Goal: Information Seeking & Learning: Learn about a topic

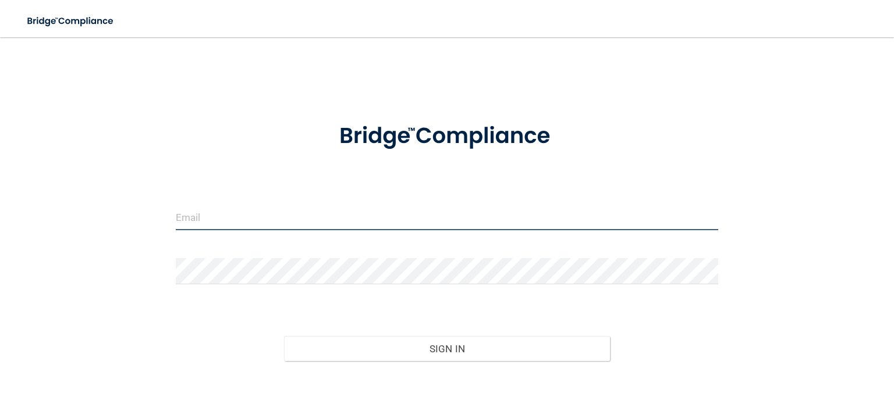
click at [209, 218] on input "email" at bounding box center [447, 217] width 542 height 26
type input "[EMAIL_ADDRESS][DOMAIN_NAME]"
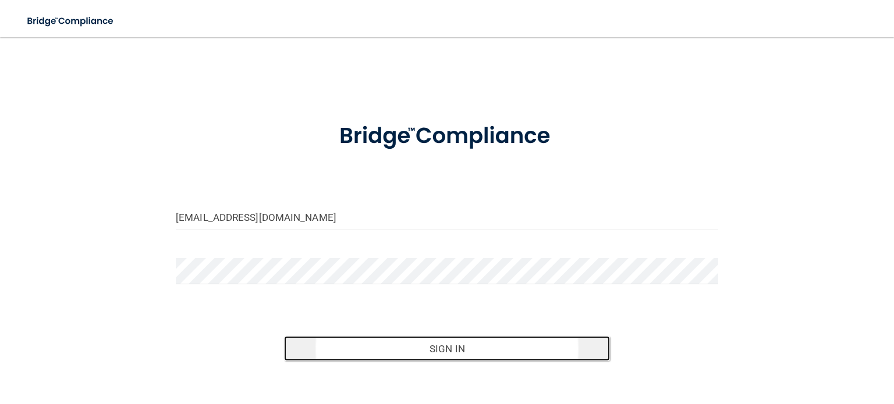
click at [356, 344] on button "Sign In" at bounding box center [446, 349] width 325 height 26
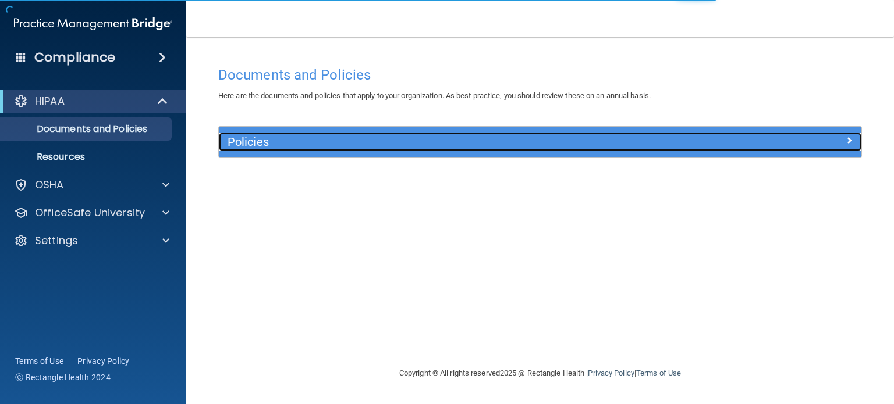
click at [525, 143] on h5 "Policies" at bounding box center [460, 142] width 464 height 13
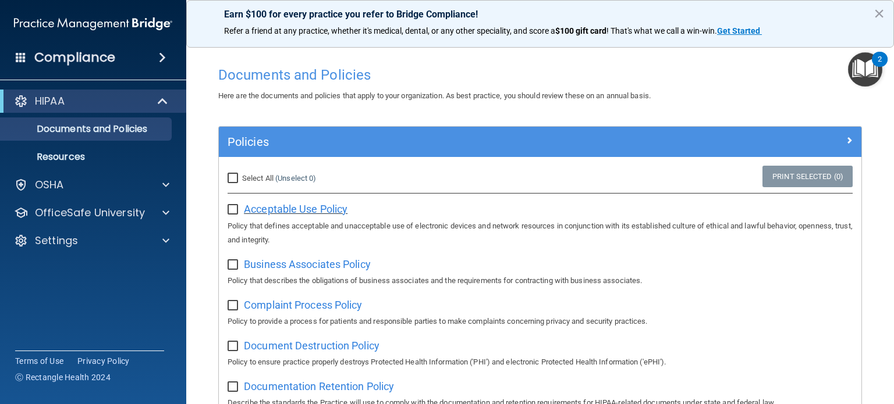
click at [337, 209] on span "Acceptable Use Policy" at bounding box center [296, 209] width 104 height 12
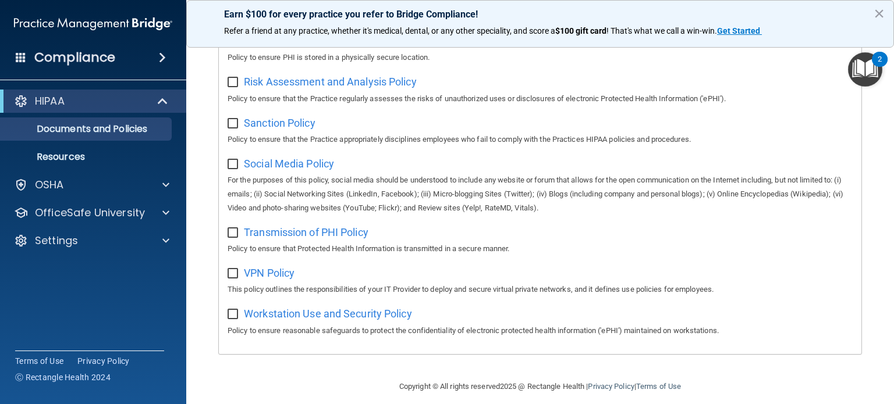
scroll to position [795, 0]
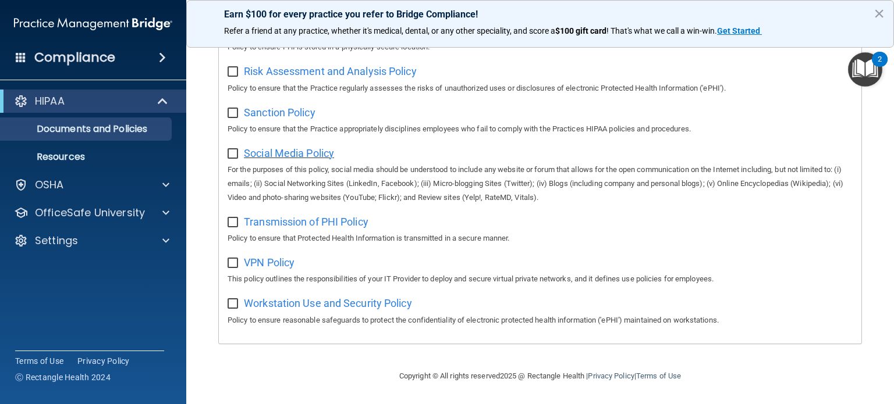
click at [323, 150] on span "Social Media Policy" at bounding box center [289, 153] width 90 height 12
click at [357, 303] on span "Workstation Use and Security Policy" at bounding box center [328, 303] width 168 height 12
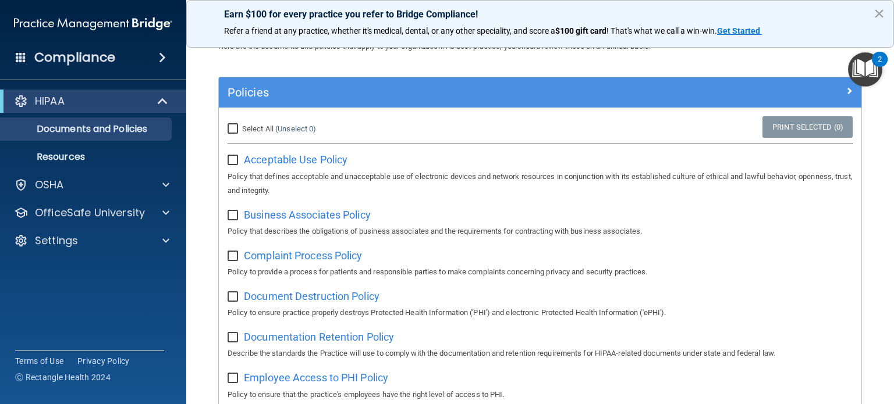
scroll to position [0, 0]
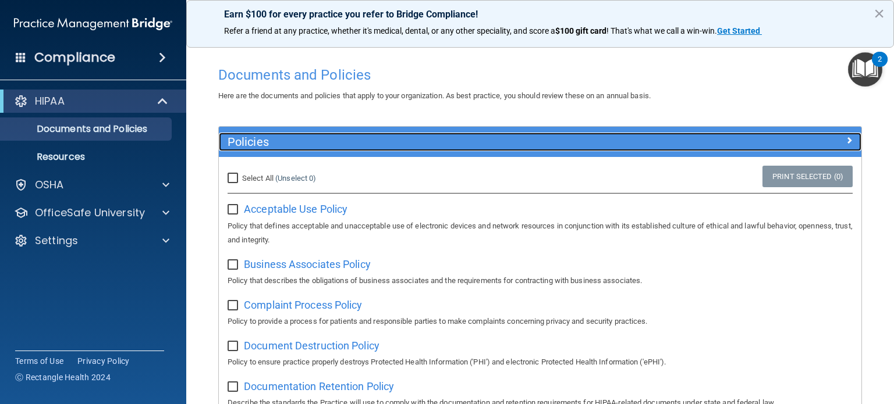
click at [848, 143] on span at bounding box center [848, 140] width 7 height 14
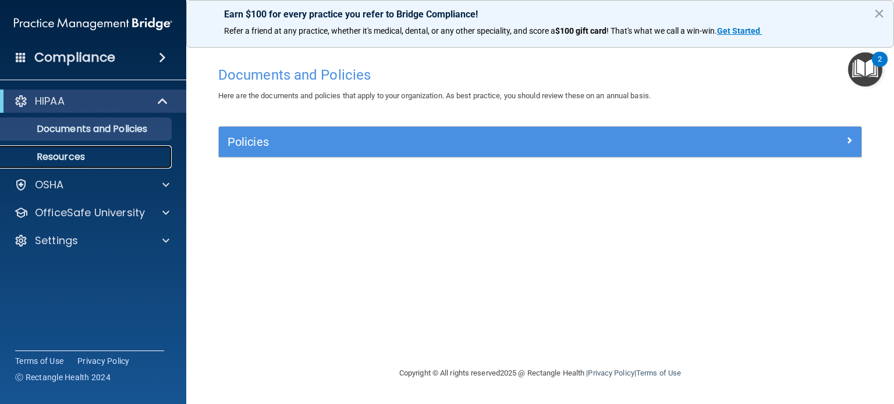
click at [119, 155] on p "Resources" at bounding box center [87, 157] width 159 height 12
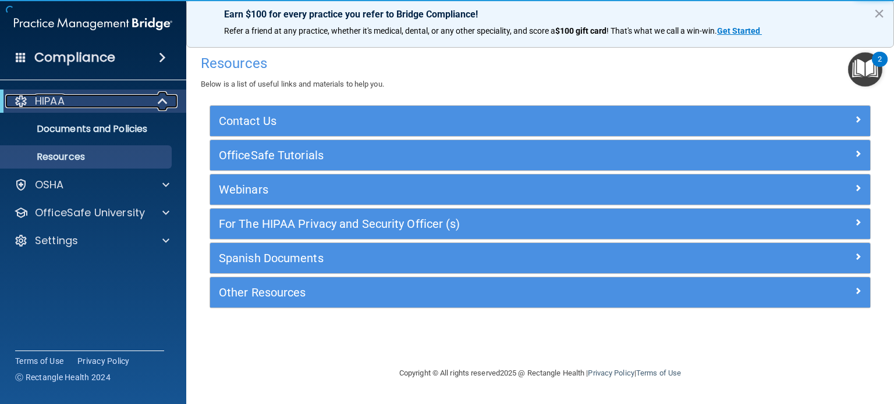
click at [154, 102] on div at bounding box center [163, 101] width 29 height 14
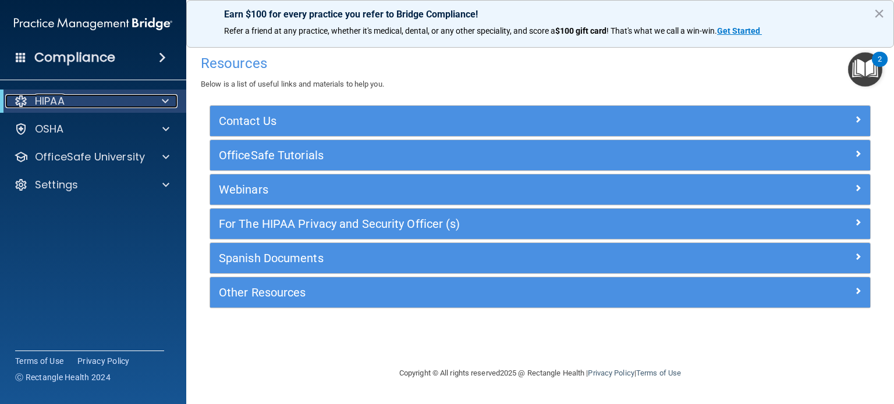
click at [154, 102] on div at bounding box center [163, 101] width 29 height 14
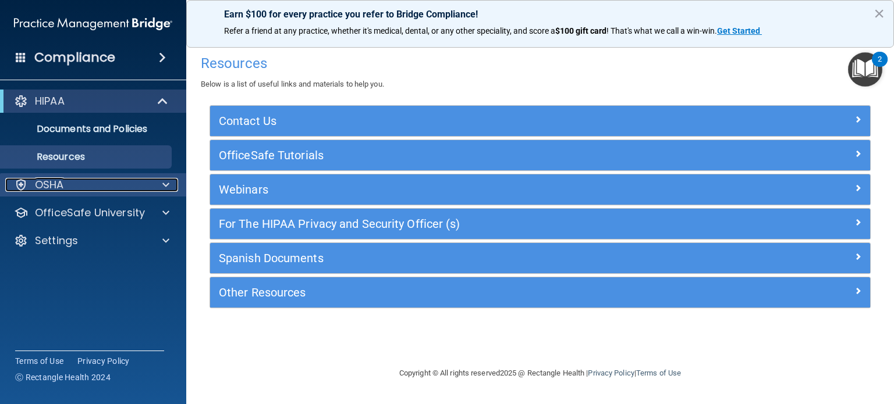
click at [157, 190] on div at bounding box center [164, 185] width 29 height 14
click at [164, 56] on span at bounding box center [162, 58] width 7 height 14
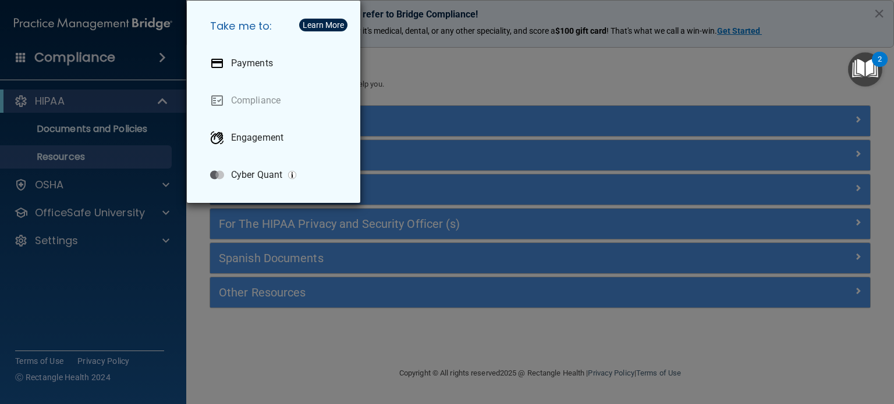
click at [493, 45] on div "Take me to: Payments Compliance Engagement Cyber Quant" at bounding box center [447, 202] width 894 height 404
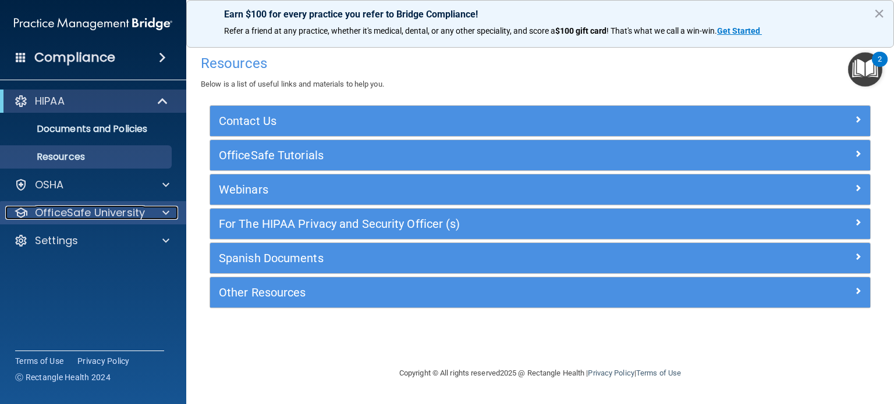
click at [169, 213] on div at bounding box center [164, 213] width 29 height 14
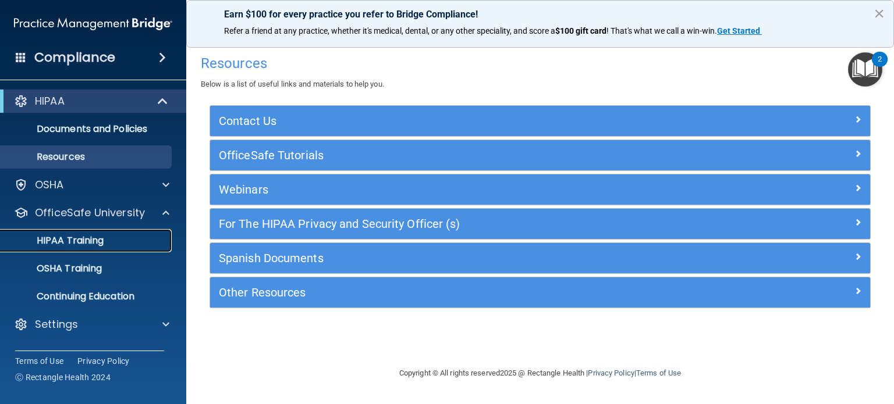
click at [106, 236] on div "HIPAA Training" at bounding box center [87, 241] width 159 height 12
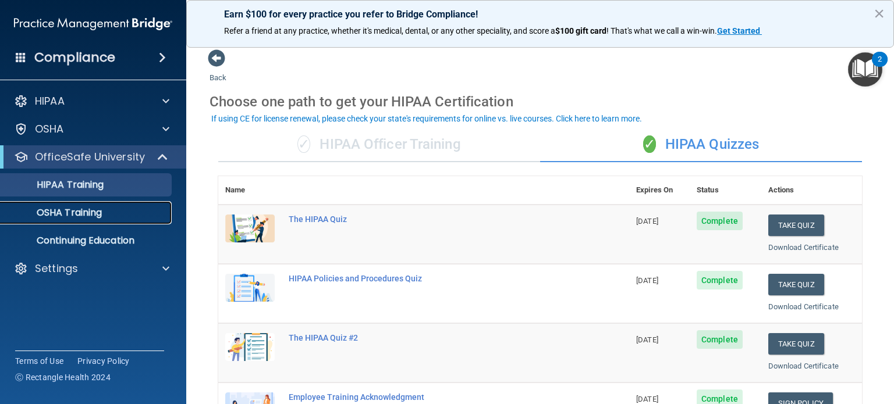
click at [95, 210] on p "OSHA Training" at bounding box center [55, 213] width 94 height 12
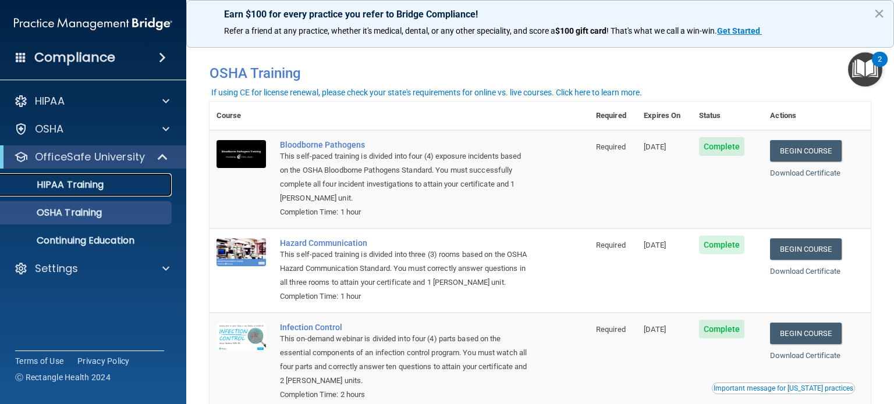
click at [97, 177] on link "HIPAA Training" at bounding box center [79, 184] width 183 height 23
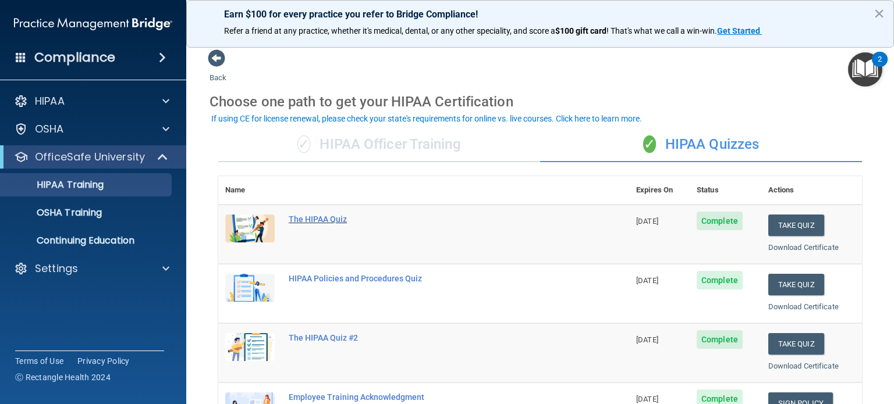
click at [344, 217] on div "The HIPAA Quiz" at bounding box center [430, 219] width 282 height 9
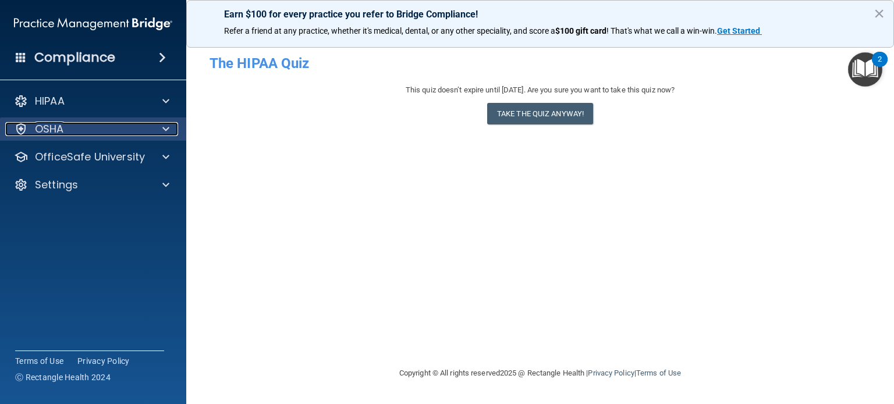
click at [164, 132] on span at bounding box center [165, 129] width 7 height 14
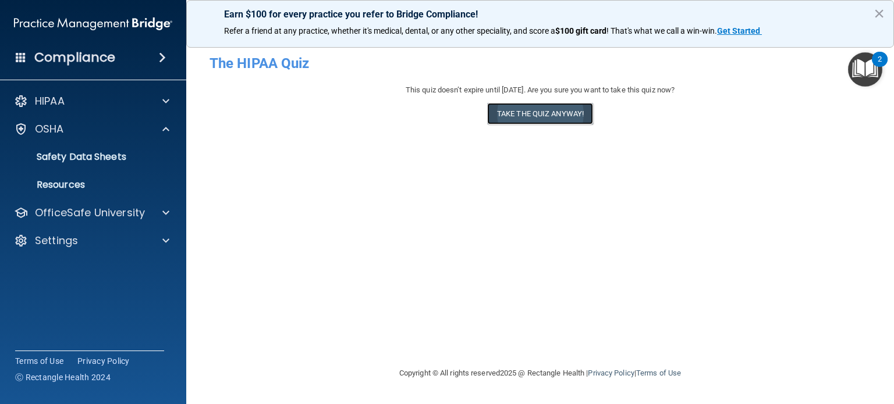
click at [563, 117] on button "Take the quiz anyway!" at bounding box center [540, 114] width 106 height 22
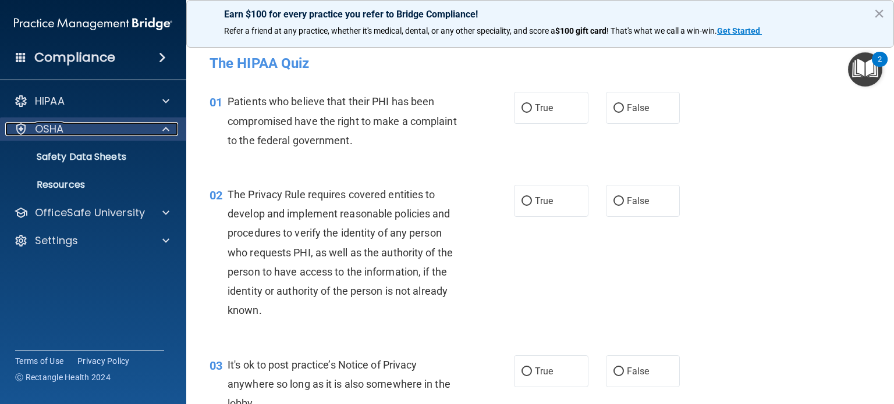
click at [56, 134] on p "OSHA" at bounding box center [49, 129] width 29 height 14
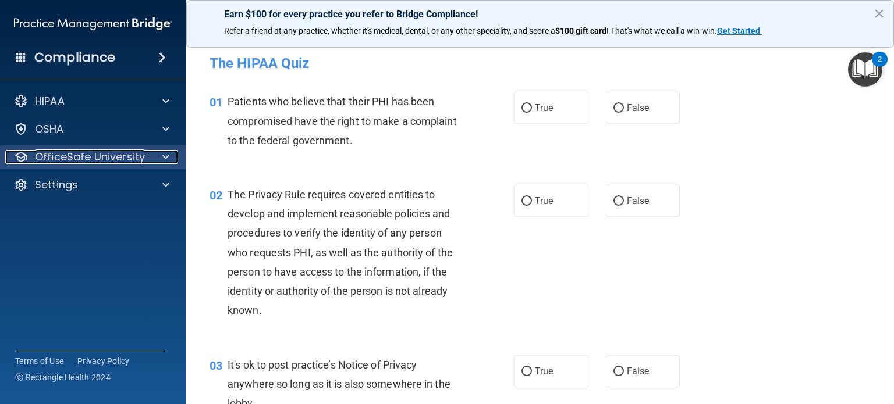
click at [140, 155] on p "OfficeSafe University" at bounding box center [90, 157] width 110 height 14
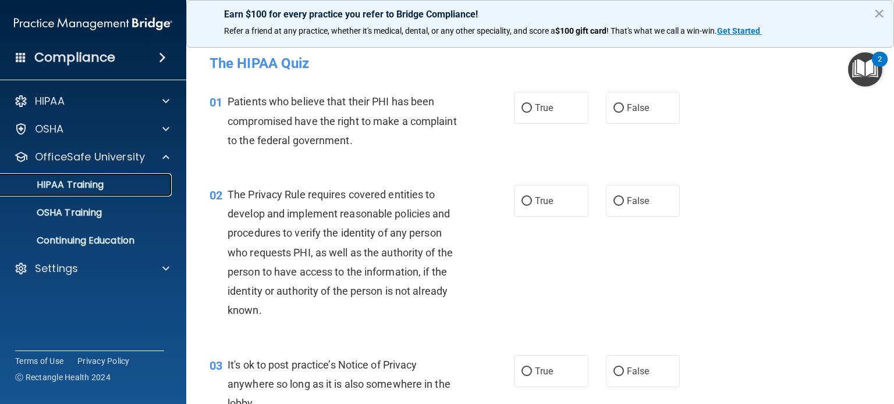
click at [113, 179] on link "HIPAA Training" at bounding box center [79, 184] width 183 height 23
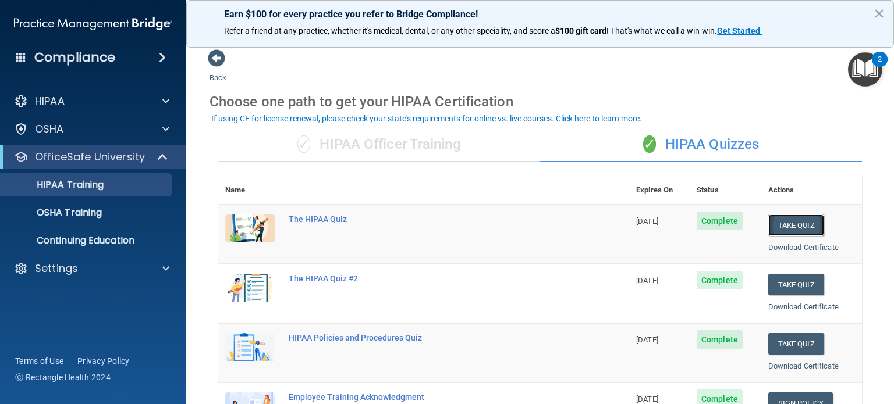
click at [802, 226] on button "Take Quiz" at bounding box center [796, 226] width 56 height 22
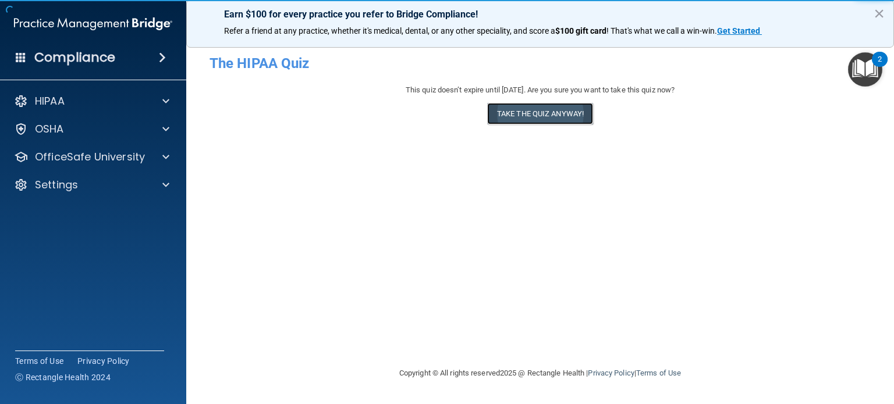
click at [513, 120] on button "Take the quiz anyway!" at bounding box center [540, 114] width 106 height 22
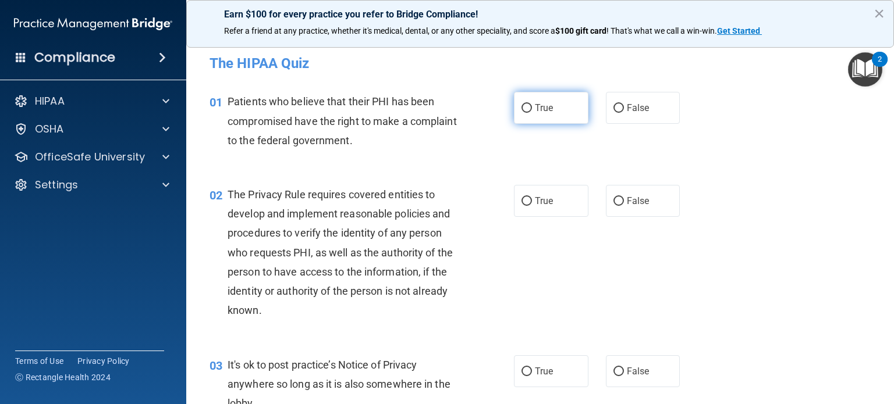
click at [564, 116] on label "True" at bounding box center [551, 108] width 74 height 32
click at [532, 113] on input "True" at bounding box center [526, 108] width 10 height 9
radio input "true"
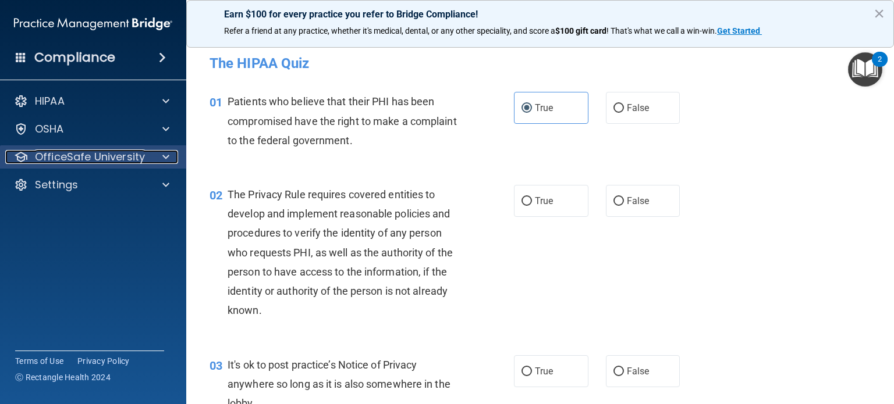
click at [166, 157] on span at bounding box center [165, 157] width 7 height 14
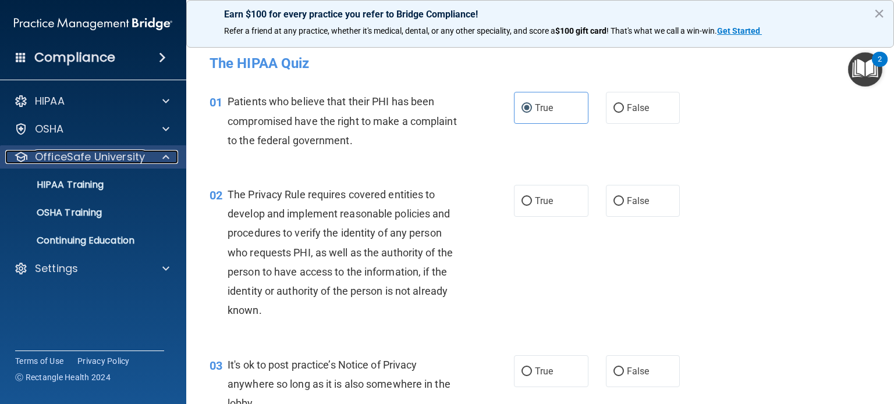
click at [166, 157] on span at bounding box center [165, 157] width 7 height 14
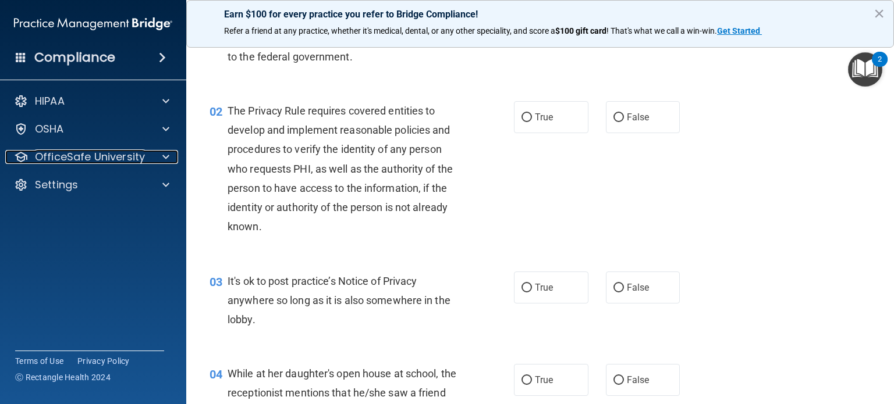
scroll to position [86, 0]
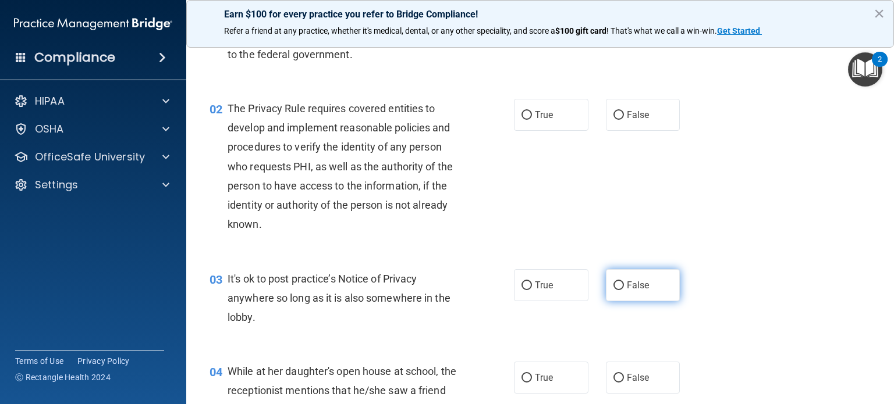
click at [643, 290] on label "False" at bounding box center [643, 285] width 74 height 32
click at [624, 290] on input "False" at bounding box center [618, 286] width 10 height 9
radio input "true"
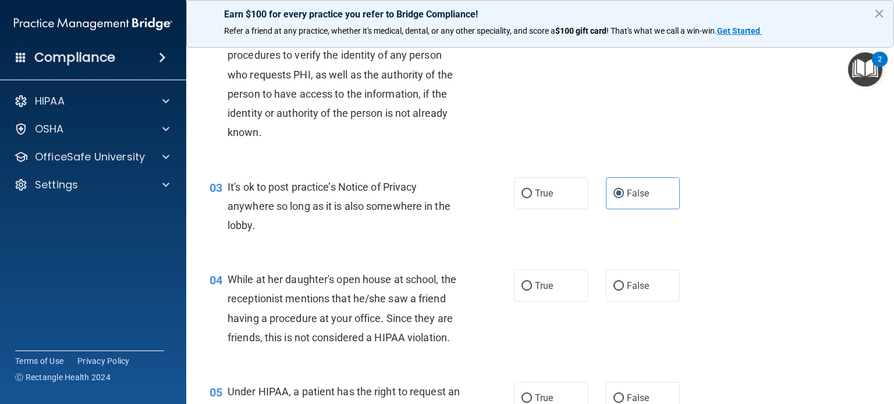
scroll to position [180, 0]
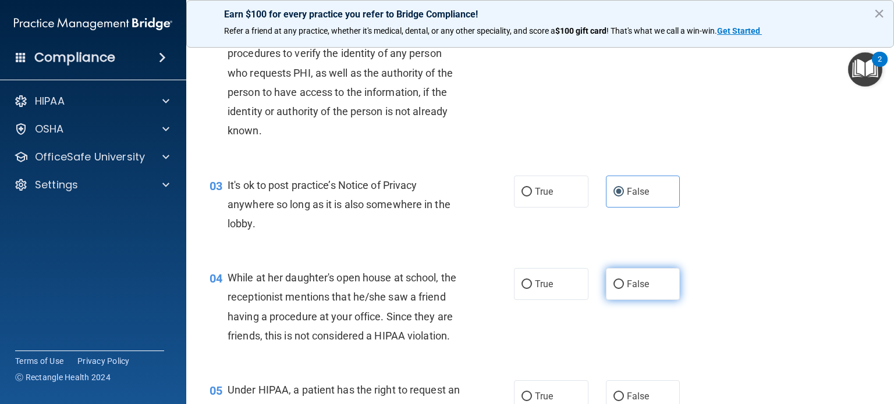
click at [638, 292] on label "False" at bounding box center [643, 284] width 74 height 32
click at [624, 289] on input "False" at bounding box center [618, 284] width 10 height 9
radio input "true"
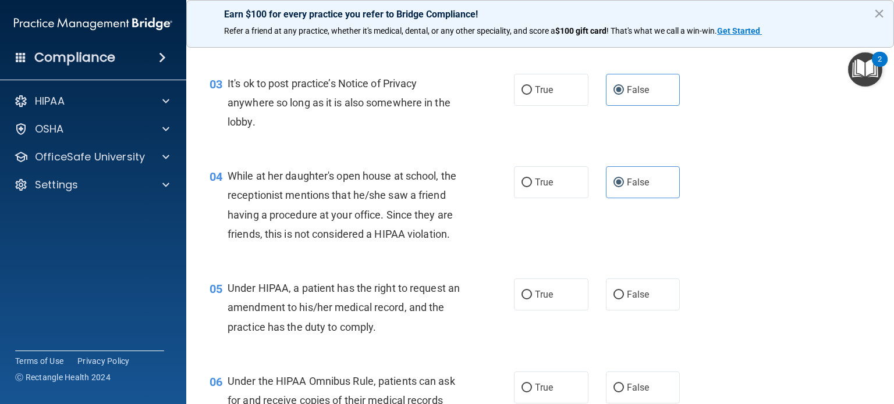
scroll to position [293, 0]
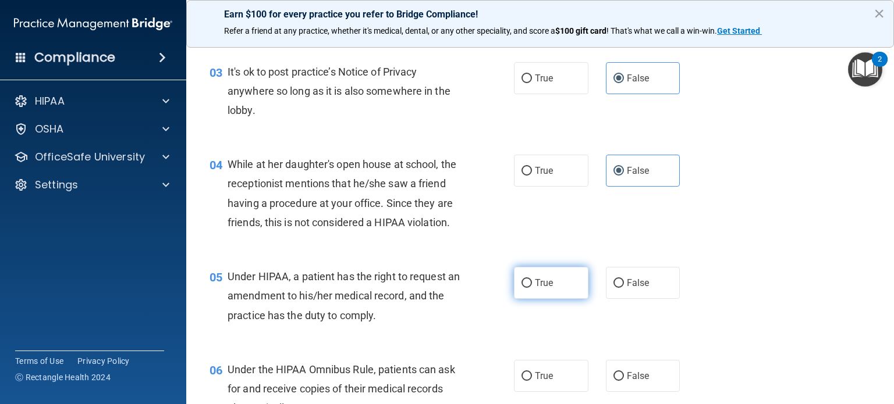
click at [553, 291] on label "True" at bounding box center [551, 283] width 74 height 32
click at [532, 288] on input "True" at bounding box center [526, 283] width 10 height 9
radio input "true"
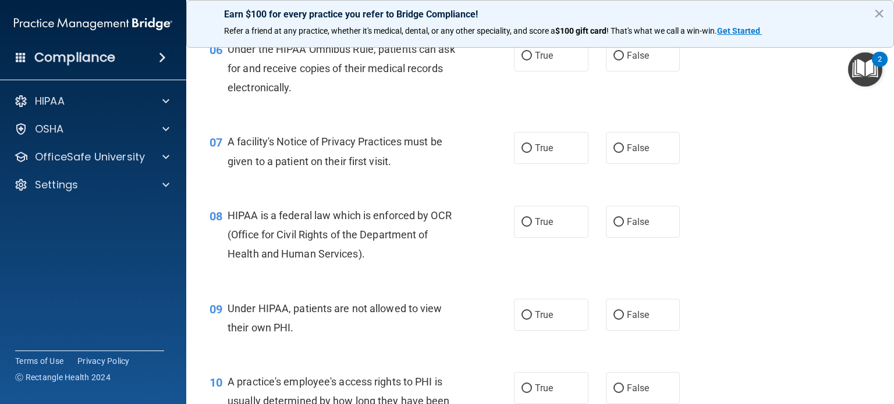
scroll to position [610, 0]
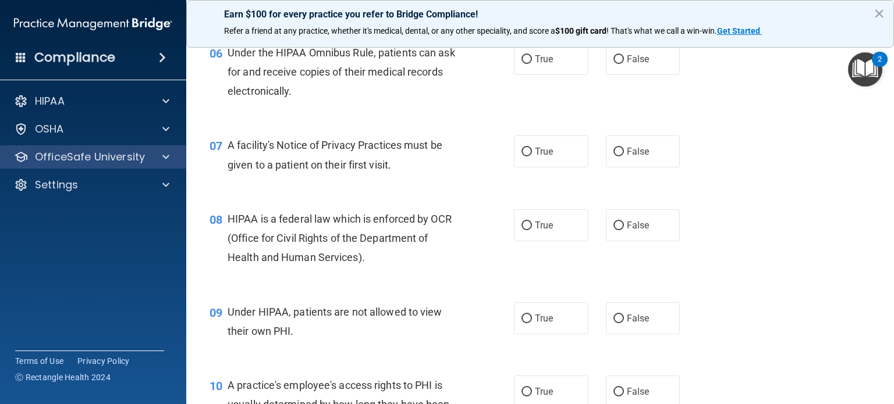
click at [159, 164] on div "OfficeSafe University" at bounding box center [93, 156] width 187 height 23
click at [166, 159] on span at bounding box center [165, 157] width 7 height 14
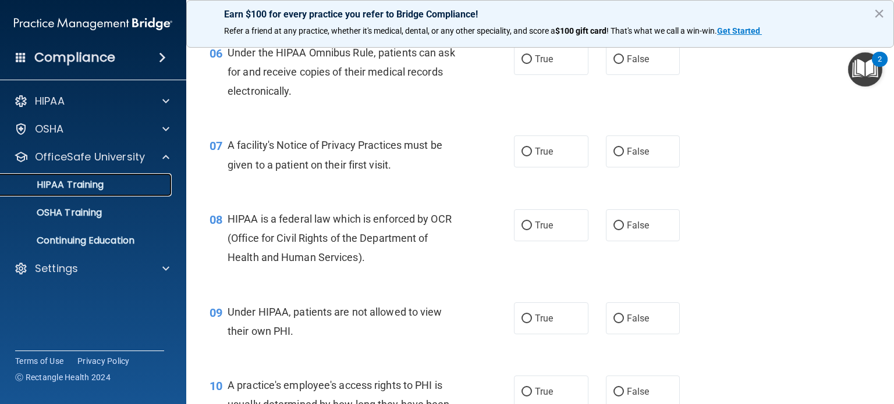
click at [145, 176] on link "HIPAA Training" at bounding box center [79, 184] width 183 height 23
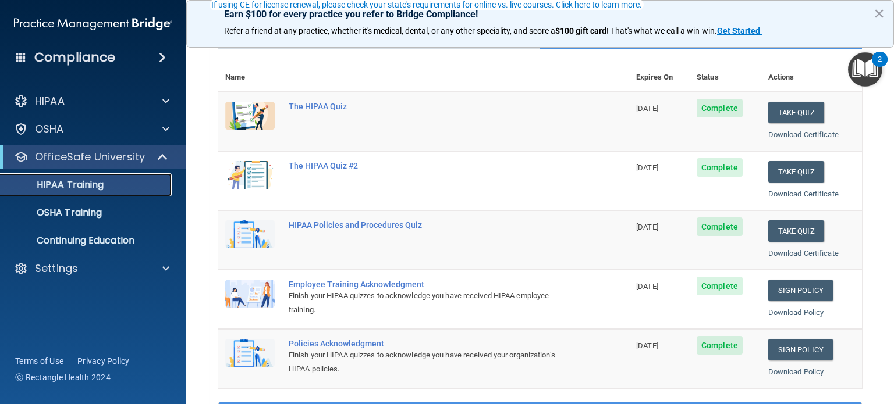
scroll to position [114, 0]
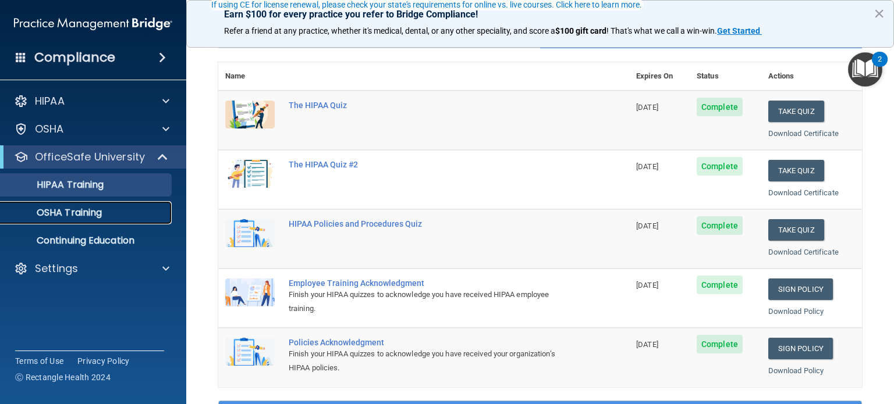
click at [90, 209] on p "OSHA Training" at bounding box center [55, 213] width 94 height 12
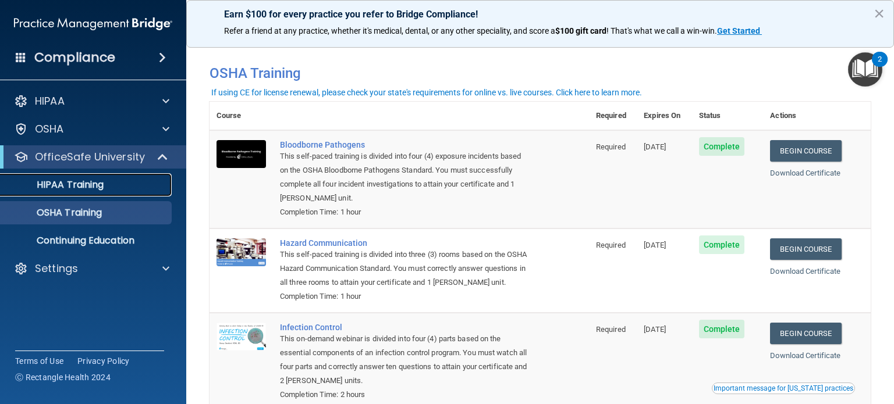
click at [81, 188] on p "HIPAA Training" at bounding box center [56, 185] width 96 height 12
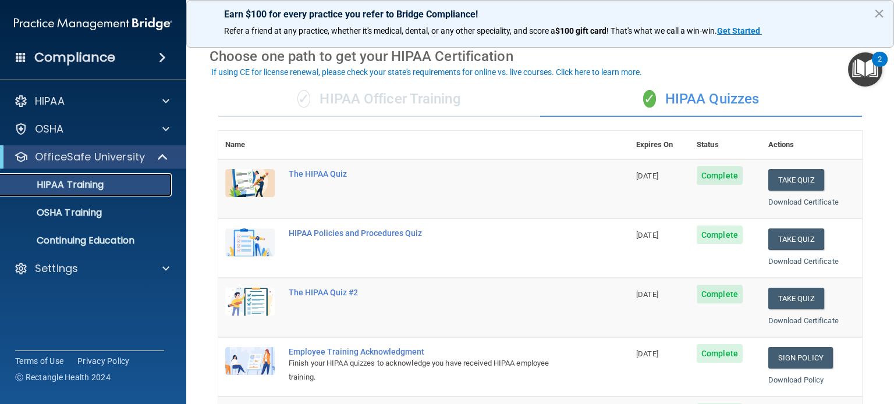
scroll to position [46, 0]
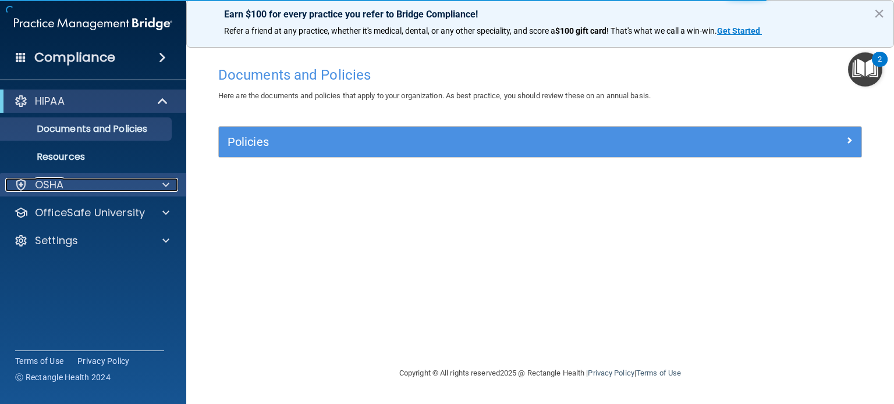
click at [164, 184] on span at bounding box center [165, 185] width 7 height 14
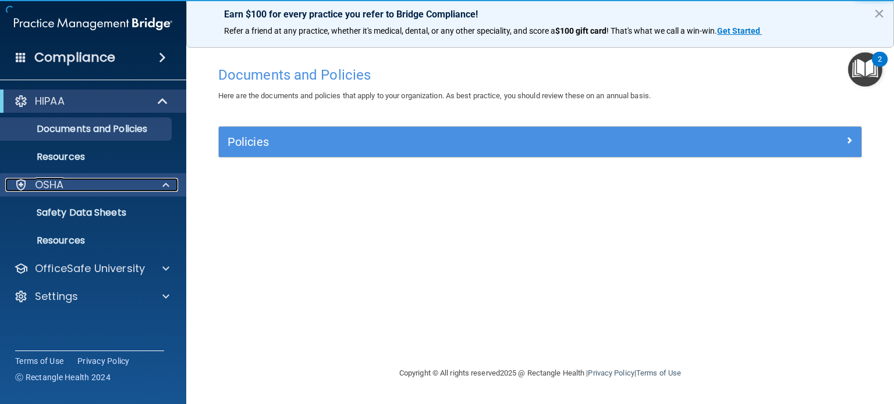
click at [162, 181] on span at bounding box center [165, 185] width 7 height 14
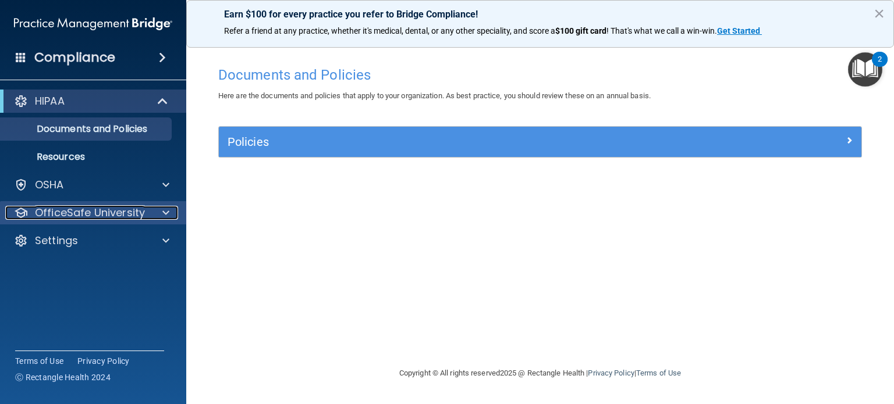
click at [168, 217] on span at bounding box center [165, 213] width 7 height 14
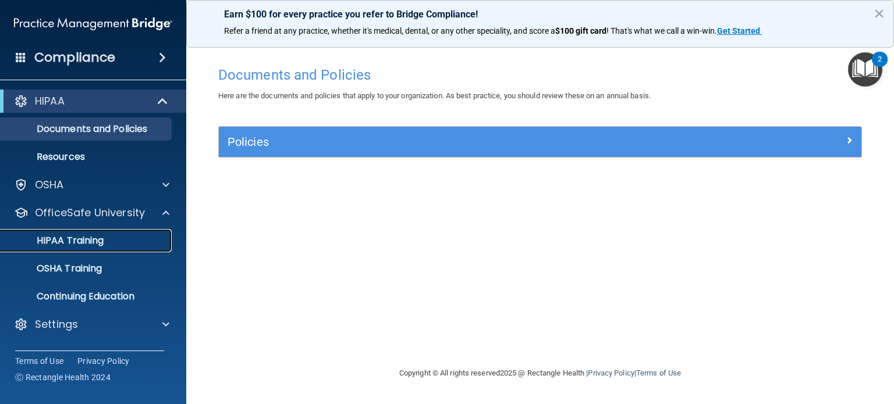
click at [93, 236] on p "HIPAA Training" at bounding box center [56, 241] width 96 height 12
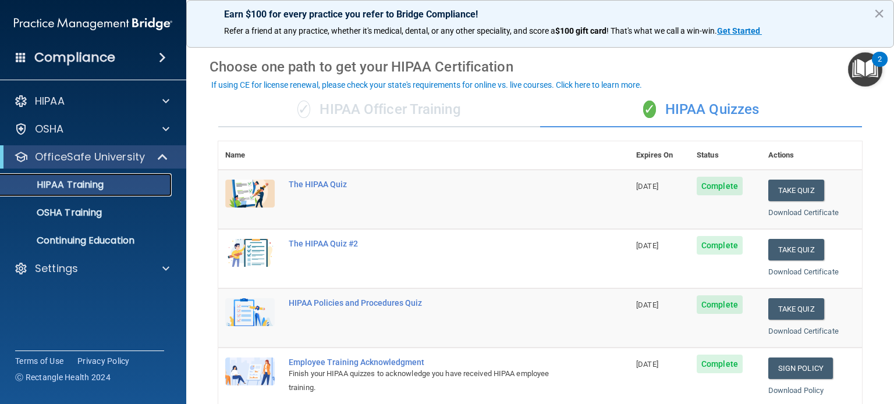
scroll to position [41, 0]
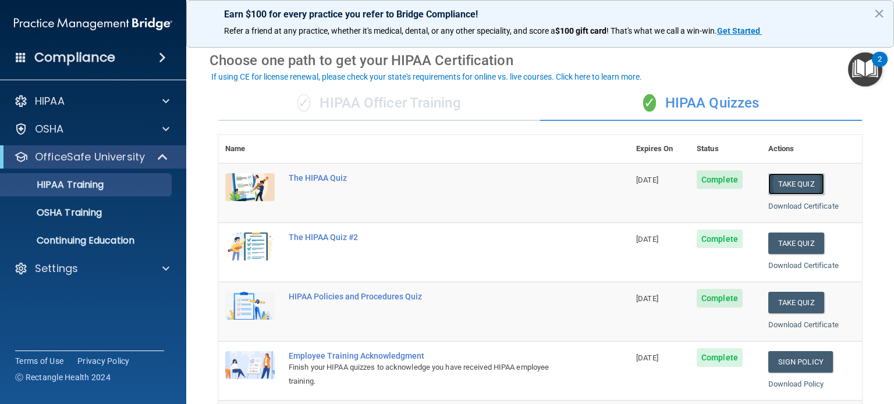
click at [815, 174] on button "Take Quiz" at bounding box center [796, 184] width 56 height 22
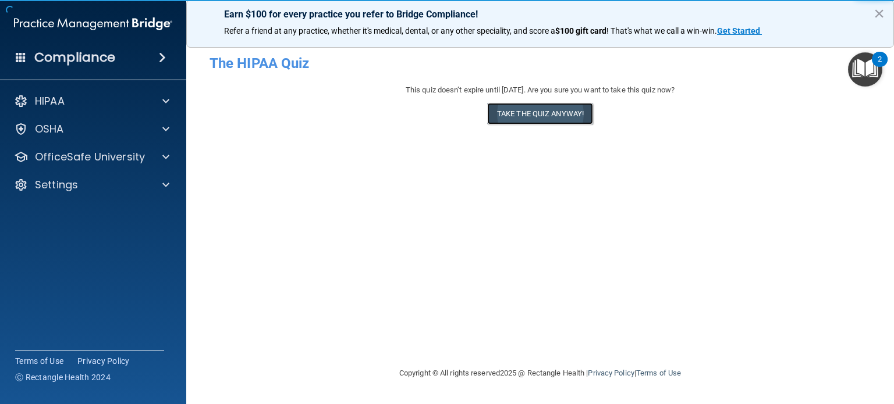
click at [525, 118] on button "Take the quiz anyway!" at bounding box center [540, 114] width 106 height 22
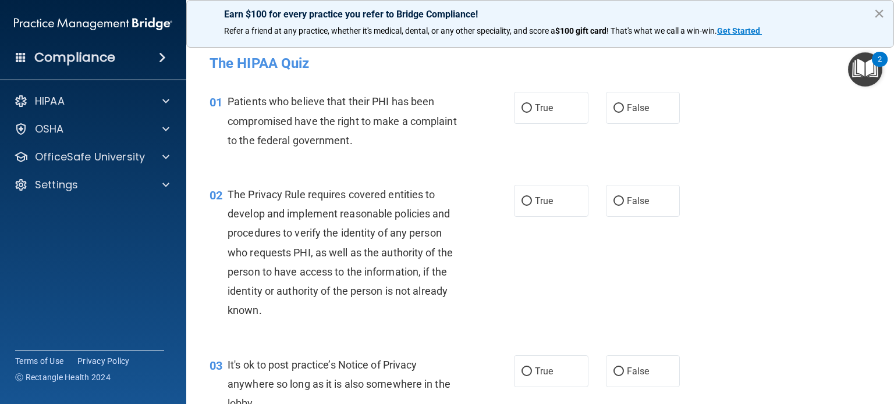
click at [879, 13] on button "×" at bounding box center [878, 13] width 11 height 19
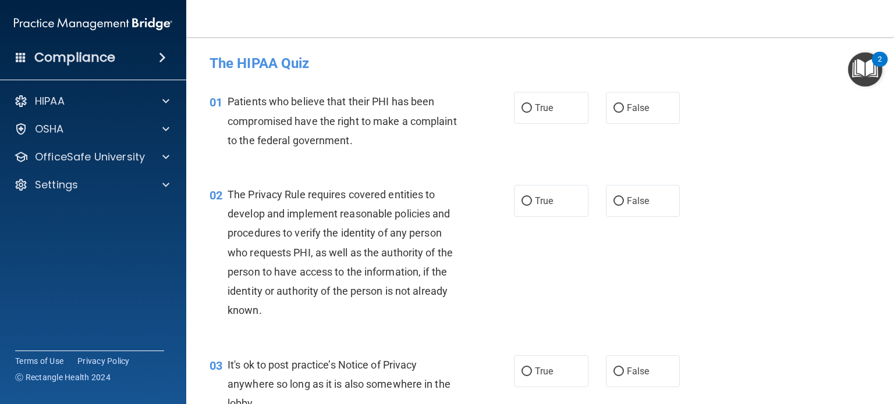
scroll to position [31, 0]
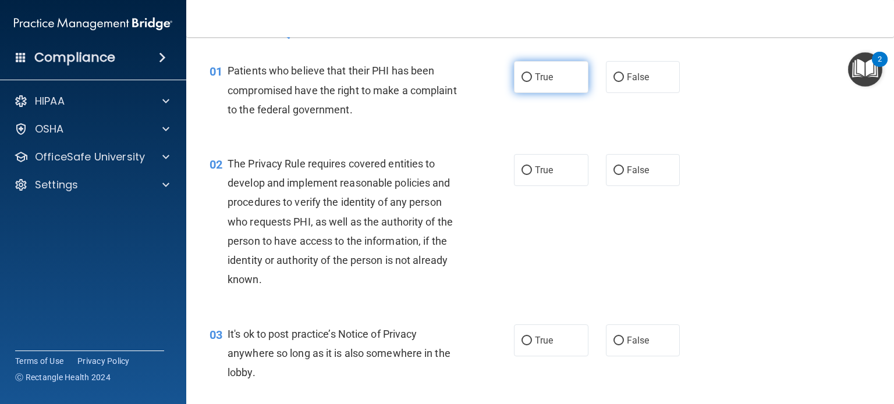
click at [524, 82] on label "True" at bounding box center [551, 77] width 74 height 32
click at [524, 82] on input "True" at bounding box center [526, 77] width 10 height 9
radio input "true"
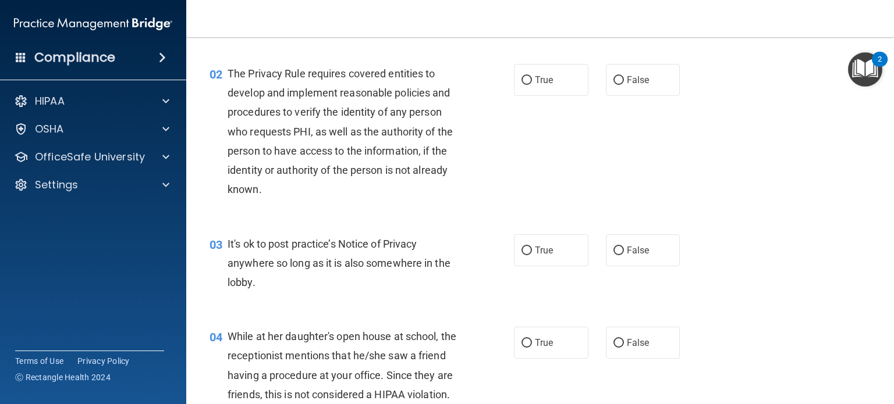
scroll to position [0, 0]
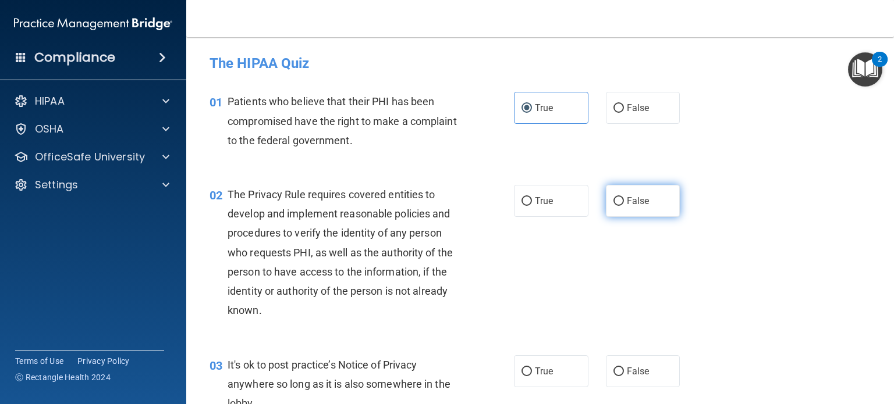
click at [673, 196] on label "False" at bounding box center [643, 201] width 74 height 32
click at [624, 197] on input "False" at bounding box center [618, 201] width 10 height 9
radio input "true"
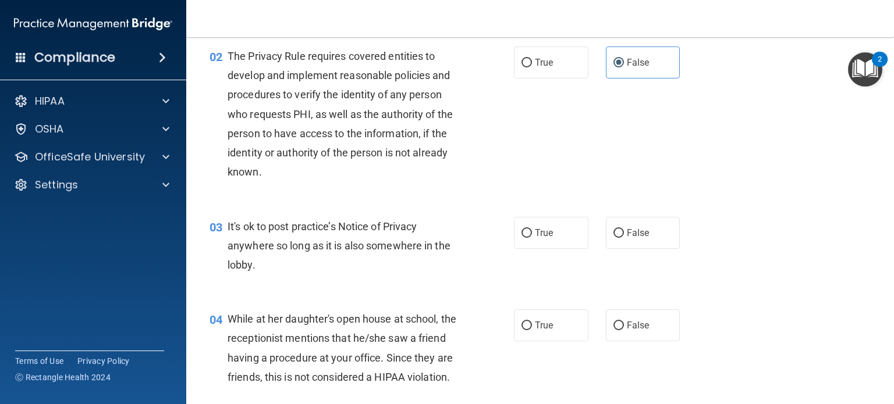
scroll to position [141, 0]
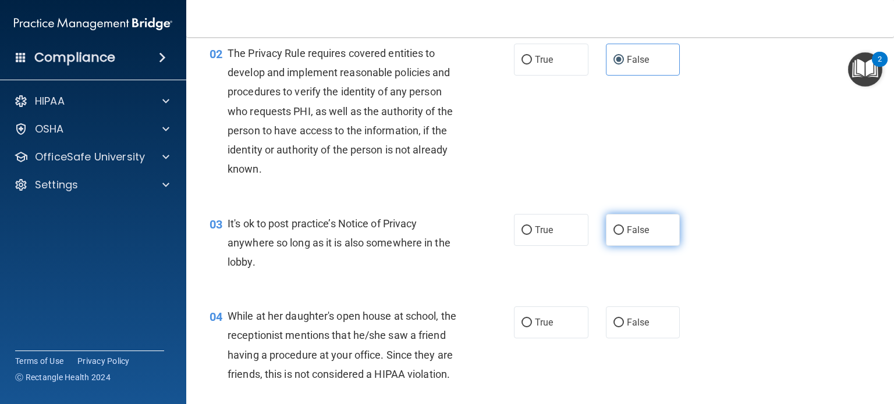
click at [617, 239] on label "False" at bounding box center [643, 230] width 74 height 32
click at [617, 235] on input "False" at bounding box center [618, 230] width 10 height 9
radio input "true"
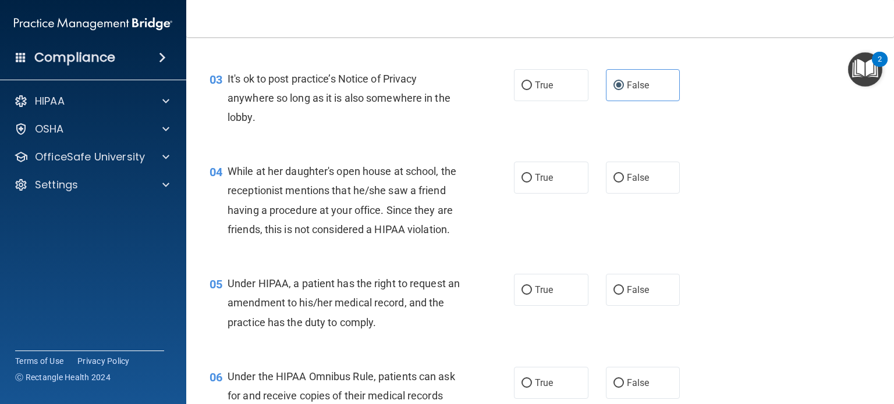
scroll to position [305, 0]
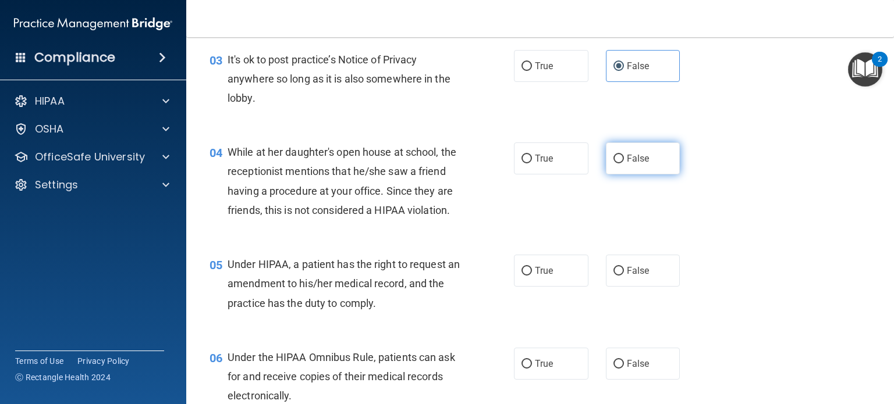
click at [621, 161] on input "False" at bounding box center [618, 159] width 10 height 9
radio input "true"
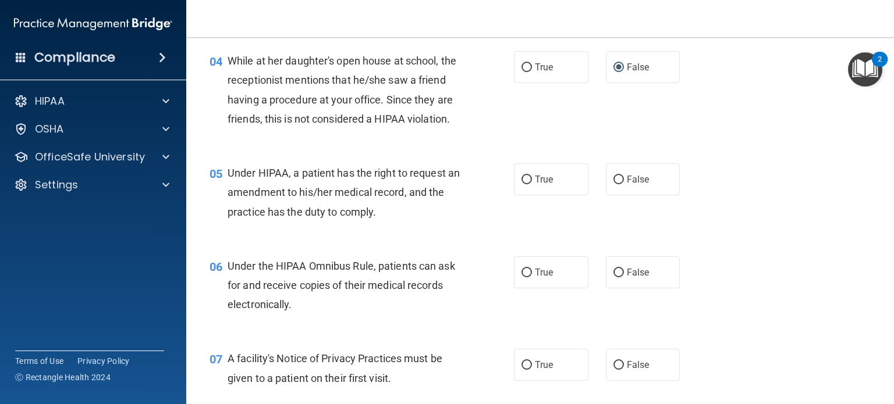
scroll to position [397, 0]
click at [550, 183] on span "True" at bounding box center [544, 178] width 18 height 11
click at [532, 183] on input "True" at bounding box center [526, 179] width 10 height 9
radio input "true"
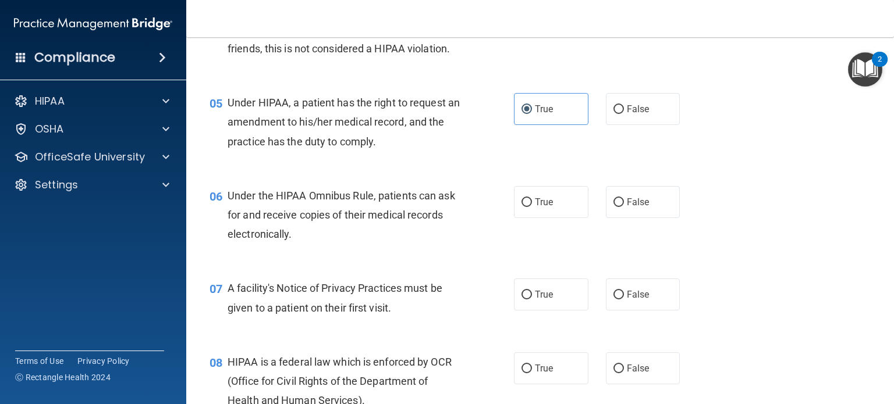
scroll to position [470, 0]
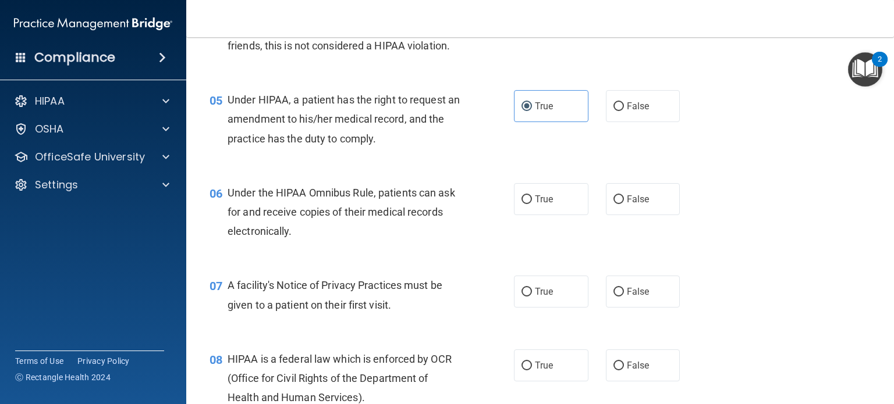
click at [588, 207] on div "True False" at bounding box center [603, 199] width 179 height 32
click at [576, 207] on label "True" at bounding box center [551, 199] width 74 height 32
click at [532, 204] on input "True" at bounding box center [526, 200] width 10 height 9
radio input "true"
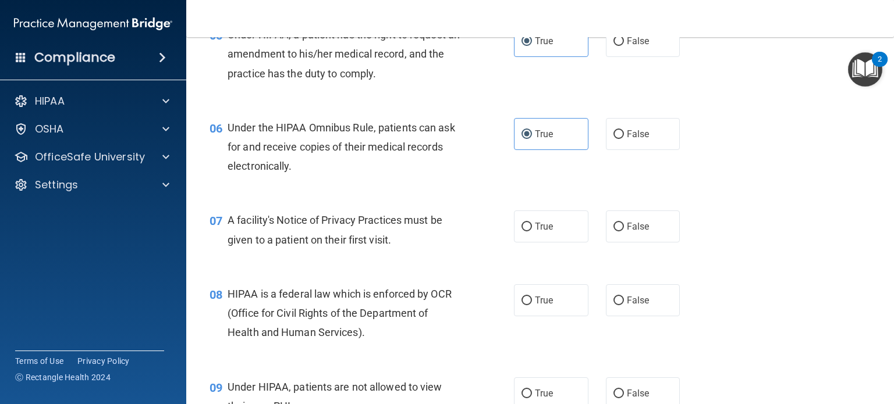
scroll to position [538, 0]
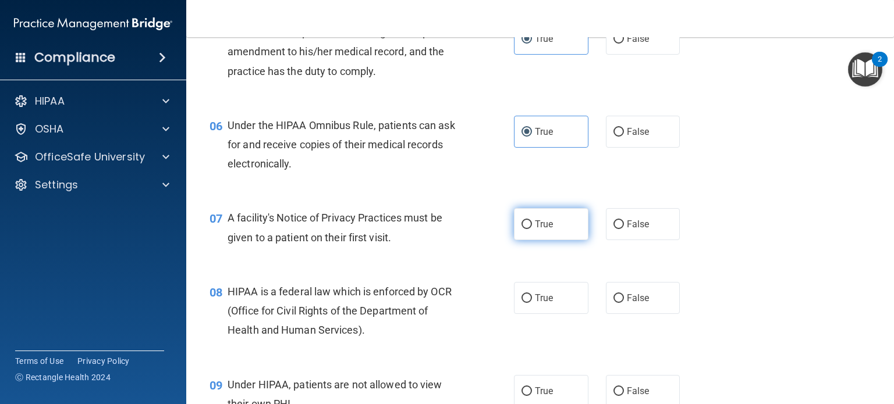
click at [545, 230] on label "True" at bounding box center [551, 224] width 74 height 32
click at [532, 229] on input "True" at bounding box center [526, 225] width 10 height 9
radio input "true"
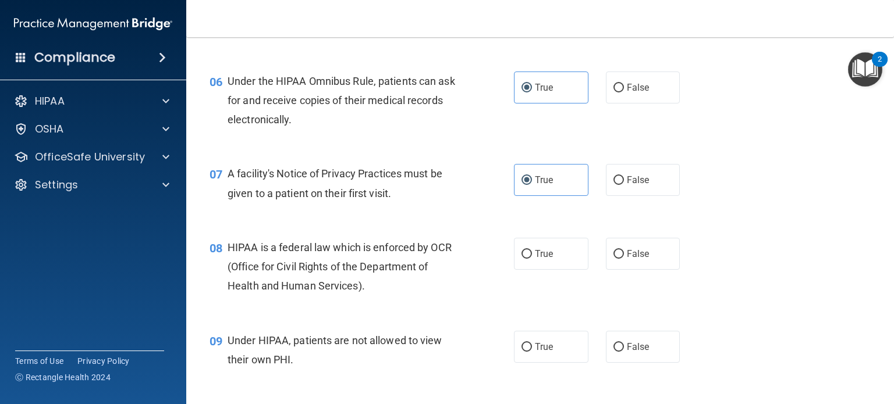
scroll to position [585, 0]
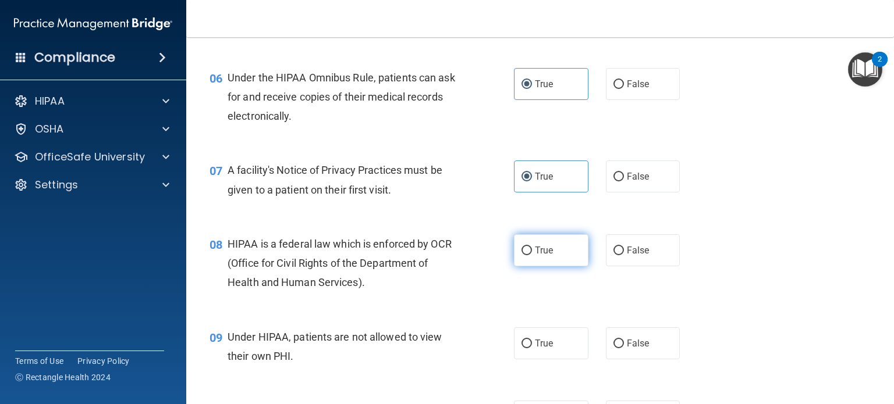
click at [568, 251] on label "True" at bounding box center [551, 251] width 74 height 32
click at [532, 251] on input "True" at bounding box center [526, 251] width 10 height 9
radio input "true"
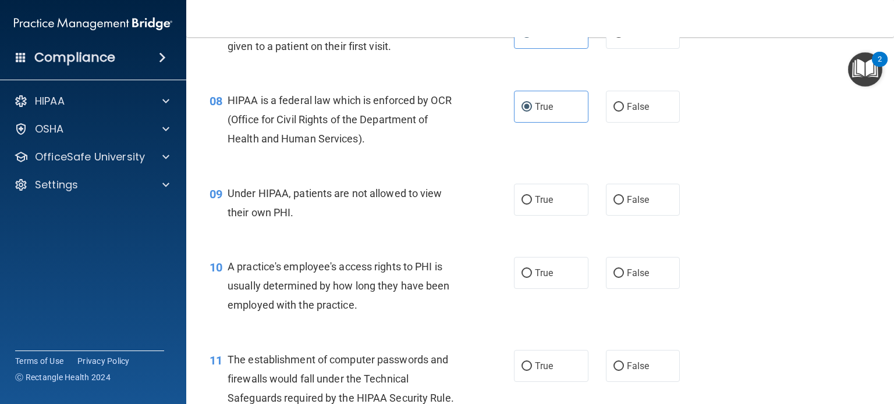
scroll to position [730, 0]
click at [614, 193] on label "False" at bounding box center [643, 199] width 74 height 32
click at [614, 196] on input "False" at bounding box center [618, 200] width 10 height 9
radio input "true"
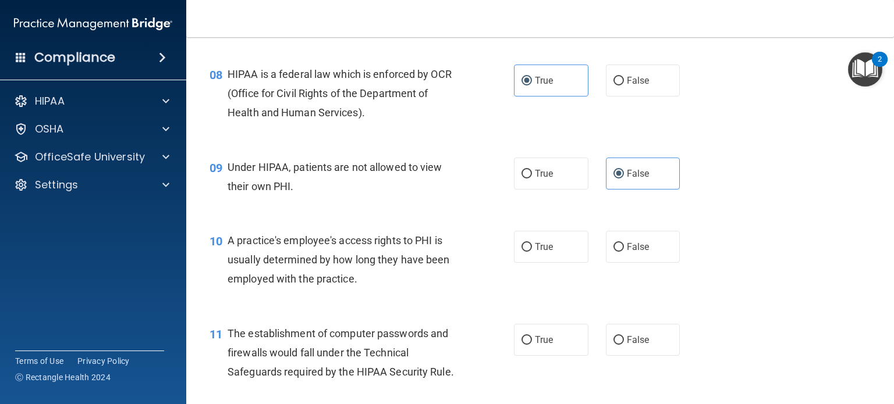
scroll to position [756, 0]
click at [534, 256] on label "True" at bounding box center [551, 246] width 74 height 32
click at [532, 251] on input "True" at bounding box center [526, 246] width 10 height 9
radio input "true"
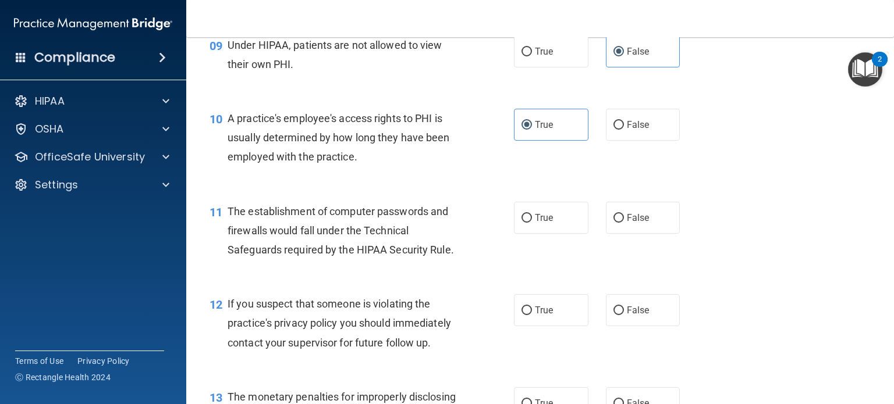
scroll to position [883, 0]
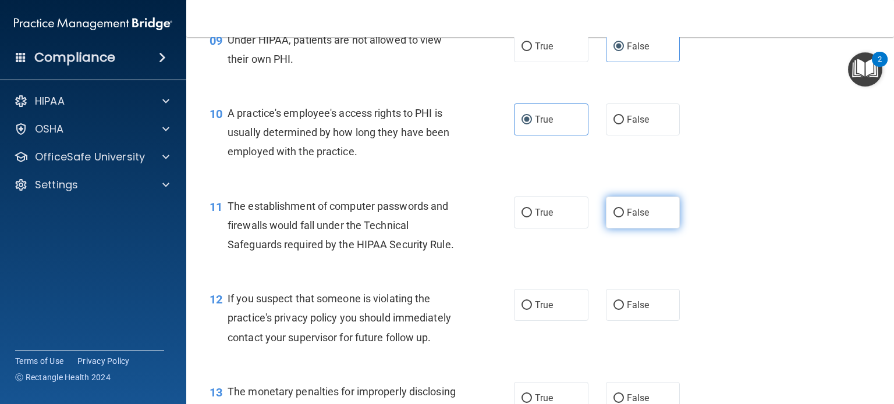
click at [631, 221] on label "False" at bounding box center [643, 213] width 74 height 32
click at [624, 218] on input "False" at bounding box center [618, 213] width 10 height 9
radio input "true"
click at [612, 305] on label "False" at bounding box center [643, 305] width 74 height 32
click at [613, 305] on input "False" at bounding box center [618, 305] width 10 height 9
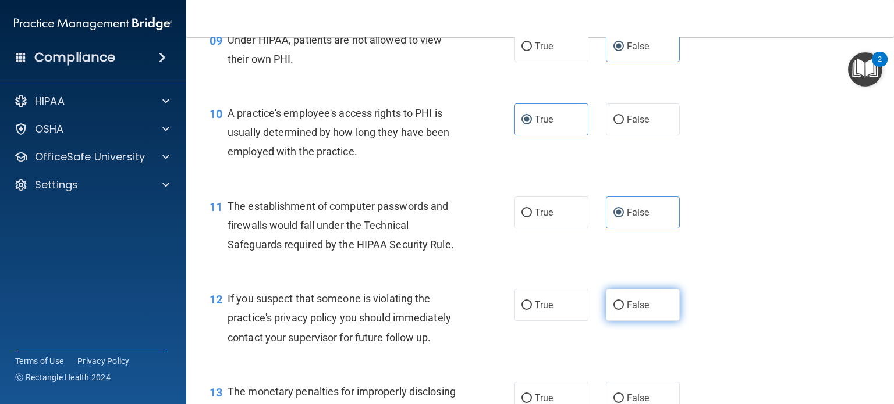
radio input "true"
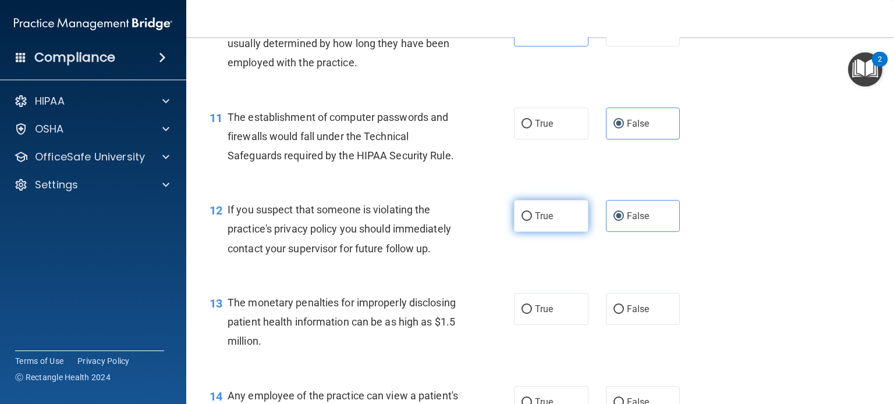
click at [528, 226] on label "True" at bounding box center [551, 216] width 74 height 32
click at [528, 221] on input "True" at bounding box center [526, 216] width 10 height 9
radio input "true"
radio input "false"
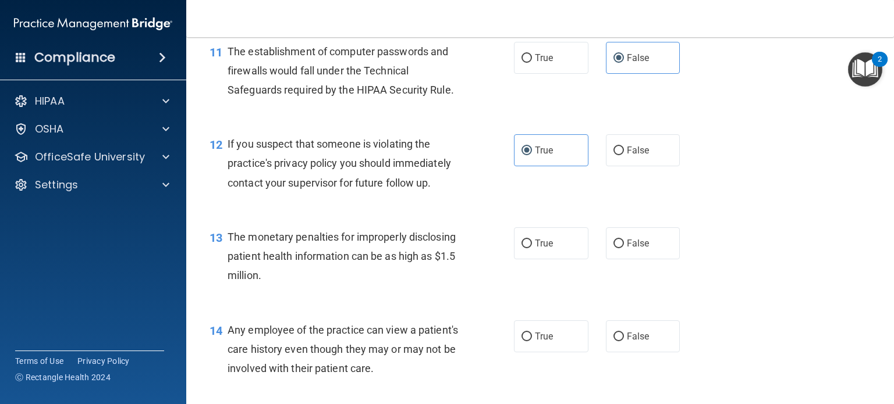
scroll to position [1039, 0]
click at [533, 255] on label "True" at bounding box center [551, 242] width 74 height 32
click at [532, 247] on input "True" at bounding box center [526, 243] width 10 height 9
radio input "true"
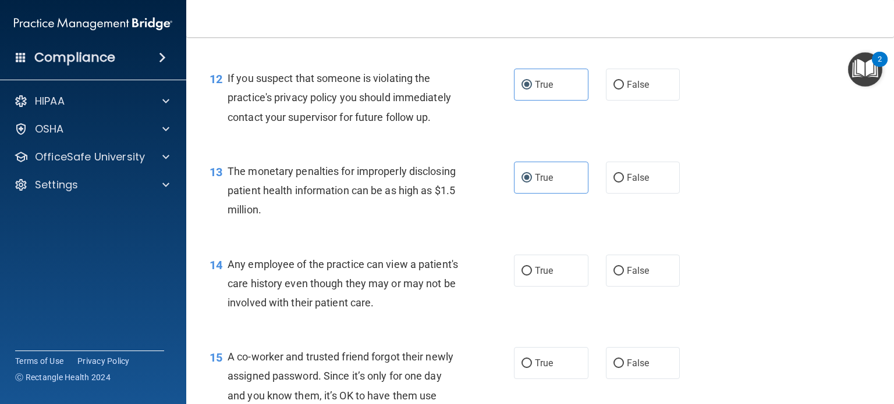
scroll to position [1115, 0]
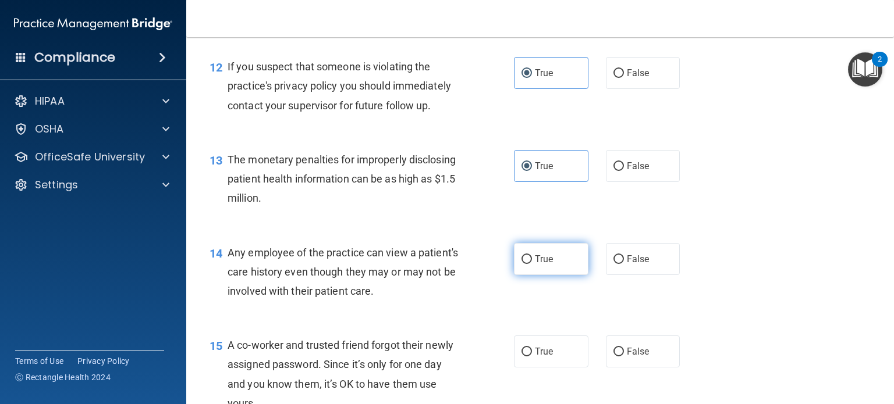
click at [570, 266] on label "True" at bounding box center [551, 259] width 74 height 32
click at [532, 264] on input "True" at bounding box center [526, 259] width 10 height 9
radio input "true"
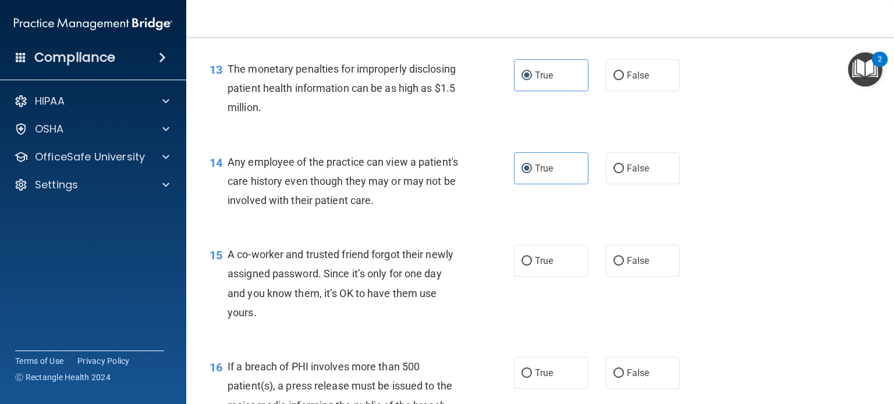
scroll to position [1206, 0]
click at [639, 173] on label "False" at bounding box center [643, 168] width 74 height 32
click at [624, 173] on input "False" at bounding box center [618, 168] width 10 height 9
radio input "true"
radio input "false"
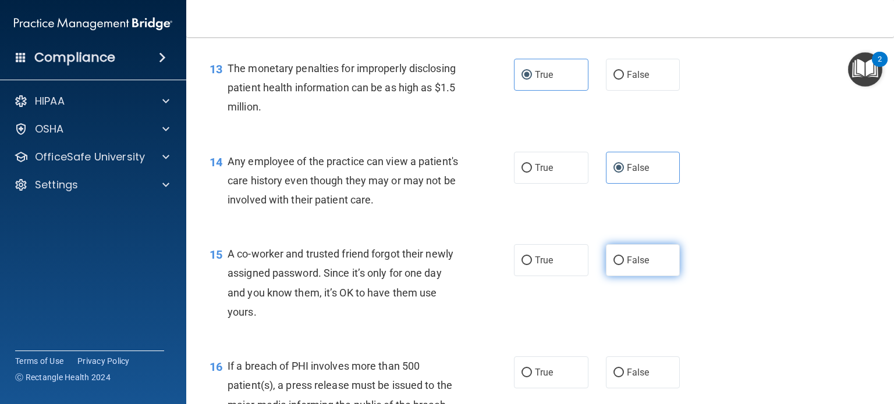
click at [610, 257] on label "False" at bounding box center [643, 260] width 74 height 32
click at [613, 257] on input "False" at bounding box center [618, 261] width 10 height 9
radio input "true"
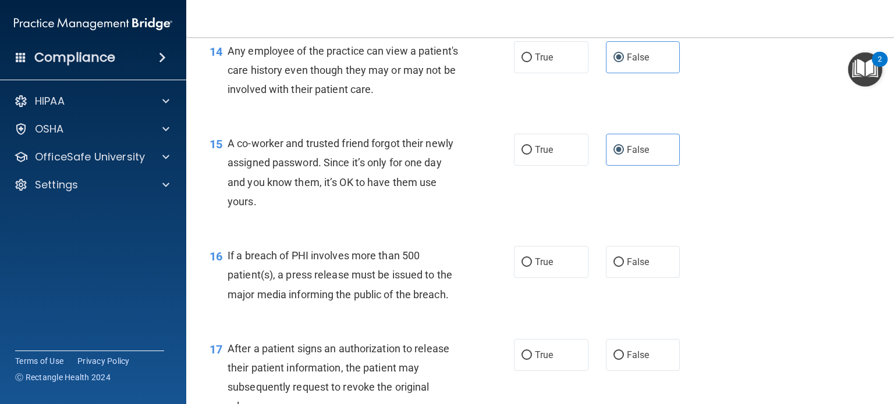
scroll to position [1317, 0]
click at [527, 264] on input "True" at bounding box center [526, 262] width 10 height 9
radio input "true"
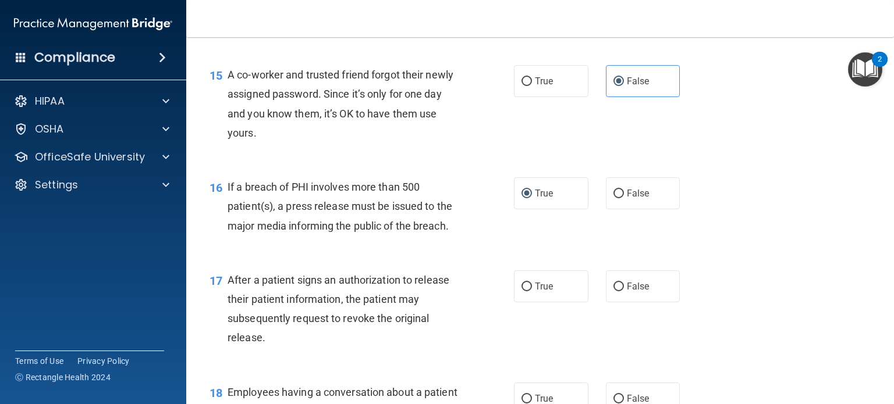
scroll to position [1387, 0]
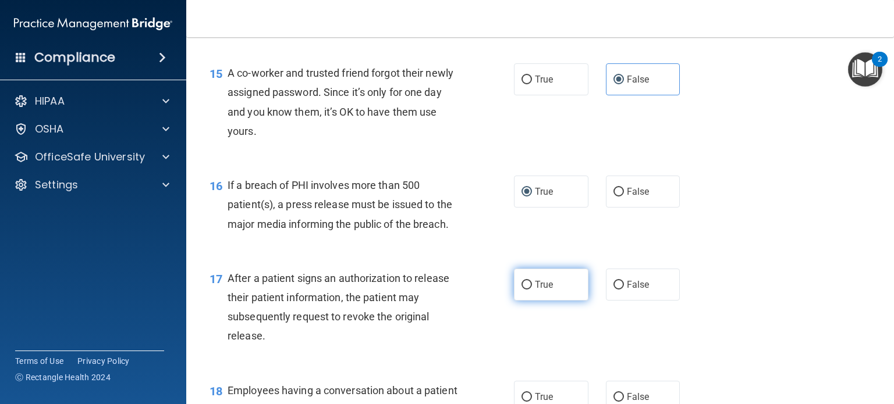
click at [532, 292] on label "True" at bounding box center [551, 285] width 74 height 32
click at [532, 290] on input "True" at bounding box center [526, 285] width 10 height 9
radio input "true"
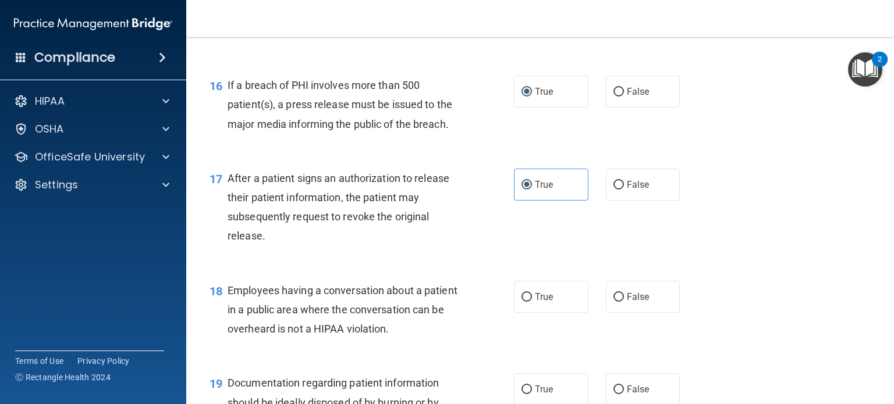
scroll to position [1490, 0]
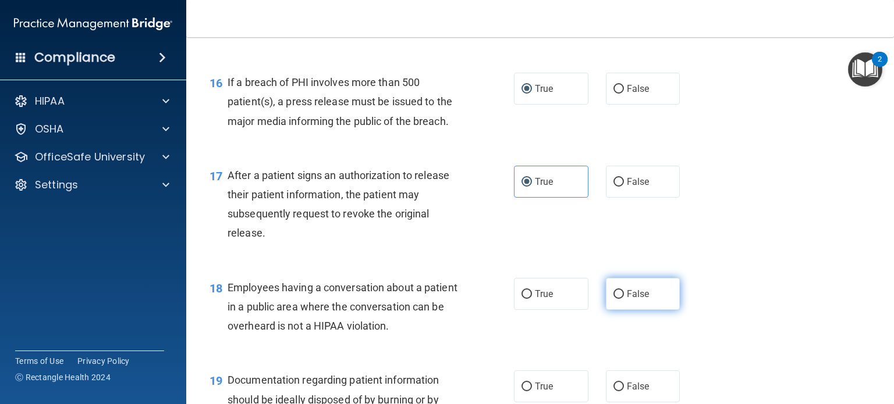
click at [617, 290] on input "False" at bounding box center [618, 294] width 10 height 9
radio input "true"
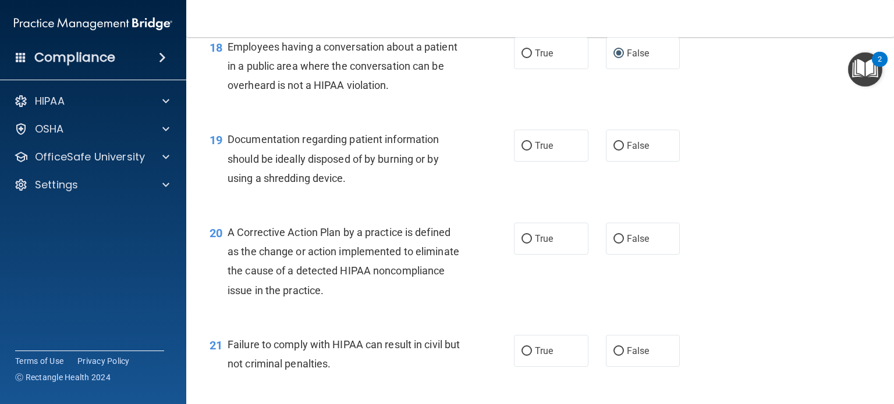
scroll to position [1732, 0]
click at [552, 156] on label "True" at bounding box center [551, 145] width 74 height 32
click at [532, 150] on input "True" at bounding box center [526, 145] width 10 height 9
radio input "true"
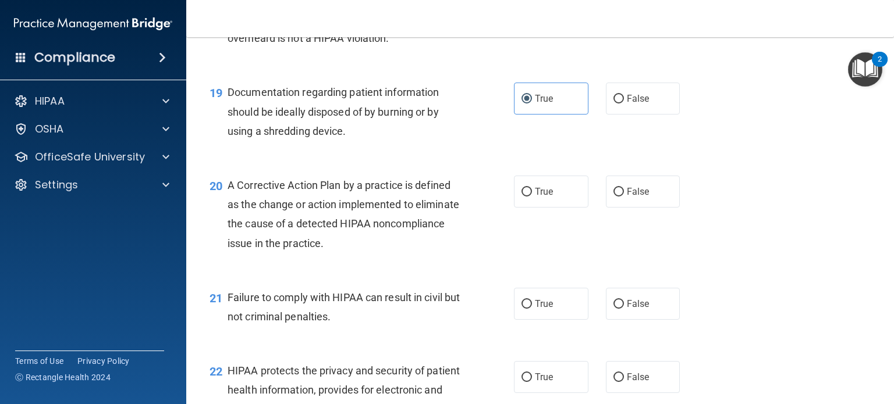
scroll to position [1780, 0]
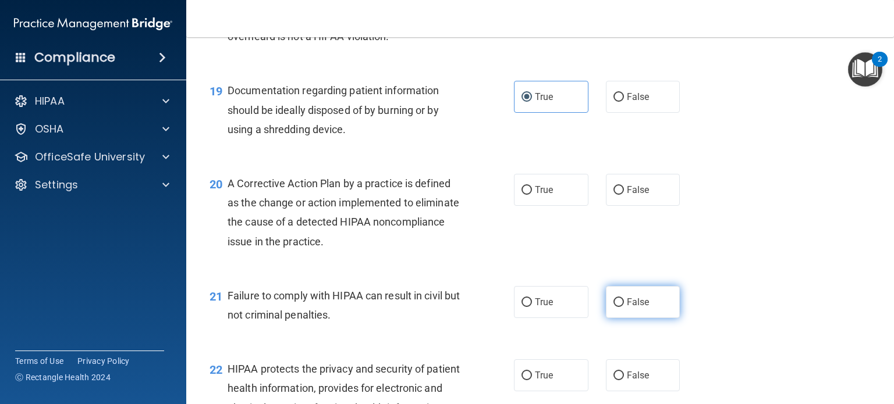
click at [630, 304] on span "False" at bounding box center [638, 302] width 23 height 11
click at [624, 304] on input "False" at bounding box center [618, 303] width 10 height 9
radio input "true"
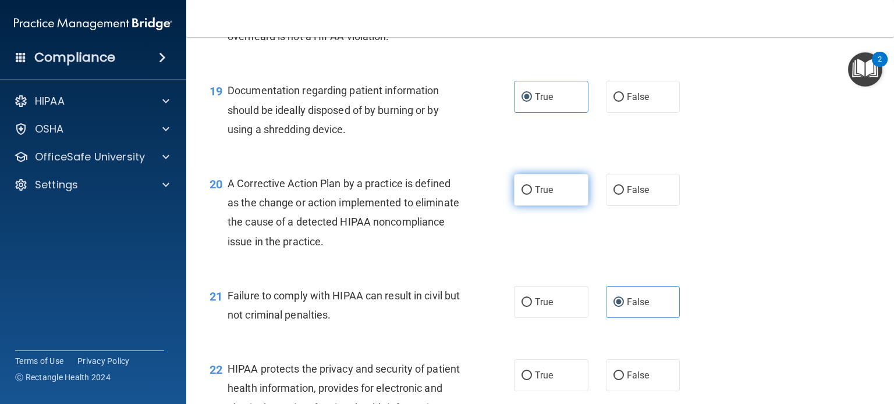
click at [541, 183] on label "True" at bounding box center [551, 190] width 74 height 32
click at [532, 186] on input "True" at bounding box center [526, 190] width 10 height 9
radio input "true"
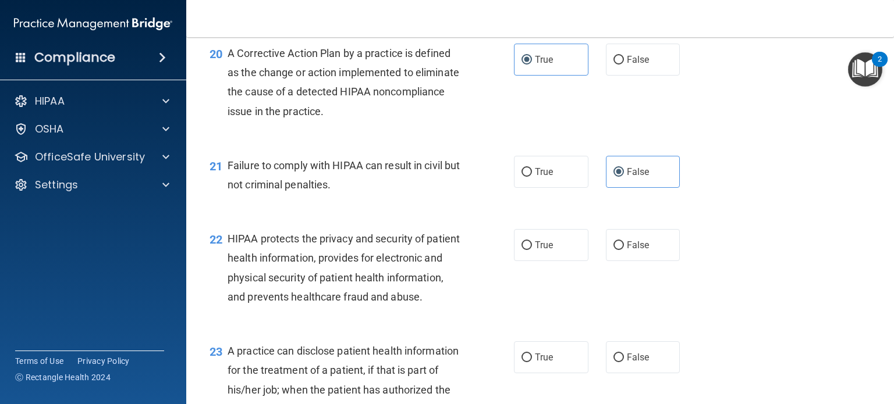
scroll to position [1912, 0]
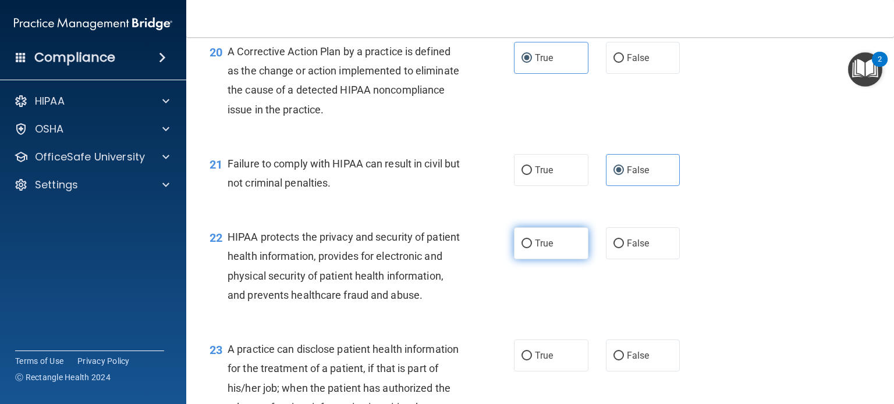
click at [540, 248] on span "True" at bounding box center [544, 243] width 18 height 11
click at [532, 248] on input "True" at bounding box center [526, 244] width 10 height 9
radio input "true"
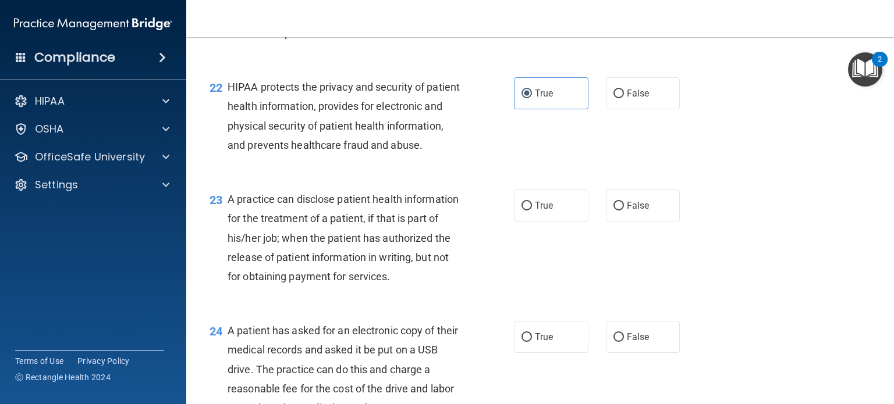
scroll to position [2058, 0]
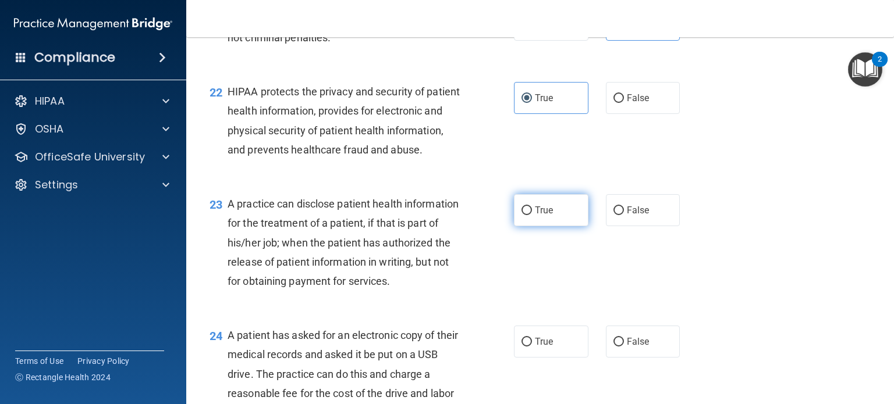
click at [557, 226] on label "True" at bounding box center [551, 210] width 74 height 32
click at [532, 215] on input "True" at bounding box center [526, 211] width 10 height 9
radio input "true"
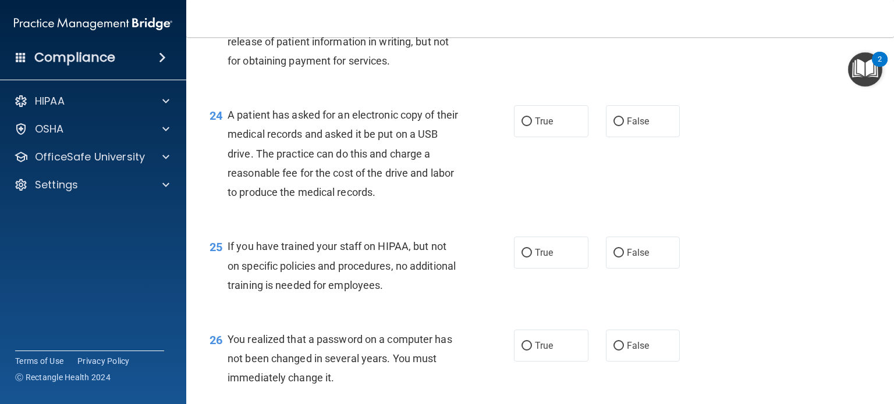
scroll to position [2279, 0]
click at [523, 137] on label "True" at bounding box center [551, 121] width 74 height 32
click at [523, 126] on input "True" at bounding box center [526, 121] width 10 height 9
radio input "true"
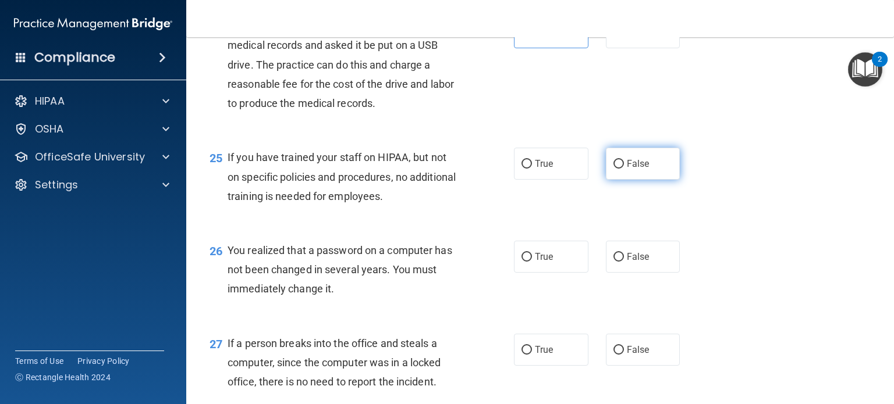
click at [645, 180] on label "False" at bounding box center [643, 164] width 74 height 32
click at [624, 169] on input "False" at bounding box center [618, 164] width 10 height 9
radio input "true"
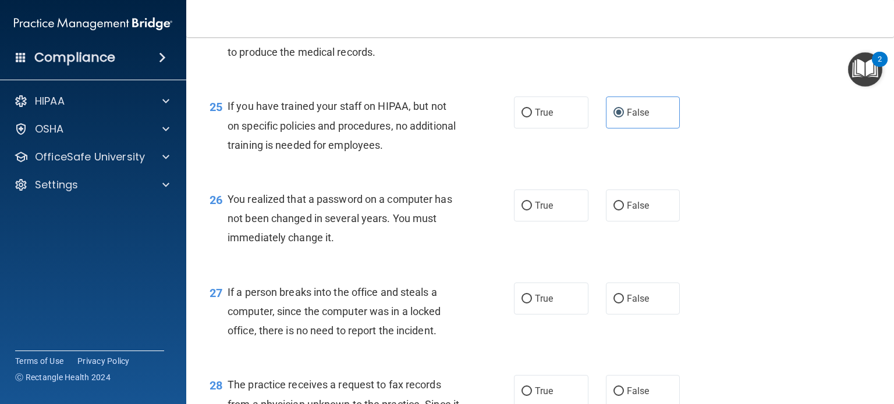
scroll to position [2423, 0]
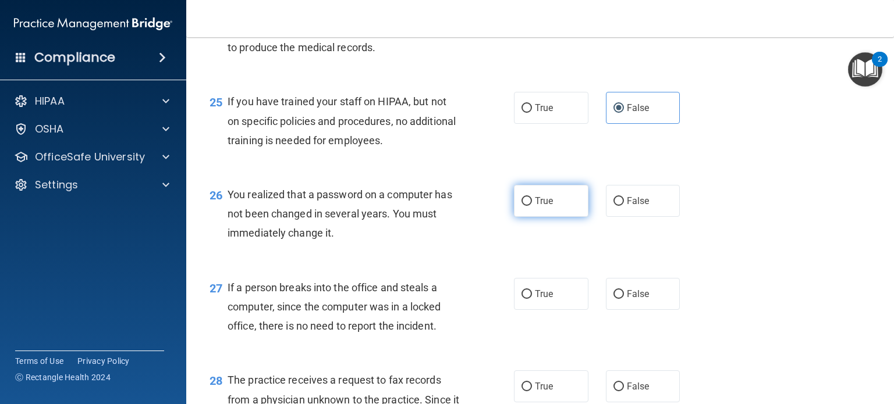
click at [528, 217] on label "True" at bounding box center [551, 201] width 74 height 32
click at [528, 206] on input "True" at bounding box center [526, 201] width 10 height 9
radio input "true"
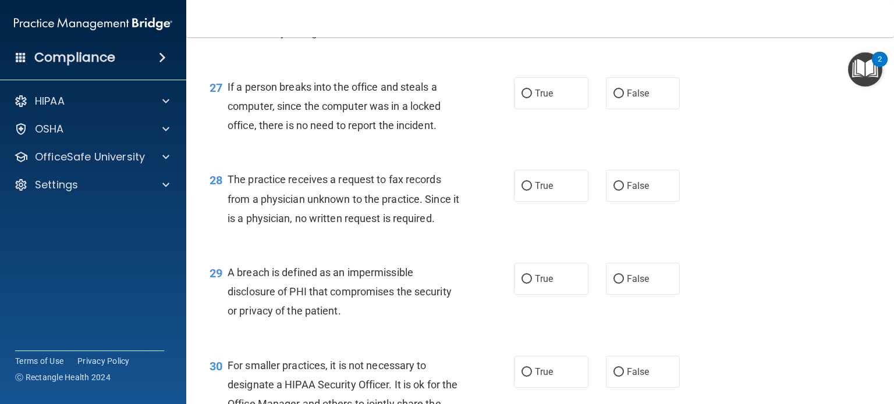
scroll to position [2625, 0]
click at [617, 97] on input "False" at bounding box center [618, 92] width 10 height 9
radio input "true"
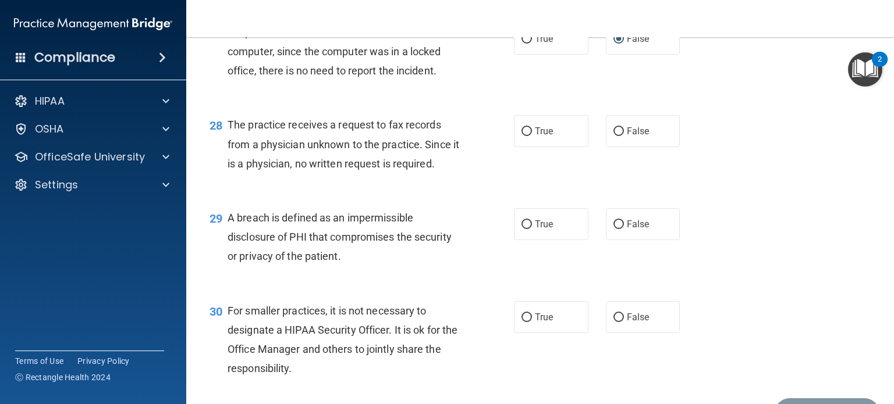
scroll to position [2681, 0]
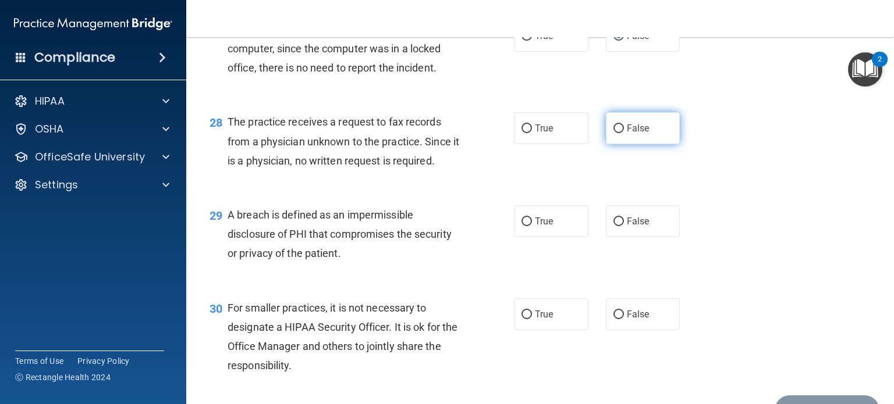
click at [654, 144] on label "False" at bounding box center [643, 128] width 74 height 32
click at [624, 133] on input "False" at bounding box center [618, 129] width 10 height 9
radio input "true"
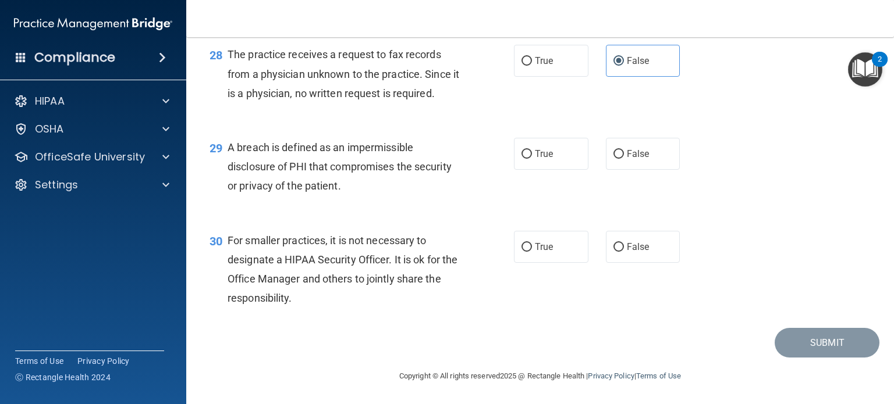
scroll to position [2769, 0]
click at [537, 159] on span "True" at bounding box center [544, 153] width 18 height 11
click at [532, 159] on input "True" at bounding box center [526, 154] width 10 height 9
radio input "true"
click at [659, 263] on label "False" at bounding box center [643, 247] width 74 height 32
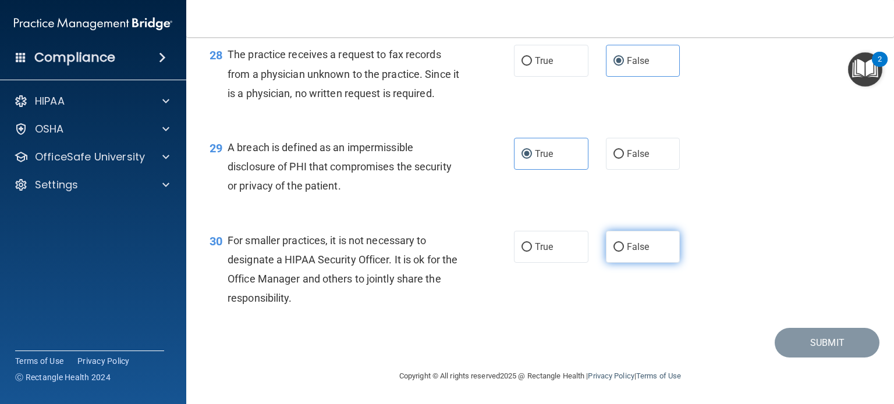
click at [624, 252] on input "False" at bounding box center [618, 247] width 10 height 9
radio input "true"
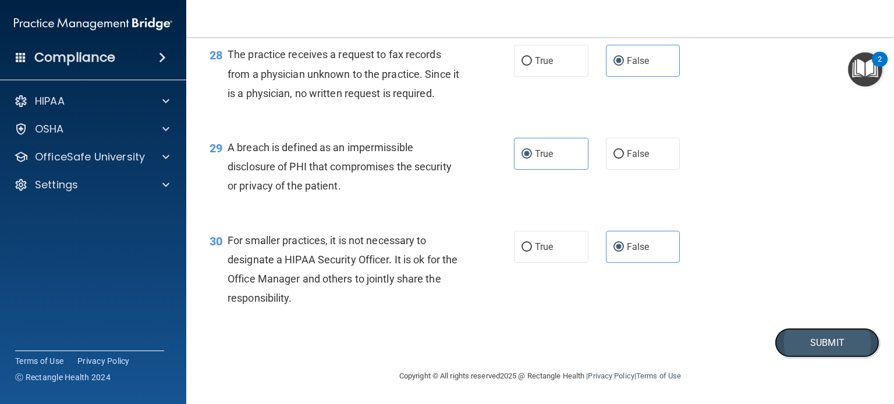
click at [822, 358] on button "Submit" at bounding box center [826, 343] width 105 height 30
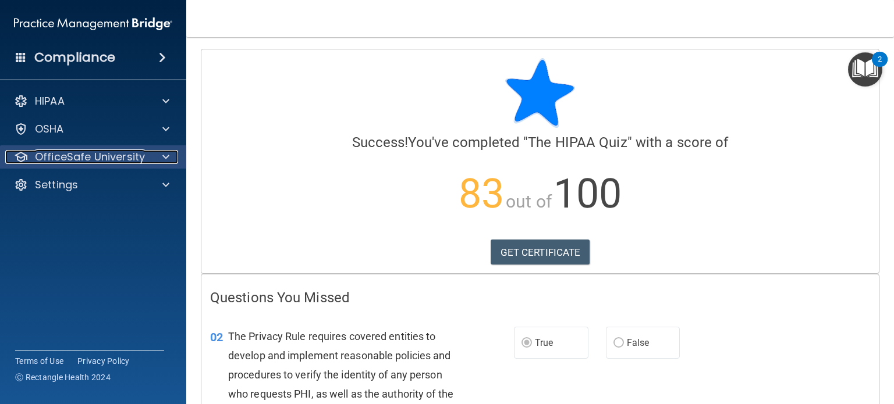
click at [157, 150] on div at bounding box center [164, 157] width 29 height 14
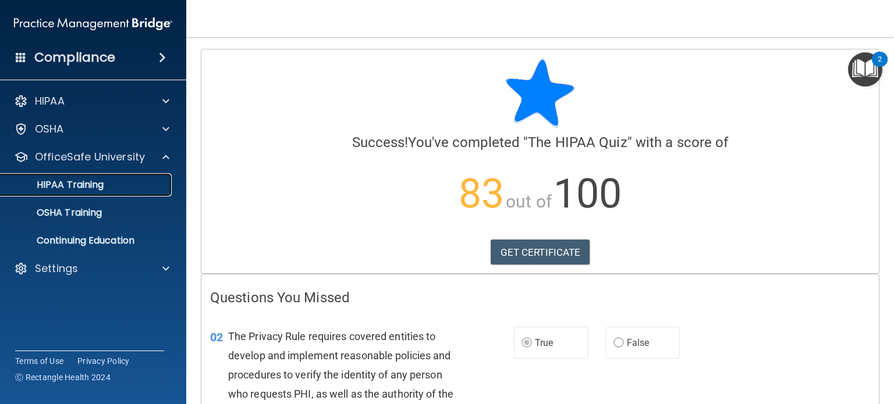
click at [79, 186] on p "HIPAA Training" at bounding box center [56, 185] width 96 height 12
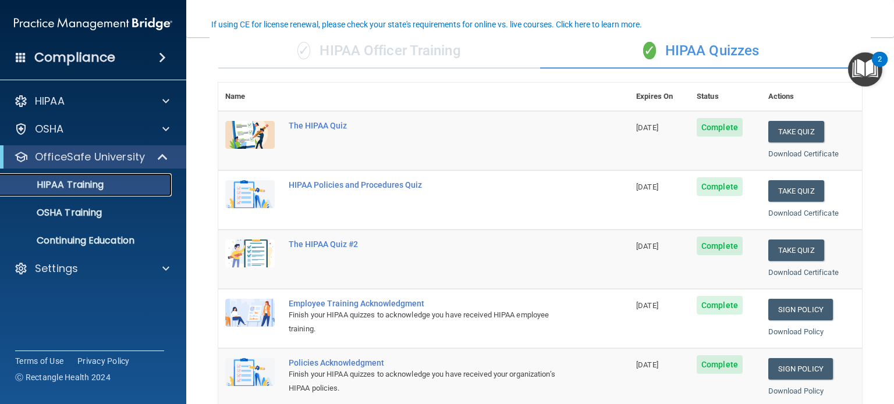
scroll to position [102, 0]
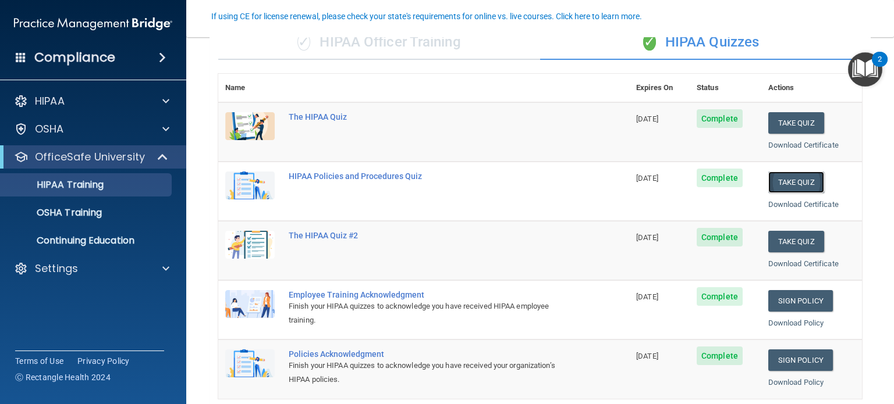
click at [812, 178] on button "Take Quiz" at bounding box center [796, 183] width 56 height 22
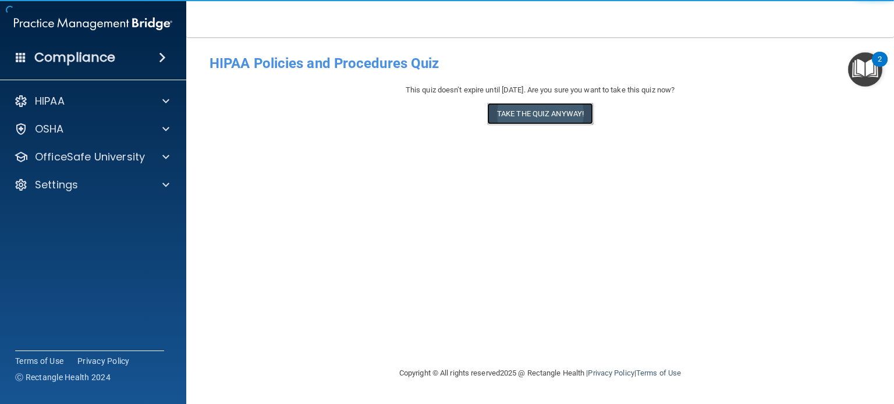
click at [525, 122] on button "Take the quiz anyway!" at bounding box center [540, 114] width 106 height 22
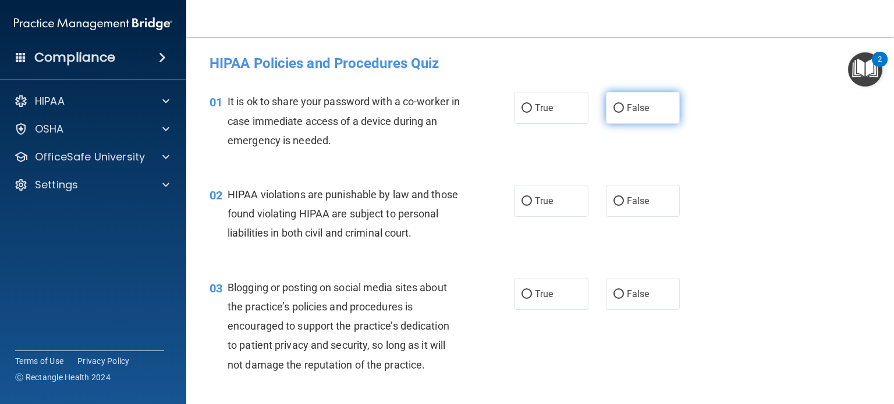
click at [607, 106] on label "False" at bounding box center [643, 108] width 74 height 32
click at [613, 106] on input "False" at bounding box center [618, 108] width 10 height 9
radio input "true"
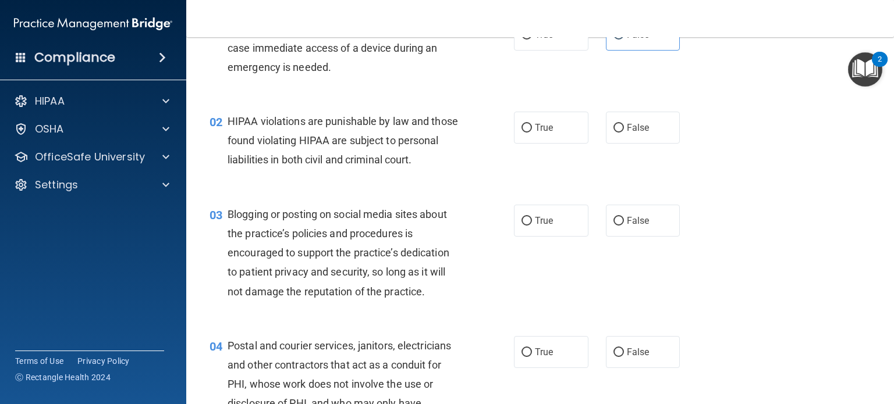
scroll to position [79, 0]
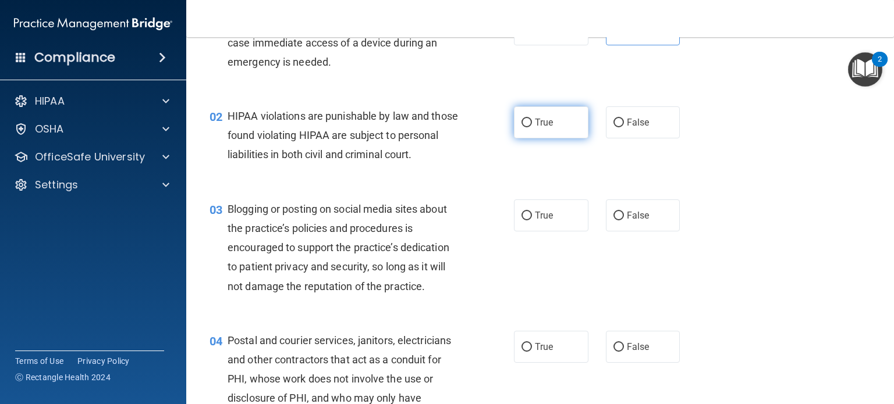
click at [543, 131] on label "True" at bounding box center [551, 122] width 74 height 32
click at [532, 127] on input "True" at bounding box center [526, 123] width 10 height 9
radio input "true"
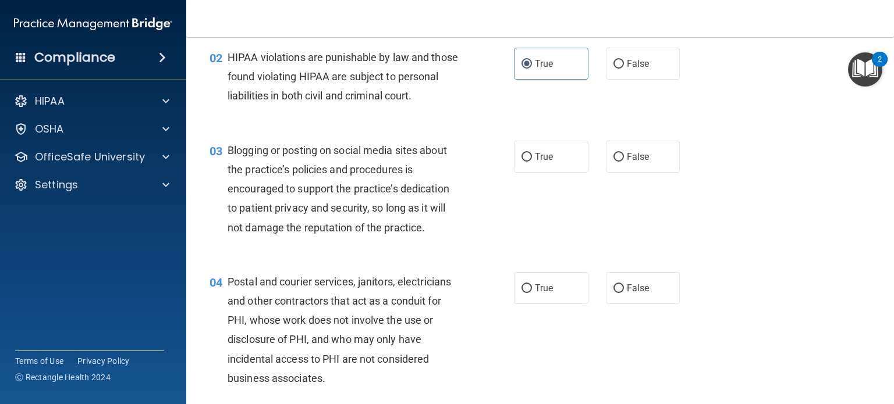
scroll to position [140, 0]
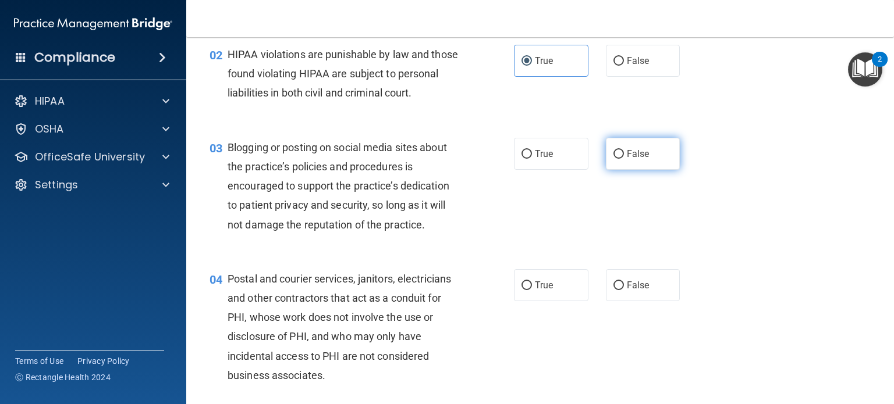
click at [631, 156] on span "False" at bounding box center [638, 153] width 23 height 11
click at [624, 156] on input "False" at bounding box center [618, 154] width 10 height 9
radio input "true"
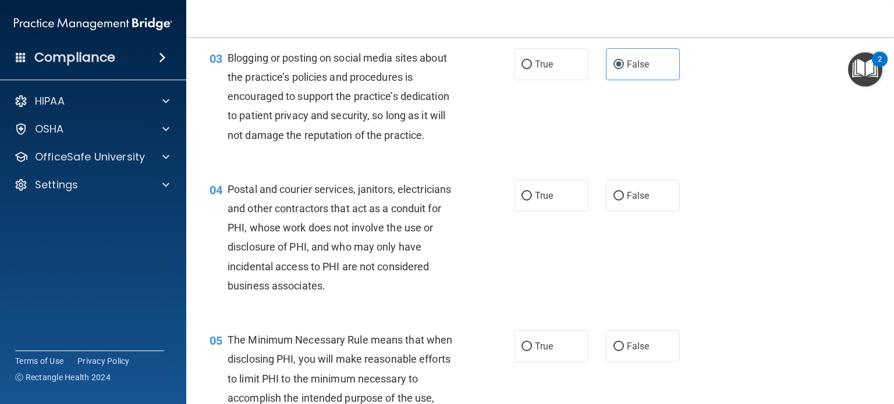
scroll to position [237, 0]
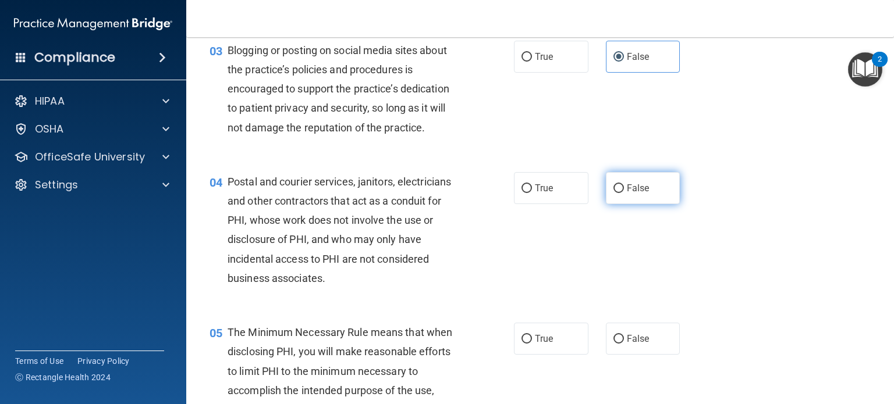
click at [637, 188] on span "False" at bounding box center [638, 188] width 23 height 11
click at [624, 188] on input "False" at bounding box center [618, 188] width 10 height 9
radio input "true"
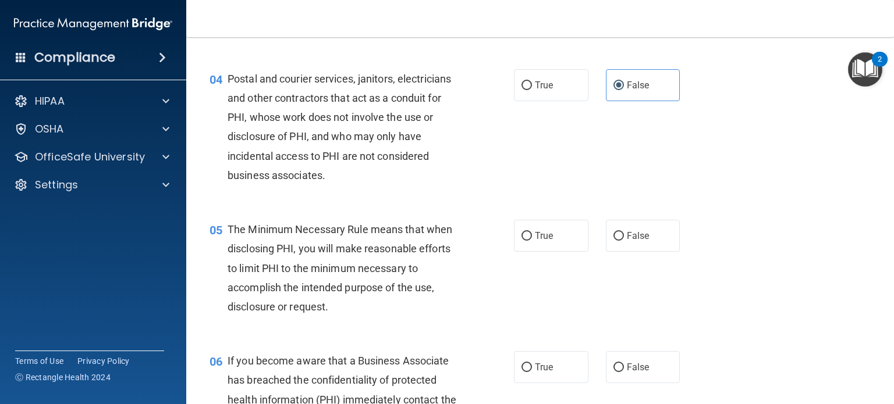
scroll to position [341, 0]
click at [547, 237] on span "True" at bounding box center [544, 235] width 18 height 11
click at [532, 237] on input "True" at bounding box center [526, 236] width 10 height 9
radio input "true"
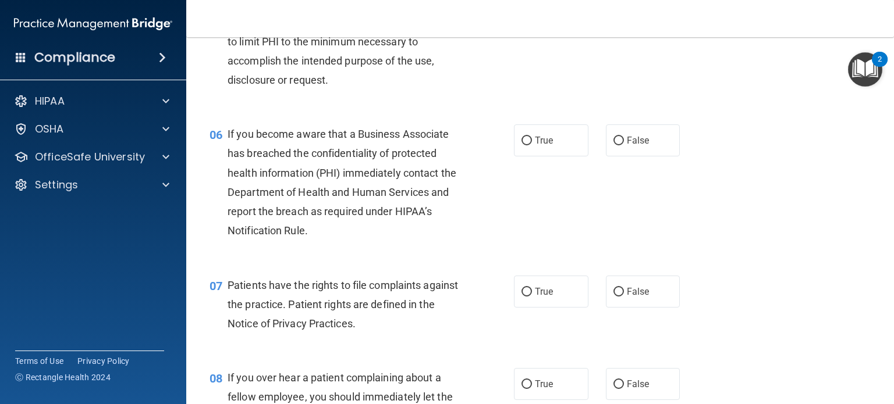
scroll to position [568, 0]
click at [644, 139] on span "False" at bounding box center [638, 139] width 23 height 11
click at [624, 139] on input "False" at bounding box center [618, 140] width 10 height 9
radio input "true"
click at [566, 156] on div "06 If you become aware that a Business Associate has breached the confidentiali…" at bounding box center [540, 184] width 678 height 151
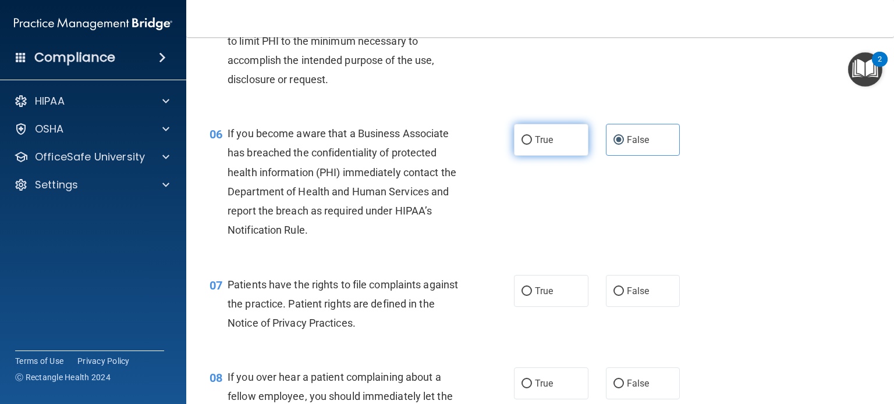
click at [566, 154] on label "True" at bounding box center [551, 140] width 74 height 32
click at [532, 145] on input "True" at bounding box center [526, 140] width 10 height 9
radio input "true"
radio input "false"
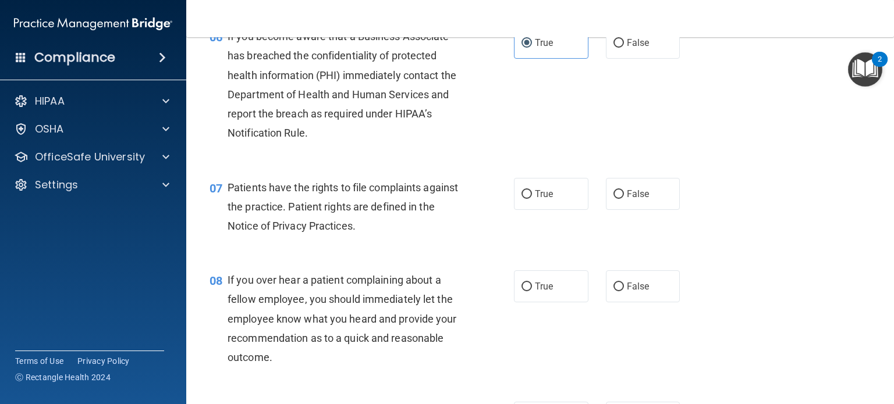
scroll to position [668, 0]
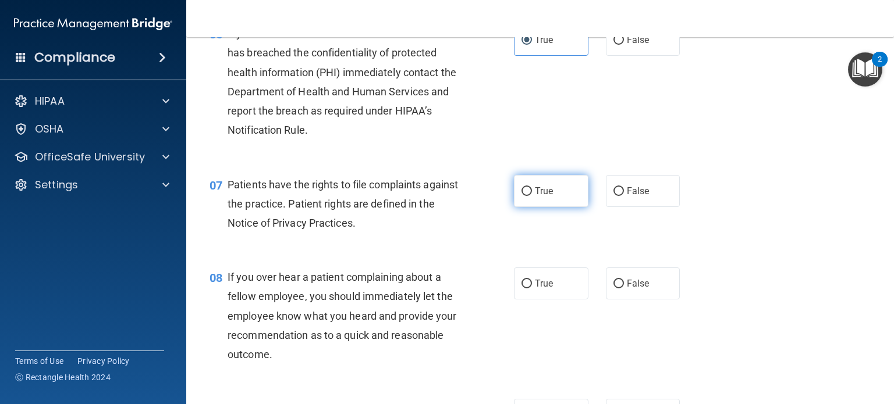
click at [531, 202] on label "True" at bounding box center [551, 191] width 74 height 32
click at [531, 196] on input "True" at bounding box center [526, 191] width 10 height 9
radio input "true"
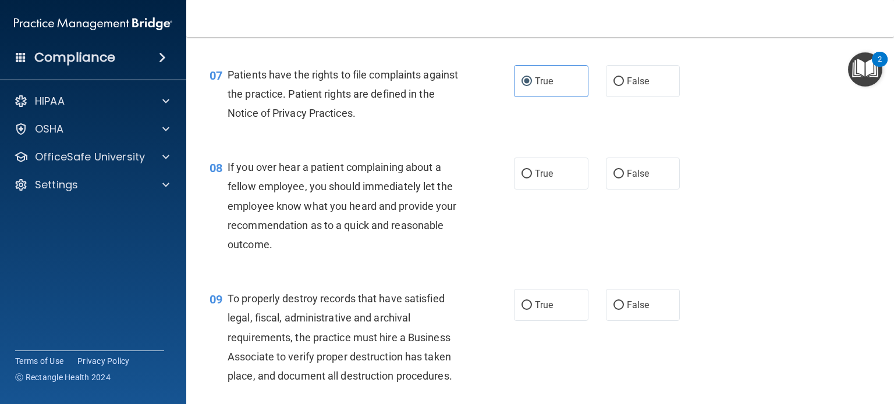
scroll to position [783, 0]
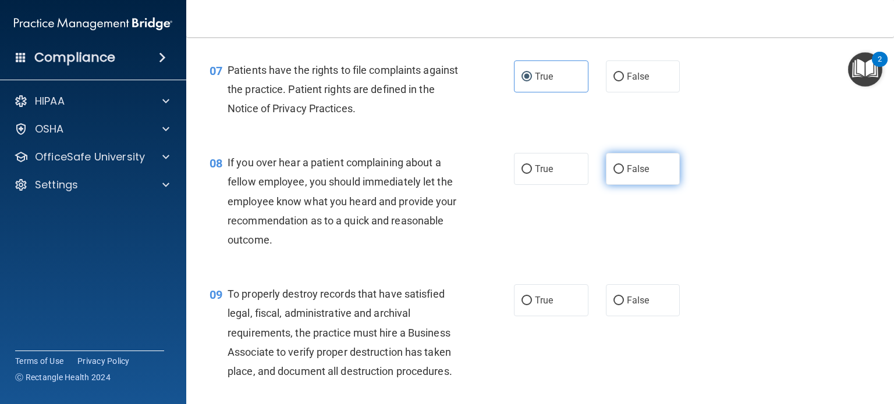
click at [652, 161] on label "False" at bounding box center [643, 169] width 74 height 32
click at [624, 165] on input "False" at bounding box center [618, 169] width 10 height 9
radio input "true"
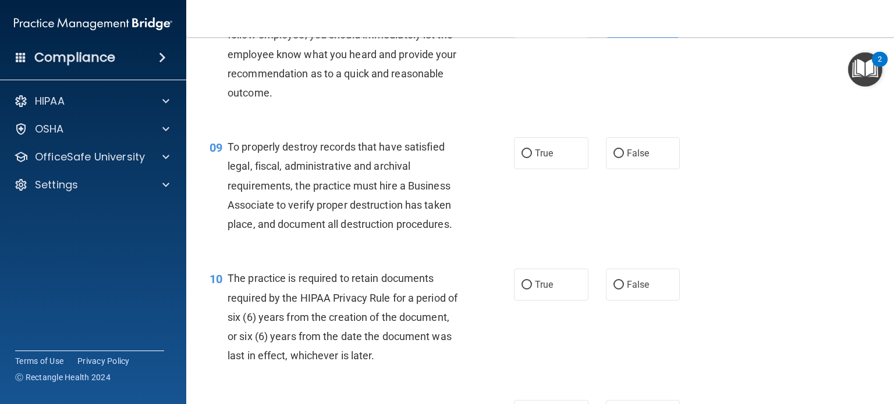
scroll to position [930, 0]
click at [532, 141] on label "True" at bounding box center [551, 153] width 74 height 32
click at [532, 149] on input "True" at bounding box center [526, 153] width 10 height 9
radio input "true"
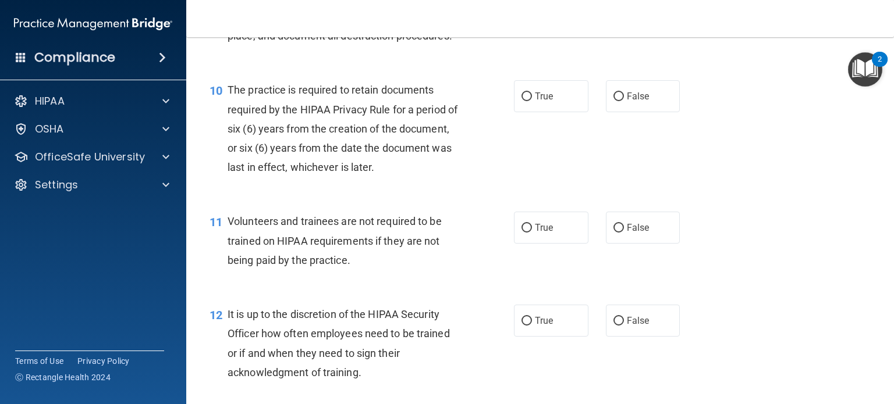
scroll to position [1119, 0]
click at [532, 111] on label "True" at bounding box center [551, 96] width 74 height 32
click at [532, 101] on input "True" at bounding box center [526, 96] width 10 height 9
radio input "true"
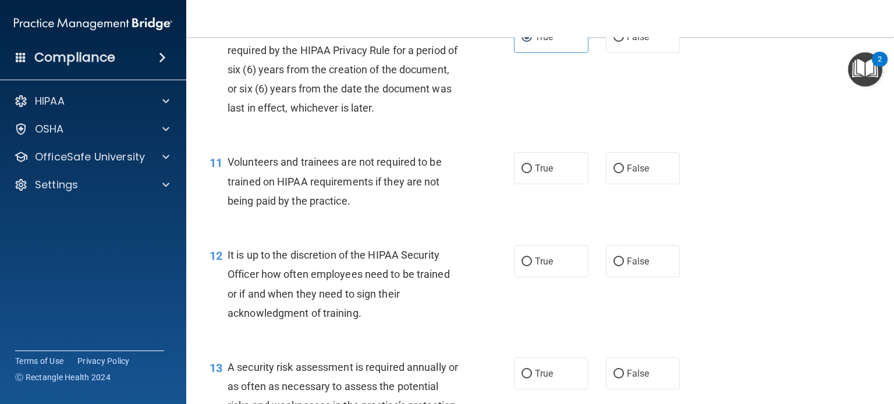
scroll to position [1179, 0]
click at [648, 167] on span "False" at bounding box center [638, 167] width 23 height 11
click at [624, 167] on input "False" at bounding box center [618, 168] width 10 height 9
radio input "true"
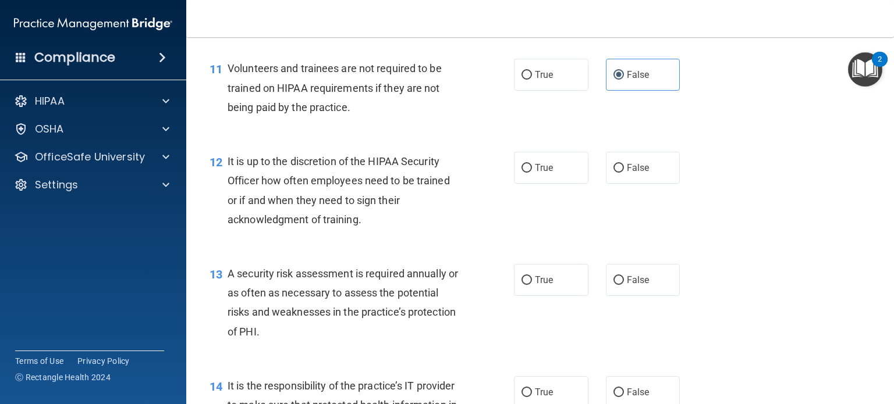
scroll to position [1273, 0]
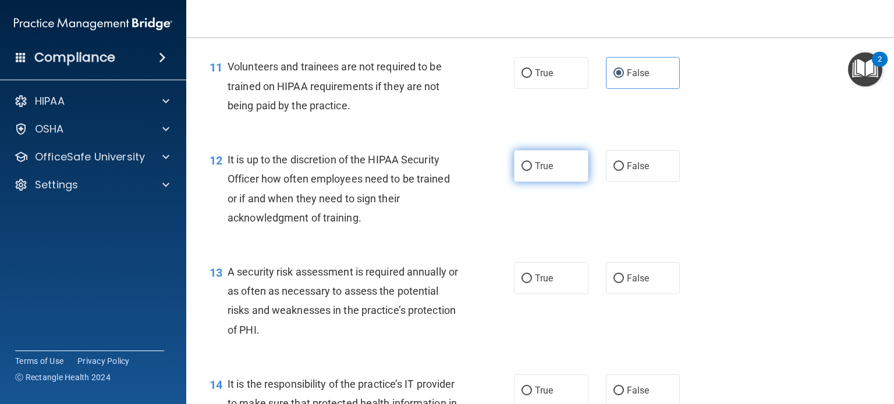
click at [535, 173] on label "True" at bounding box center [551, 166] width 74 height 32
click at [532, 171] on input "True" at bounding box center [526, 166] width 10 height 9
radio input "true"
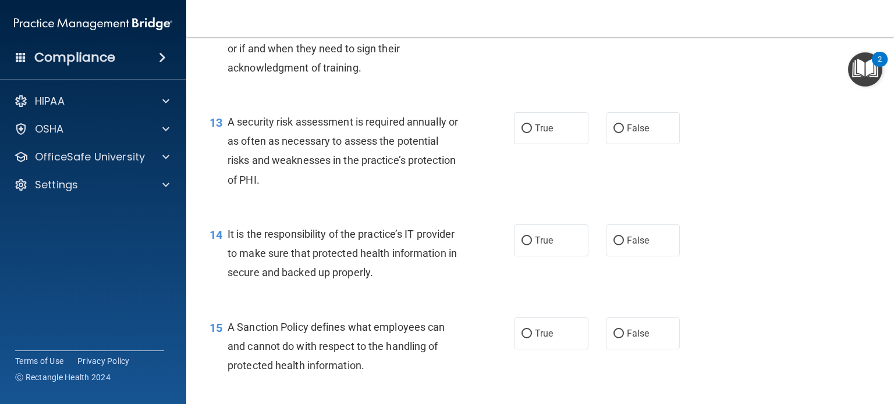
scroll to position [1424, 0]
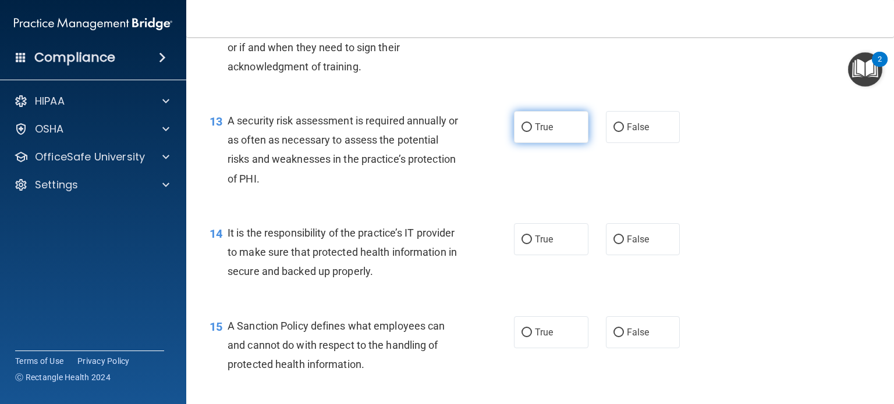
click at [555, 142] on label "True" at bounding box center [551, 127] width 74 height 32
click at [532, 132] on input "True" at bounding box center [526, 127] width 10 height 9
radio input "true"
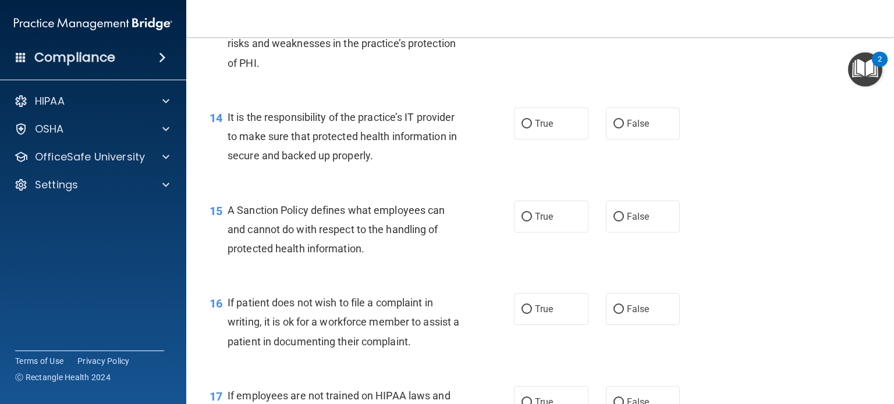
scroll to position [1544, 0]
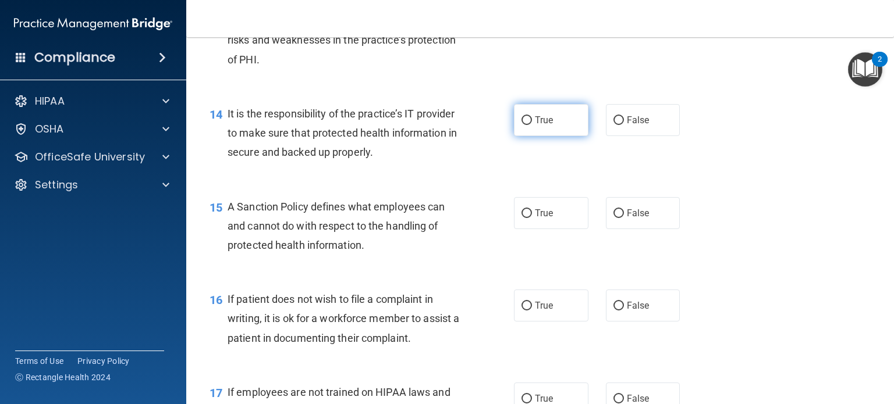
click at [569, 109] on label "True" at bounding box center [551, 120] width 74 height 32
click at [532, 116] on input "True" at bounding box center [526, 120] width 10 height 9
radio input "true"
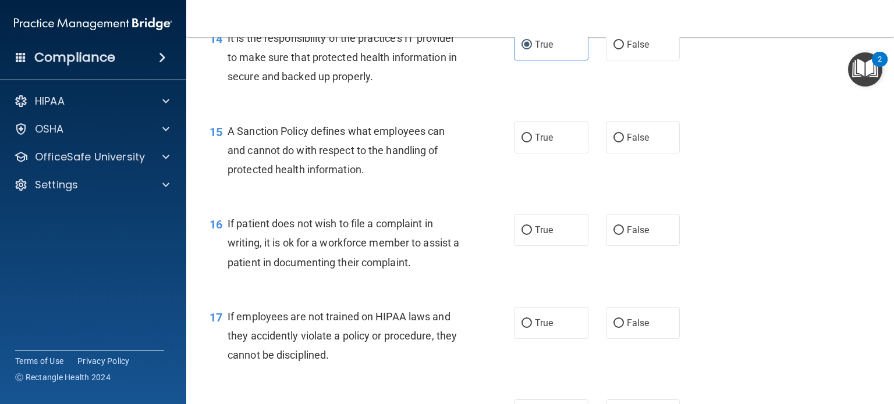
scroll to position [1622, 0]
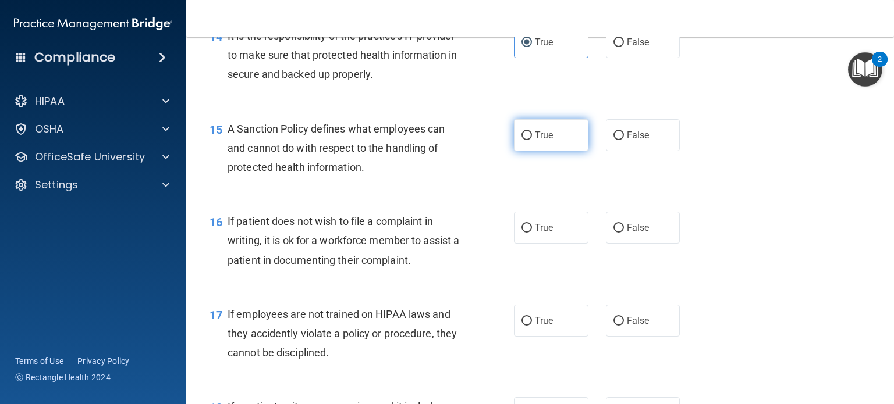
click at [542, 143] on label "True" at bounding box center [551, 135] width 74 height 32
click at [532, 140] on input "True" at bounding box center [526, 136] width 10 height 9
radio input "true"
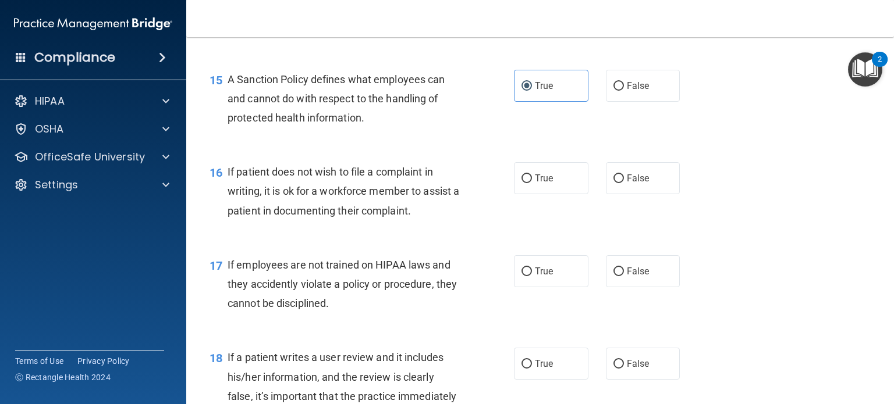
scroll to position [1674, 0]
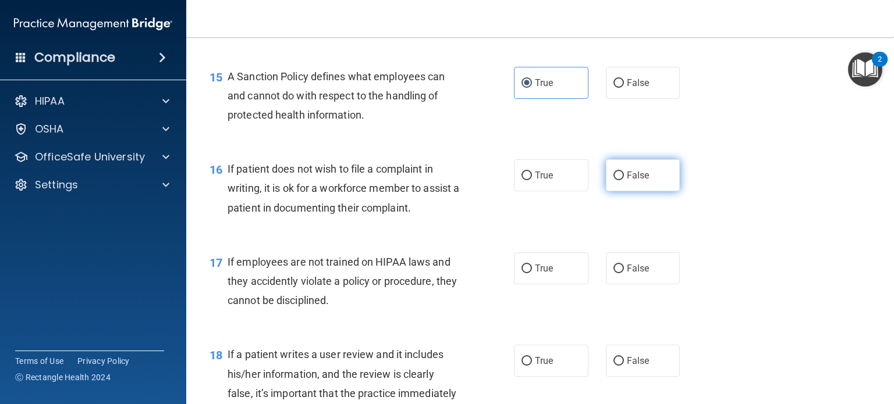
click at [607, 170] on label "False" at bounding box center [643, 175] width 74 height 32
click at [613, 172] on input "False" at bounding box center [618, 176] width 10 height 9
radio input "true"
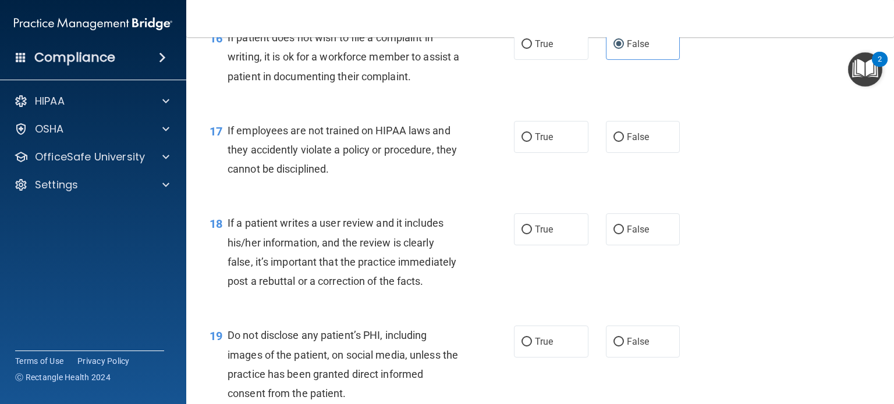
scroll to position [1807, 0]
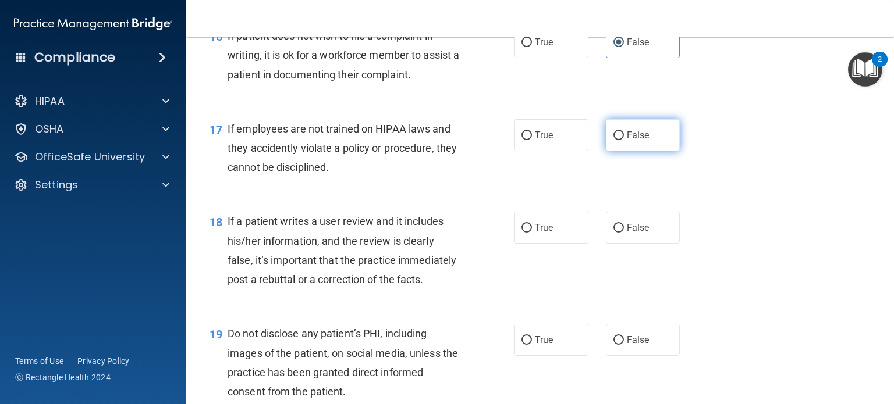
click at [618, 140] on label "False" at bounding box center [643, 135] width 74 height 32
click at [618, 140] on input "False" at bounding box center [618, 136] width 10 height 9
radio input "true"
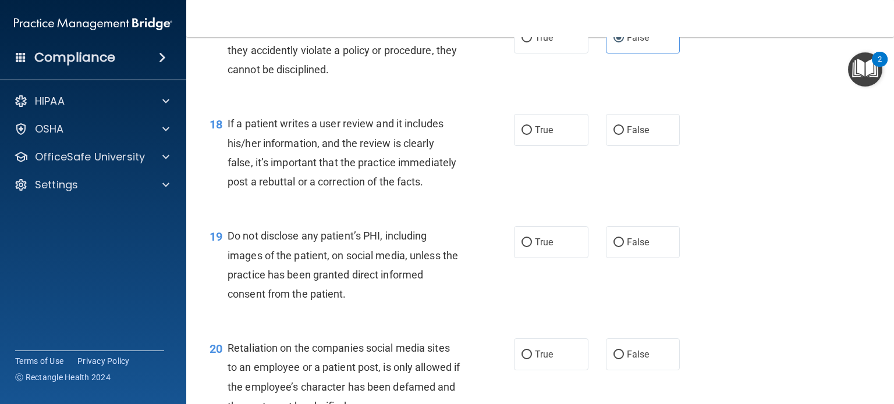
scroll to position [1907, 0]
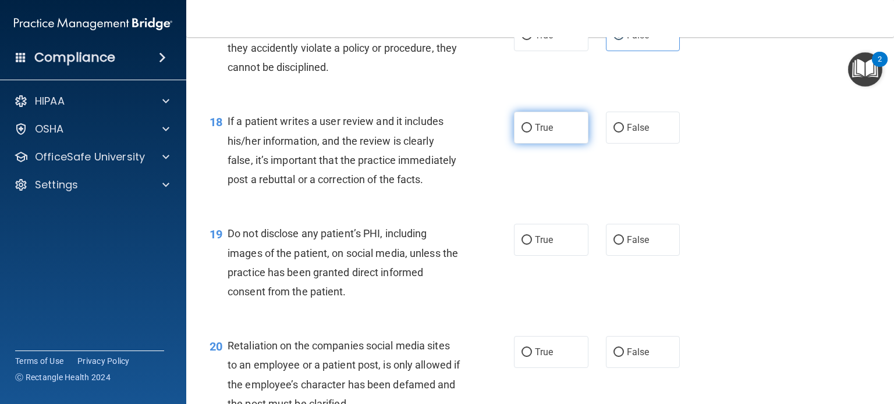
click at [541, 138] on label "True" at bounding box center [551, 128] width 74 height 32
click at [532, 133] on input "True" at bounding box center [526, 128] width 10 height 9
radio input "true"
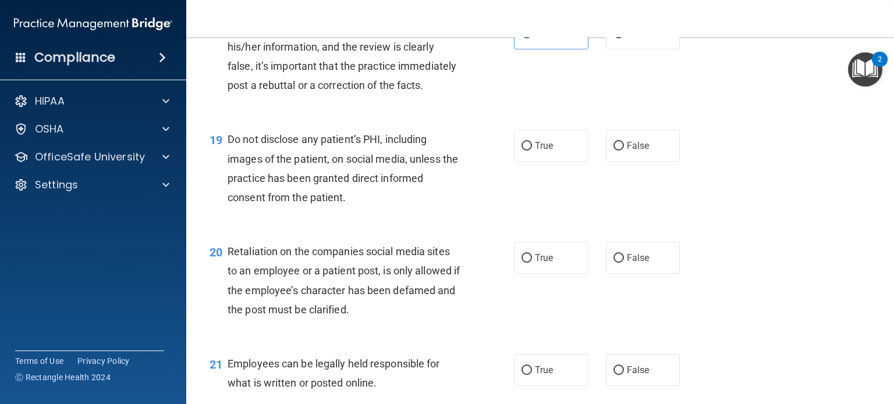
scroll to position [2003, 0]
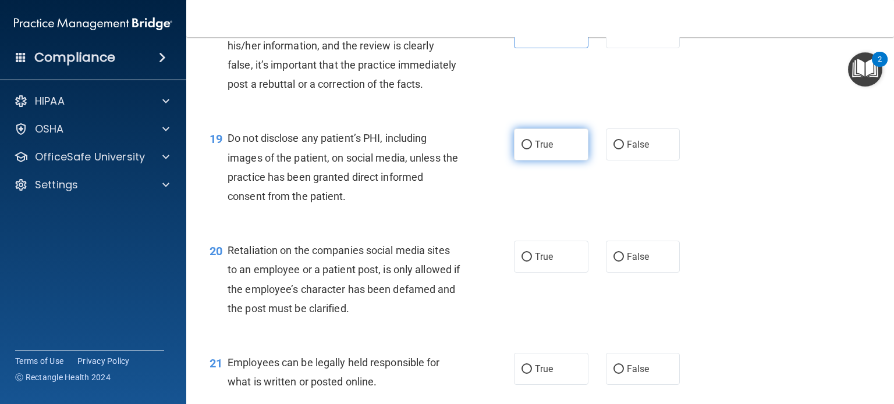
click at [531, 157] on label "True" at bounding box center [551, 145] width 74 height 32
click at [531, 150] on input "True" at bounding box center [526, 145] width 10 height 9
radio input "true"
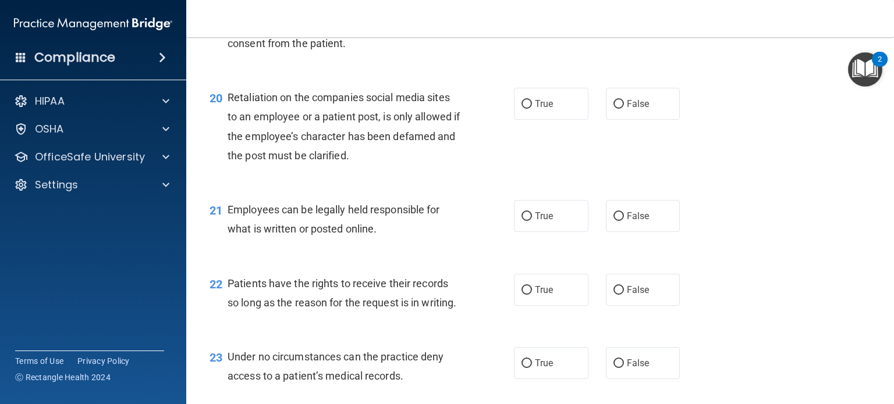
scroll to position [2155, 0]
click at [551, 219] on span "True" at bounding box center [544, 216] width 18 height 11
click at [532, 219] on input "True" at bounding box center [526, 217] width 10 height 9
radio input "true"
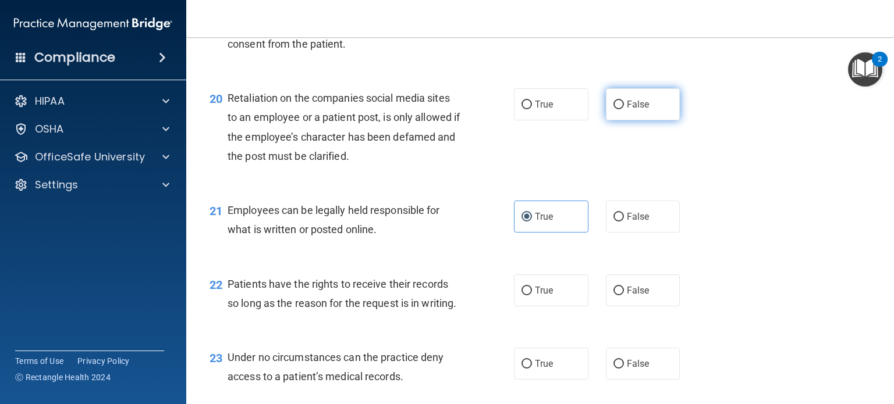
click at [613, 101] on input "False" at bounding box center [618, 105] width 10 height 9
radio input "true"
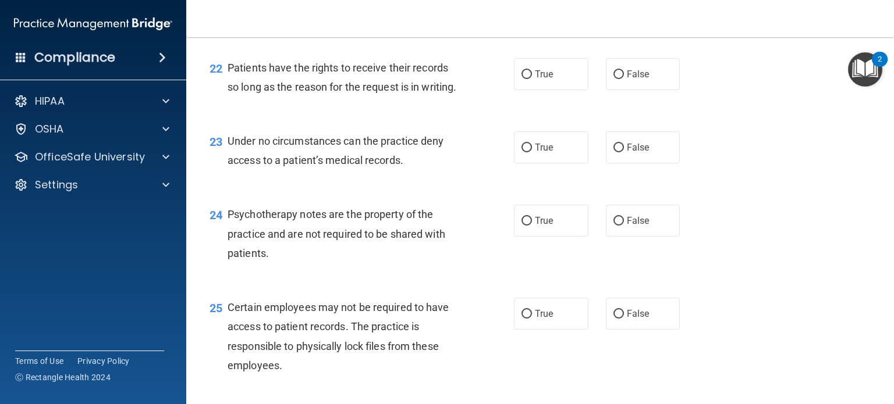
scroll to position [2378, 0]
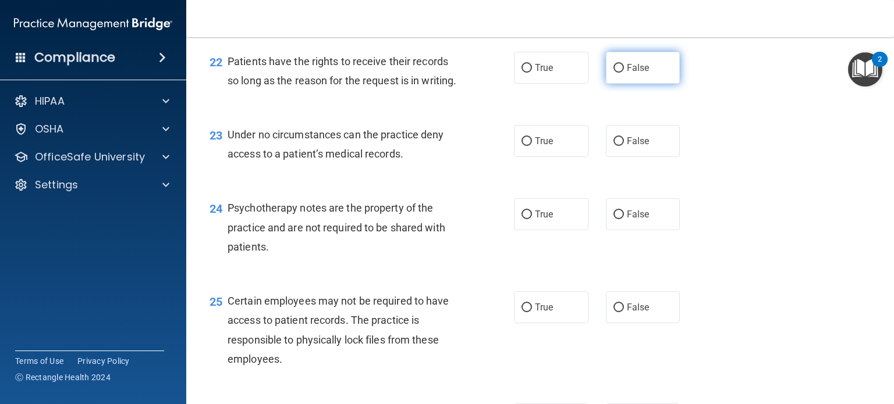
click at [617, 67] on input "False" at bounding box center [618, 68] width 10 height 9
radio input "true"
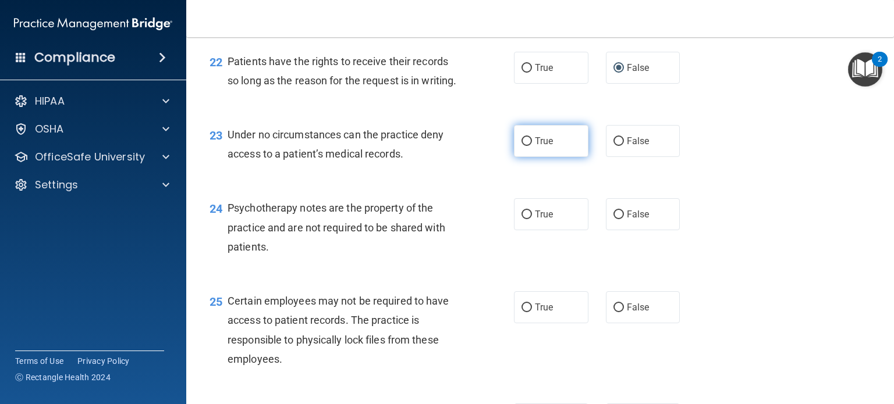
click at [535, 141] on span "True" at bounding box center [544, 141] width 18 height 11
click at [532, 141] on input "True" at bounding box center [526, 141] width 10 height 9
radio input "true"
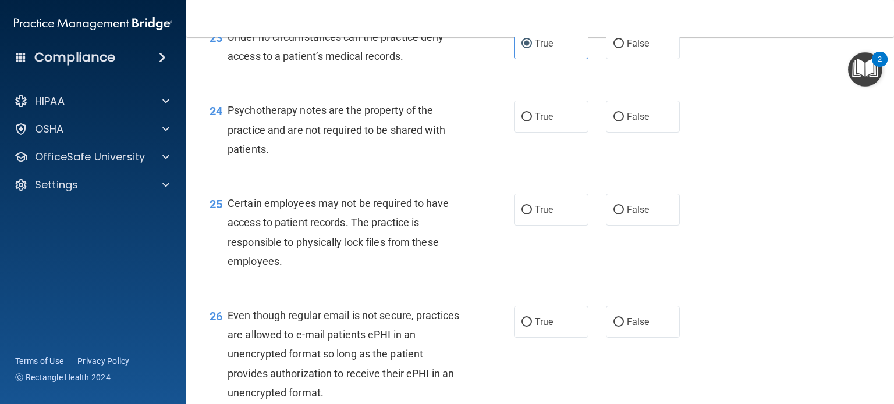
scroll to position [2477, 0]
click at [584, 117] on label "True" at bounding box center [551, 116] width 74 height 32
click at [532, 117] on input "True" at bounding box center [526, 116] width 10 height 9
radio input "true"
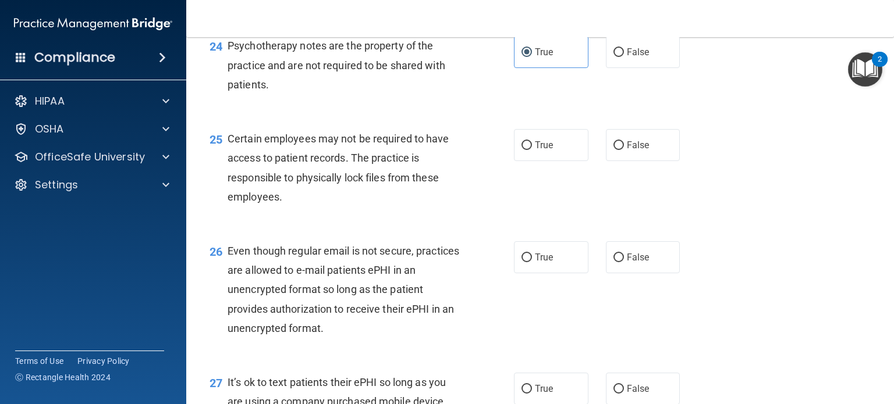
scroll to position [2545, 0]
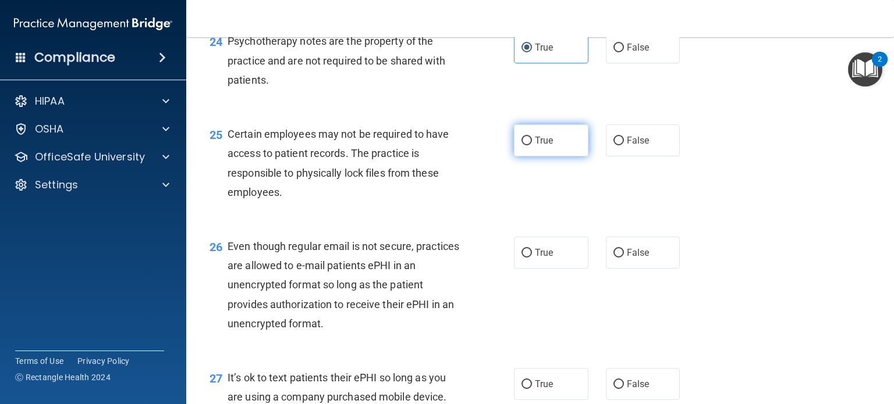
click at [540, 145] on span "True" at bounding box center [544, 140] width 18 height 11
click at [532, 145] on input "True" at bounding box center [526, 141] width 10 height 9
radio input "true"
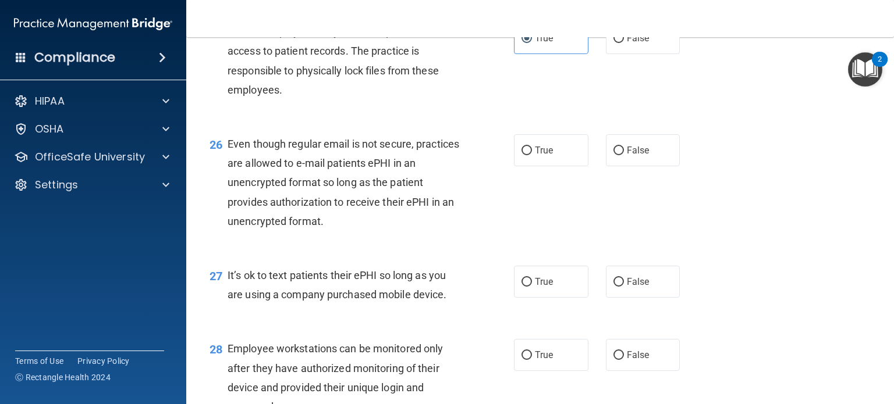
scroll to position [2651, 0]
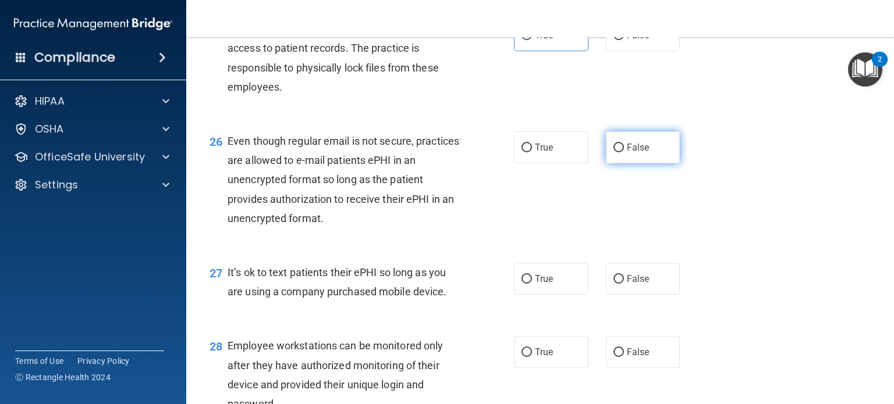
click at [615, 148] on input "False" at bounding box center [618, 148] width 10 height 9
radio input "true"
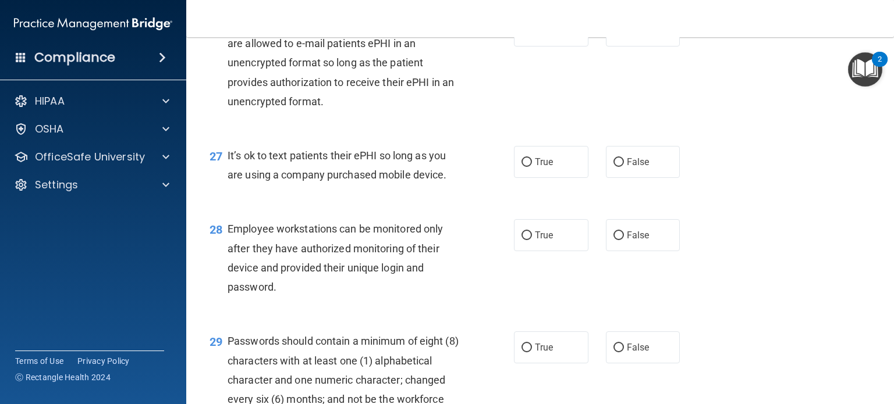
scroll to position [2781, 0]
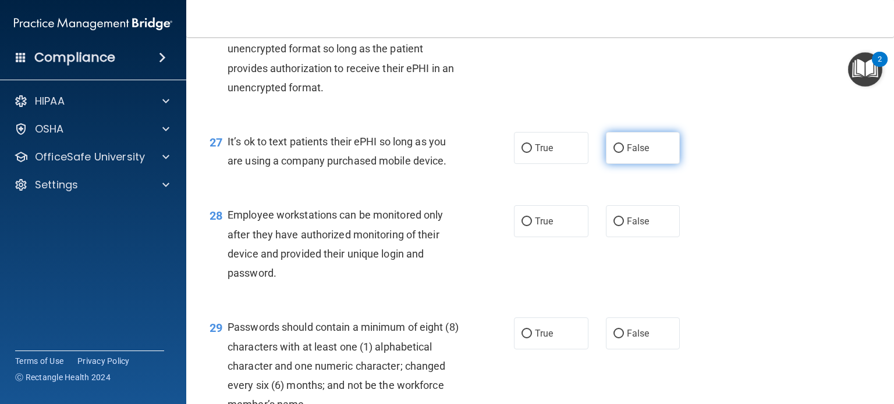
click at [615, 155] on label "False" at bounding box center [643, 148] width 74 height 32
click at [615, 153] on input "False" at bounding box center [618, 148] width 10 height 9
radio input "true"
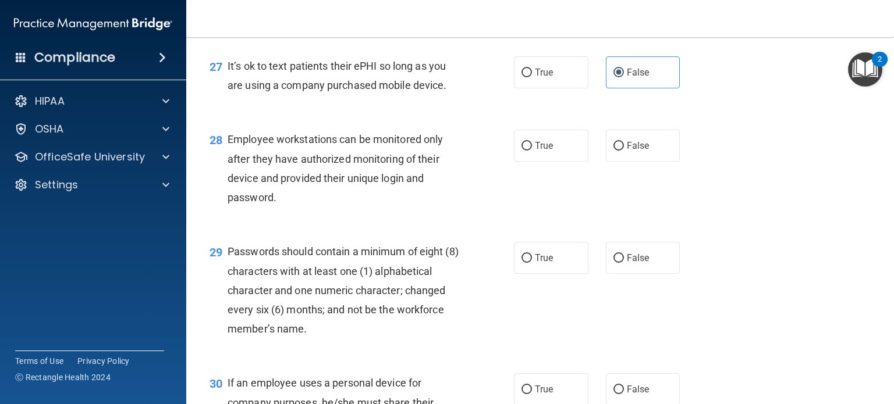
scroll to position [2858, 0]
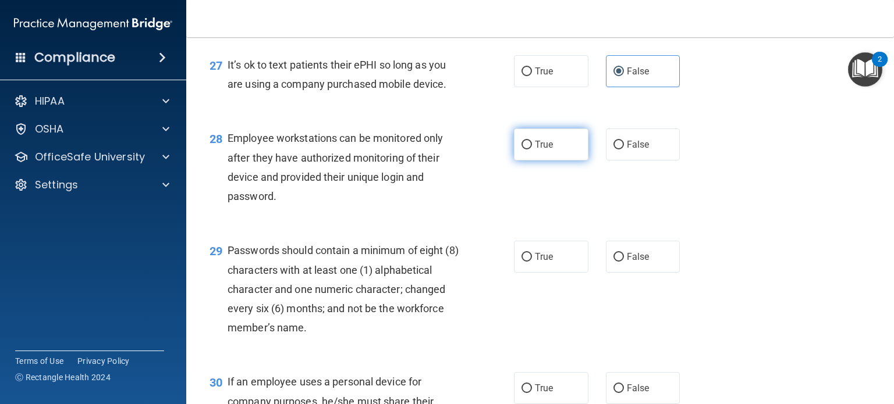
click at [553, 151] on label "True" at bounding box center [551, 145] width 74 height 32
click at [532, 150] on input "True" at bounding box center [526, 145] width 10 height 9
radio input "true"
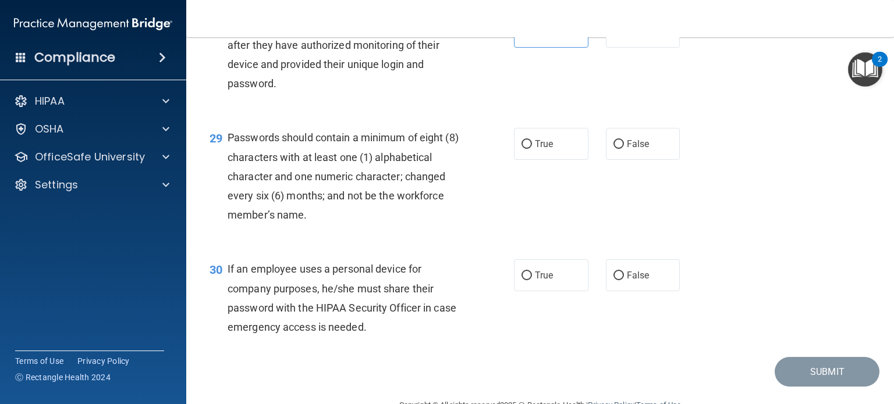
scroll to position [2972, 0]
click at [536, 157] on label "True" at bounding box center [551, 143] width 74 height 32
click at [532, 148] on input "True" at bounding box center [526, 143] width 10 height 9
radio input "true"
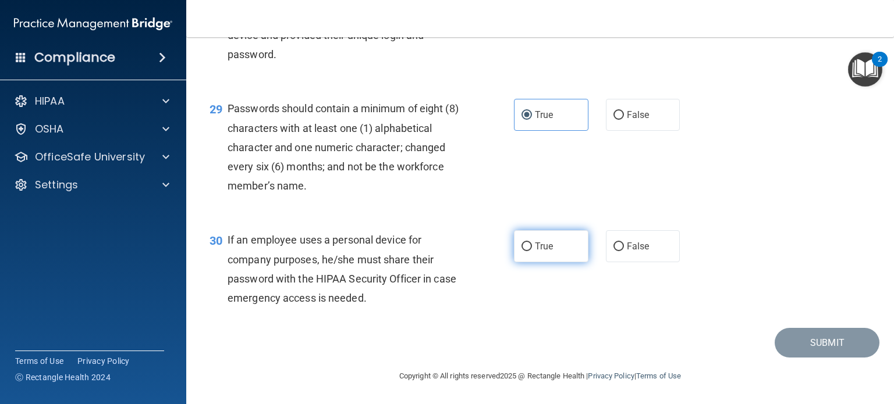
click at [538, 245] on span "True" at bounding box center [544, 246] width 18 height 11
click at [532, 245] on input "True" at bounding box center [526, 247] width 10 height 9
radio input "true"
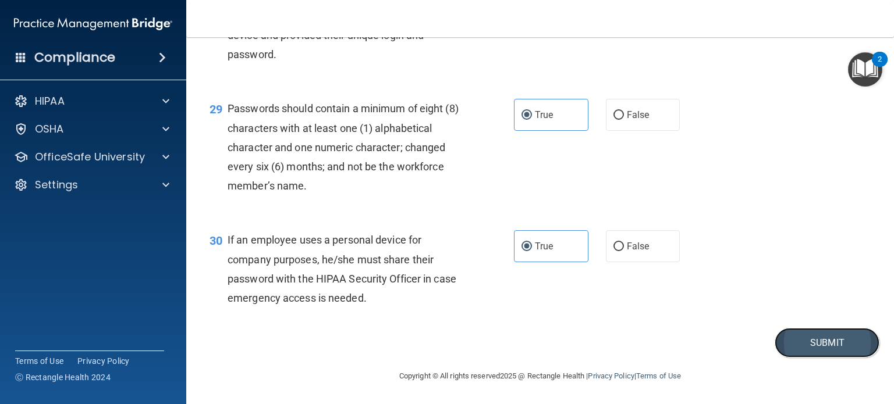
click at [806, 345] on button "Submit" at bounding box center [826, 343] width 105 height 30
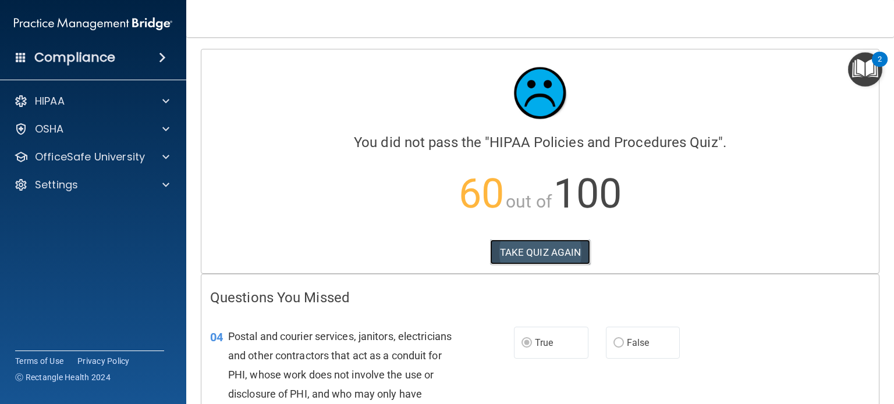
click at [566, 251] on button "TAKE QUIZ AGAIN" at bounding box center [540, 253] width 101 height 26
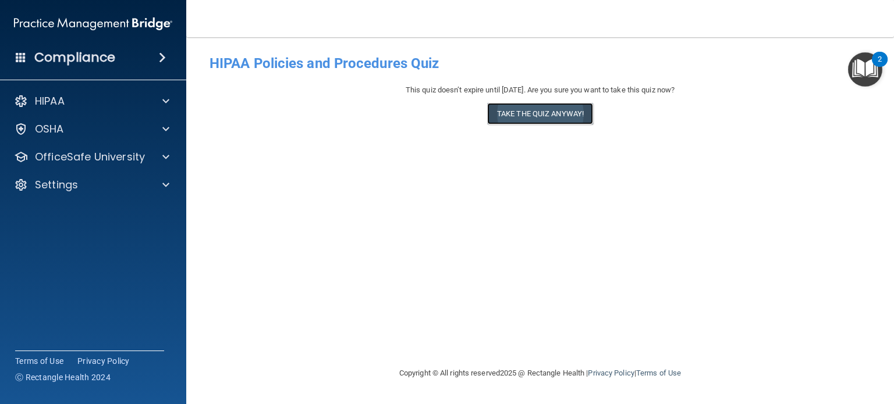
click at [532, 121] on button "Take the quiz anyway!" at bounding box center [540, 114] width 106 height 22
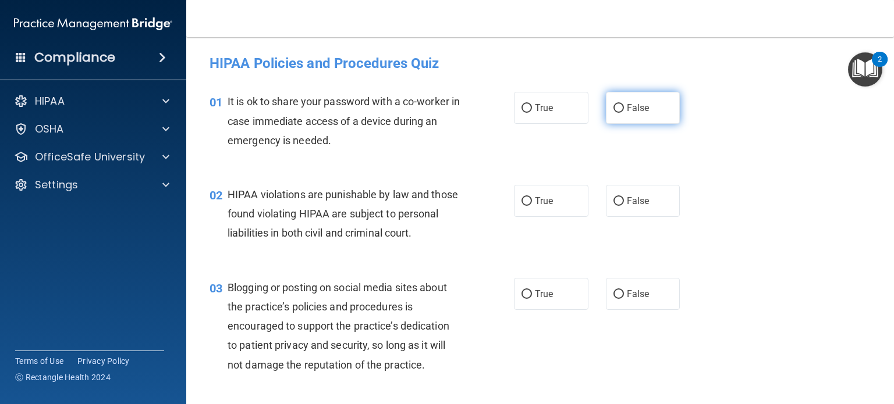
click at [630, 97] on label "False" at bounding box center [643, 108] width 74 height 32
click at [624, 104] on input "False" at bounding box center [618, 108] width 10 height 9
radio input "true"
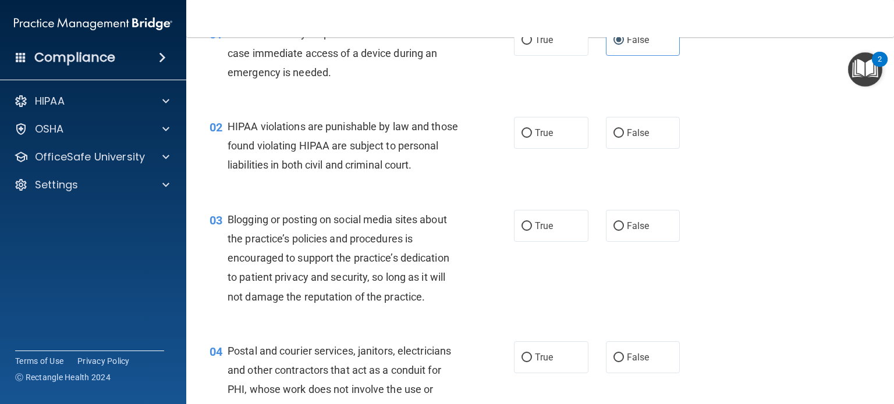
scroll to position [73, 0]
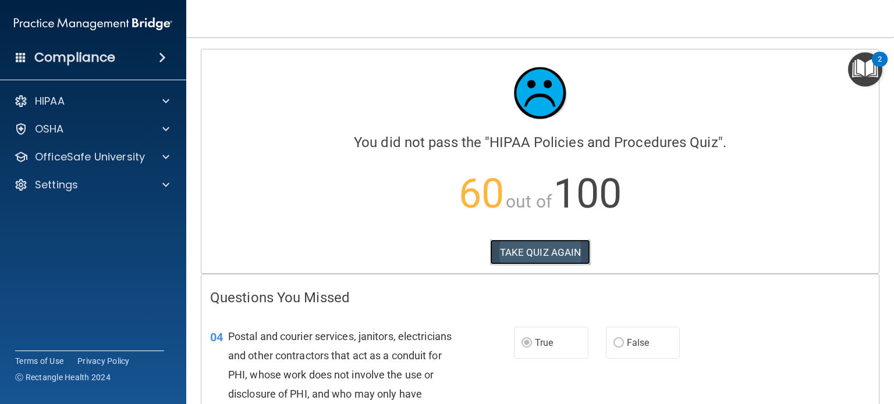
click at [540, 254] on button "TAKE QUIZ AGAIN" at bounding box center [540, 253] width 101 height 26
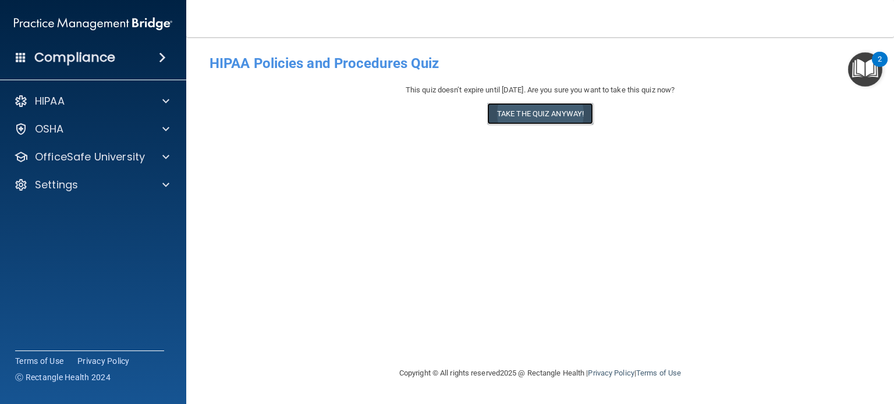
click at [560, 122] on button "Take the quiz anyway!" at bounding box center [540, 114] width 106 height 22
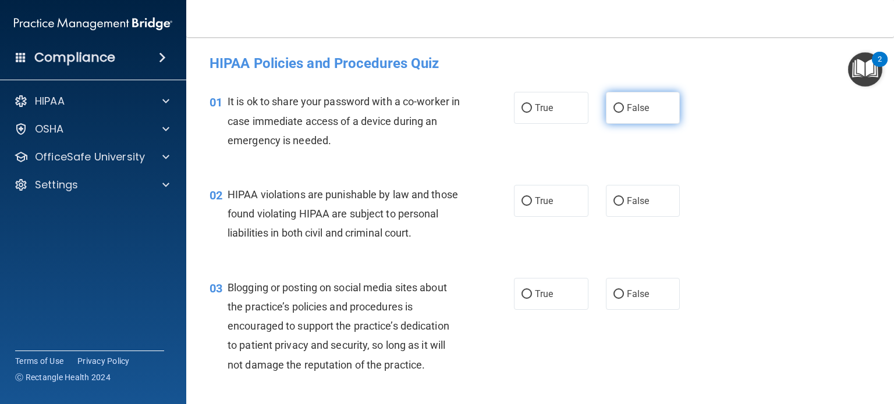
click at [651, 102] on label "False" at bounding box center [643, 108] width 74 height 32
click at [624, 104] on input "False" at bounding box center [618, 108] width 10 height 9
radio input "true"
click at [530, 209] on label "True" at bounding box center [551, 201] width 74 height 32
click at [530, 206] on input "True" at bounding box center [526, 201] width 10 height 9
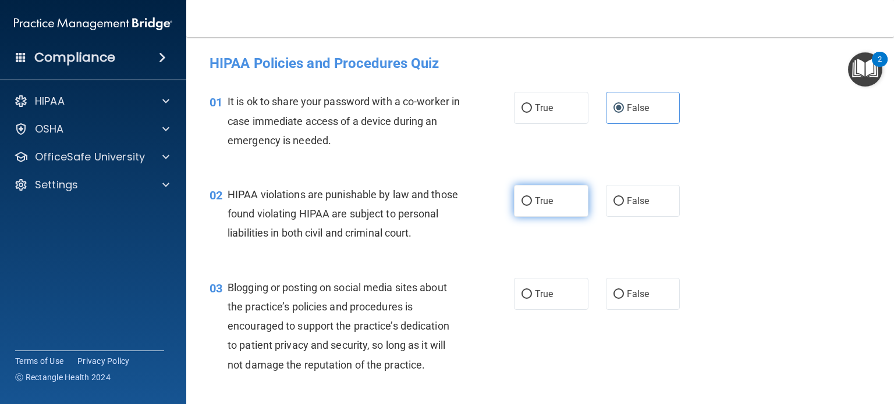
radio input "true"
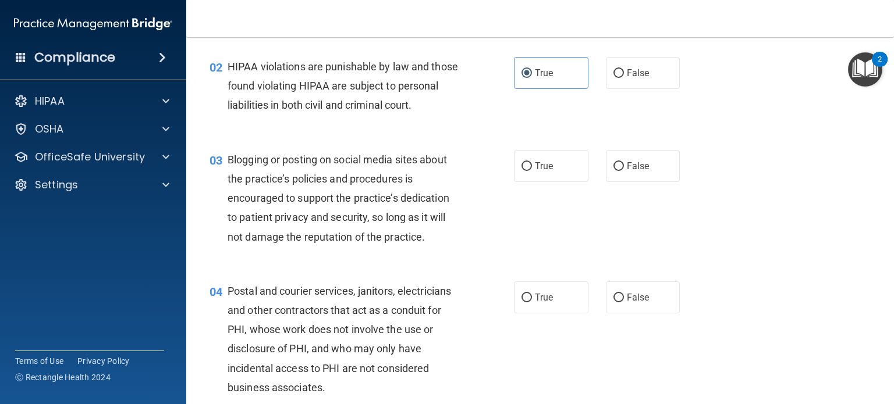
scroll to position [142, 0]
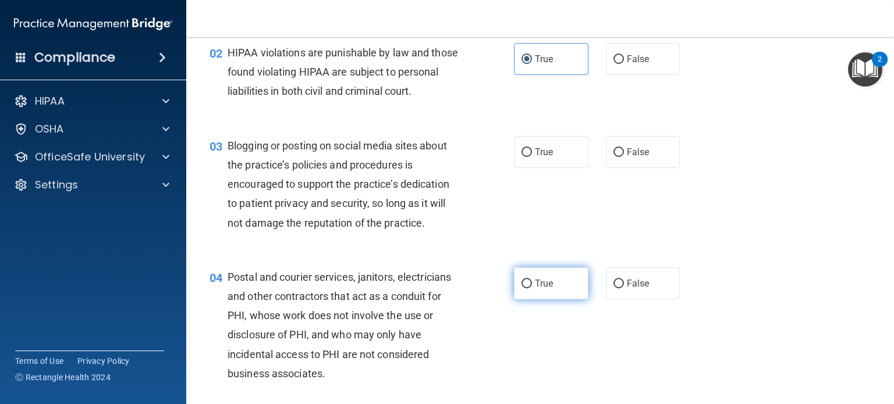
click at [560, 291] on label "True" at bounding box center [551, 284] width 74 height 32
click at [532, 289] on input "True" at bounding box center [526, 284] width 10 height 9
radio input "true"
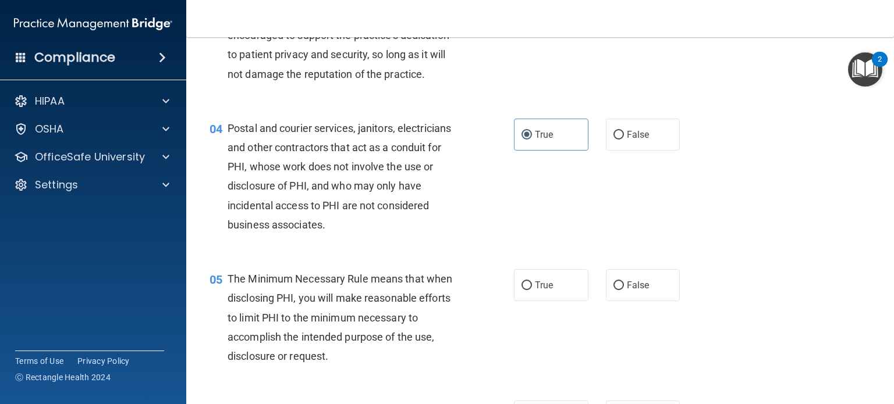
scroll to position [296, 0]
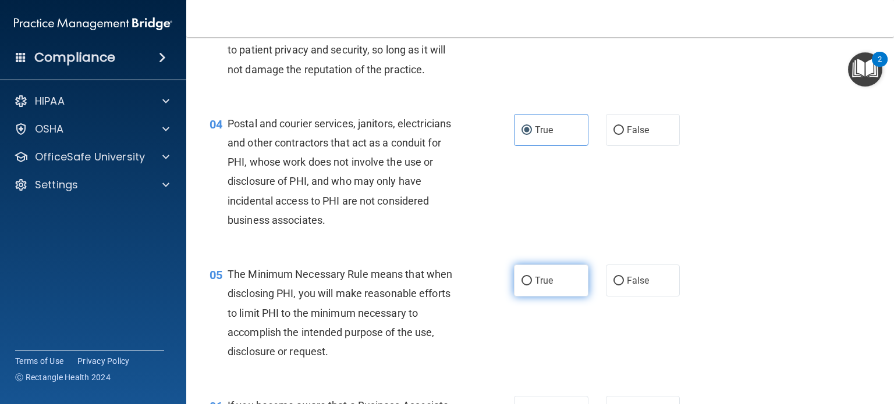
click at [543, 273] on label "True" at bounding box center [551, 281] width 74 height 32
click at [532, 277] on input "True" at bounding box center [526, 281] width 10 height 9
radio input "true"
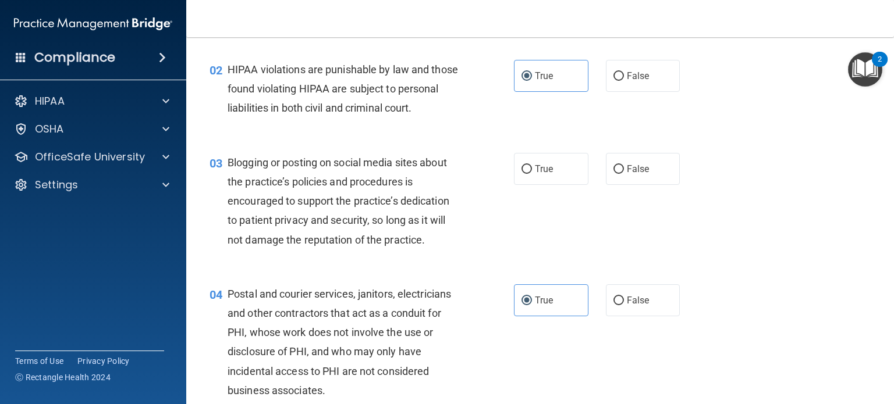
scroll to position [122, 0]
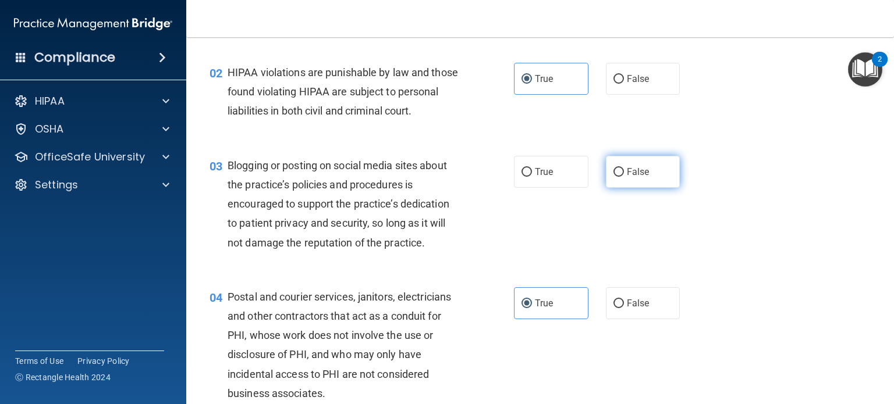
click at [606, 168] on label "False" at bounding box center [643, 172] width 74 height 32
click at [613, 168] on input "False" at bounding box center [618, 172] width 10 height 9
radio input "true"
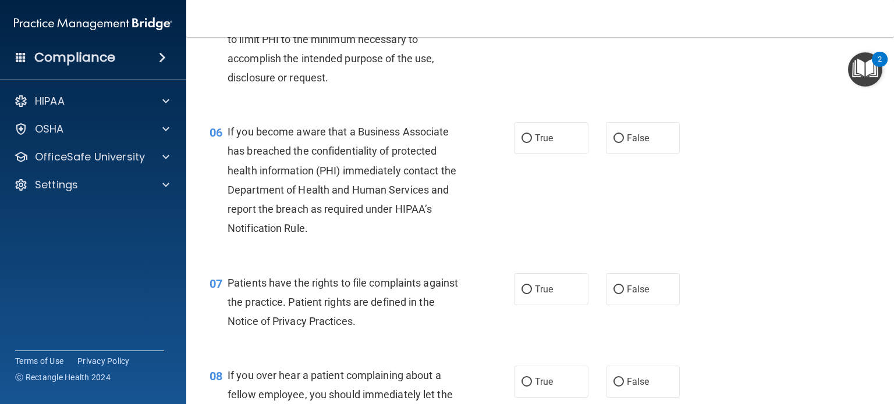
scroll to position [571, 0]
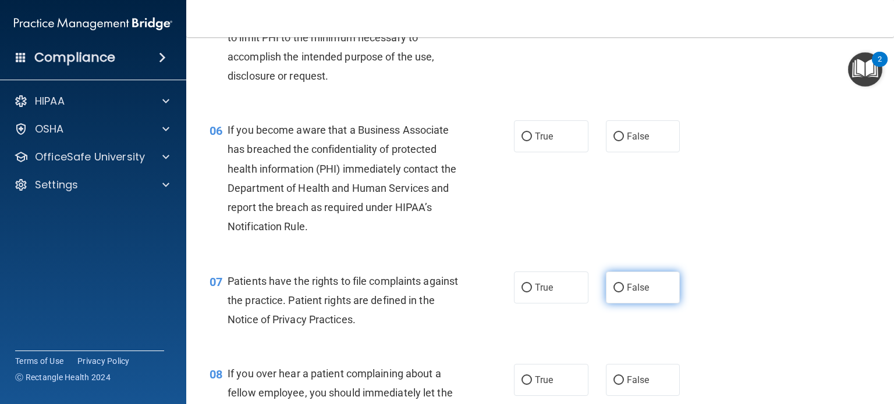
click at [621, 280] on label "False" at bounding box center [643, 288] width 74 height 32
click at [621, 284] on input "False" at bounding box center [618, 288] width 10 height 9
radio input "true"
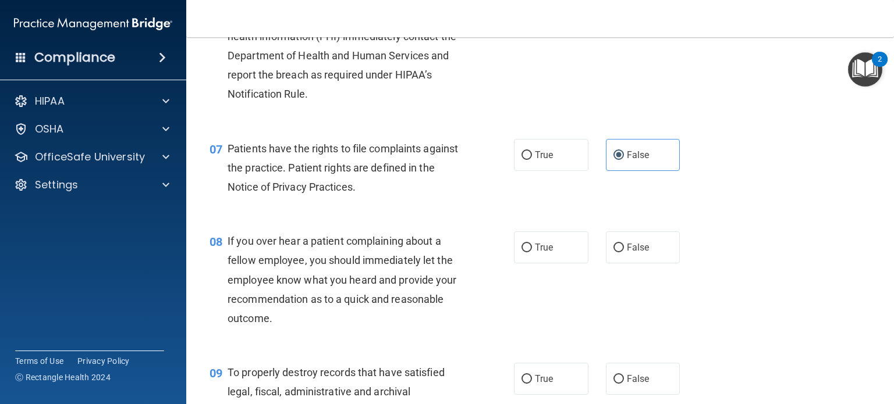
scroll to position [717, 0]
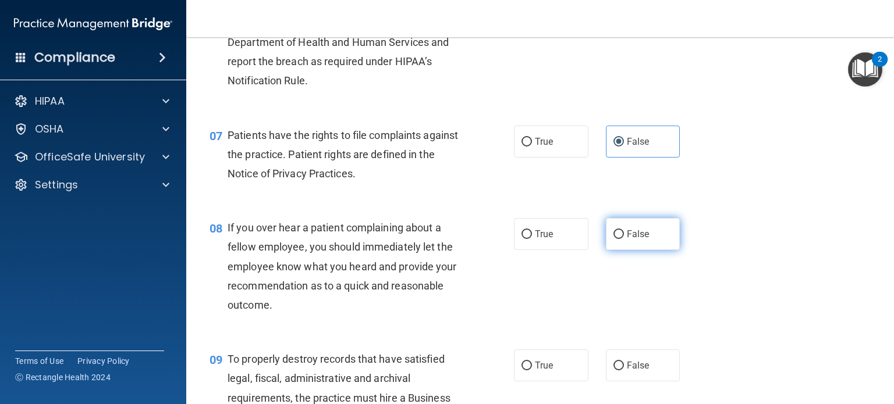
click at [655, 231] on label "False" at bounding box center [643, 234] width 74 height 32
click at [624, 231] on input "False" at bounding box center [618, 234] width 10 height 9
radio input "true"
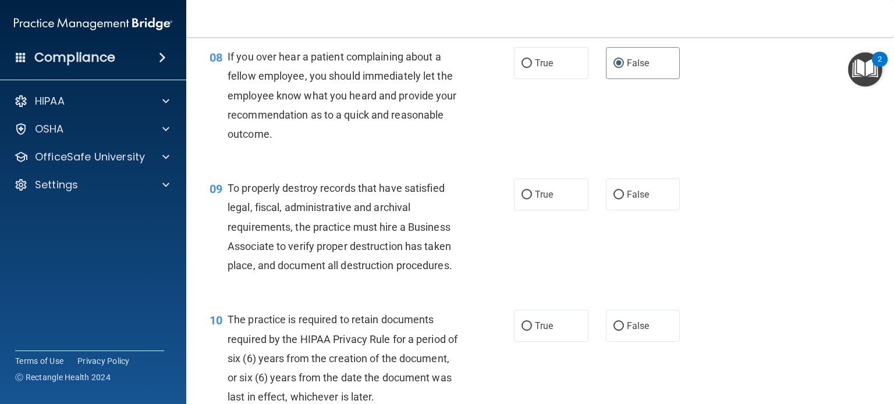
scroll to position [891, 0]
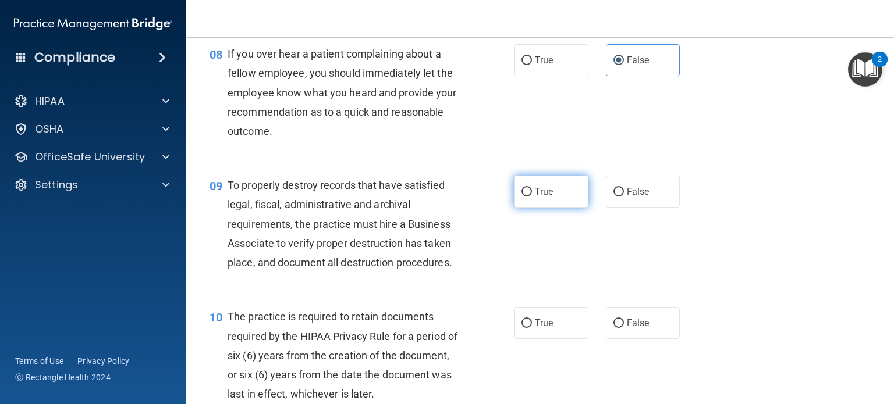
click at [538, 185] on label "True" at bounding box center [551, 192] width 74 height 32
click at [532, 188] on input "True" at bounding box center [526, 192] width 10 height 9
radio input "true"
click at [648, 195] on span "False" at bounding box center [638, 191] width 23 height 11
click at [624, 195] on input "False" at bounding box center [618, 192] width 10 height 9
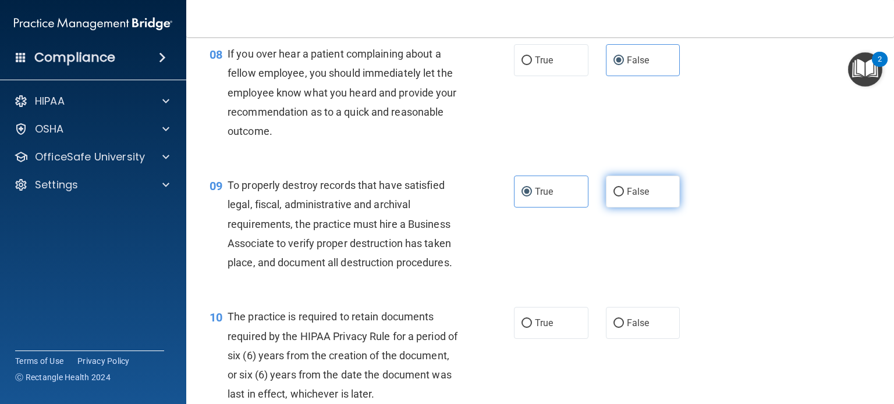
radio input "true"
radio input "false"
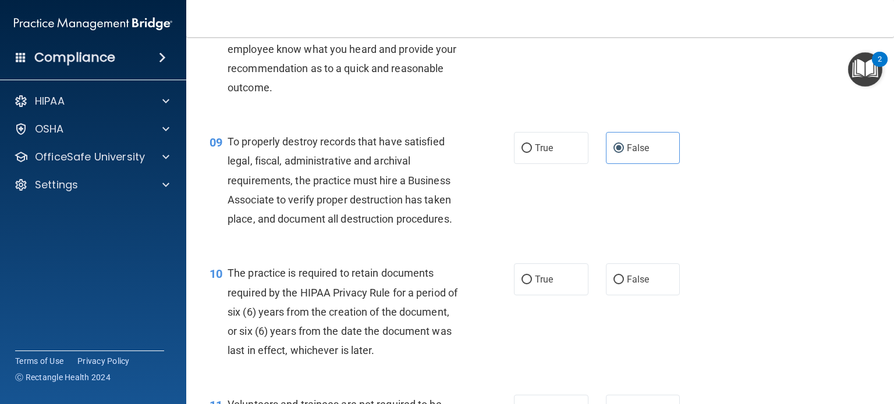
scroll to position [936, 0]
click at [521, 280] on input "True" at bounding box center [526, 279] width 10 height 9
radio input "true"
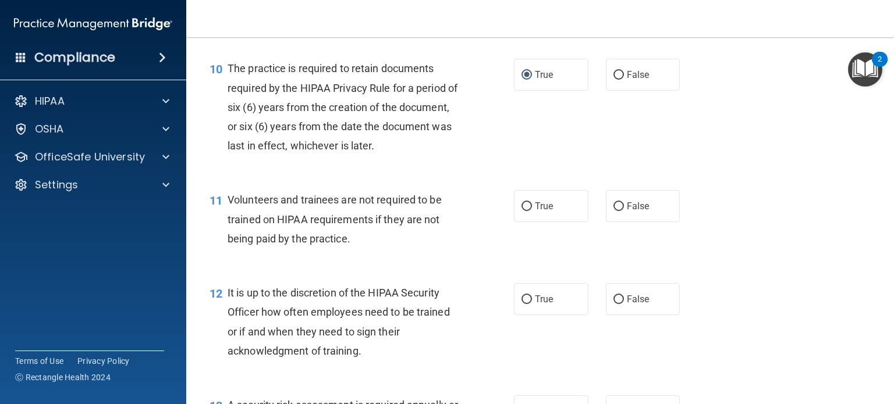
scroll to position [1143, 0]
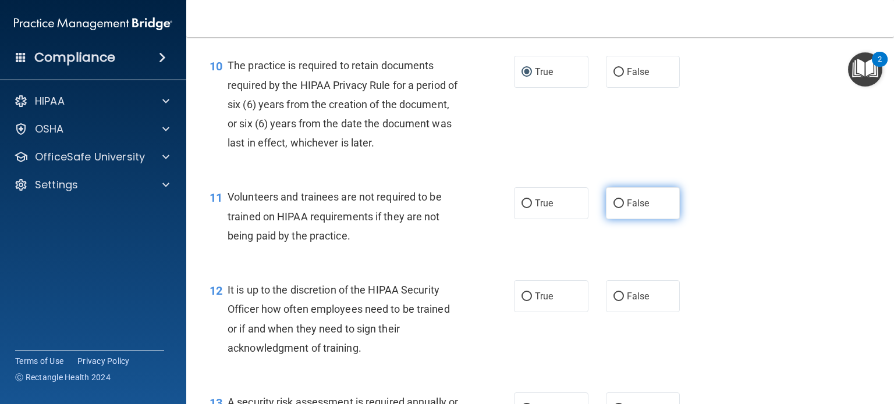
click at [620, 207] on input "False" at bounding box center [618, 204] width 10 height 9
radio input "true"
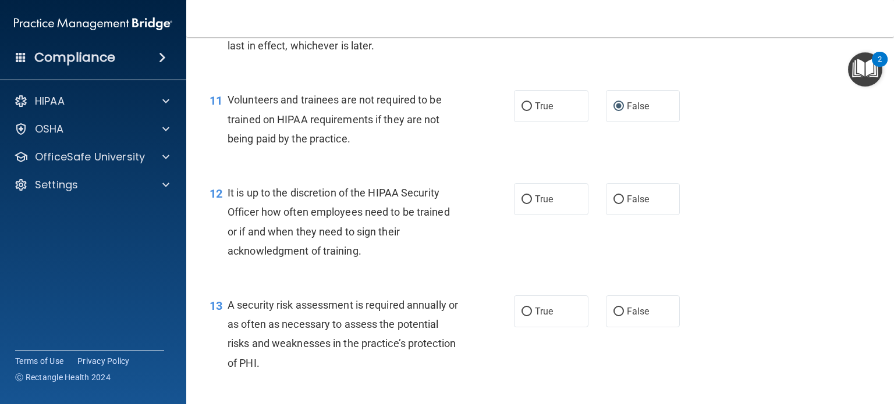
scroll to position [1241, 0]
click at [535, 209] on label "True" at bounding box center [551, 199] width 74 height 32
click at [532, 204] on input "True" at bounding box center [526, 199] width 10 height 9
radio input "true"
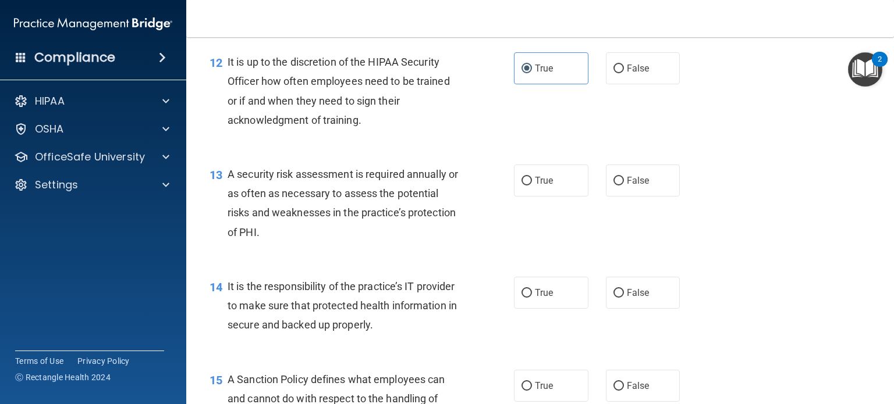
scroll to position [1373, 0]
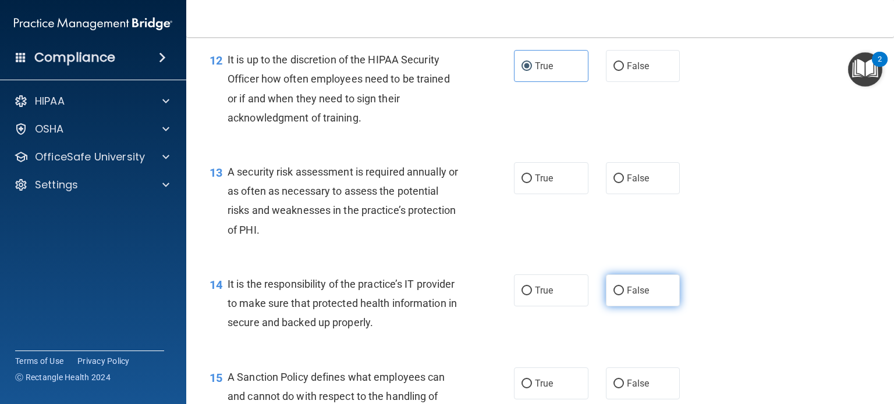
click at [609, 285] on label "False" at bounding box center [643, 291] width 74 height 32
click at [613, 287] on input "False" at bounding box center [618, 291] width 10 height 9
radio input "true"
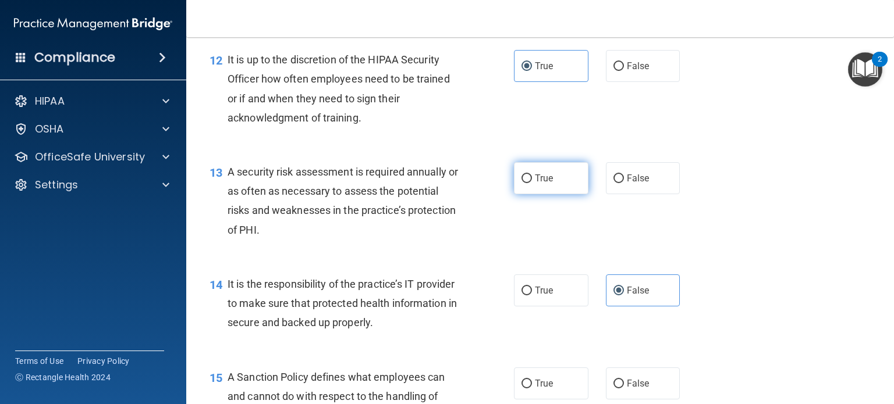
click at [539, 187] on label "True" at bounding box center [551, 178] width 74 height 32
click at [532, 183] on input "True" at bounding box center [526, 179] width 10 height 9
radio input "true"
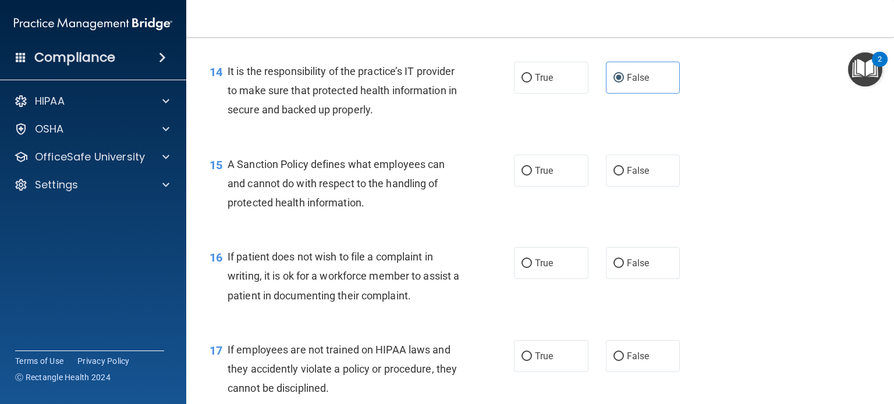
scroll to position [1599, 0]
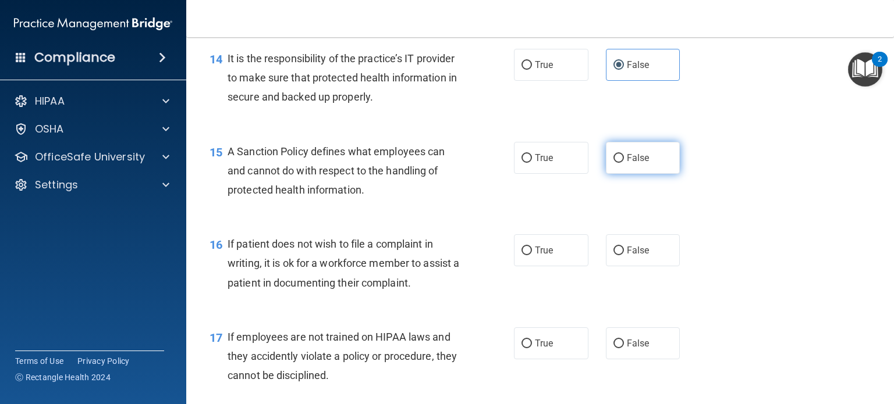
click at [637, 149] on label "False" at bounding box center [643, 158] width 74 height 32
click at [624, 154] on input "False" at bounding box center [618, 158] width 10 height 9
radio input "true"
click at [568, 264] on label "True" at bounding box center [551, 251] width 74 height 32
click at [532, 255] on input "True" at bounding box center [526, 251] width 10 height 9
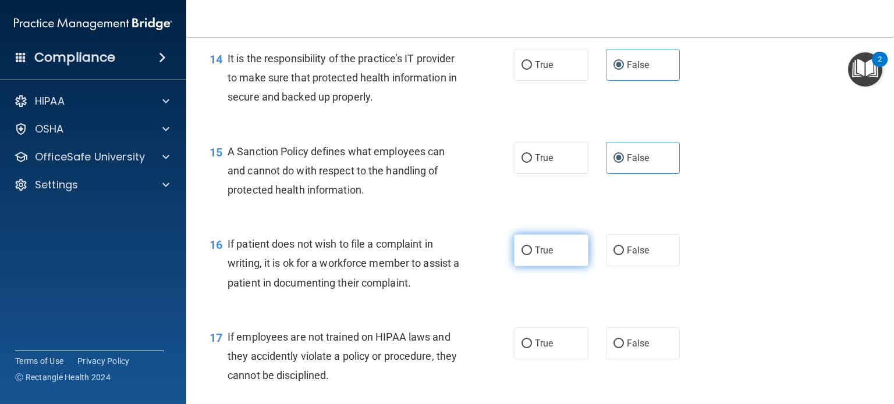
radio input "true"
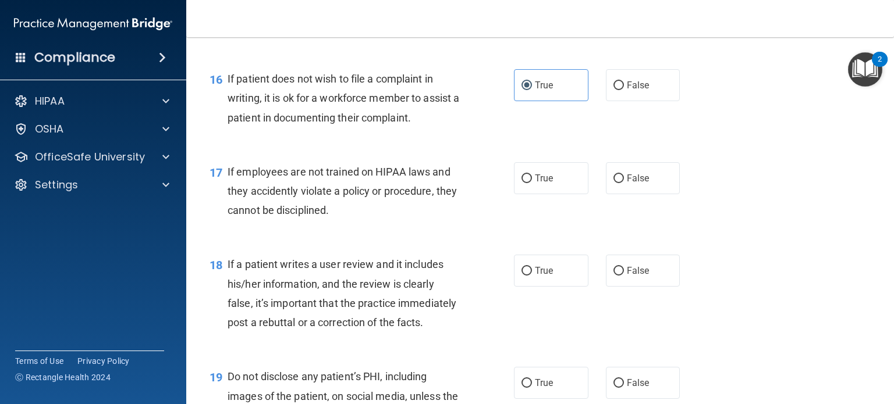
scroll to position [1765, 0]
click at [612, 184] on label "False" at bounding box center [643, 177] width 74 height 32
click at [613, 182] on input "False" at bounding box center [618, 177] width 10 height 9
radio input "true"
click at [624, 279] on label "False" at bounding box center [643, 270] width 74 height 32
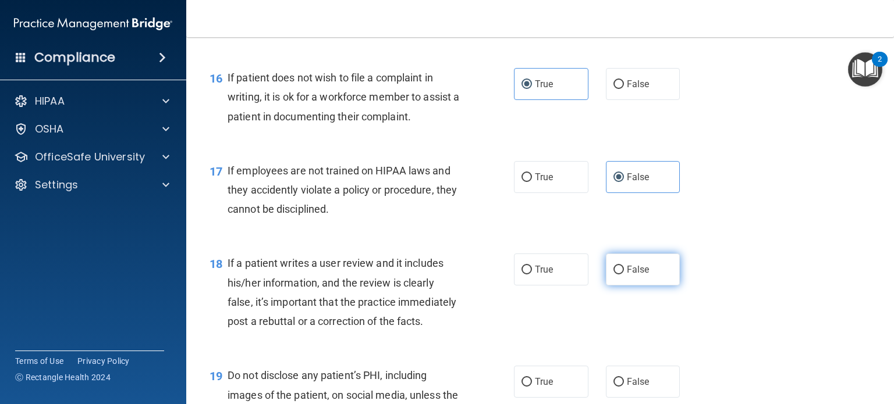
click at [624, 275] on input "False" at bounding box center [618, 270] width 10 height 9
radio input "true"
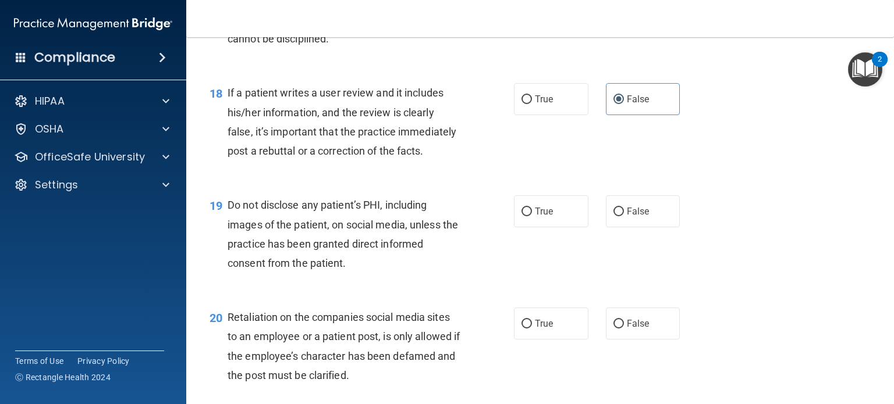
scroll to position [1937, 0]
click at [535, 217] on label "True" at bounding box center [551, 211] width 74 height 32
click at [532, 216] on input "True" at bounding box center [526, 211] width 10 height 9
radio input "true"
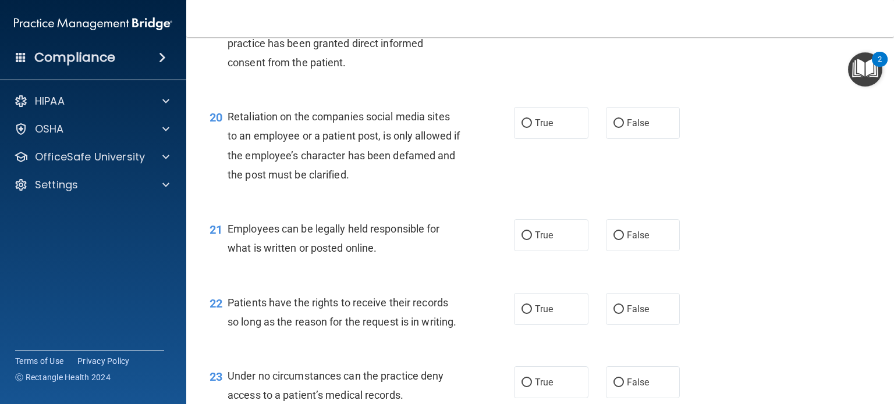
scroll to position [2148, 0]
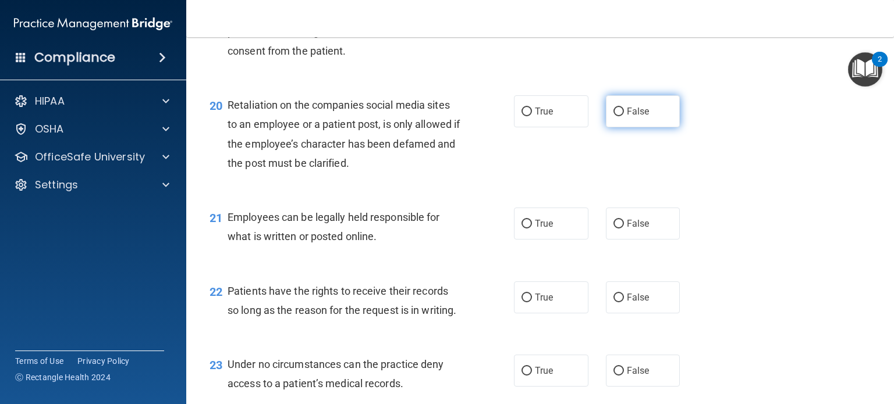
click at [627, 116] on span "False" at bounding box center [638, 111] width 23 height 11
click at [624, 116] on input "False" at bounding box center [618, 112] width 10 height 9
radio input "true"
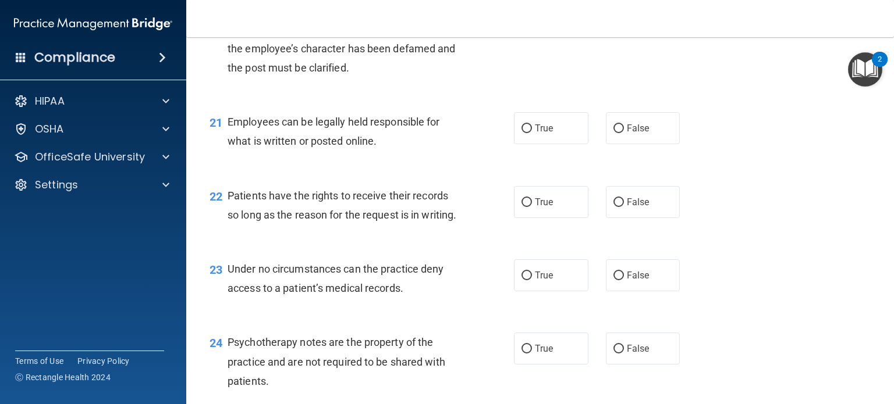
scroll to position [2244, 0]
click at [531, 137] on label "True" at bounding box center [551, 128] width 74 height 32
click at [531, 133] on input "True" at bounding box center [526, 128] width 10 height 9
radio input "true"
click at [526, 198] on input "True" at bounding box center [526, 202] width 10 height 9
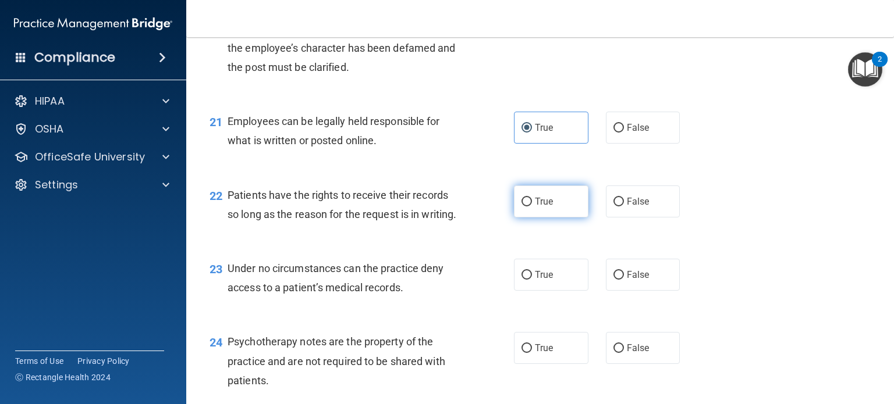
radio input "true"
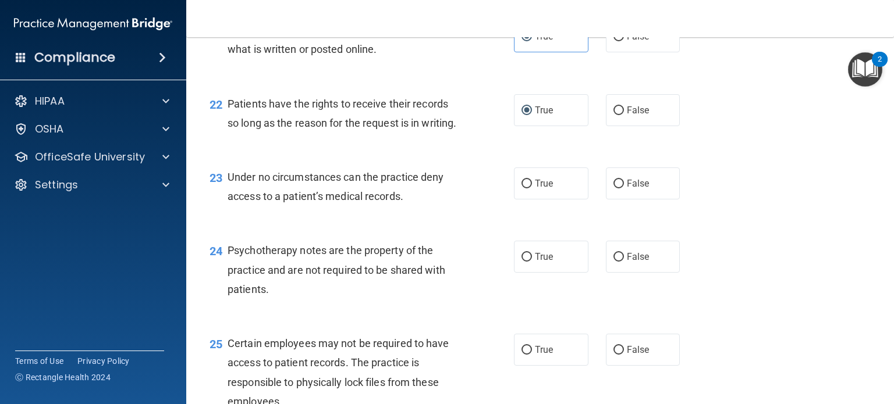
scroll to position [2337, 0]
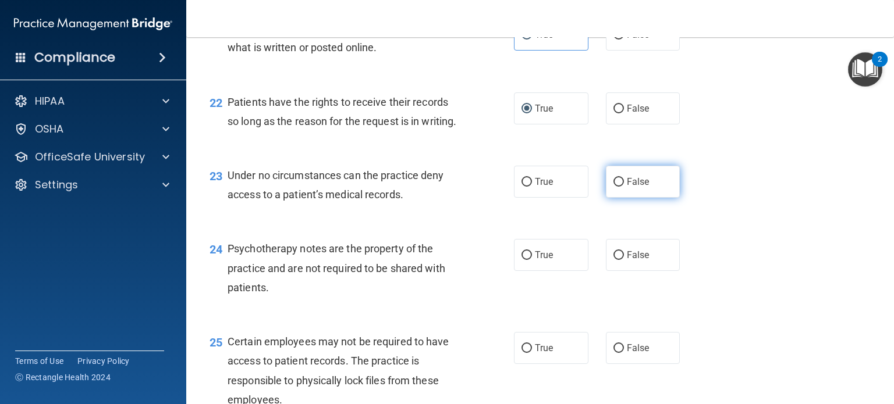
click at [615, 179] on input "False" at bounding box center [618, 182] width 10 height 9
radio input "true"
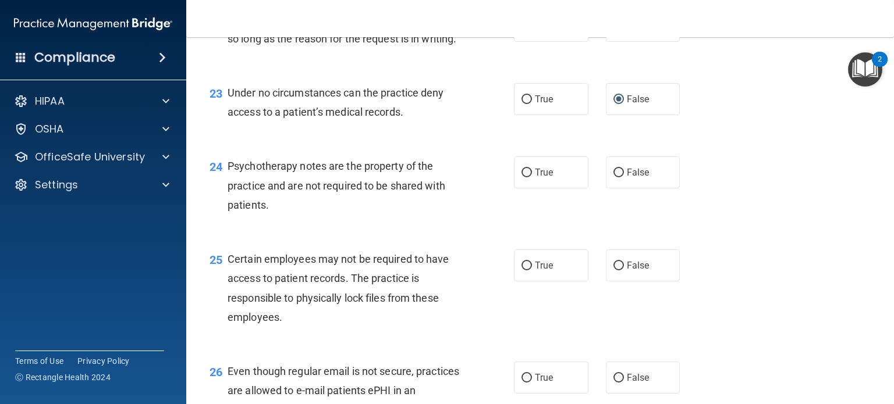
scroll to position [2425, 0]
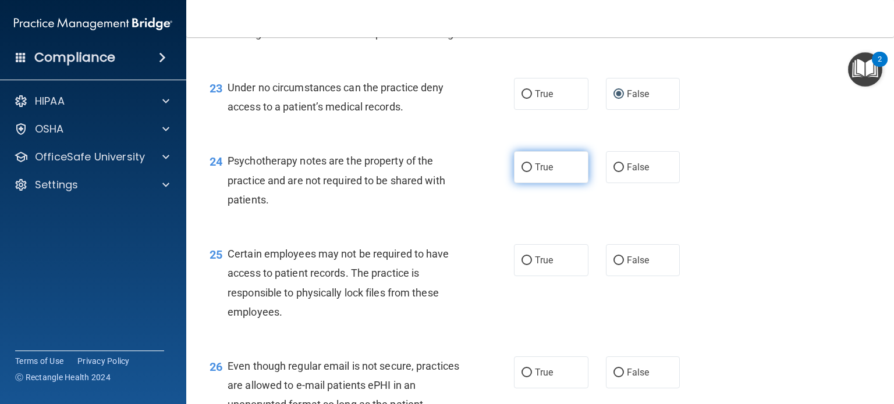
click at [540, 173] on label "True" at bounding box center [551, 167] width 74 height 32
click at [532, 172] on input "True" at bounding box center [526, 168] width 10 height 9
radio input "true"
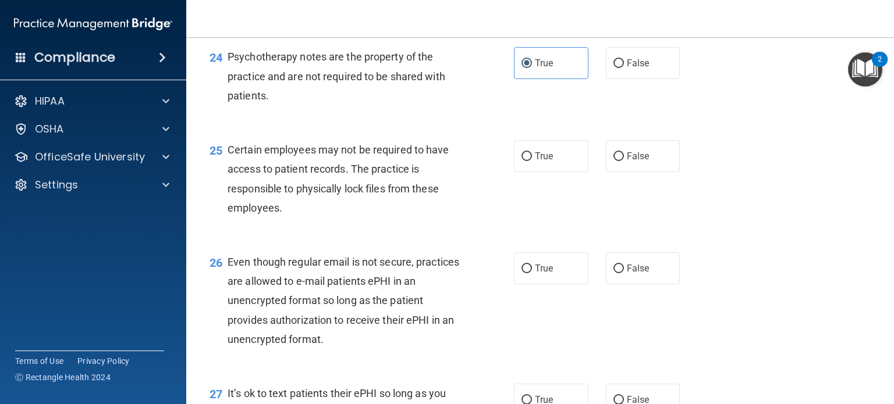
scroll to position [2532, 0]
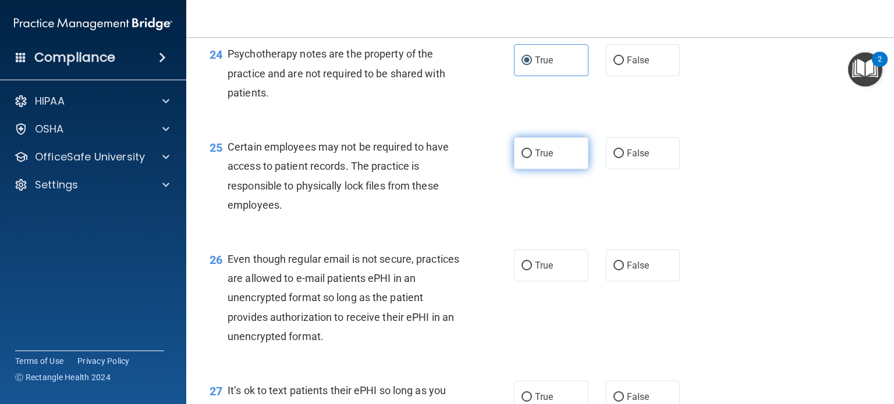
click at [543, 163] on label "True" at bounding box center [551, 153] width 74 height 32
click at [532, 158] on input "True" at bounding box center [526, 154] width 10 height 9
radio input "true"
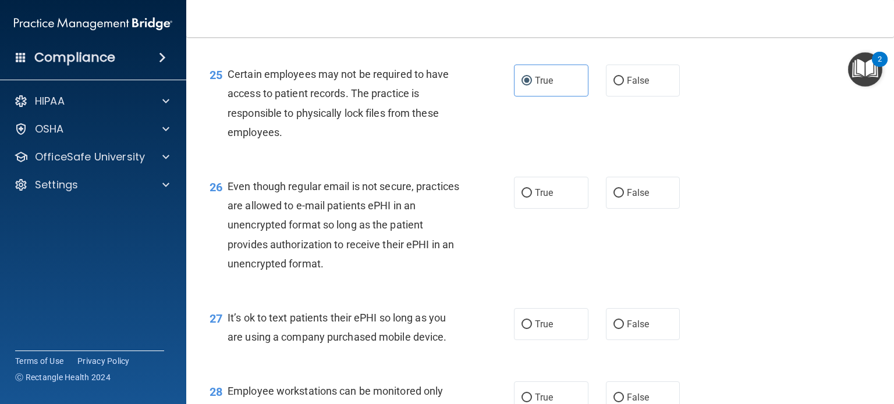
scroll to position [2608, 0]
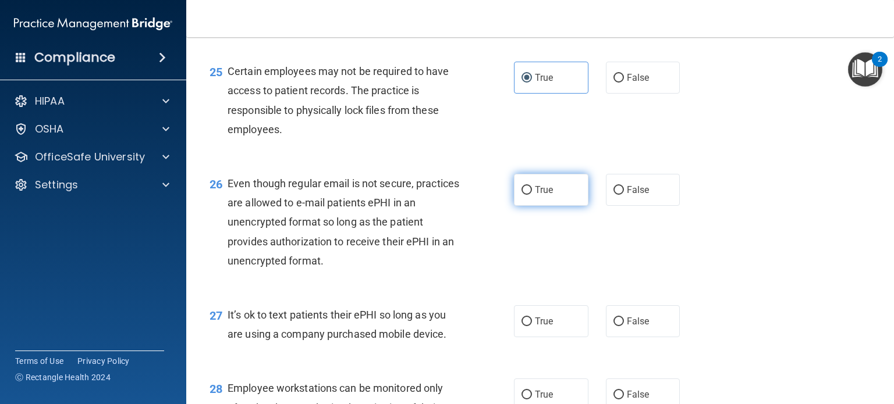
click at [566, 196] on label "True" at bounding box center [551, 190] width 74 height 32
click at [532, 195] on input "True" at bounding box center [526, 190] width 10 height 9
radio input "true"
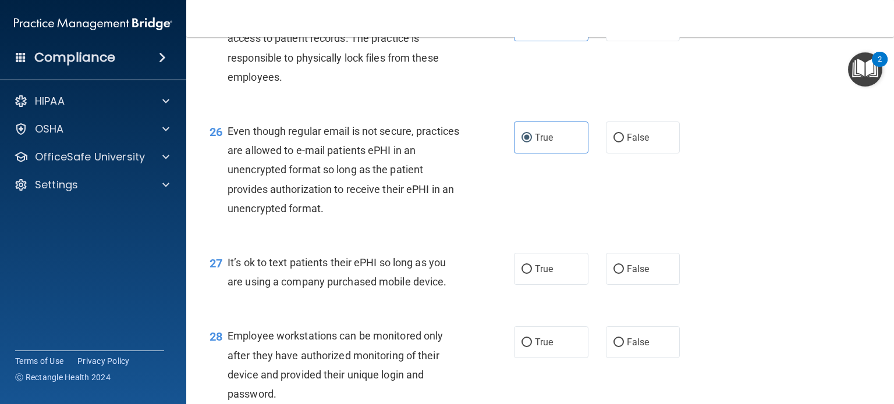
scroll to position [2663, 0]
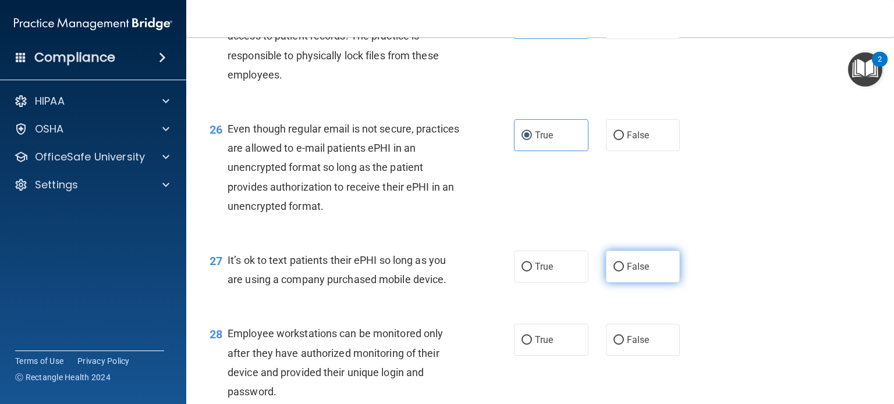
click at [619, 258] on label "False" at bounding box center [643, 267] width 74 height 32
click at [619, 263] on input "False" at bounding box center [618, 267] width 10 height 9
radio input "true"
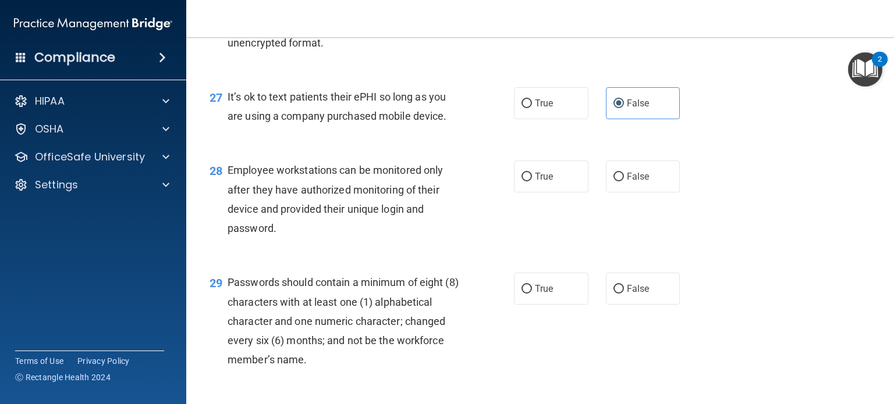
scroll to position [2831, 0]
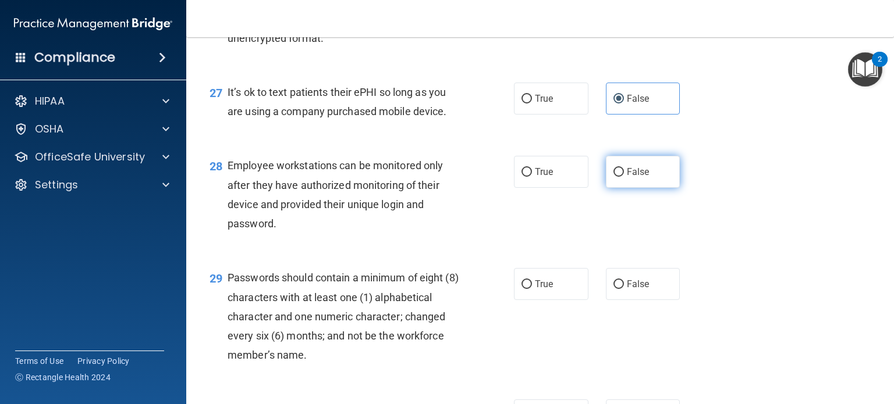
click at [642, 177] on label "False" at bounding box center [643, 172] width 74 height 32
click at [624, 177] on input "False" at bounding box center [618, 172] width 10 height 9
radio input "true"
click at [522, 297] on label "True" at bounding box center [551, 284] width 74 height 32
click at [522, 289] on input "True" at bounding box center [526, 284] width 10 height 9
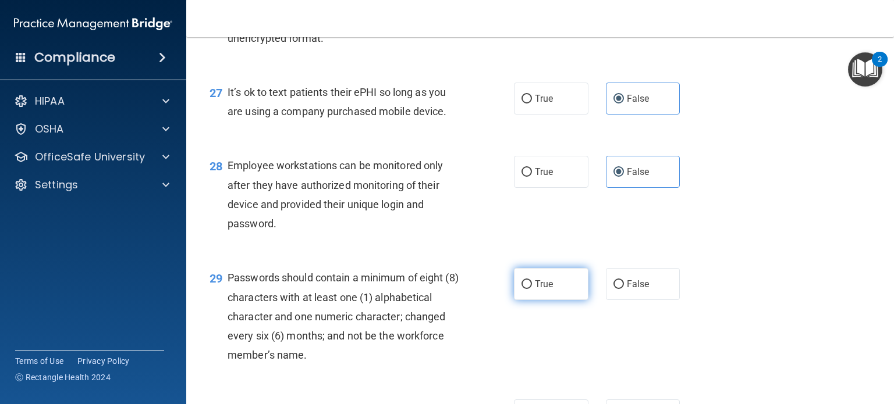
radio input "true"
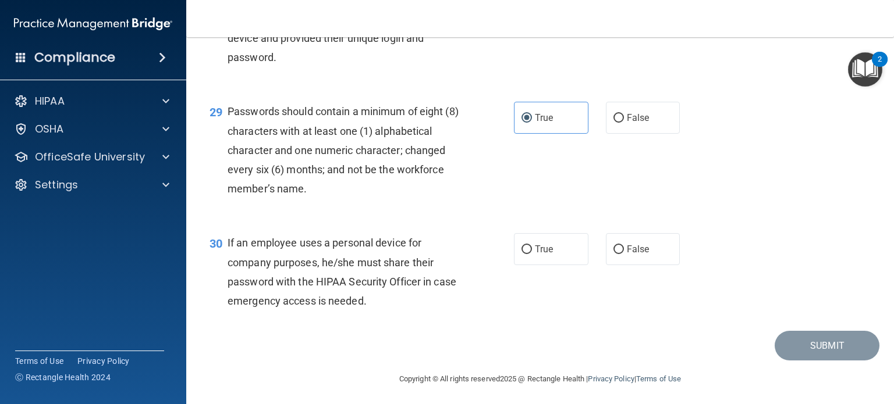
scroll to position [3000, 0]
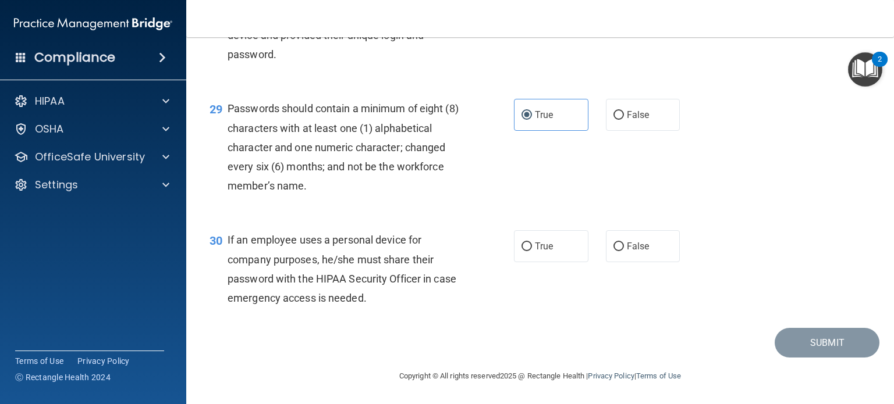
click at [601, 255] on div "True False" at bounding box center [603, 246] width 179 height 32
click at [615, 254] on label "False" at bounding box center [643, 246] width 74 height 32
click at [615, 251] on input "False" at bounding box center [618, 247] width 10 height 9
radio input "true"
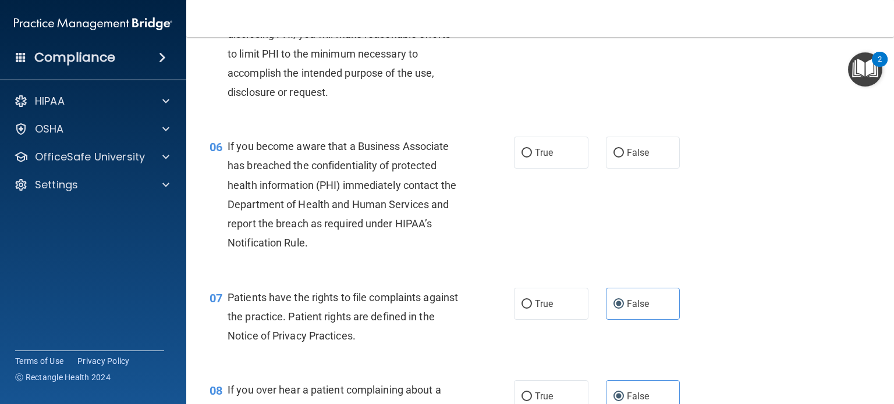
scroll to position [553, 0]
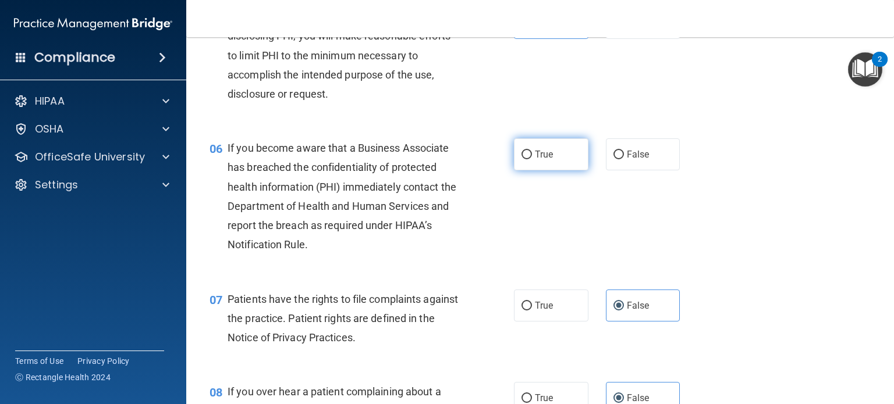
click at [575, 148] on label "True" at bounding box center [551, 154] width 74 height 32
click at [532, 151] on input "True" at bounding box center [526, 155] width 10 height 9
radio input "true"
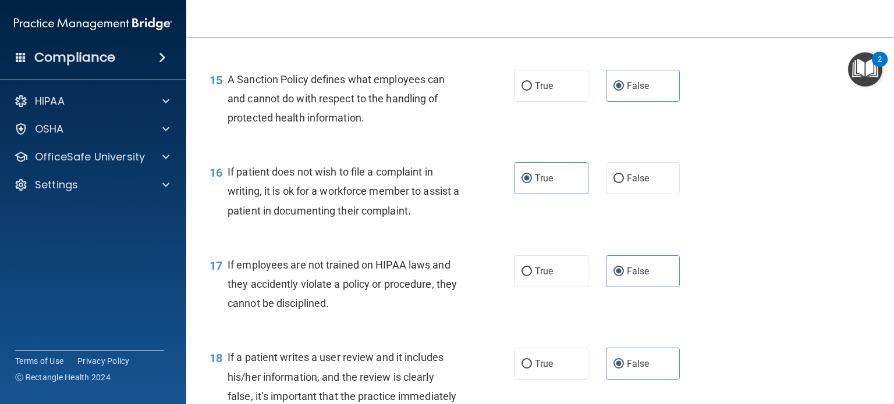
scroll to position [3000, 0]
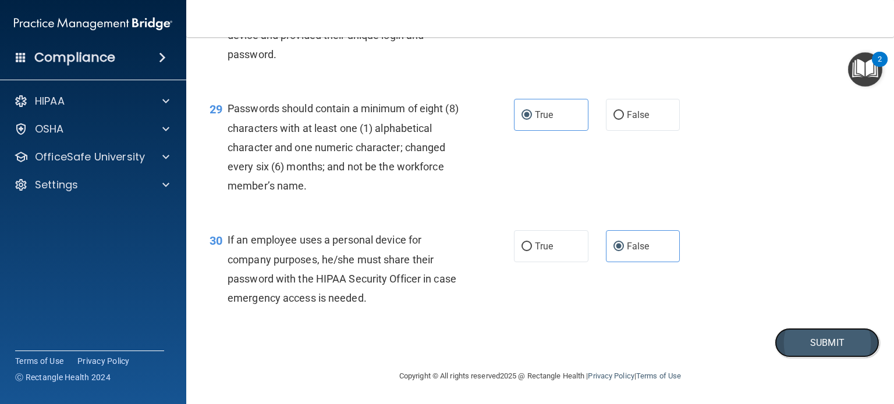
click at [841, 343] on button "Submit" at bounding box center [826, 343] width 105 height 30
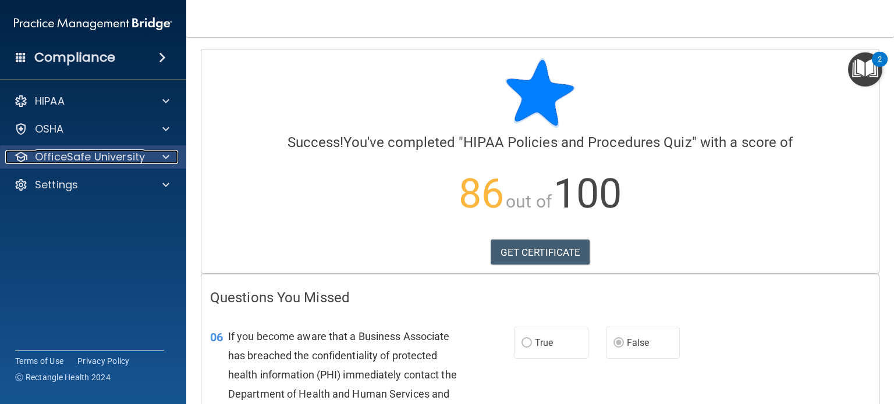
click at [166, 160] on span at bounding box center [165, 157] width 7 height 14
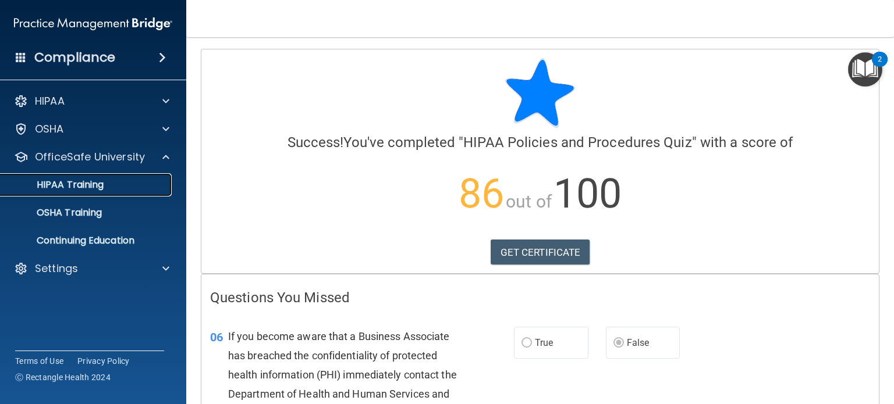
click at [68, 193] on link "HIPAA Training" at bounding box center [79, 184] width 183 height 23
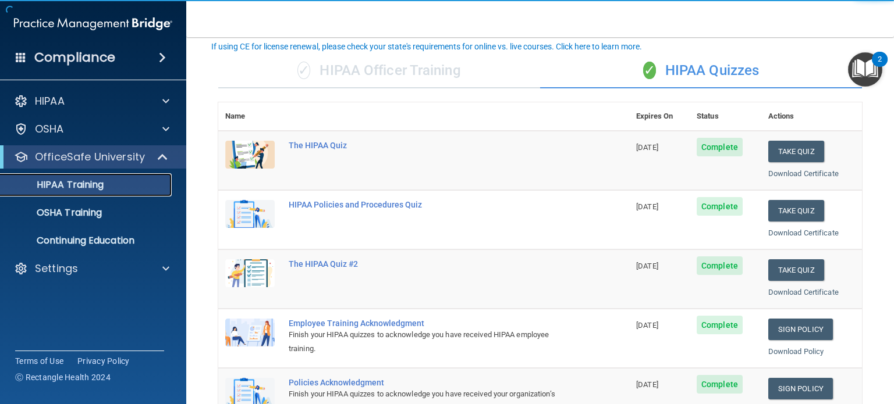
scroll to position [77, 0]
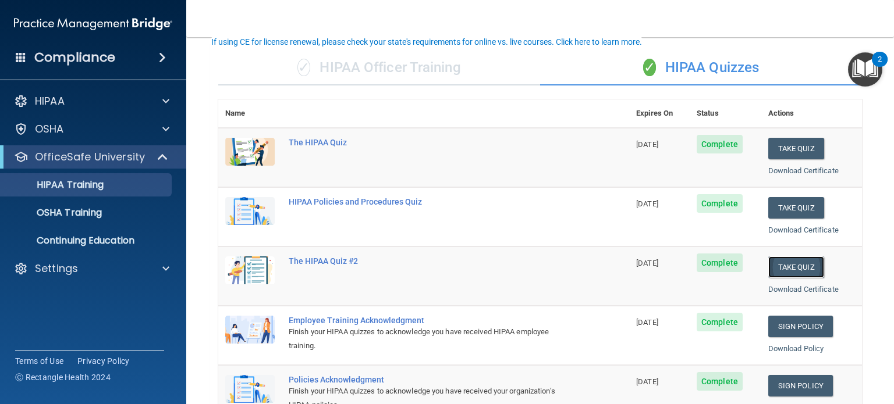
click at [796, 263] on button "Take Quiz" at bounding box center [796, 268] width 56 height 22
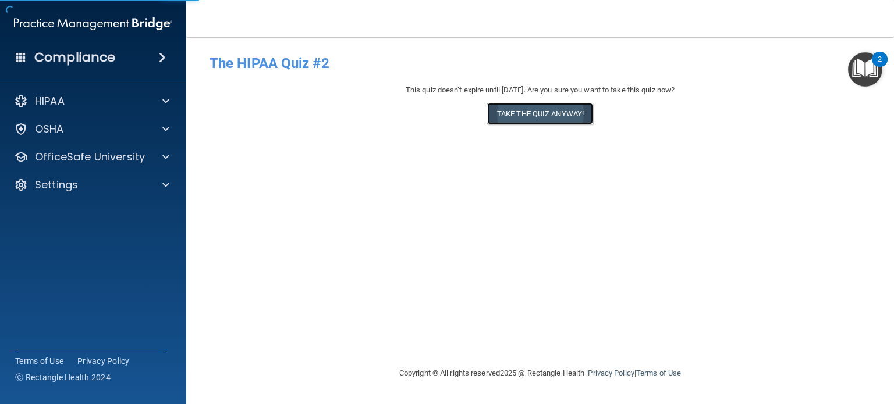
click at [529, 120] on button "Take the quiz anyway!" at bounding box center [540, 114] width 106 height 22
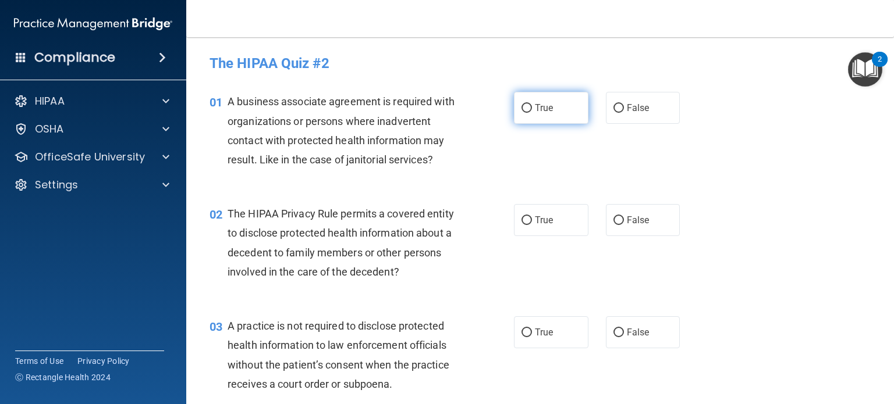
click at [528, 109] on input "True" at bounding box center [526, 108] width 10 height 9
radio input "true"
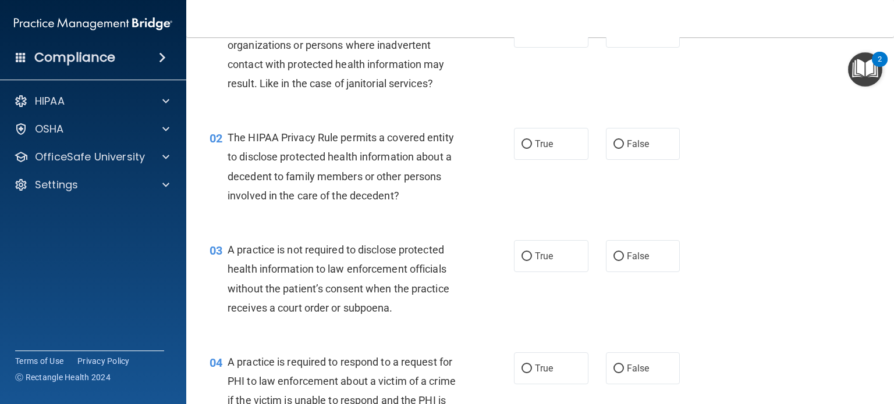
scroll to position [79, 0]
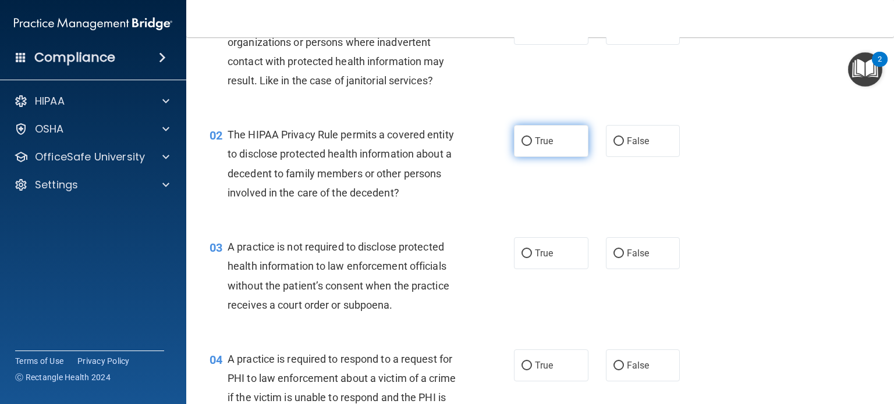
click at [536, 149] on label "True" at bounding box center [551, 141] width 74 height 32
click at [532, 146] on input "True" at bounding box center [526, 141] width 10 height 9
radio input "true"
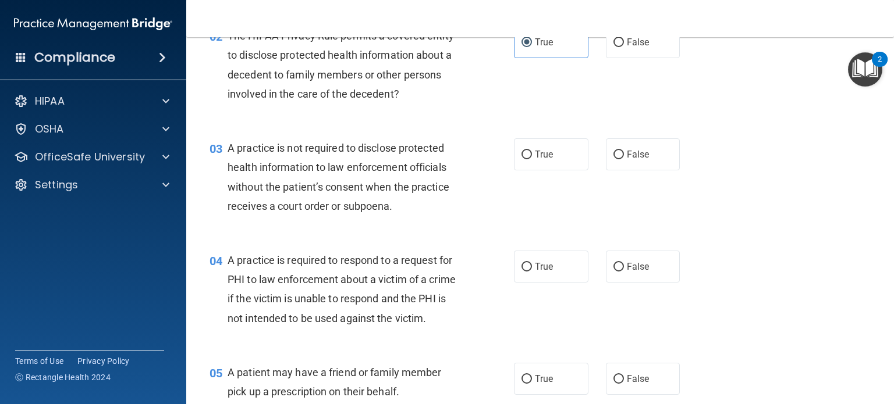
scroll to position [179, 0]
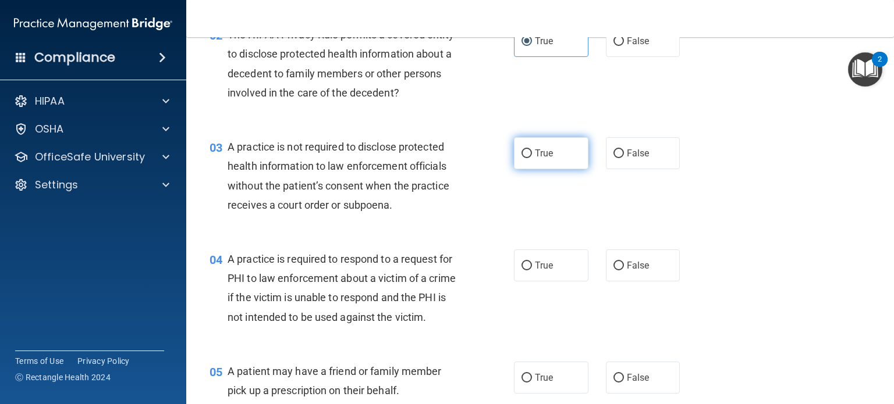
click at [570, 155] on label "True" at bounding box center [551, 153] width 74 height 32
click at [532, 155] on input "True" at bounding box center [526, 154] width 10 height 9
radio input "true"
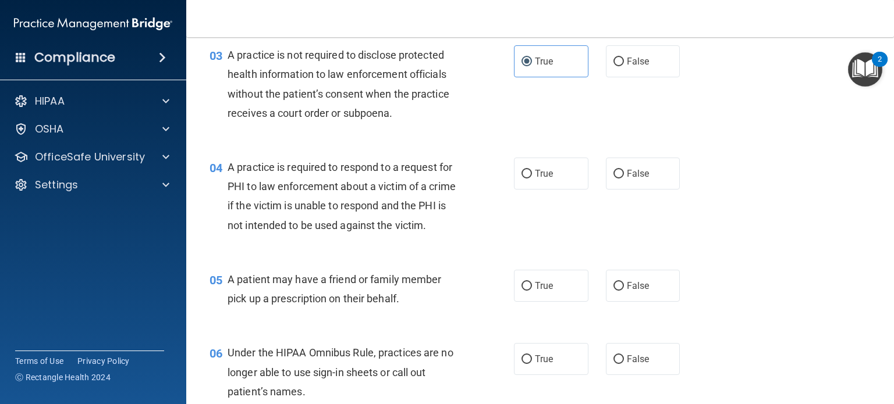
scroll to position [276, 0]
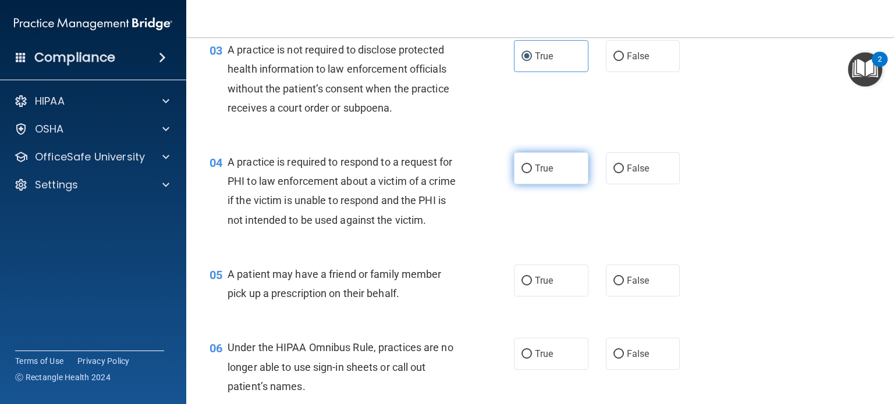
click at [555, 161] on label "True" at bounding box center [551, 168] width 74 height 32
click at [532, 165] on input "True" at bounding box center [526, 169] width 10 height 9
radio input "true"
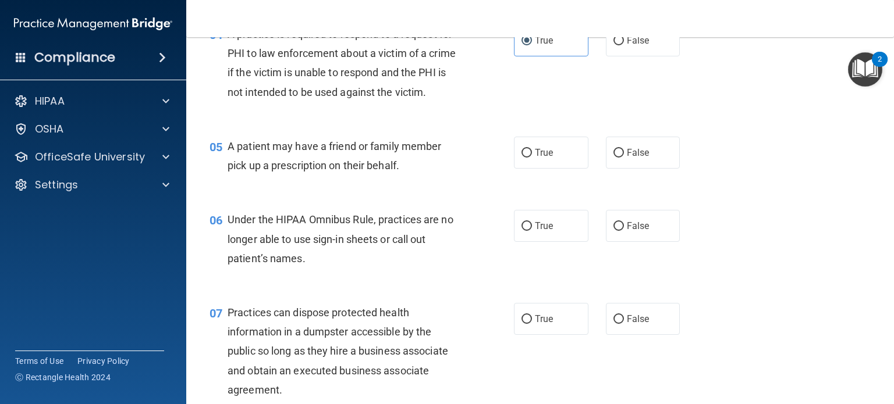
scroll to position [405, 0]
click at [618, 161] on label "False" at bounding box center [643, 152] width 74 height 32
click at [618, 157] on input "False" at bounding box center [618, 152] width 10 height 9
radio input "true"
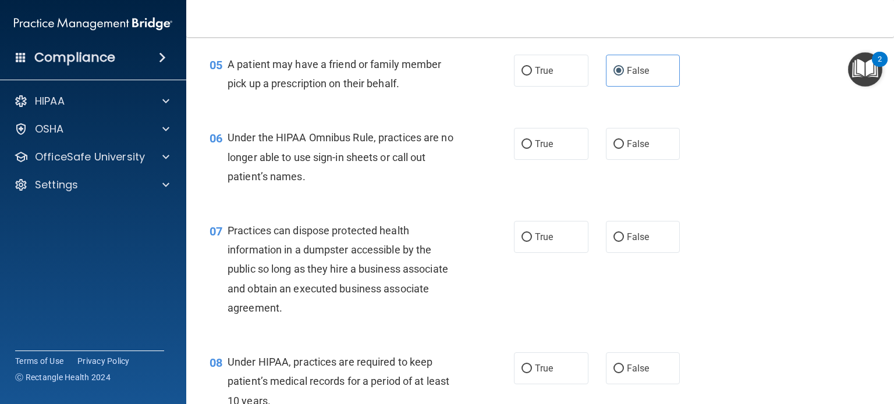
scroll to position [488, 0]
click at [613, 141] on input "False" at bounding box center [618, 143] width 10 height 9
radio input "true"
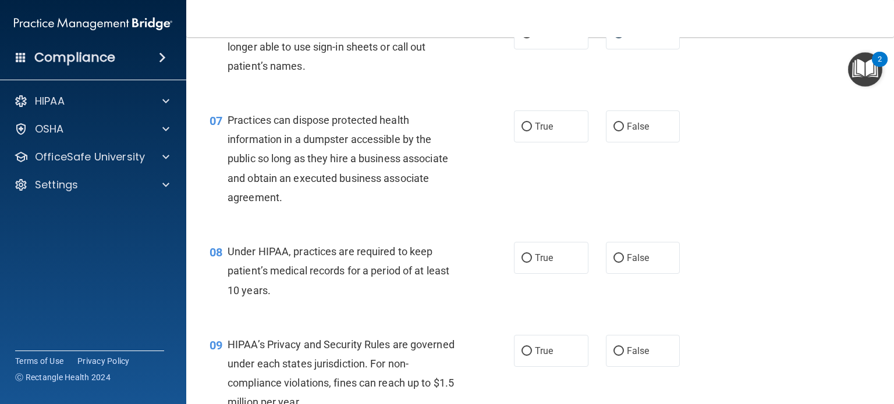
scroll to position [601, 0]
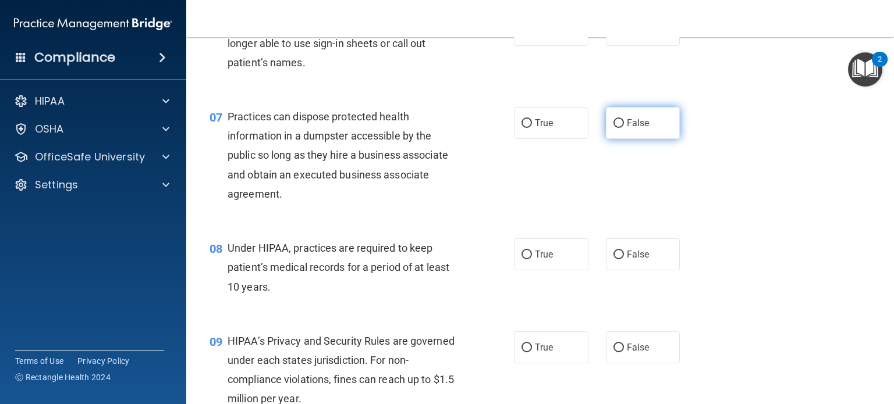
click at [633, 119] on span "False" at bounding box center [638, 123] width 23 height 11
click at [624, 119] on input "False" at bounding box center [618, 123] width 10 height 9
radio input "true"
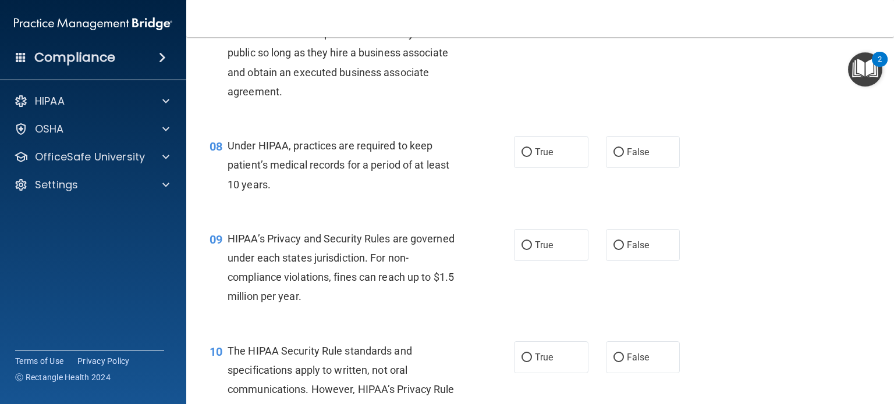
scroll to position [706, 0]
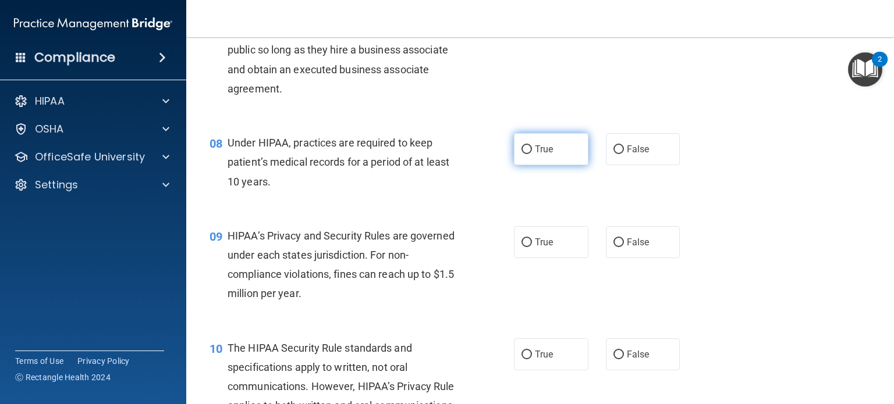
click at [558, 161] on label "True" at bounding box center [551, 149] width 74 height 32
click at [532, 154] on input "True" at bounding box center [526, 149] width 10 height 9
radio input "true"
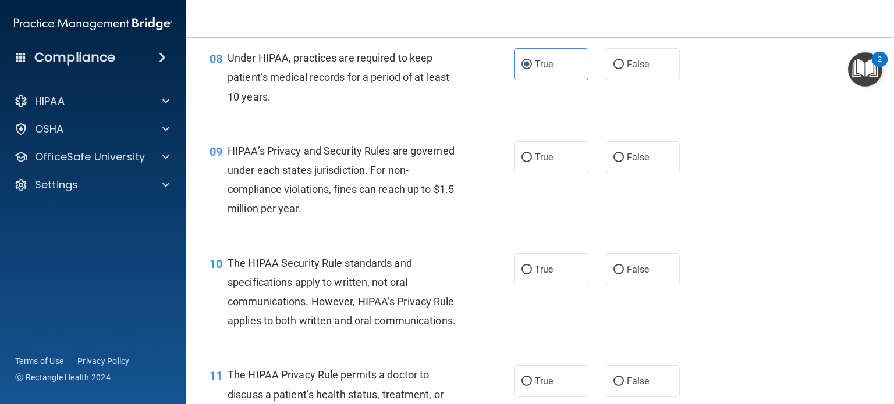
scroll to position [791, 0]
click at [539, 168] on label "True" at bounding box center [551, 157] width 74 height 32
click at [532, 162] on input "True" at bounding box center [526, 157] width 10 height 9
radio input "true"
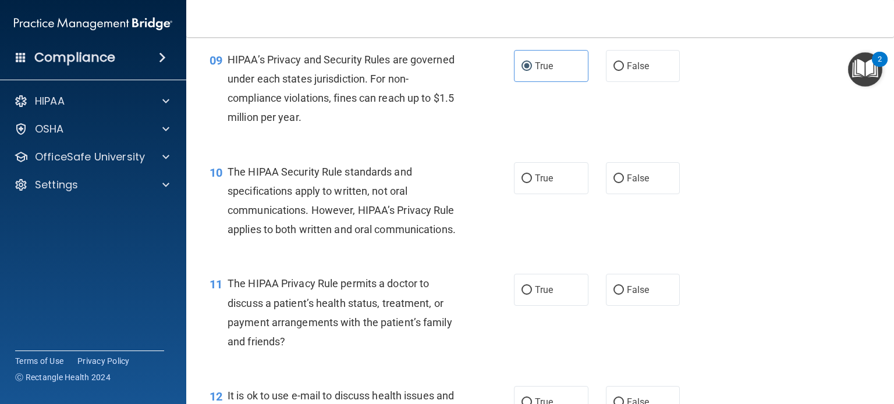
scroll to position [884, 0]
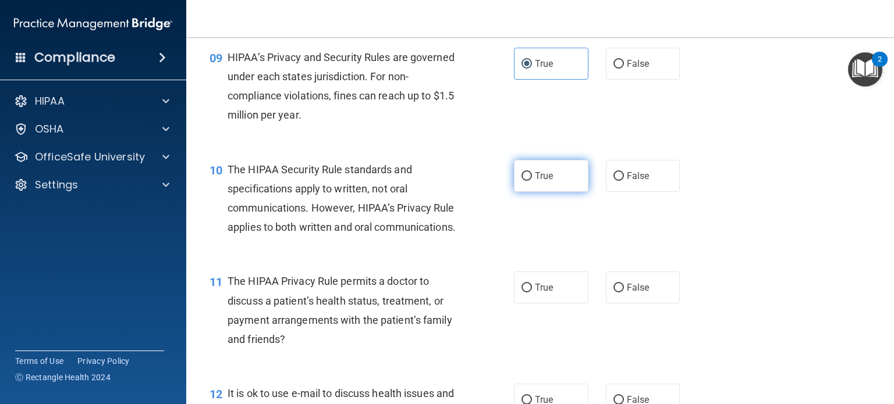
click at [530, 181] on label "True" at bounding box center [551, 176] width 74 height 32
click at [530, 181] on input "True" at bounding box center [526, 176] width 10 height 9
radio input "true"
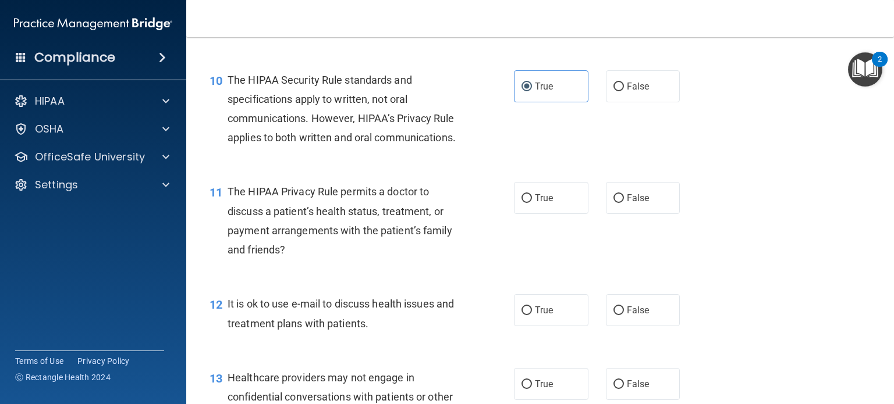
scroll to position [977, 0]
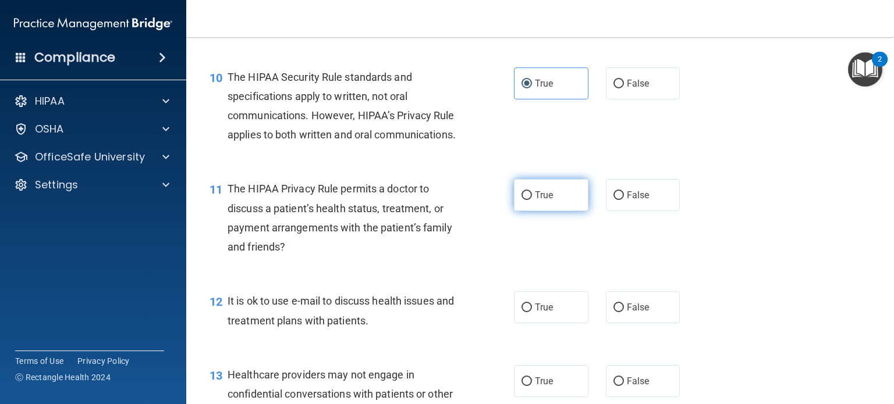
click at [532, 207] on label "True" at bounding box center [551, 195] width 74 height 32
click at [532, 200] on input "True" at bounding box center [526, 195] width 10 height 9
radio input "true"
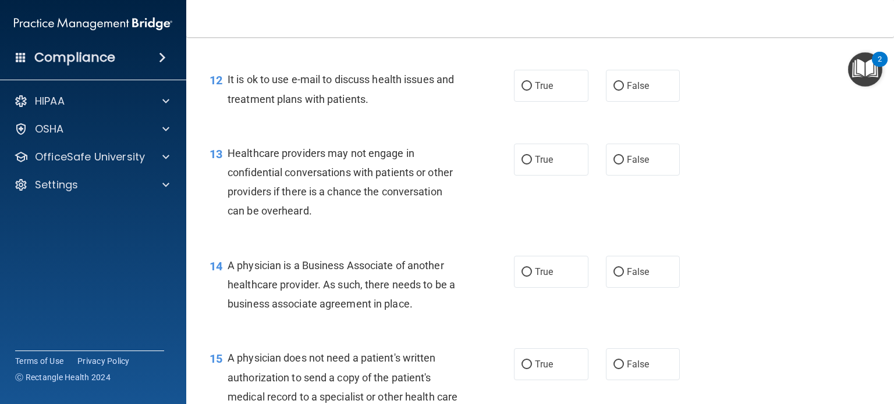
scroll to position [1201, 0]
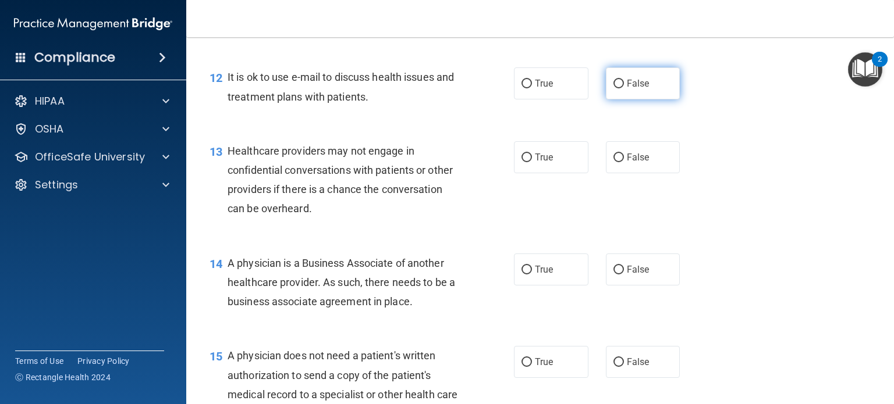
click at [625, 74] on label "False" at bounding box center [643, 83] width 74 height 32
click at [624, 80] on input "False" at bounding box center [618, 84] width 10 height 9
radio input "true"
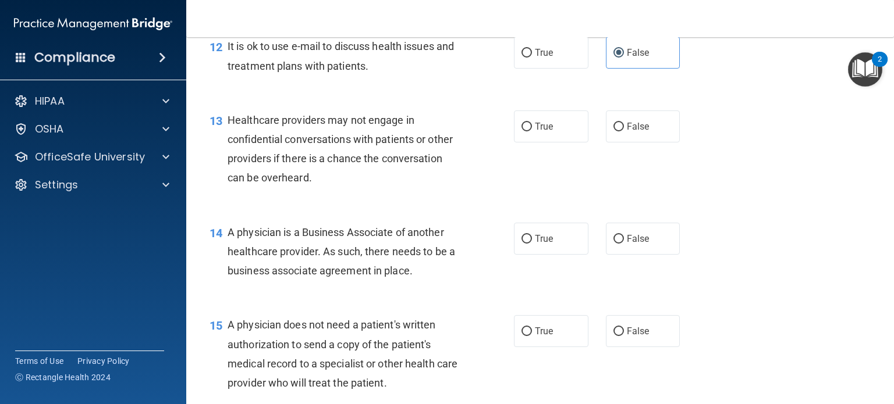
scroll to position [1235, 0]
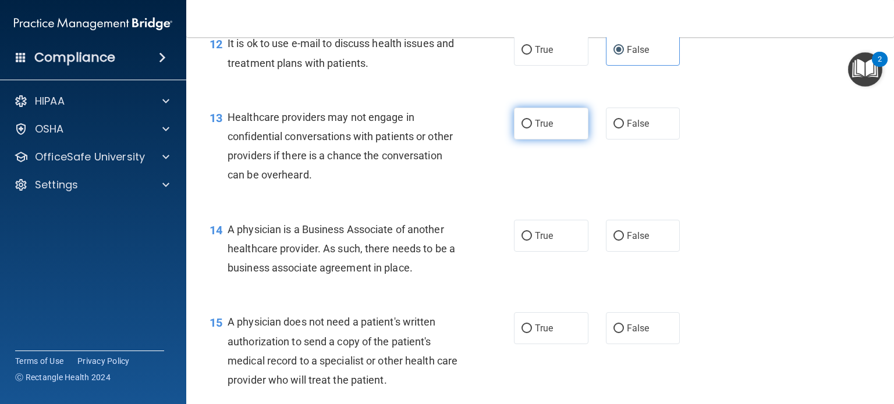
click at [523, 128] on input "True" at bounding box center [526, 124] width 10 height 9
radio input "true"
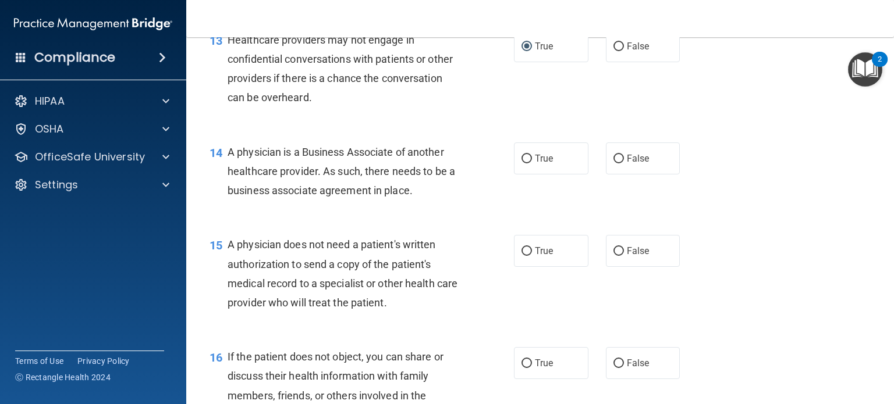
scroll to position [1313, 0]
click at [567, 161] on label "True" at bounding box center [551, 158] width 74 height 32
click at [532, 161] on input "True" at bounding box center [526, 158] width 10 height 9
radio input "true"
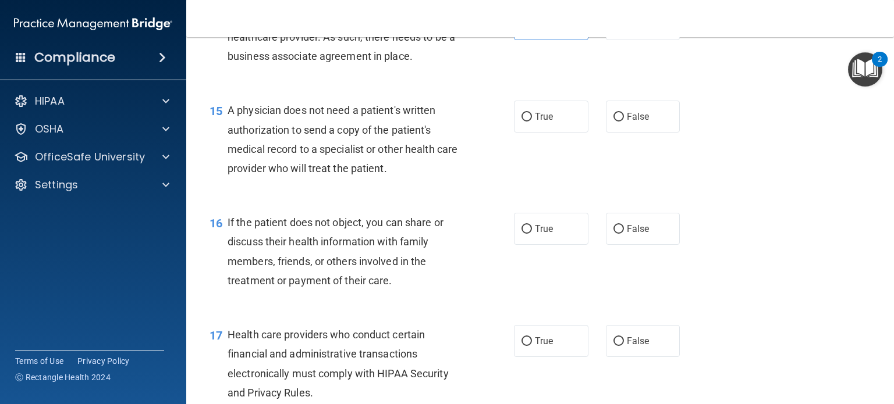
scroll to position [1452, 0]
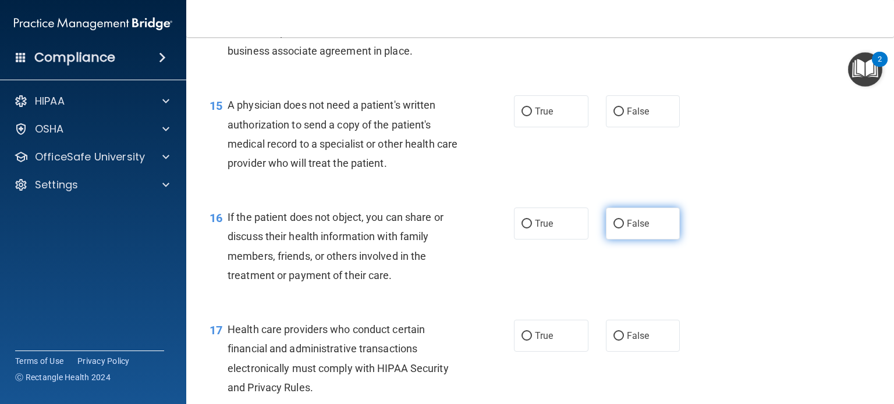
click at [644, 210] on label "False" at bounding box center [643, 224] width 74 height 32
click at [624, 220] on input "False" at bounding box center [618, 224] width 10 height 9
radio input "true"
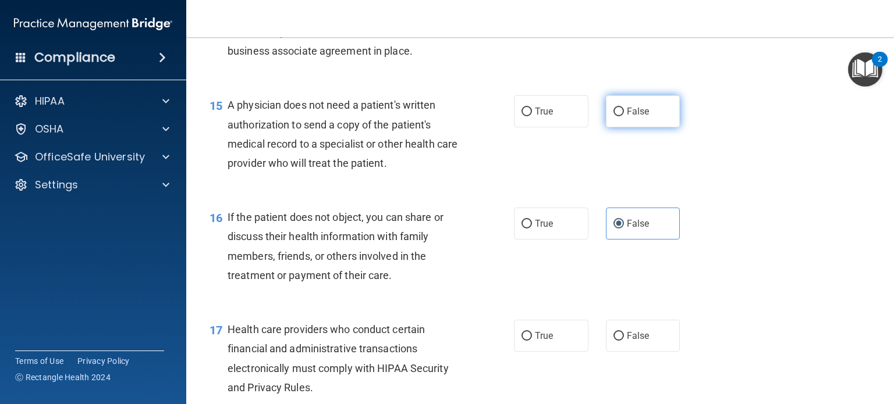
click at [633, 112] on span "False" at bounding box center [638, 111] width 23 height 11
click at [624, 112] on input "False" at bounding box center [618, 112] width 10 height 9
radio input "true"
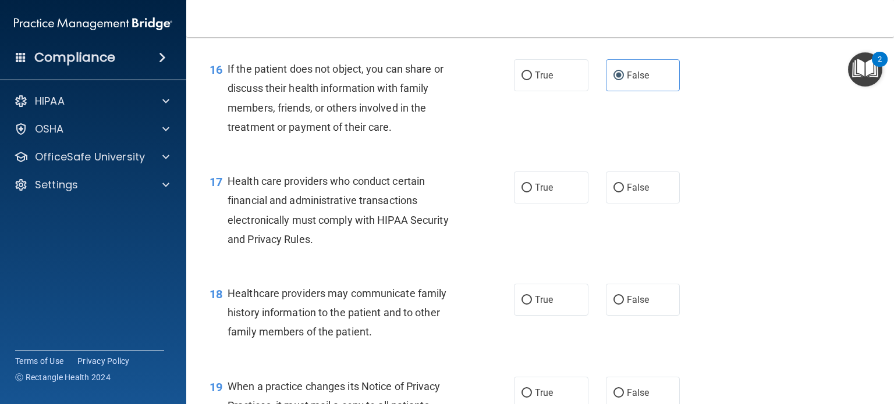
scroll to position [1606, 0]
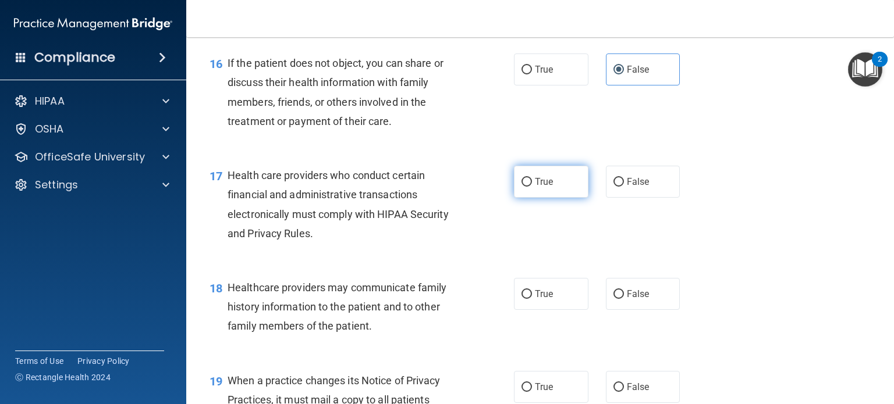
click at [528, 180] on input "True" at bounding box center [526, 182] width 10 height 9
radio input "true"
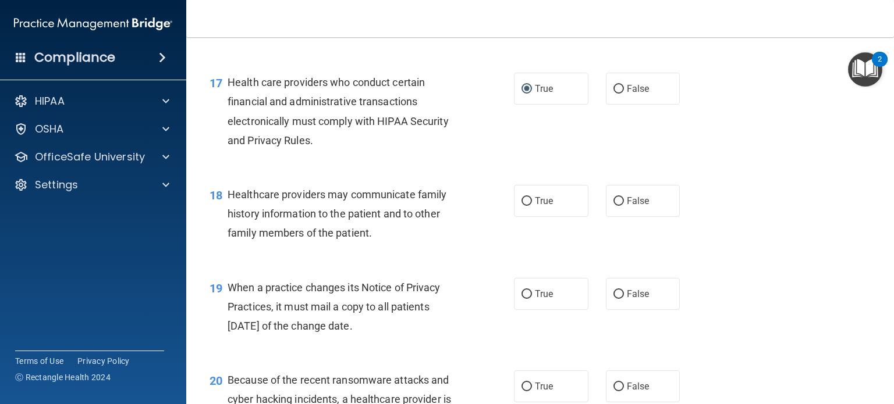
scroll to position [1701, 0]
click at [624, 197] on label "False" at bounding box center [643, 199] width 74 height 32
click at [624, 197] on input "False" at bounding box center [618, 200] width 10 height 9
radio input "true"
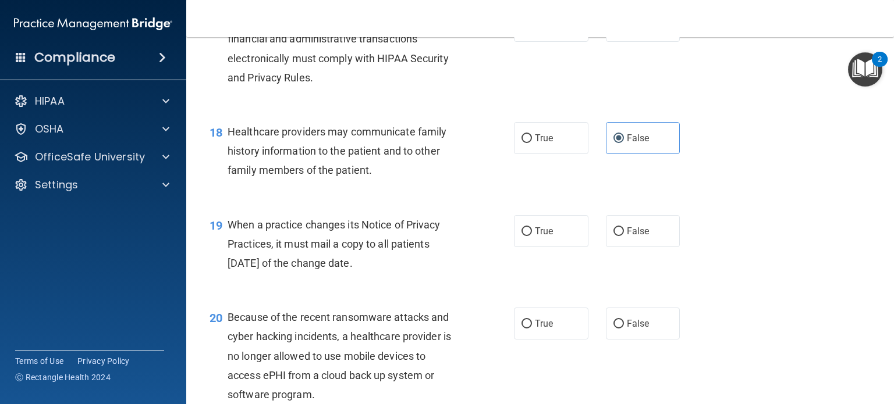
scroll to position [1764, 0]
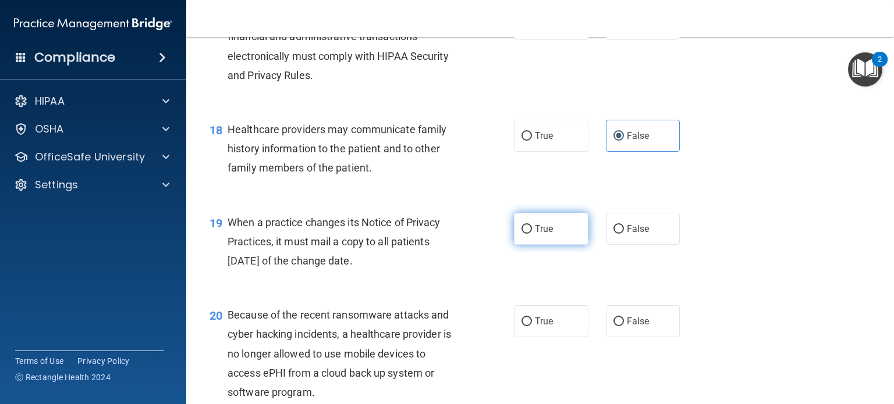
click at [543, 239] on label "True" at bounding box center [551, 229] width 74 height 32
click at [532, 234] on input "True" at bounding box center [526, 229] width 10 height 9
radio input "true"
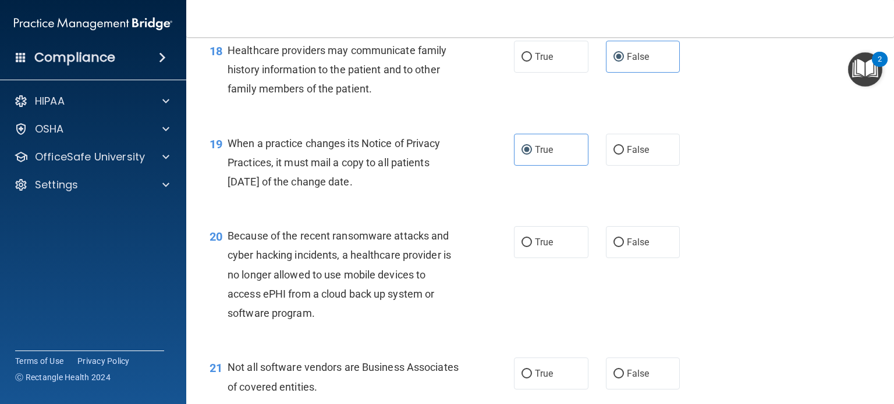
scroll to position [1845, 0]
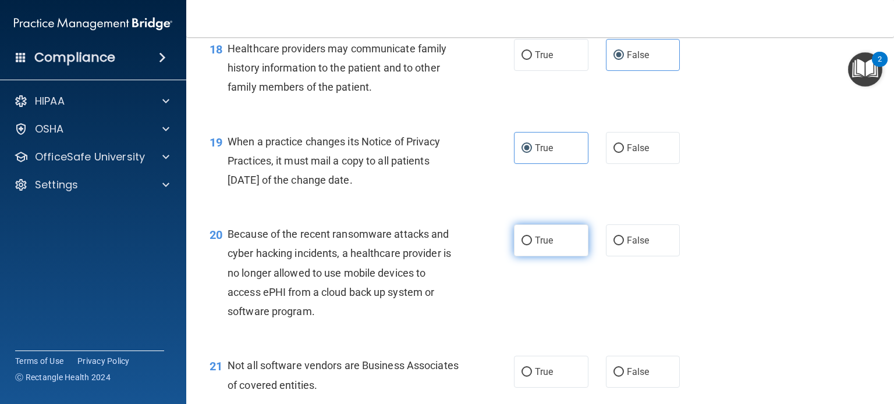
click at [521, 253] on label "True" at bounding box center [551, 241] width 74 height 32
click at [521, 246] on input "True" at bounding box center [526, 241] width 10 height 9
radio input "true"
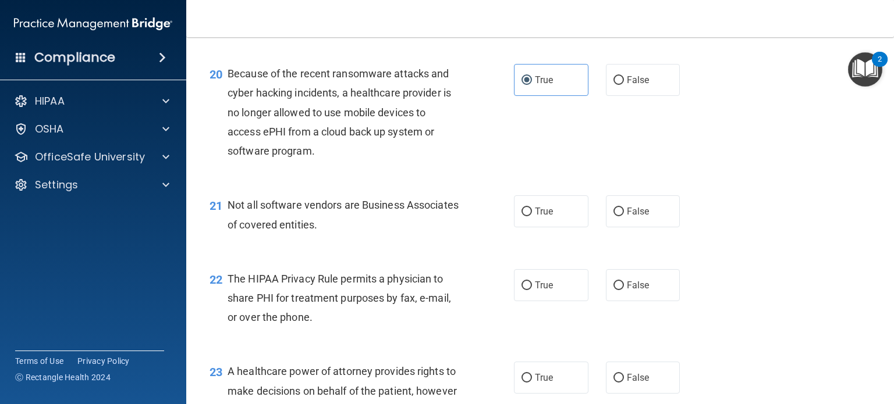
scroll to position [2010, 0]
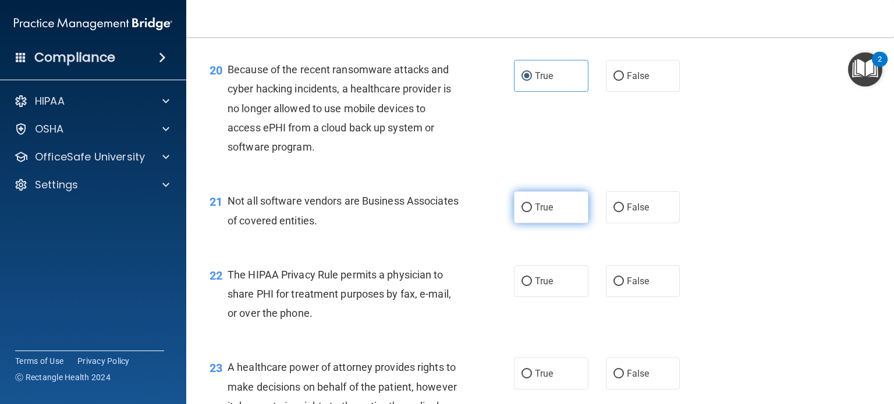
click at [542, 216] on label "True" at bounding box center [551, 207] width 74 height 32
click at [532, 212] on input "True" at bounding box center [526, 208] width 10 height 9
radio input "true"
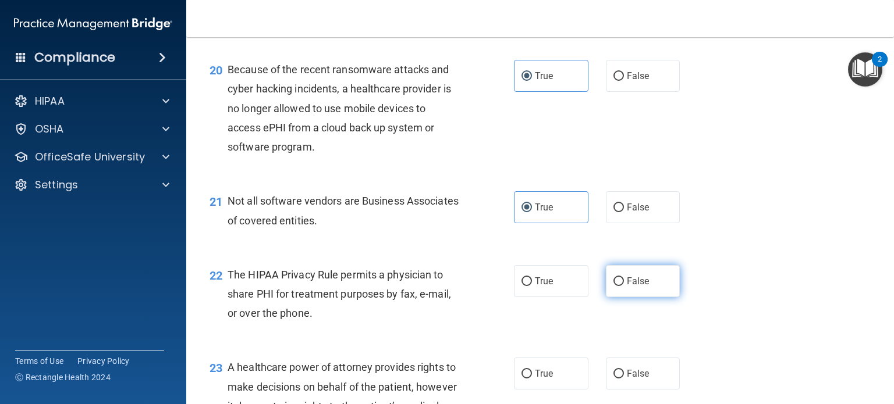
click at [620, 279] on input "False" at bounding box center [618, 282] width 10 height 9
radio input "true"
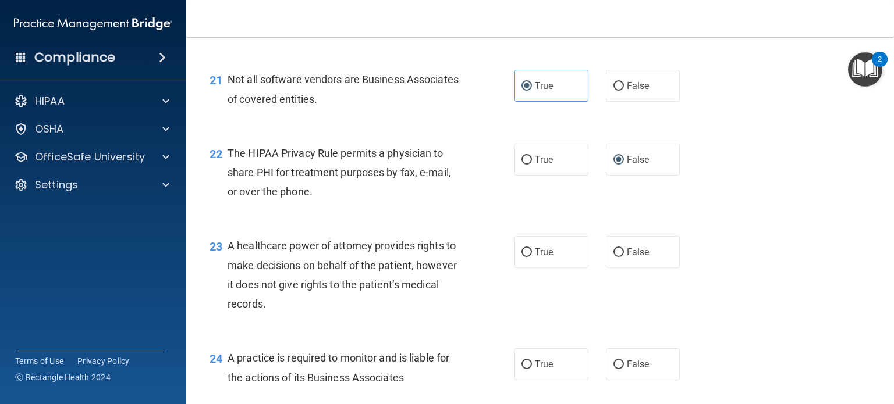
scroll to position [2132, 0]
click at [549, 246] on span "True" at bounding box center [544, 251] width 18 height 11
click at [532, 248] on input "True" at bounding box center [526, 252] width 10 height 9
radio input "true"
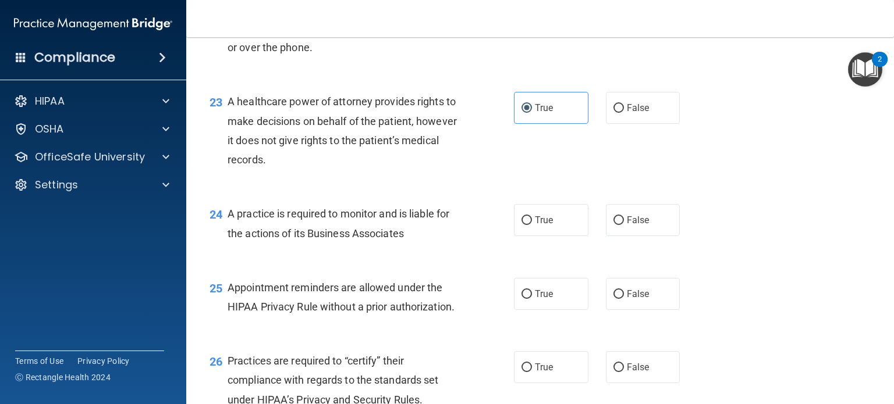
scroll to position [2278, 0]
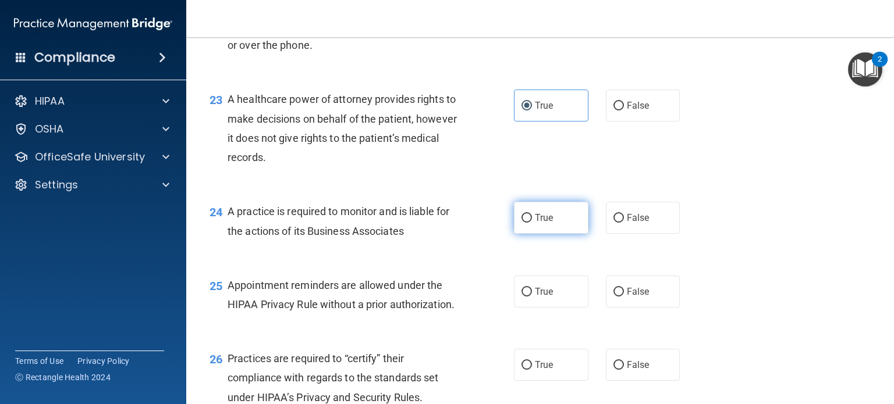
click at [539, 225] on label "True" at bounding box center [551, 218] width 74 height 32
click at [532, 223] on input "True" at bounding box center [526, 218] width 10 height 9
radio input "true"
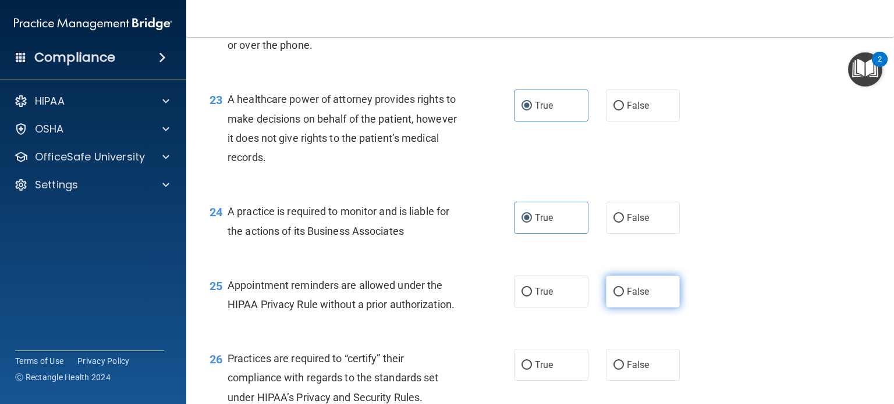
click at [615, 296] on input "False" at bounding box center [618, 292] width 10 height 9
radio input "true"
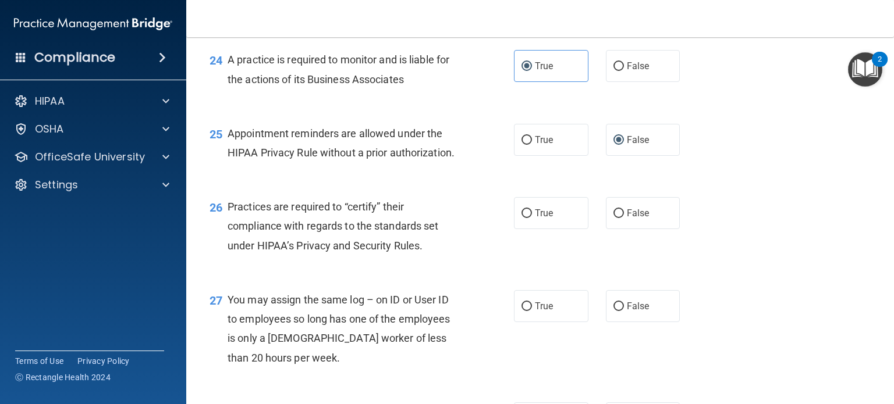
scroll to position [2433, 0]
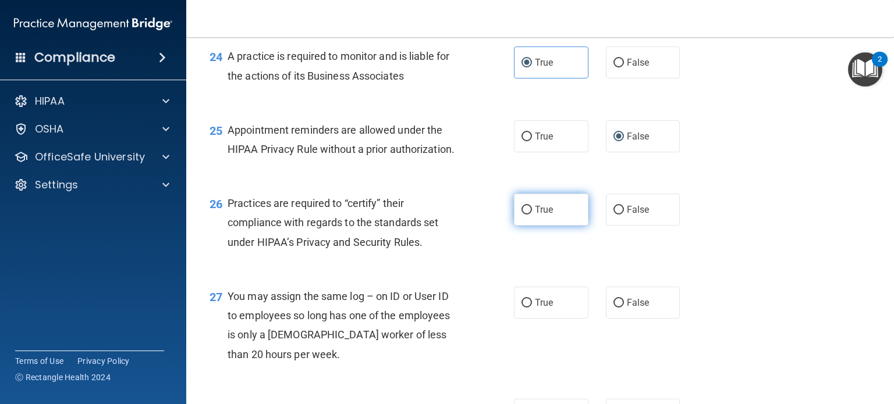
click at [549, 211] on span "True" at bounding box center [544, 209] width 18 height 11
click at [532, 211] on input "True" at bounding box center [526, 210] width 10 height 9
radio input "true"
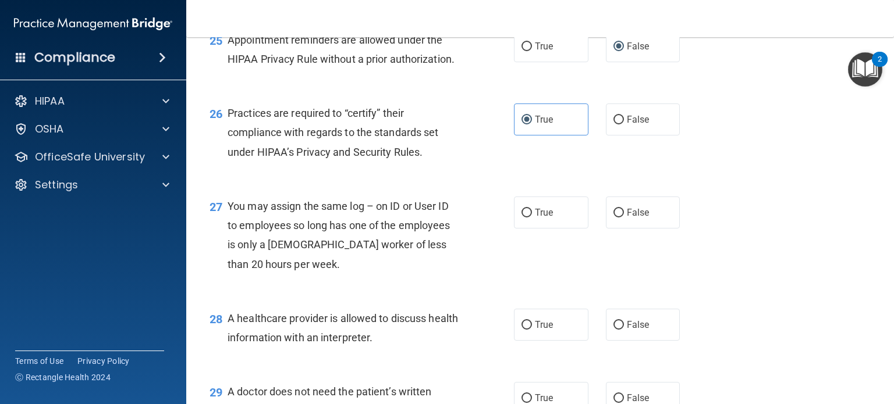
scroll to position [2524, 0]
click at [634, 207] on span "False" at bounding box center [638, 212] width 23 height 11
click at [624, 208] on input "False" at bounding box center [618, 212] width 10 height 9
radio input "true"
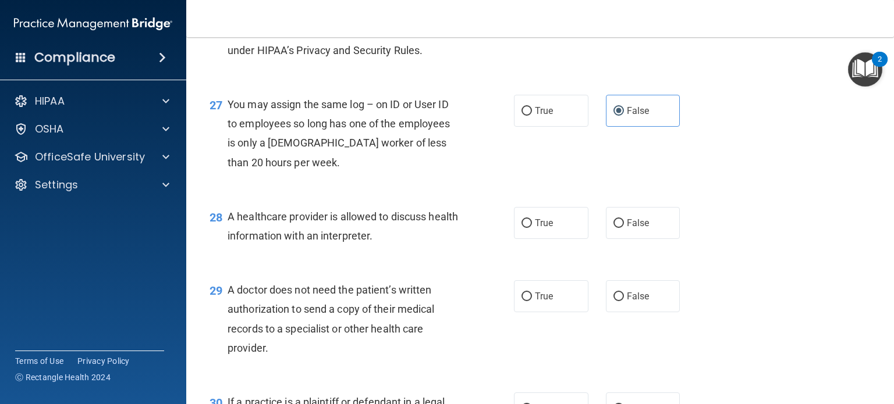
scroll to position [2625, 0]
click at [644, 282] on label "False" at bounding box center [643, 296] width 74 height 32
click at [624, 293] on input "False" at bounding box center [618, 297] width 10 height 9
radio input "true"
click at [566, 233] on label "True" at bounding box center [551, 223] width 74 height 32
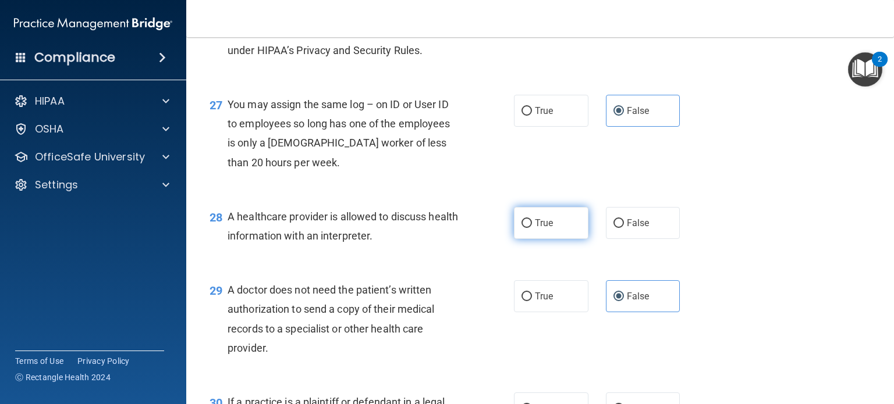
click at [532, 228] on input "True" at bounding box center [526, 223] width 10 height 9
radio input "true"
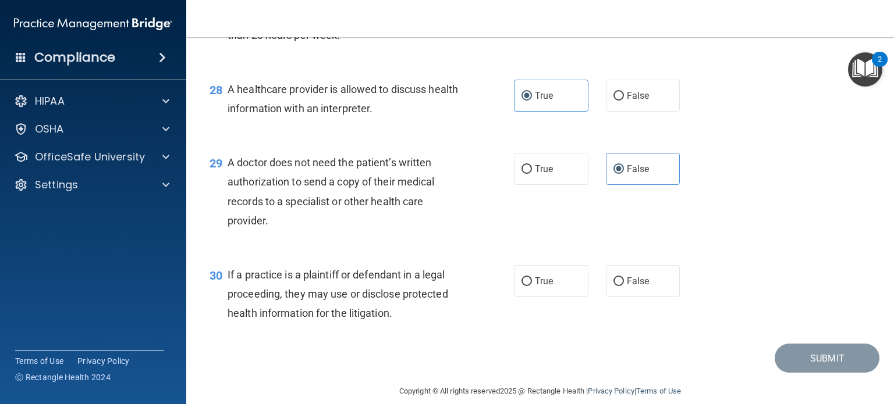
scroll to position [2756, 0]
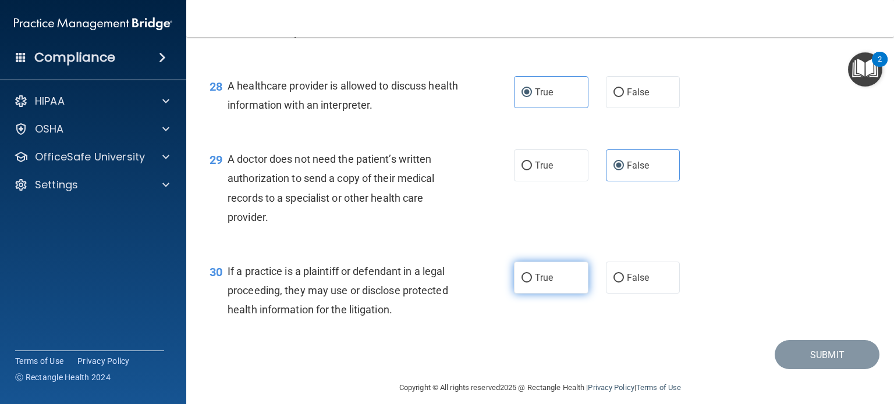
click at [543, 275] on span "True" at bounding box center [544, 277] width 18 height 11
click at [532, 275] on input "True" at bounding box center [526, 278] width 10 height 9
radio input "true"
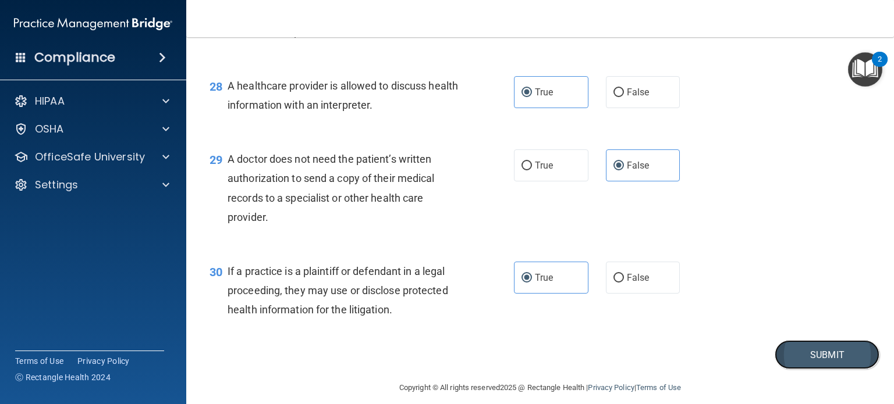
click at [798, 354] on button "Submit" at bounding box center [826, 355] width 105 height 30
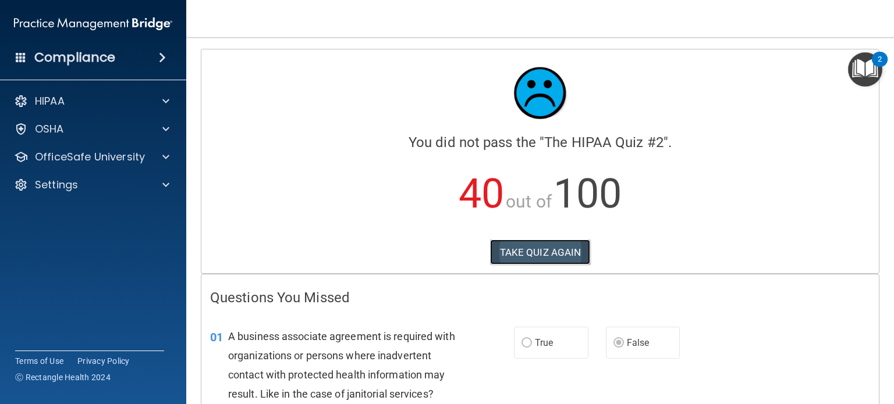
click at [585, 251] on button "TAKE QUIZ AGAIN" at bounding box center [540, 253] width 101 height 26
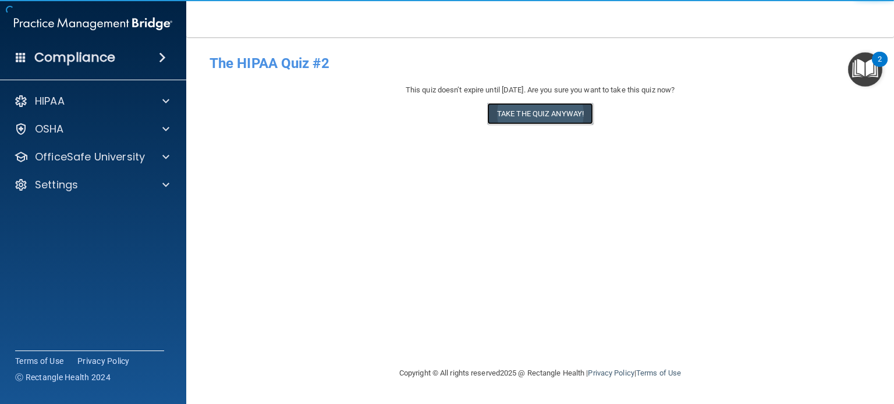
click at [557, 119] on button "Take the quiz anyway!" at bounding box center [540, 114] width 106 height 22
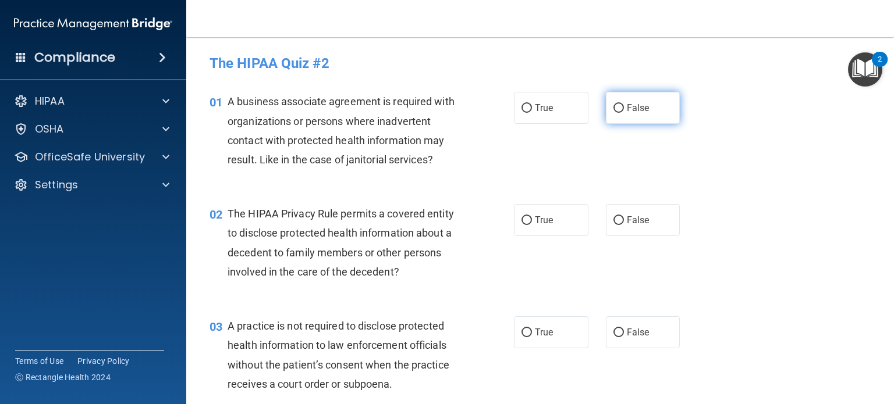
click at [617, 101] on label "False" at bounding box center [643, 108] width 74 height 32
click at [617, 104] on input "False" at bounding box center [618, 108] width 10 height 9
radio input "true"
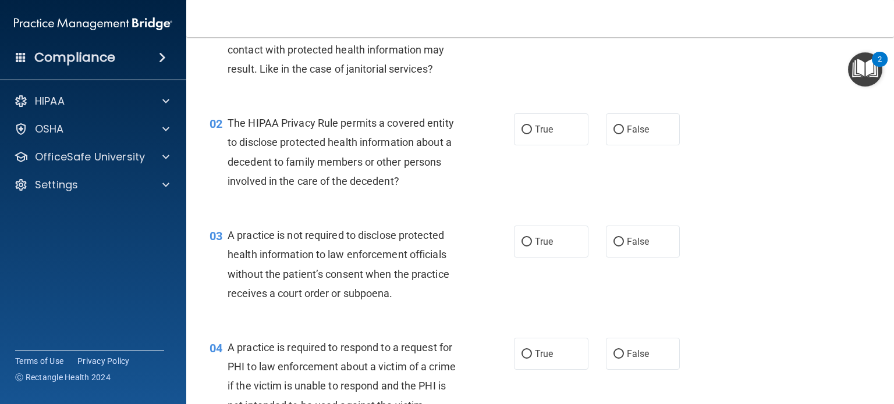
scroll to position [96, 0]
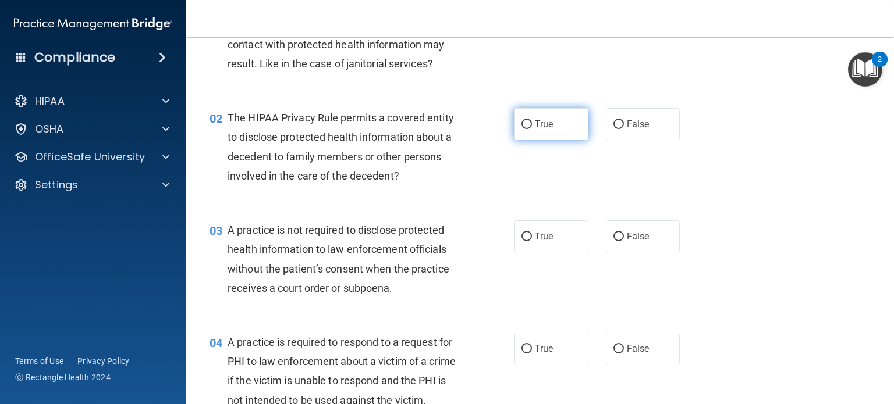
click at [544, 127] on span "True" at bounding box center [544, 124] width 18 height 11
click at [532, 127] on input "True" at bounding box center [526, 124] width 10 height 9
radio input "true"
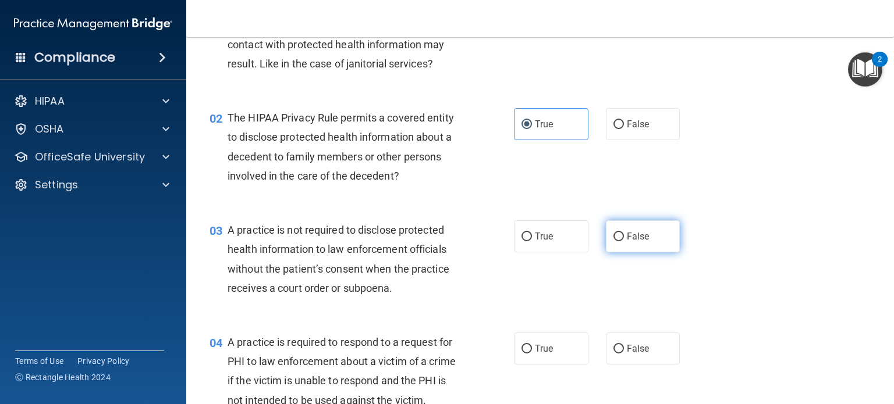
click at [649, 242] on label "False" at bounding box center [643, 237] width 74 height 32
click at [624, 241] on input "False" at bounding box center [618, 237] width 10 height 9
radio input "true"
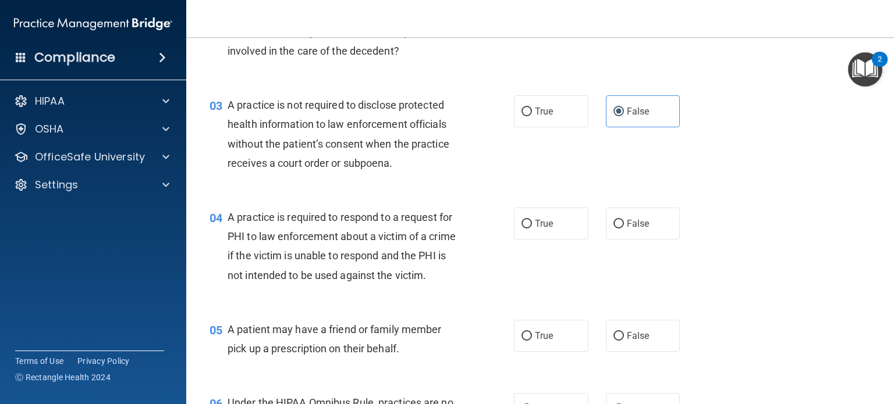
scroll to position [240, 0]
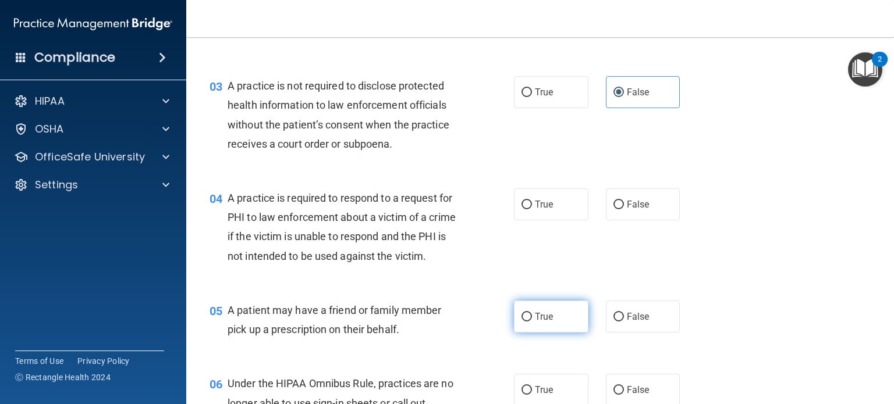
click at [550, 324] on label "True" at bounding box center [551, 317] width 74 height 32
click at [532, 322] on input "True" at bounding box center [526, 317] width 10 height 9
radio input "true"
click at [546, 215] on label "True" at bounding box center [551, 205] width 74 height 32
click at [532, 209] on input "True" at bounding box center [526, 205] width 10 height 9
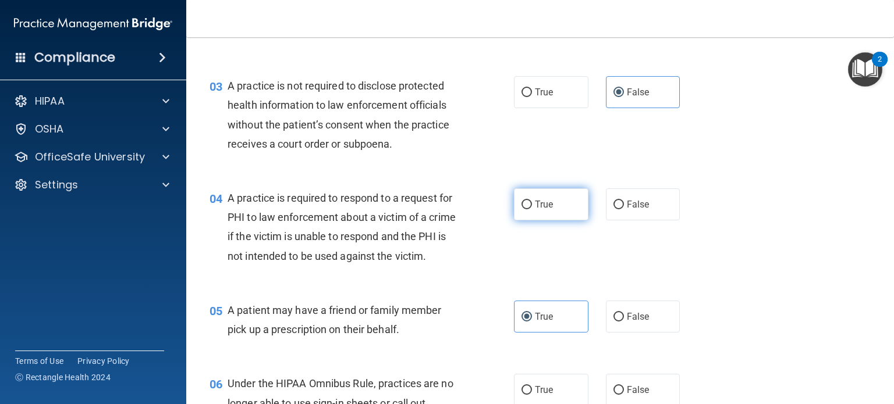
radio input "true"
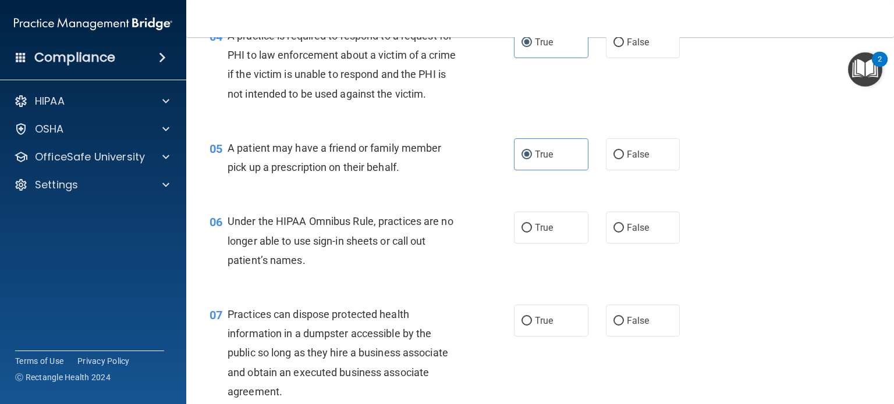
scroll to position [404, 0]
click at [549, 237] on label "True" at bounding box center [551, 226] width 74 height 32
click at [532, 231] on input "True" at bounding box center [526, 226] width 10 height 9
radio input "true"
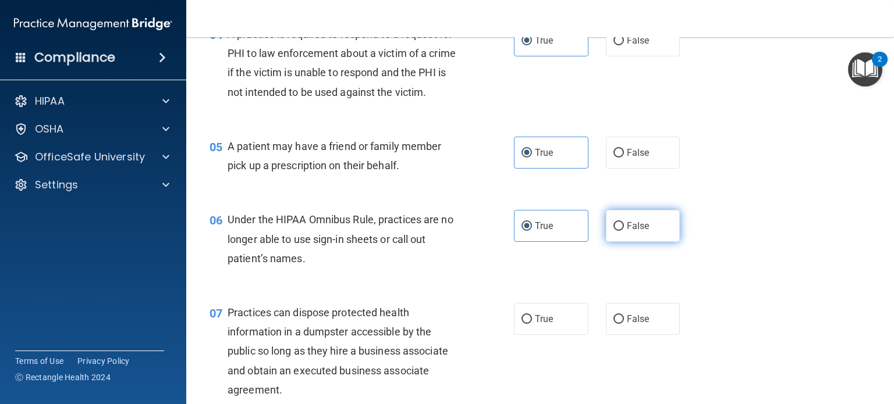
click at [609, 233] on label "False" at bounding box center [643, 226] width 74 height 32
click at [613, 231] on input "False" at bounding box center [618, 226] width 10 height 9
radio input "true"
radio input "false"
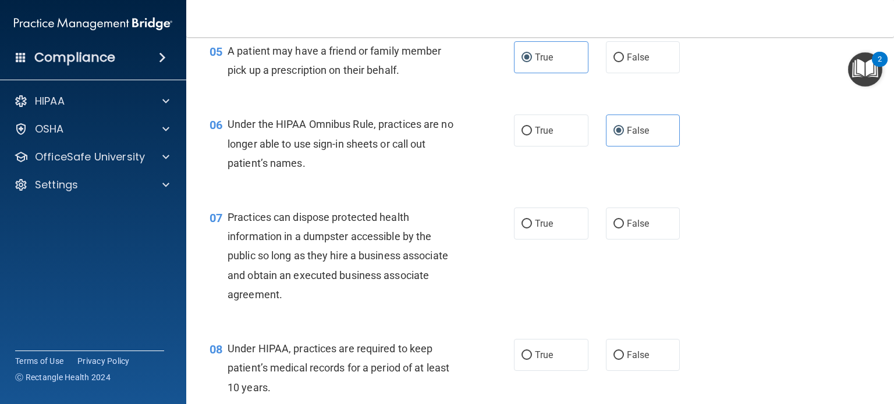
scroll to position [502, 0]
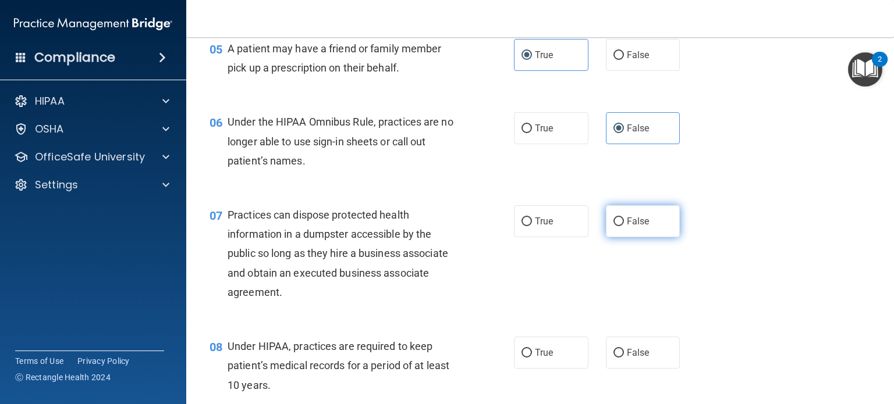
click at [650, 207] on label "False" at bounding box center [643, 221] width 74 height 32
click at [624, 218] on input "False" at bounding box center [618, 222] width 10 height 9
radio input "true"
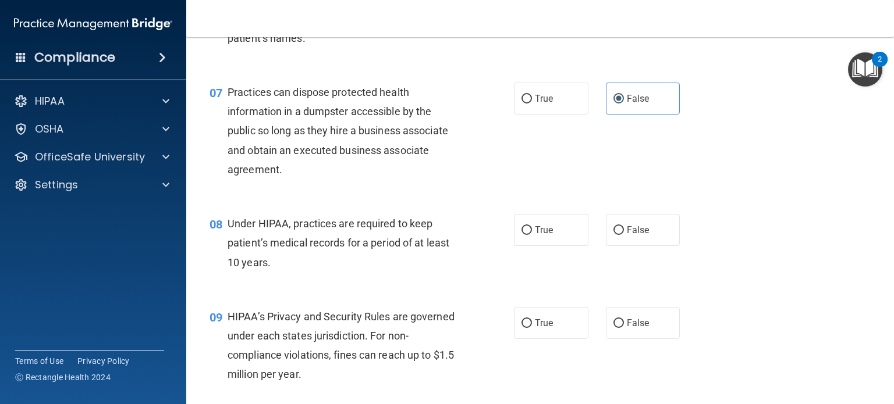
scroll to position [628, 0]
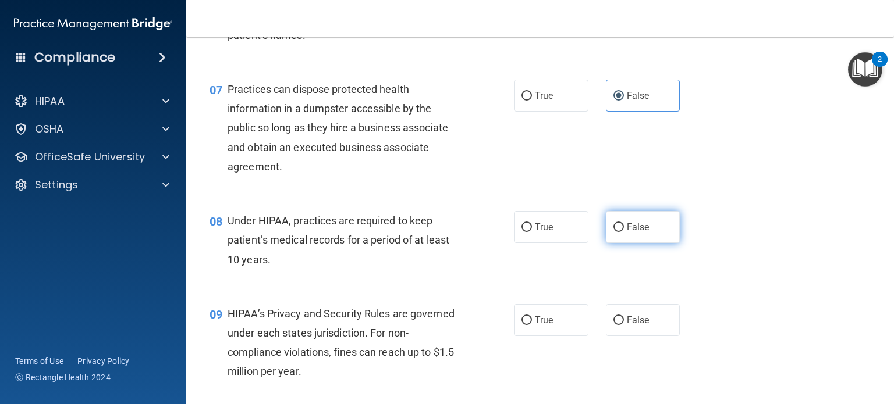
click at [630, 240] on label "False" at bounding box center [643, 227] width 74 height 32
click at [624, 232] on input "False" at bounding box center [618, 227] width 10 height 9
radio input "true"
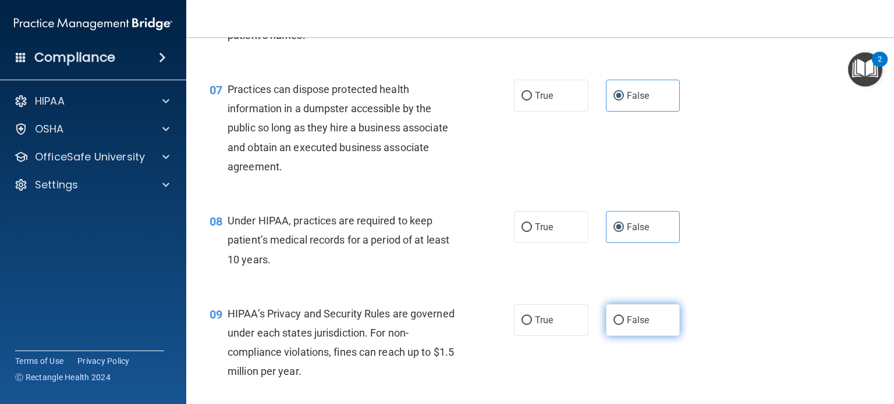
click at [643, 329] on label "False" at bounding box center [643, 320] width 74 height 32
click at [624, 325] on input "False" at bounding box center [618, 321] width 10 height 9
radio input "true"
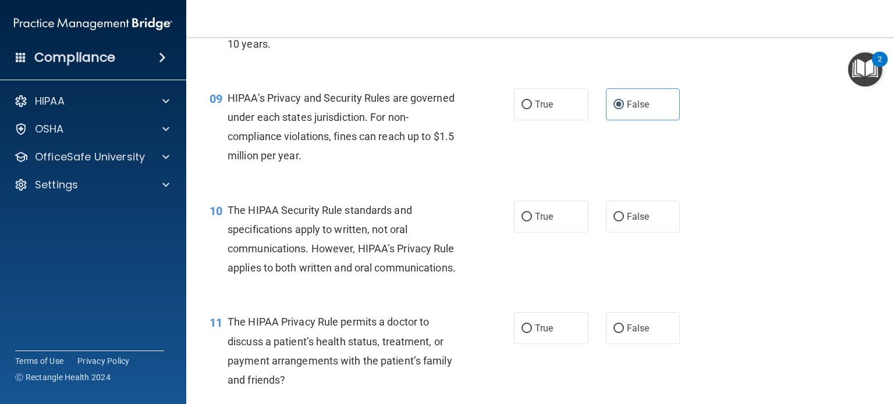
scroll to position [845, 0]
click at [625, 210] on label "False" at bounding box center [643, 216] width 74 height 32
click at [624, 212] on input "False" at bounding box center [618, 216] width 10 height 9
radio input "true"
click at [575, 203] on label "True" at bounding box center [551, 216] width 74 height 32
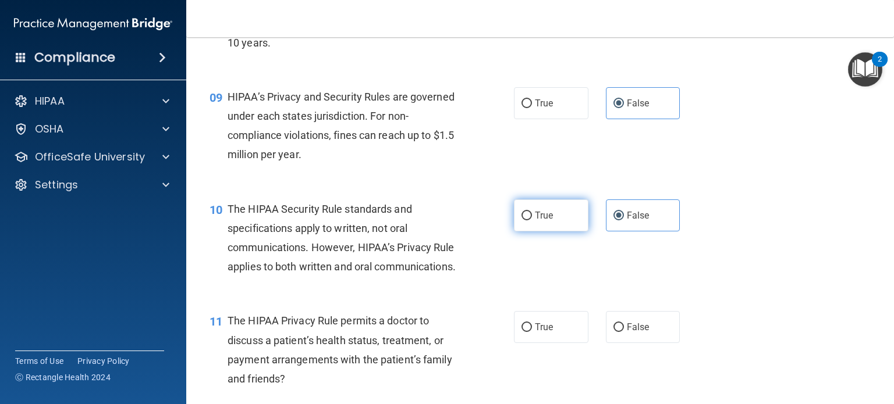
click at [532, 212] on input "True" at bounding box center [526, 216] width 10 height 9
radio input "true"
radio input "false"
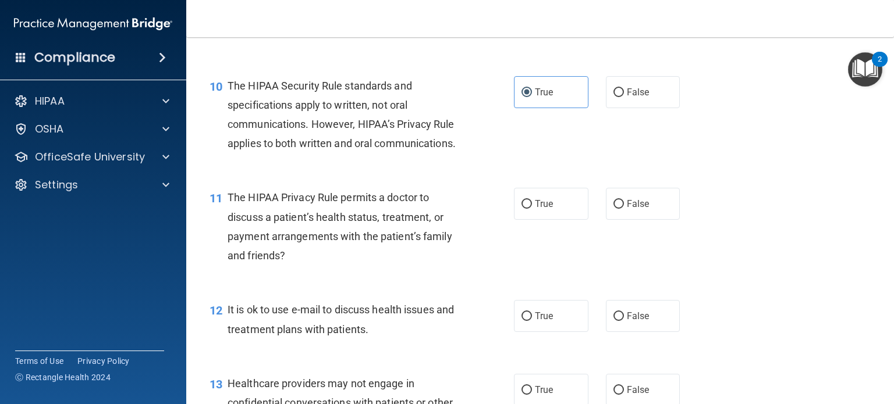
scroll to position [971, 0]
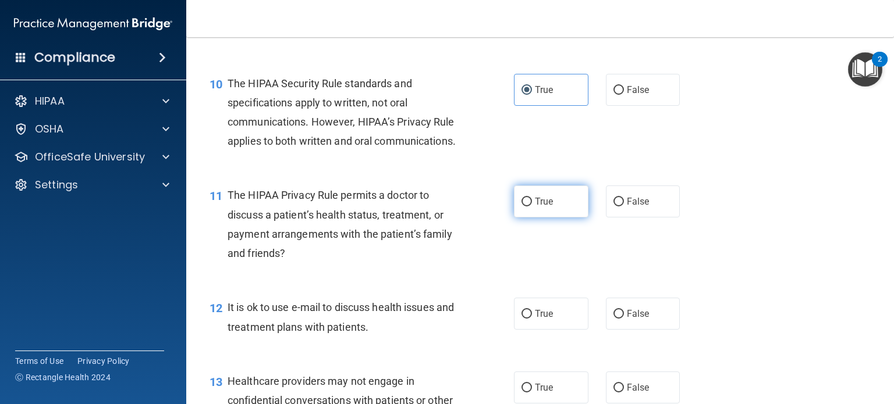
click at [562, 208] on label "True" at bounding box center [551, 202] width 74 height 32
click at [532, 207] on input "True" at bounding box center [526, 202] width 10 height 9
radio input "true"
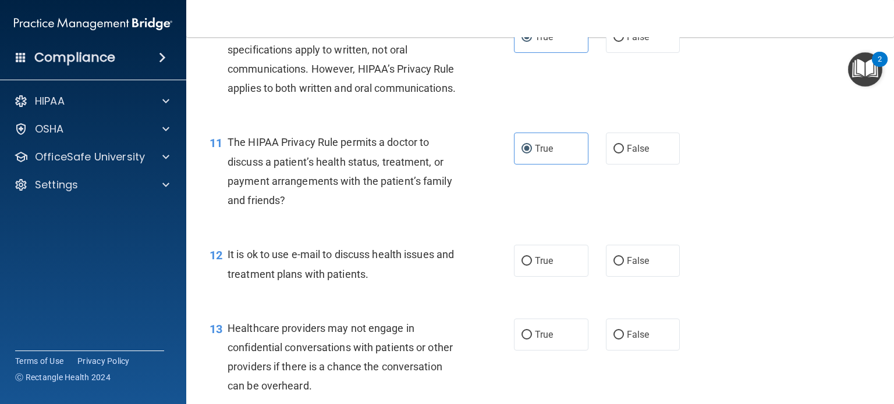
scroll to position [1025, 0]
click at [530, 251] on label "True" at bounding box center [551, 260] width 74 height 32
click at [530, 256] on input "True" at bounding box center [526, 260] width 10 height 9
radio input "true"
click at [676, 337] on label "False" at bounding box center [643, 334] width 74 height 32
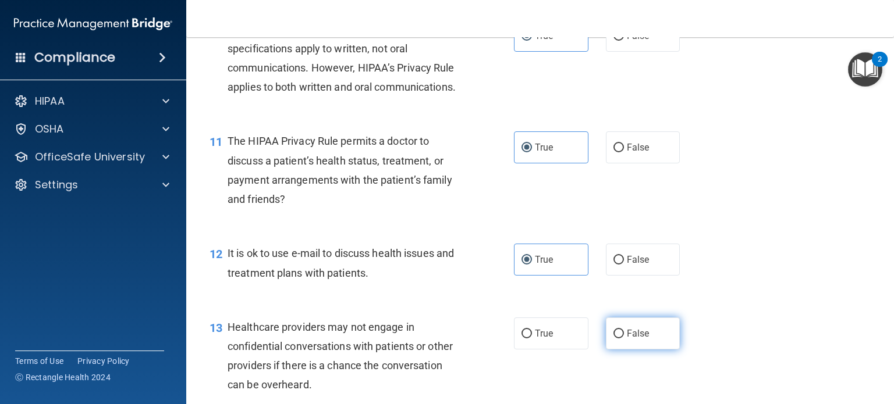
click at [624, 337] on input "False" at bounding box center [618, 334] width 10 height 9
radio input "true"
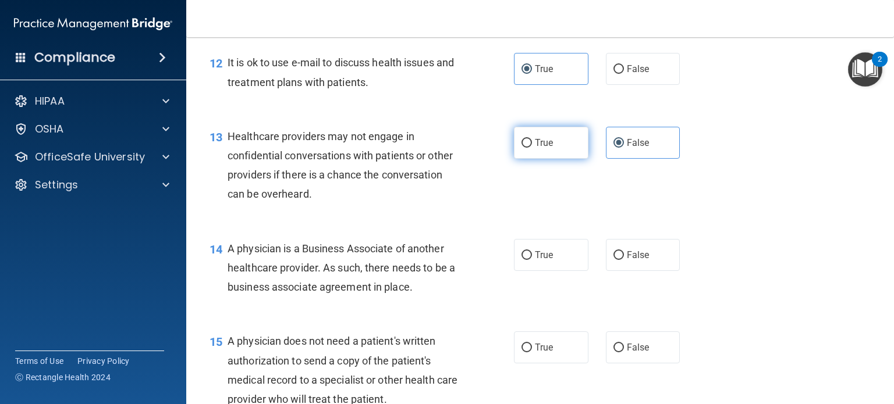
scroll to position [1217, 0]
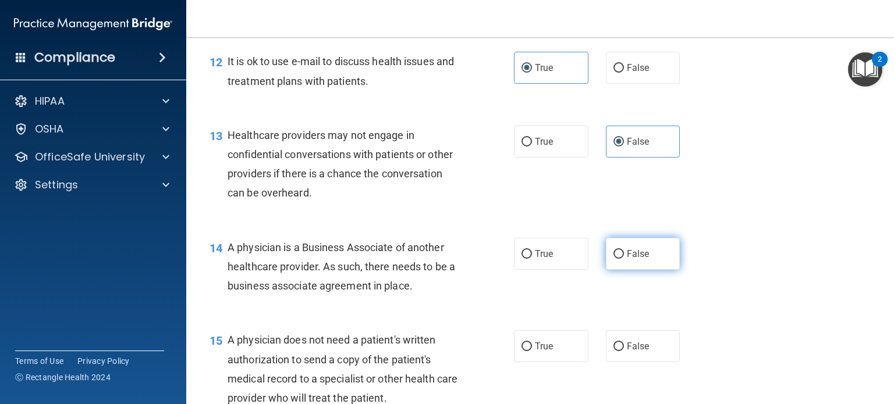
click at [641, 260] on label "False" at bounding box center [643, 254] width 74 height 32
click at [624, 259] on input "False" at bounding box center [618, 254] width 10 height 9
radio input "true"
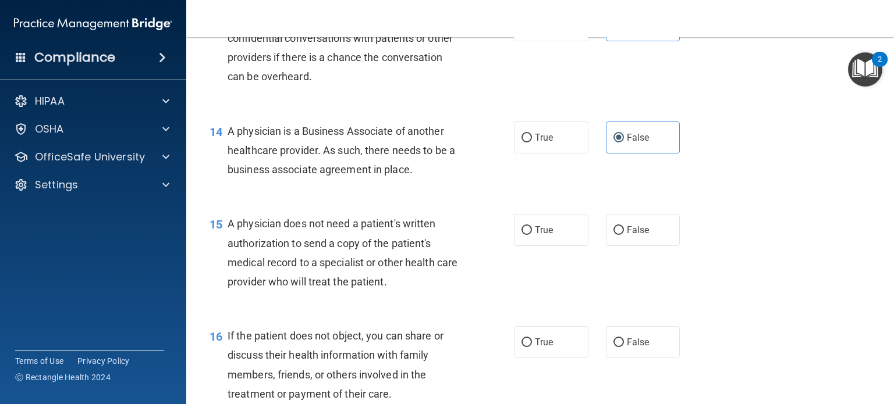
scroll to position [1338, 0]
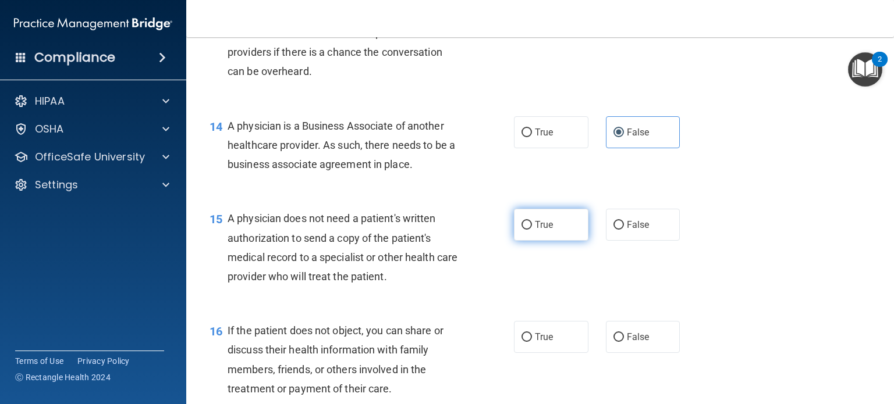
click at [549, 215] on label "True" at bounding box center [551, 225] width 74 height 32
click at [532, 221] on input "True" at bounding box center [526, 225] width 10 height 9
radio input "true"
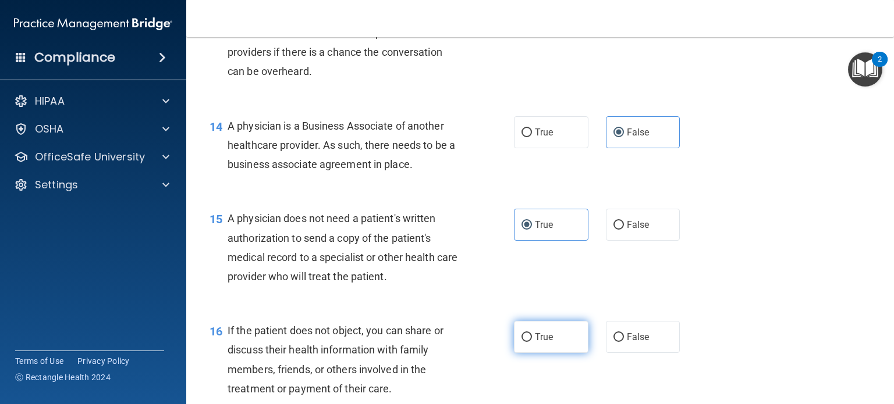
click at [556, 337] on label "True" at bounding box center [551, 337] width 74 height 32
click at [532, 337] on input "True" at bounding box center [526, 337] width 10 height 9
radio input "true"
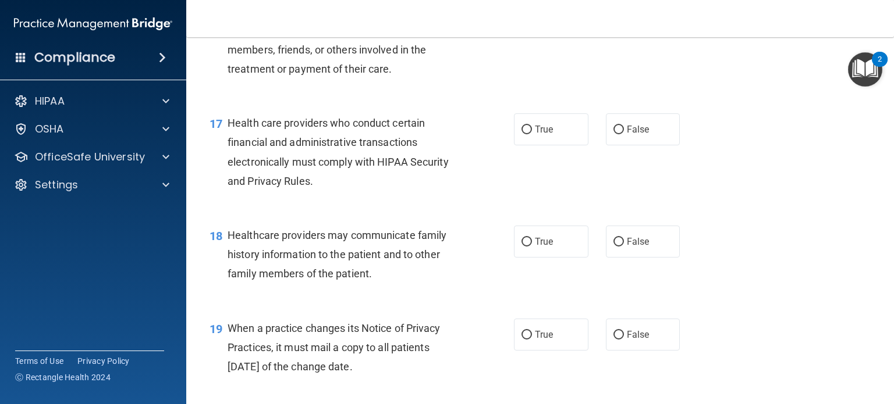
scroll to position [1659, 0]
click at [530, 125] on input "True" at bounding box center [526, 129] width 10 height 9
radio input "true"
click at [606, 237] on label "False" at bounding box center [643, 241] width 74 height 32
click at [613, 237] on input "False" at bounding box center [618, 241] width 10 height 9
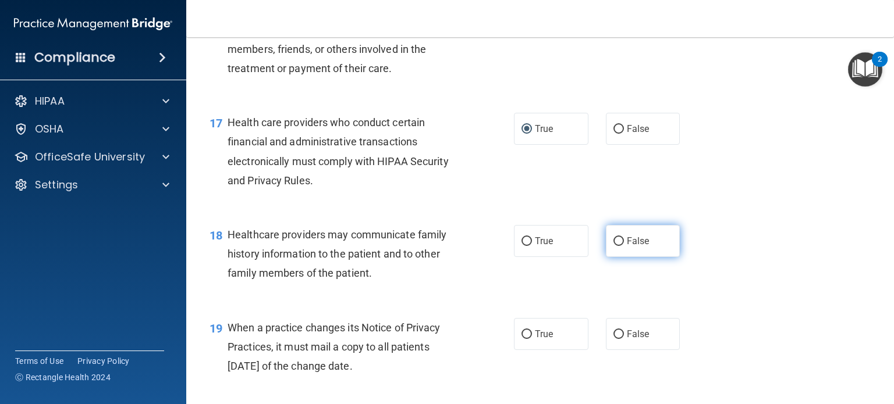
radio input "true"
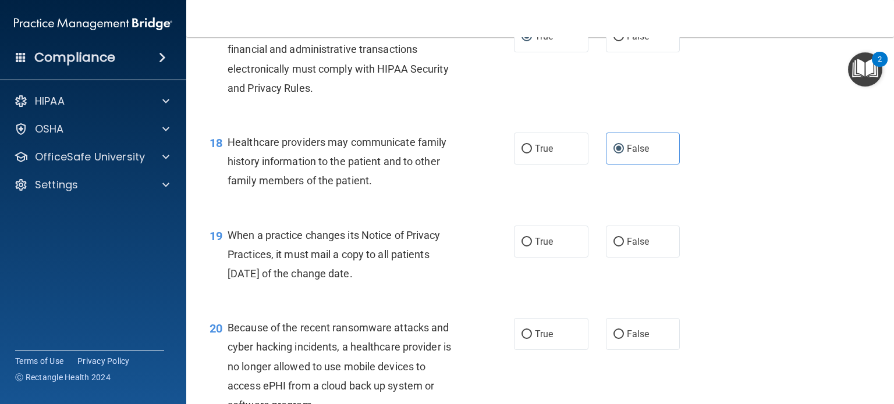
scroll to position [1752, 0]
click at [643, 251] on label "False" at bounding box center [643, 241] width 74 height 32
click at [624, 246] on input "False" at bounding box center [618, 241] width 10 height 9
radio input "true"
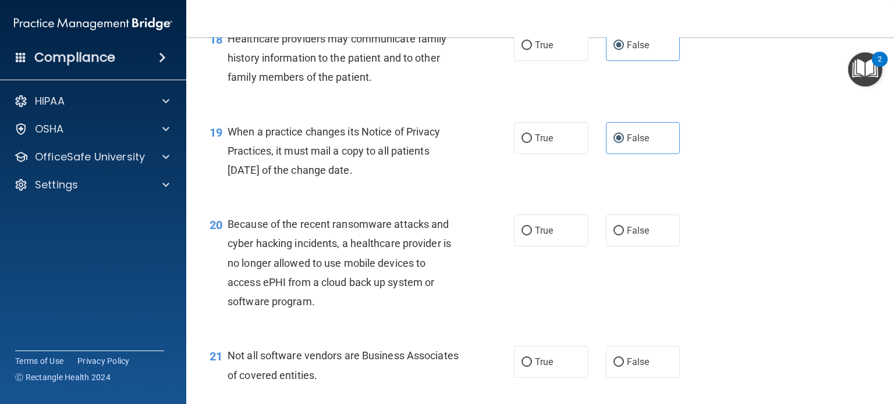
scroll to position [1877, 0]
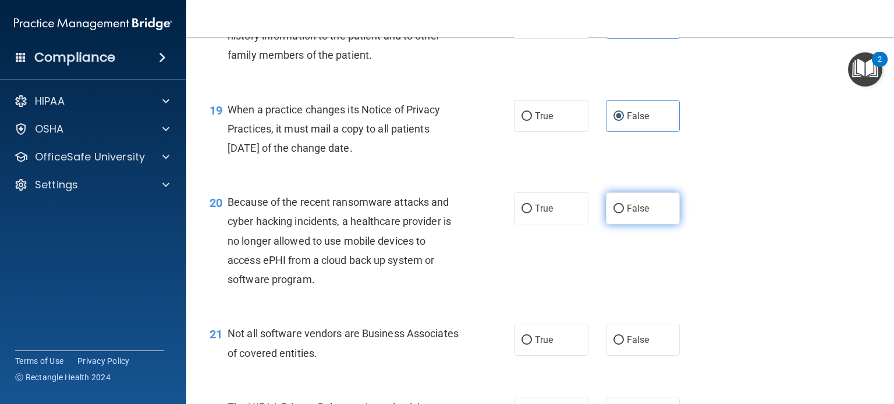
click at [620, 205] on input "False" at bounding box center [618, 209] width 10 height 9
radio input "true"
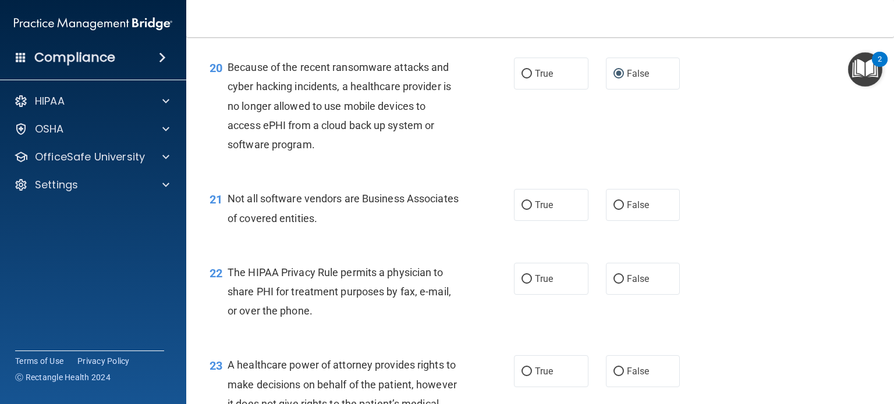
scroll to position [2007, 0]
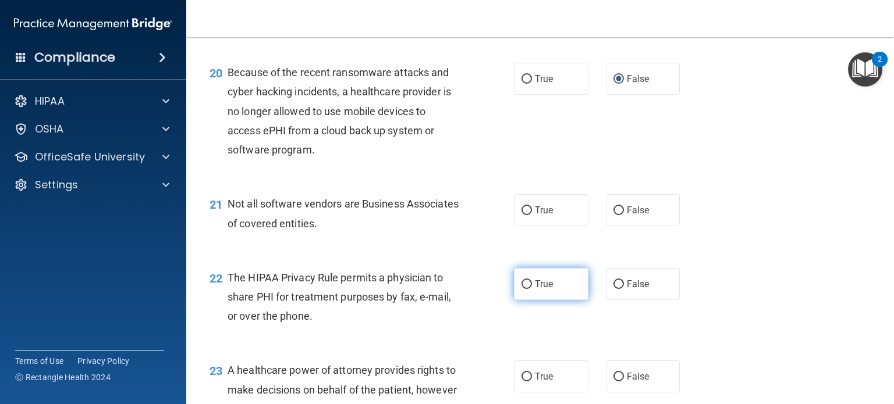
click at [553, 270] on label "True" at bounding box center [551, 284] width 74 height 32
click at [532, 280] on input "True" at bounding box center [526, 284] width 10 height 9
radio input "true"
click at [555, 221] on label "True" at bounding box center [551, 210] width 74 height 32
click at [532, 215] on input "True" at bounding box center [526, 211] width 10 height 9
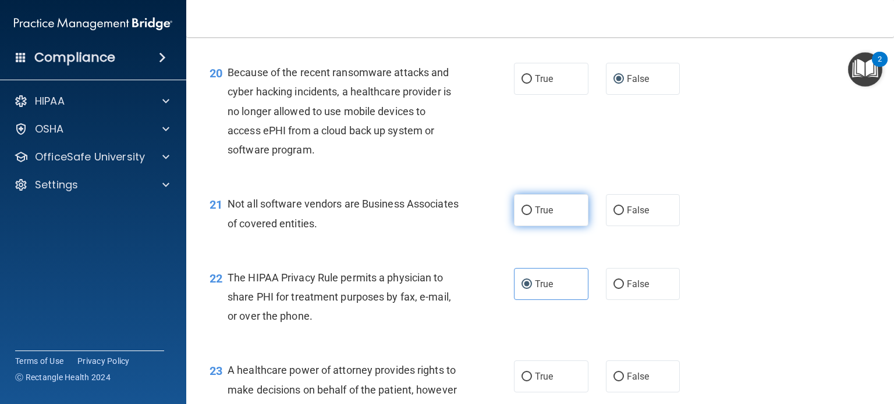
radio input "true"
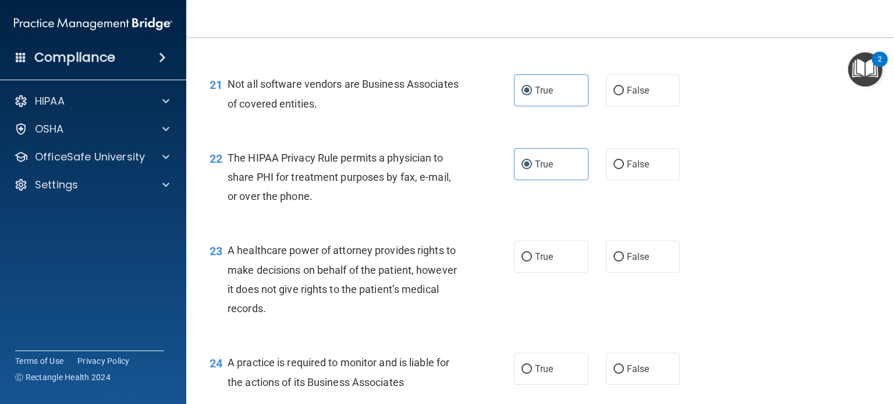
scroll to position [2130, 0]
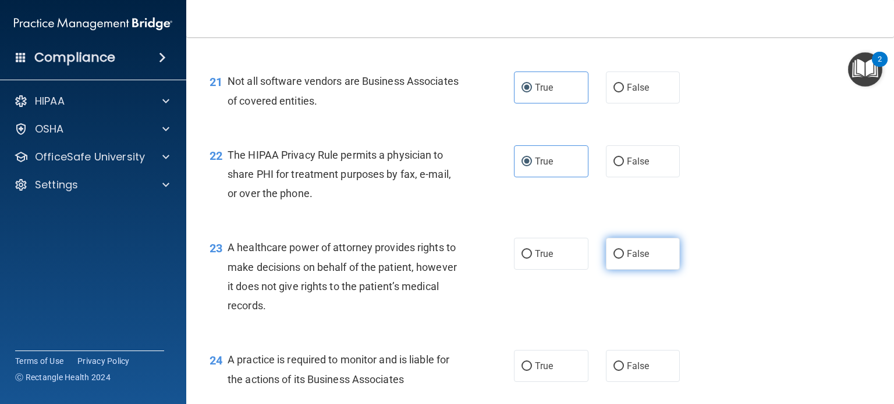
click at [649, 259] on label "False" at bounding box center [643, 254] width 74 height 32
click at [624, 259] on input "False" at bounding box center [618, 254] width 10 height 9
radio input "true"
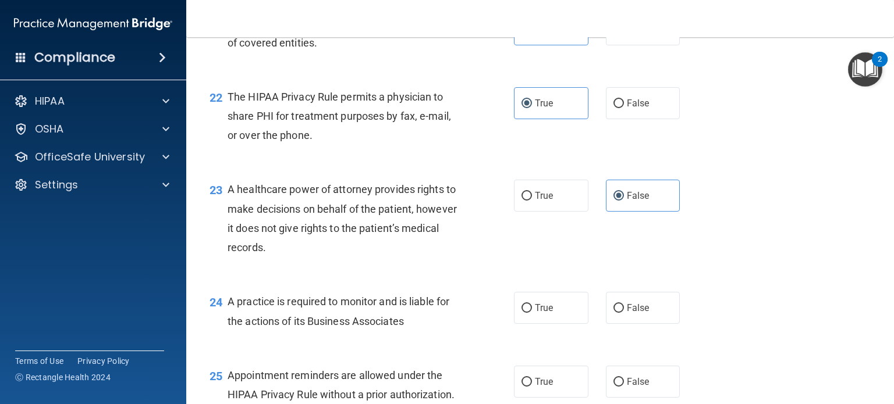
scroll to position [2188, 0]
click at [627, 317] on label "False" at bounding box center [643, 308] width 74 height 32
click at [624, 313] on input "False" at bounding box center [618, 308] width 10 height 9
radio input "true"
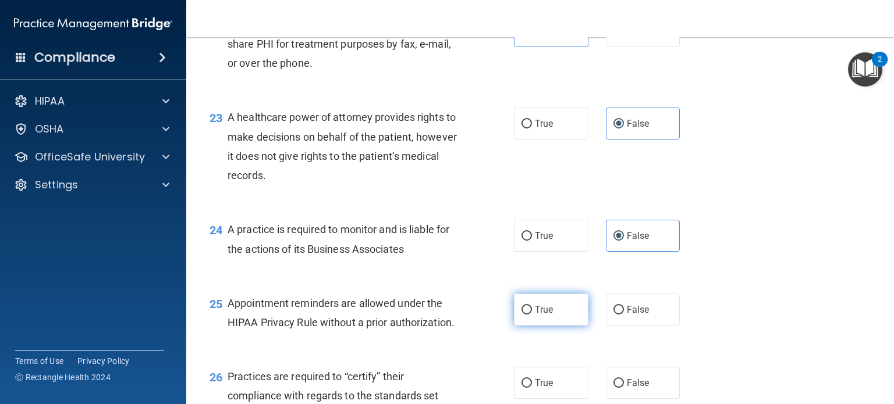
click at [567, 324] on label "True" at bounding box center [551, 310] width 74 height 32
click at [532, 315] on input "True" at bounding box center [526, 310] width 10 height 9
radio input "true"
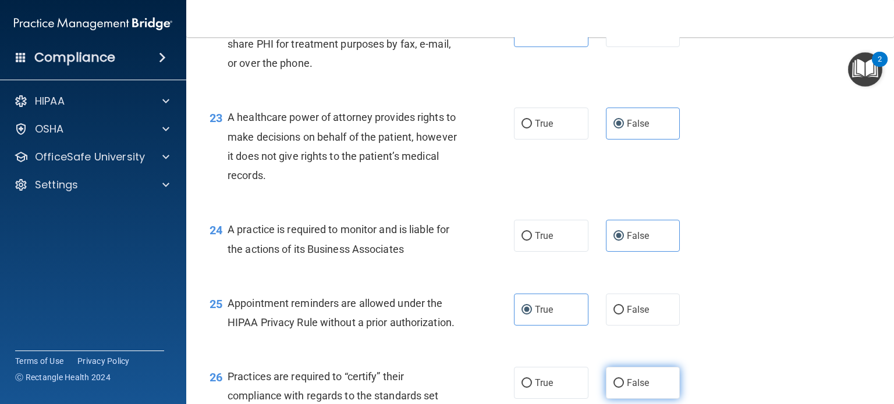
click at [618, 373] on label "False" at bounding box center [643, 383] width 74 height 32
click at [618, 379] on input "False" at bounding box center [618, 383] width 10 height 9
radio input "true"
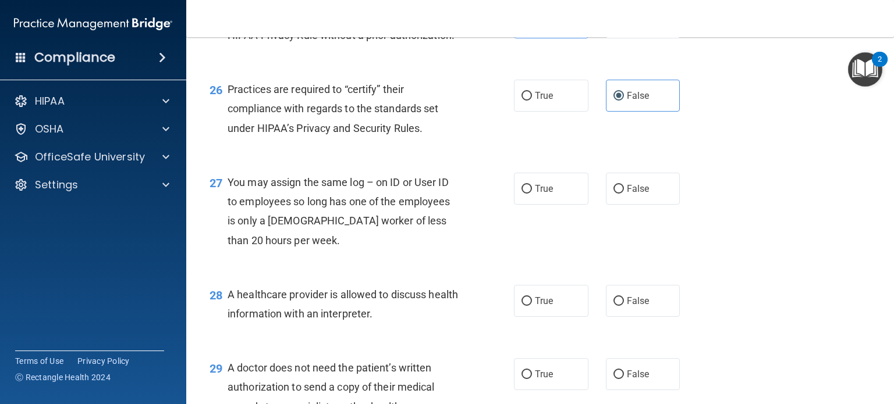
scroll to position [2557, 0]
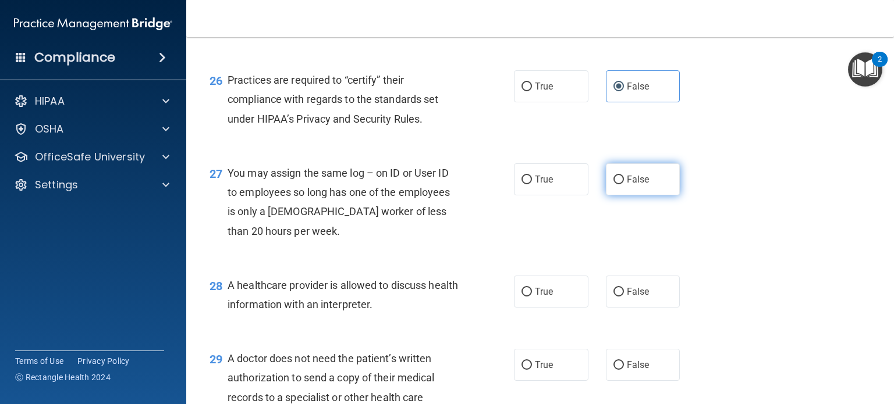
click at [628, 186] on label "False" at bounding box center [643, 180] width 74 height 32
click at [624, 184] on input "False" at bounding box center [618, 180] width 10 height 9
radio input "true"
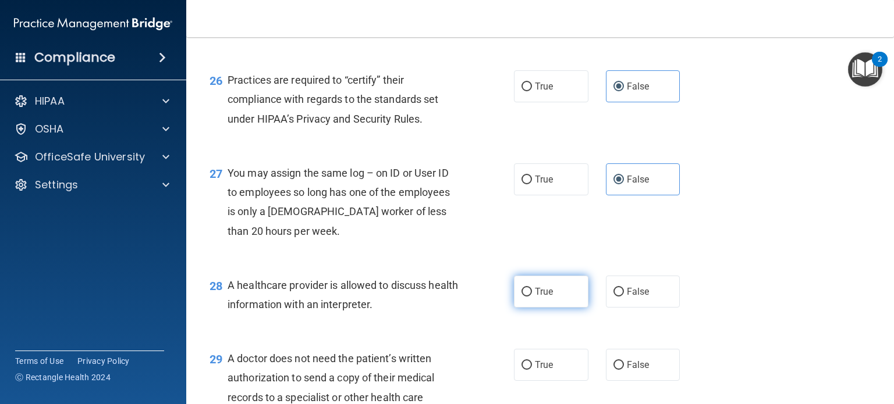
click at [569, 286] on label "True" at bounding box center [551, 292] width 74 height 32
click at [532, 288] on input "True" at bounding box center [526, 292] width 10 height 9
radio input "true"
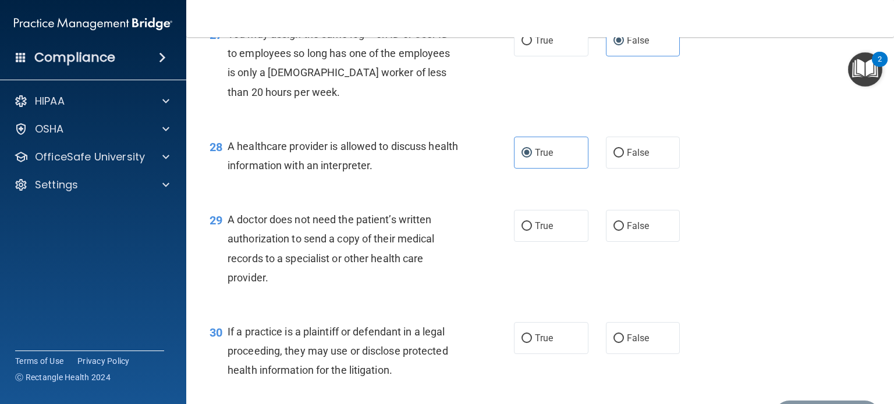
scroll to position [2696, 0]
click at [556, 215] on label "True" at bounding box center [551, 225] width 74 height 32
click at [532, 222] on input "True" at bounding box center [526, 226] width 10 height 9
radio input "true"
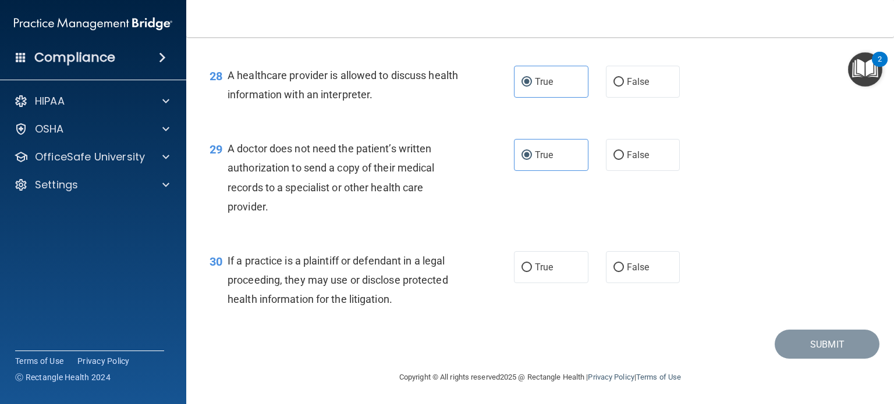
scroll to position [2767, 0]
click at [537, 275] on label "True" at bounding box center [551, 267] width 74 height 32
click at [532, 272] on input "True" at bounding box center [526, 267] width 10 height 9
radio input "true"
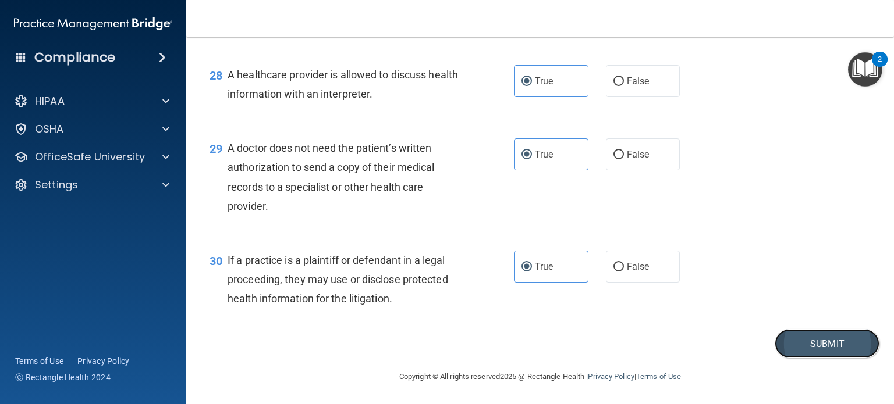
click at [796, 340] on button "Submit" at bounding box center [826, 344] width 105 height 30
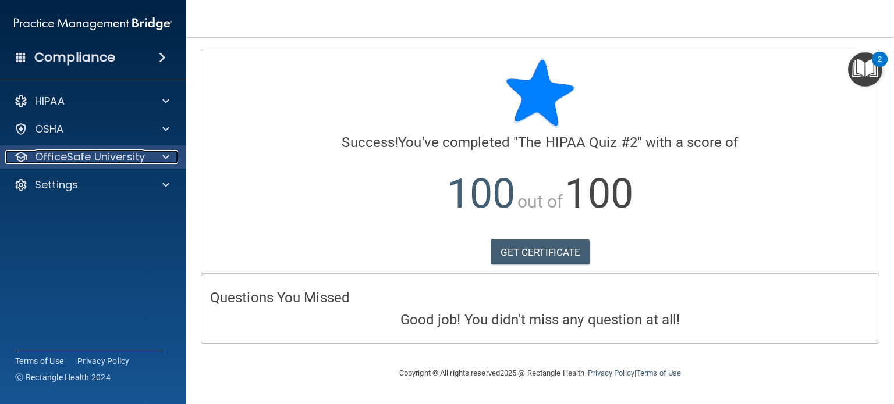
click at [167, 161] on span at bounding box center [165, 157] width 7 height 14
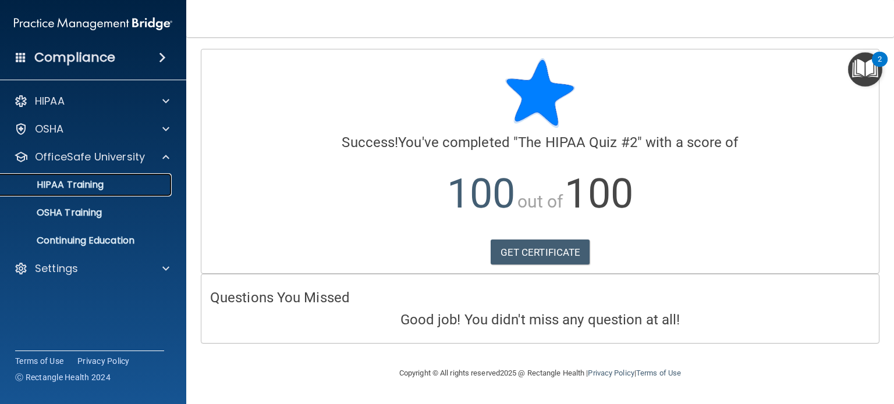
click at [88, 187] on p "HIPAA Training" at bounding box center [56, 185] width 96 height 12
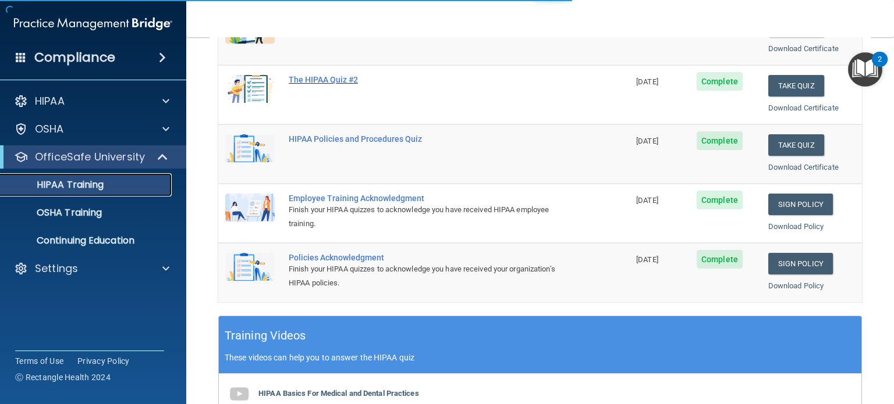
scroll to position [200, 0]
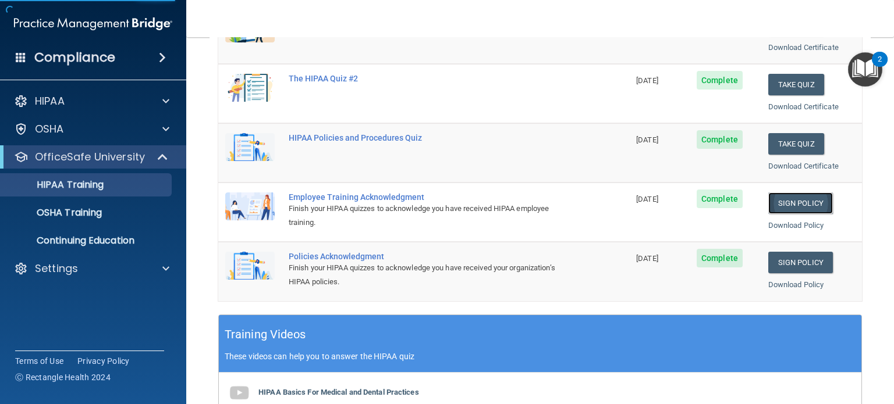
click at [816, 197] on link "Sign Policy" at bounding box center [800, 204] width 65 height 22
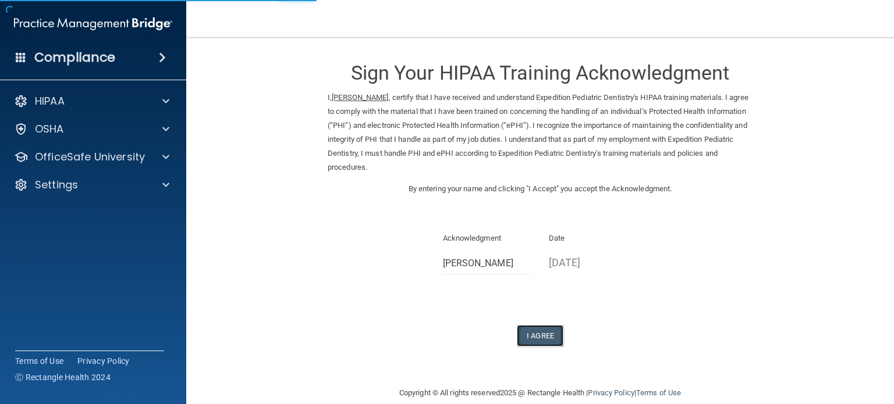
click at [550, 338] on button "I Agree" at bounding box center [540, 336] width 47 height 22
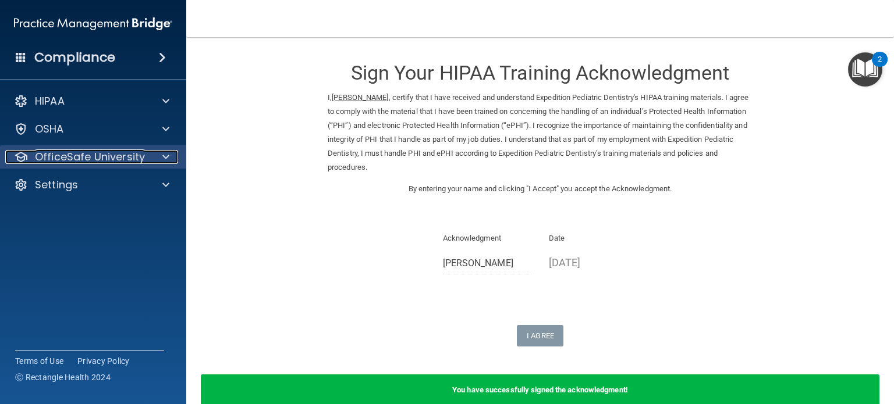
click at [160, 158] on div at bounding box center [164, 157] width 29 height 14
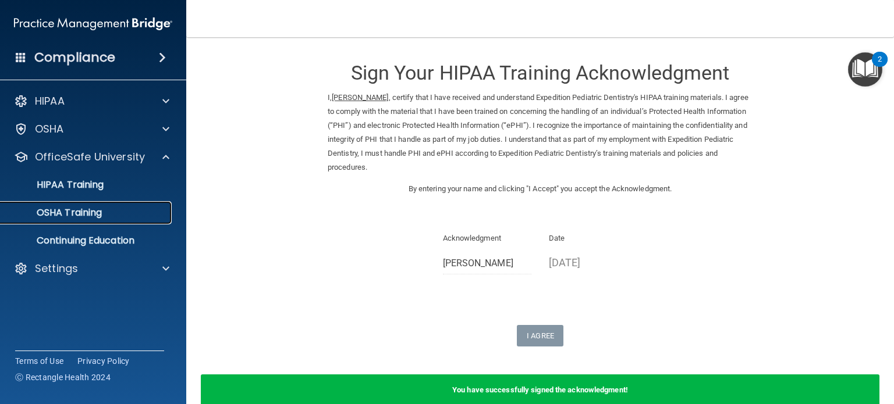
click at [109, 212] on div "OSHA Training" at bounding box center [87, 213] width 159 height 12
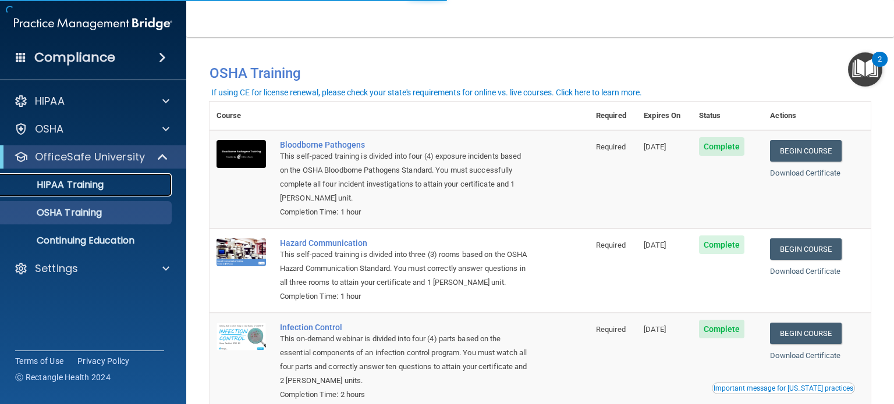
click at [107, 183] on div "HIPAA Training" at bounding box center [87, 185] width 159 height 12
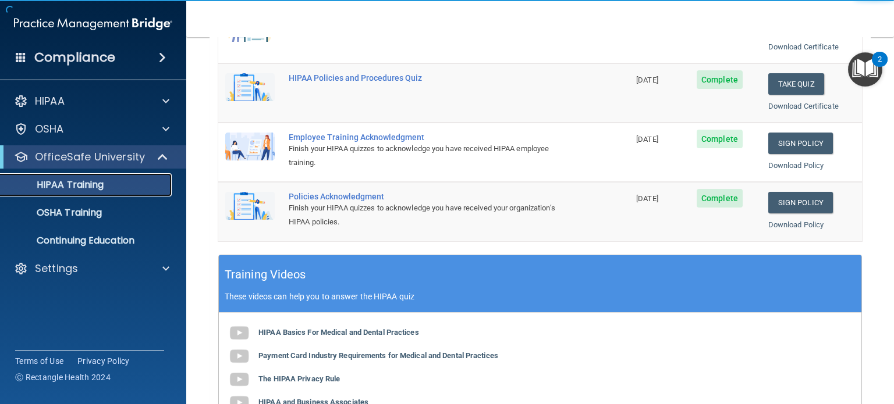
scroll to position [266, 0]
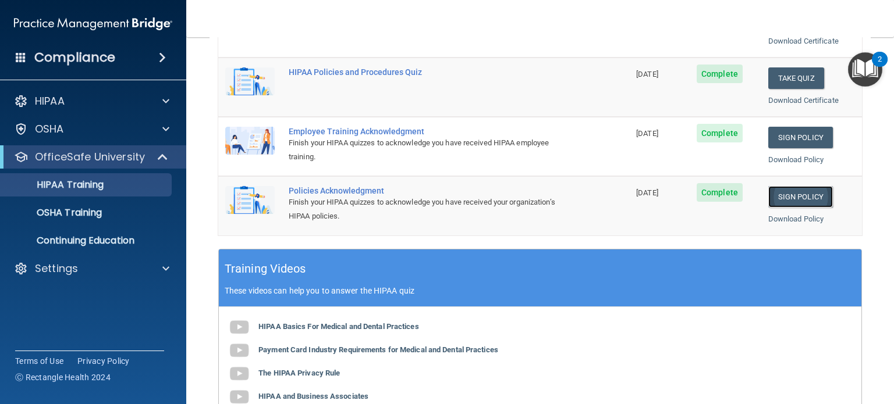
click at [787, 194] on link "Sign Policy" at bounding box center [800, 197] width 65 height 22
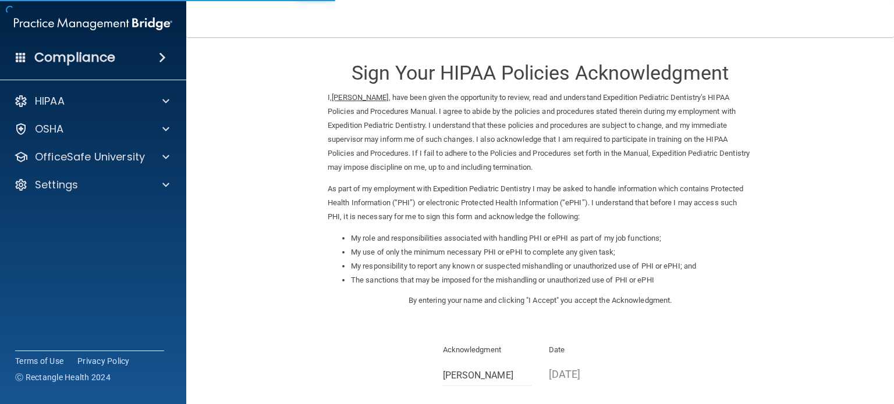
scroll to position [128, 0]
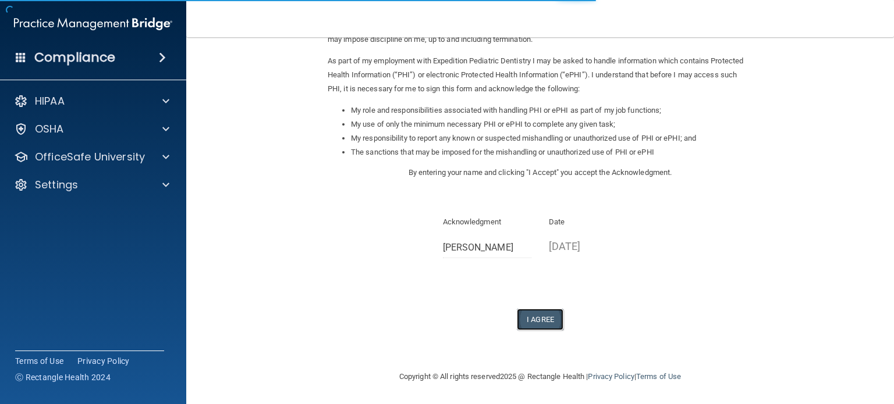
click at [547, 313] on button "I Agree" at bounding box center [540, 320] width 47 height 22
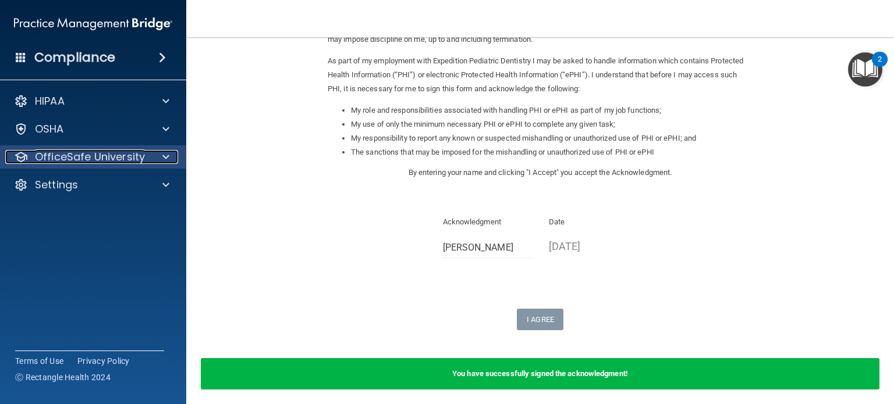
click at [163, 152] on span at bounding box center [165, 157] width 7 height 14
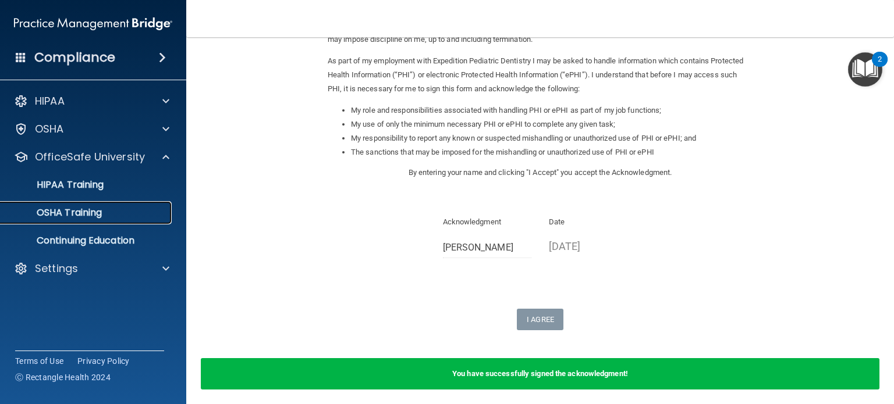
click at [98, 209] on p "OSHA Training" at bounding box center [55, 213] width 94 height 12
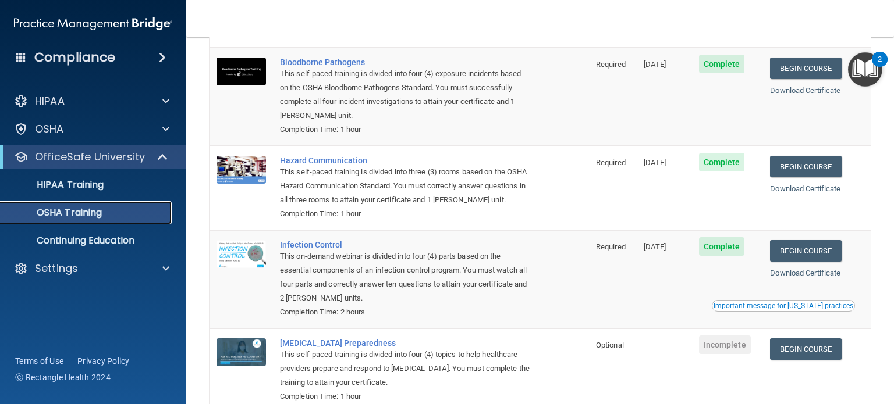
scroll to position [150, 0]
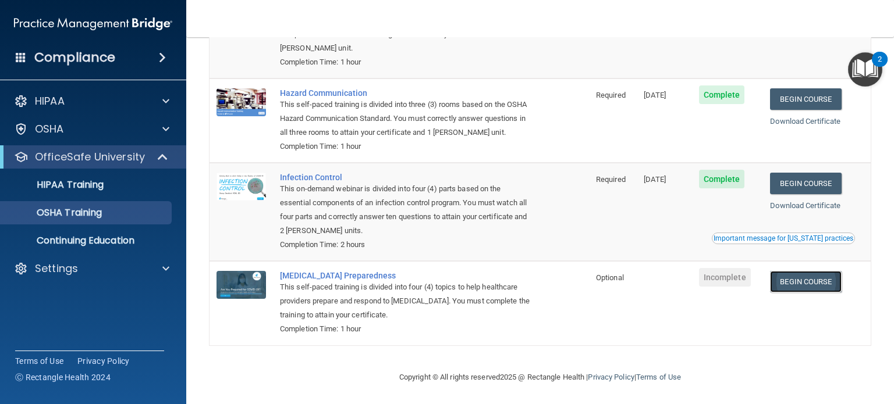
click at [790, 278] on link "Begin Course" at bounding box center [805, 282] width 71 height 22
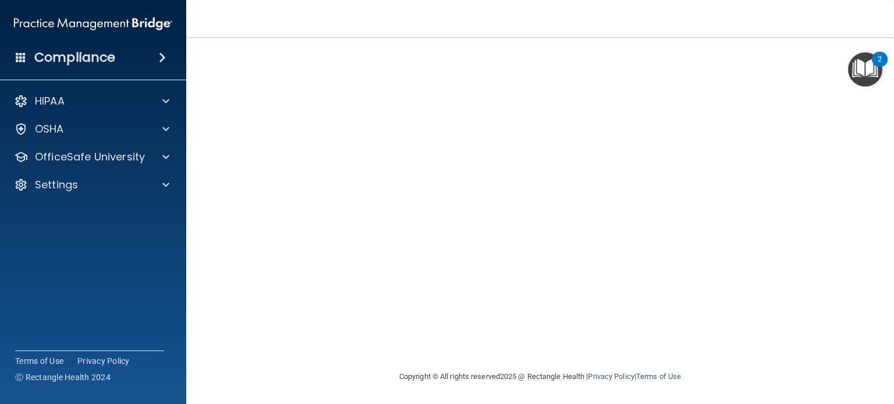
scroll to position [6, 0]
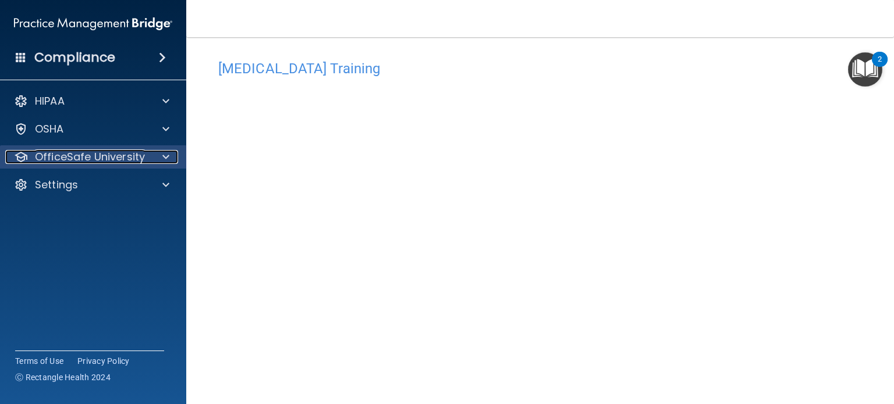
click at [170, 151] on div at bounding box center [164, 157] width 29 height 14
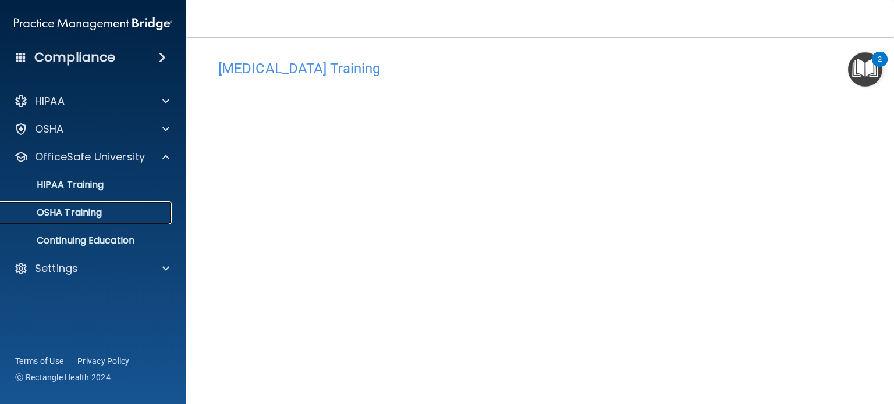
click at [132, 215] on div "OSHA Training" at bounding box center [87, 213] width 159 height 12
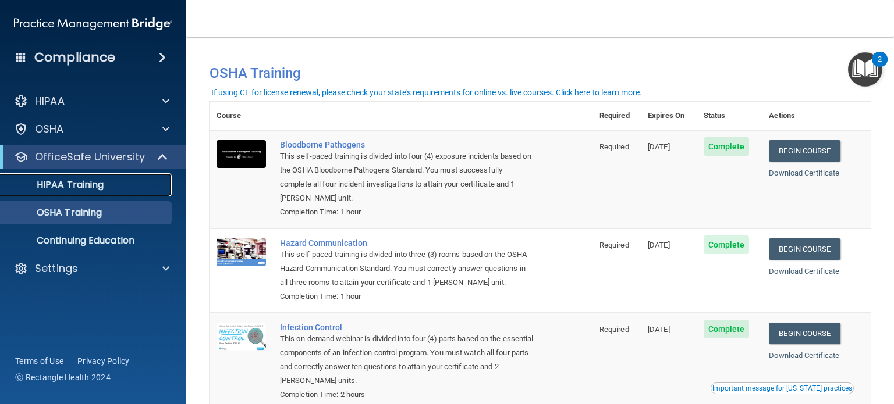
click at [87, 186] on p "HIPAA Training" at bounding box center [56, 185] width 96 height 12
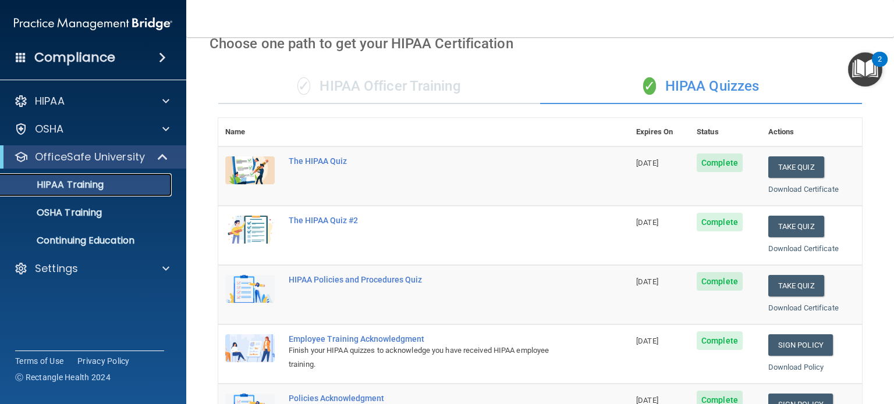
scroll to position [56, 0]
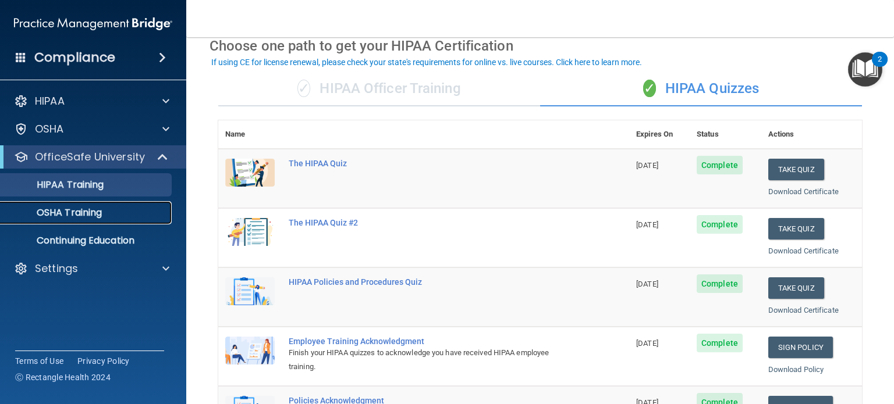
click at [98, 218] on p "OSHA Training" at bounding box center [55, 213] width 94 height 12
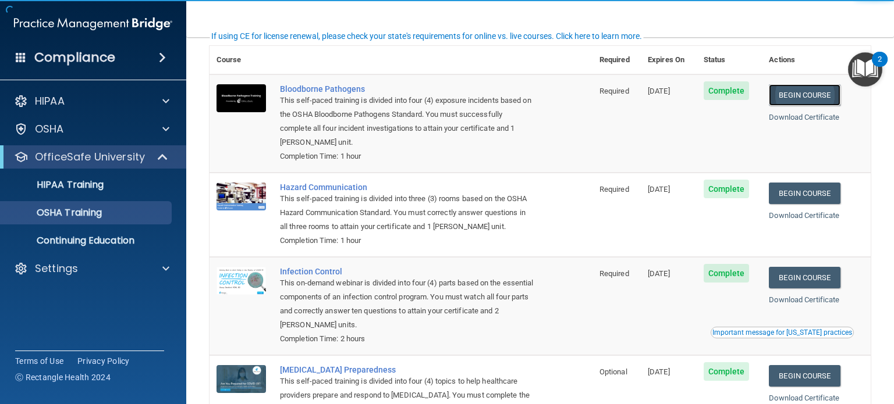
click at [818, 95] on link "Begin Course" at bounding box center [804, 95] width 71 height 22
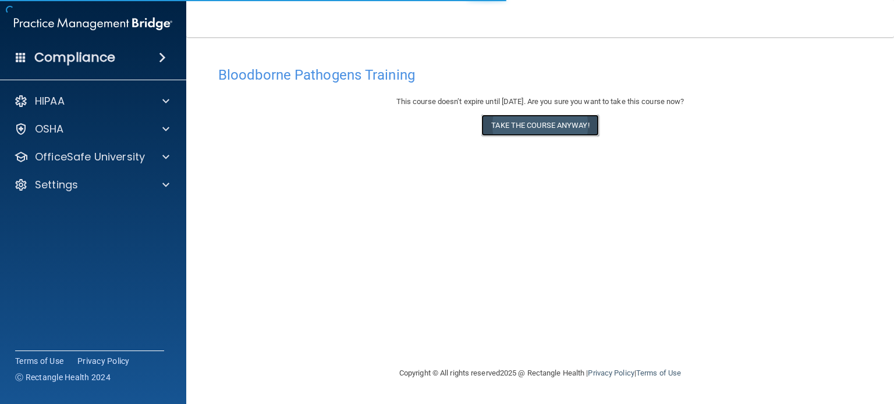
click at [577, 122] on button "Take the course anyway!" at bounding box center [539, 126] width 117 height 22
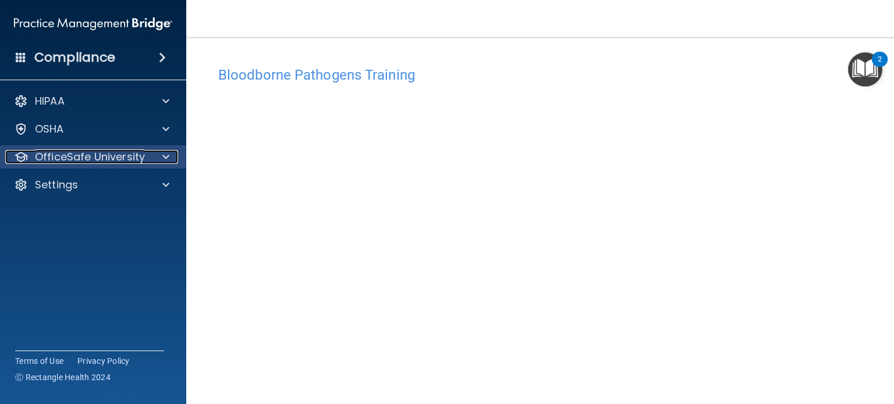
click at [158, 157] on div at bounding box center [164, 157] width 29 height 14
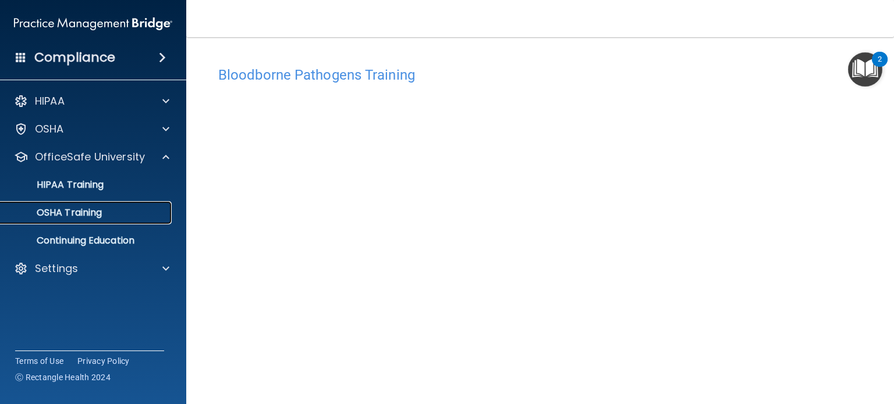
click at [111, 218] on div "OSHA Training" at bounding box center [87, 213] width 159 height 12
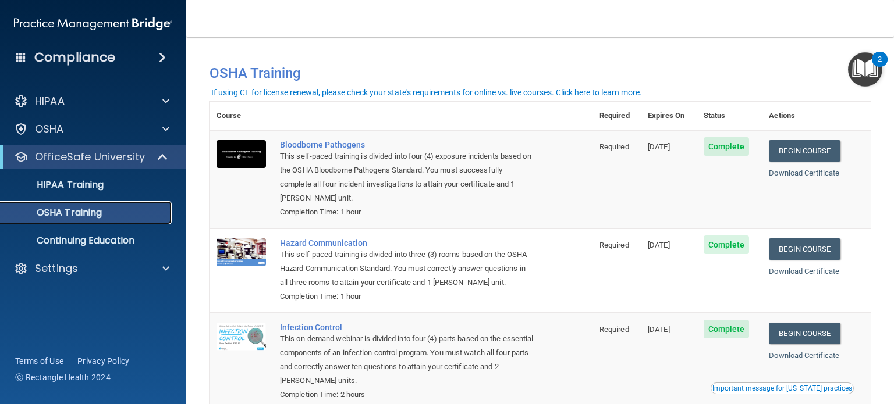
click at [105, 211] on div "OSHA Training" at bounding box center [87, 213] width 159 height 12
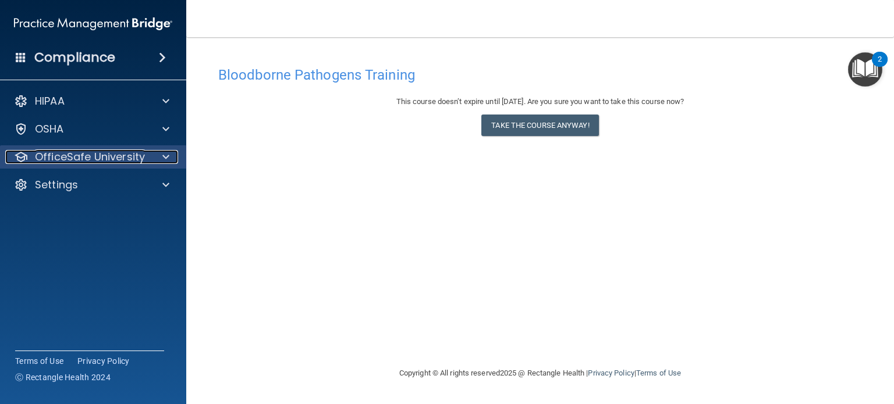
click at [155, 157] on div at bounding box center [164, 157] width 29 height 14
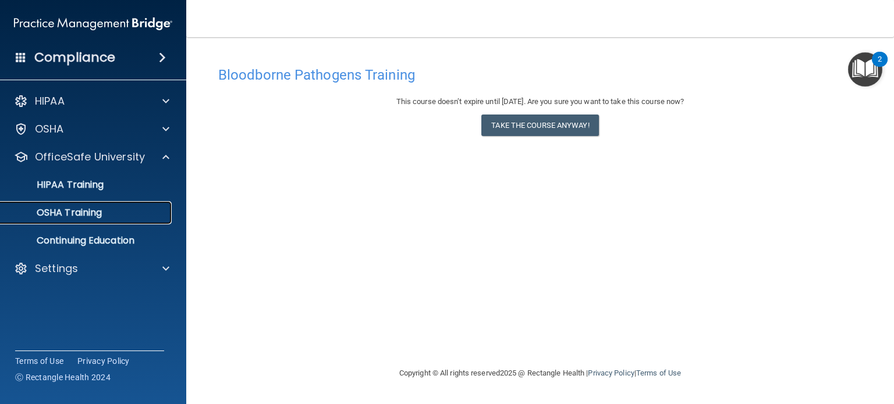
click at [102, 215] on p "OSHA Training" at bounding box center [55, 213] width 94 height 12
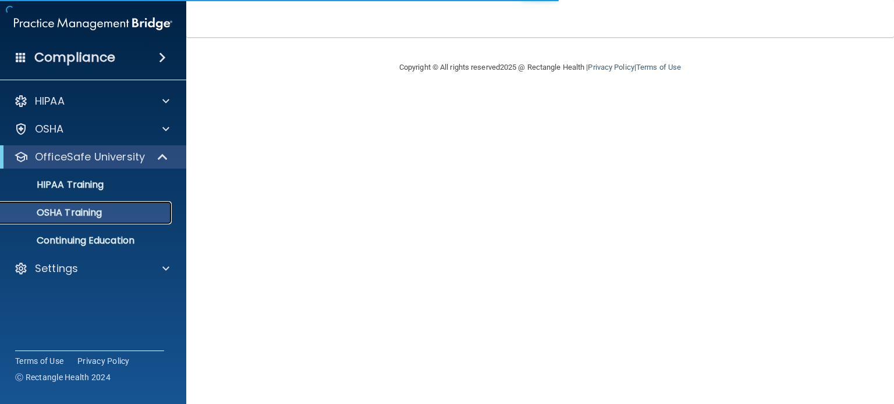
click at [111, 216] on div "OSHA Training" at bounding box center [87, 213] width 159 height 12
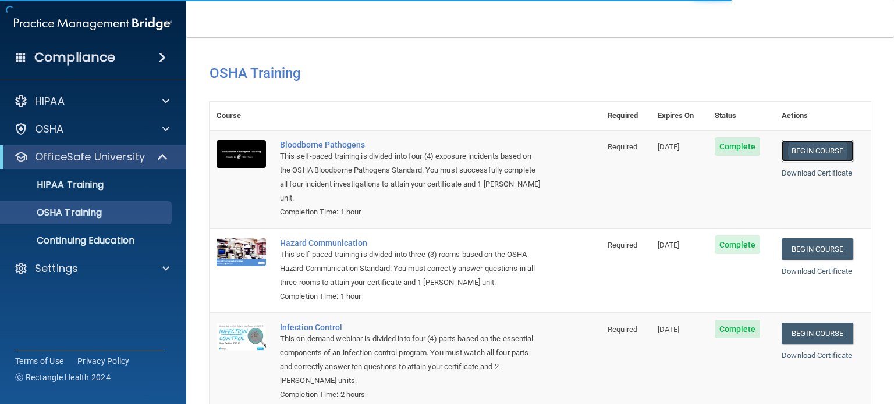
click at [794, 154] on link "Begin Course" at bounding box center [816, 151] width 71 height 22
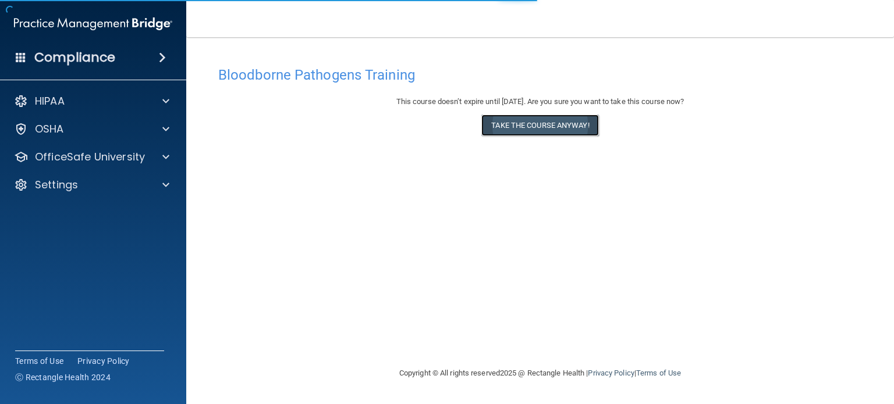
click at [588, 122] on button "Take the course anyway!" at bounding box center [539, 126] width 117 height 22
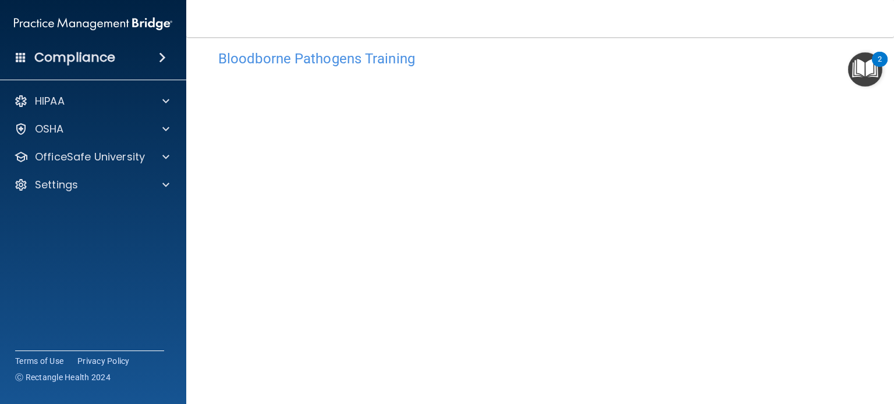
scroll to position [45, 0]
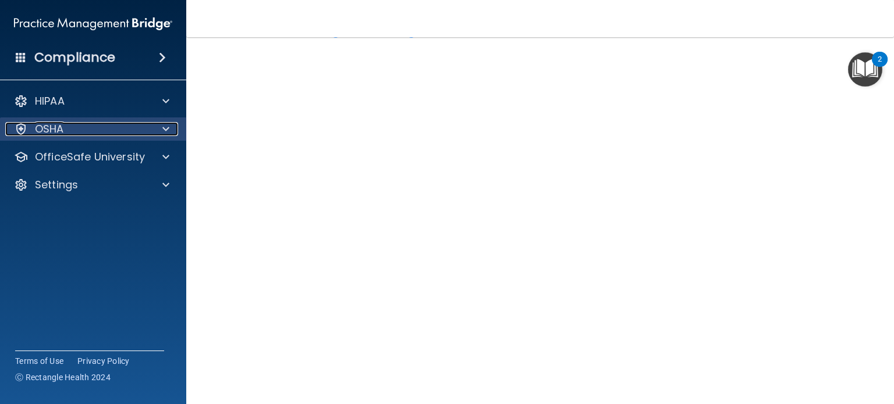
click at [168, 127] on span at bounding box center [165, 129] width 7 height 14
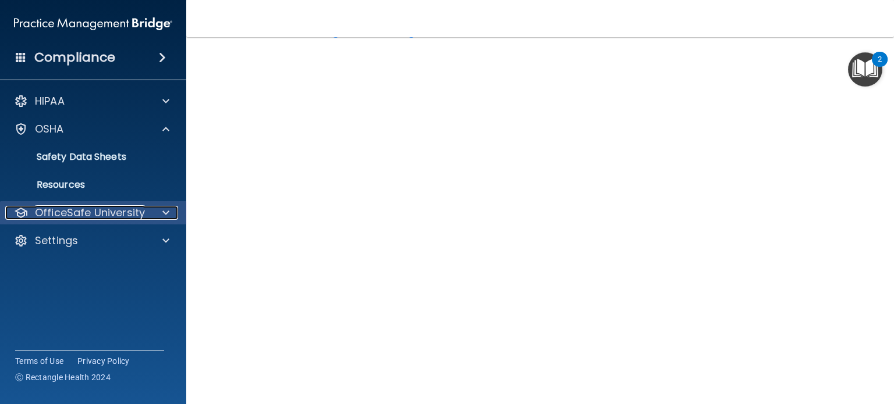
click at [115, 206] on p "OfficeSafe University" at bounding box center [90, 213] width 110 height 14
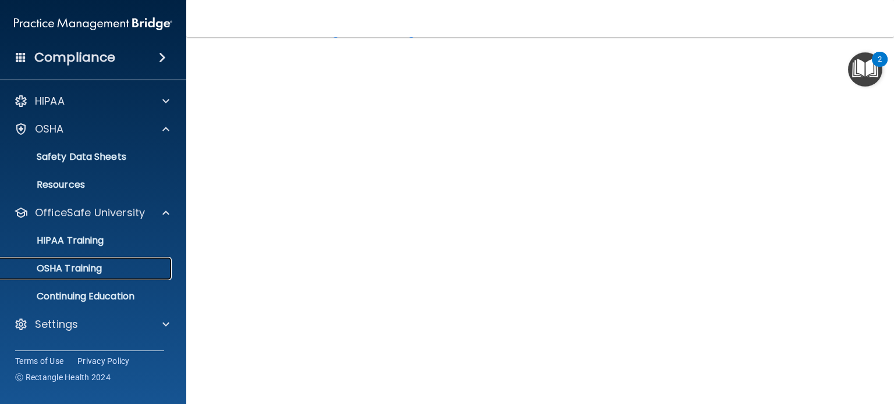
click at [108, 265] on div "OSHA Training" at bounding box center [87, 269] width 159 height 12
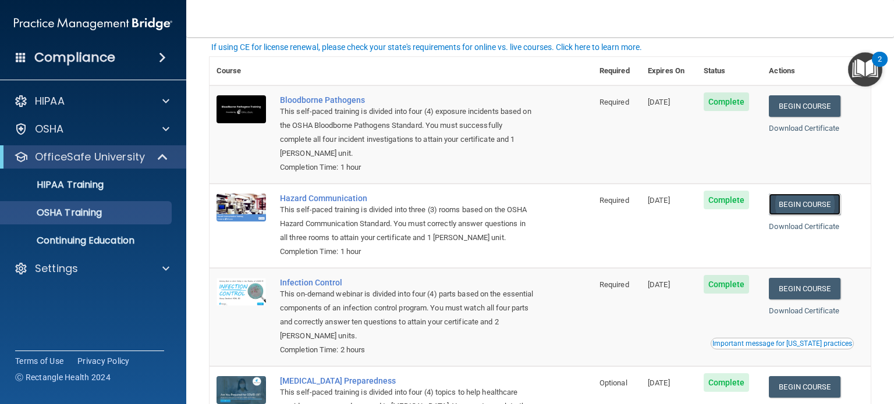
click at [804, 204] on link "Begin Course" at bounding box center [804, 205] width 71 height 22
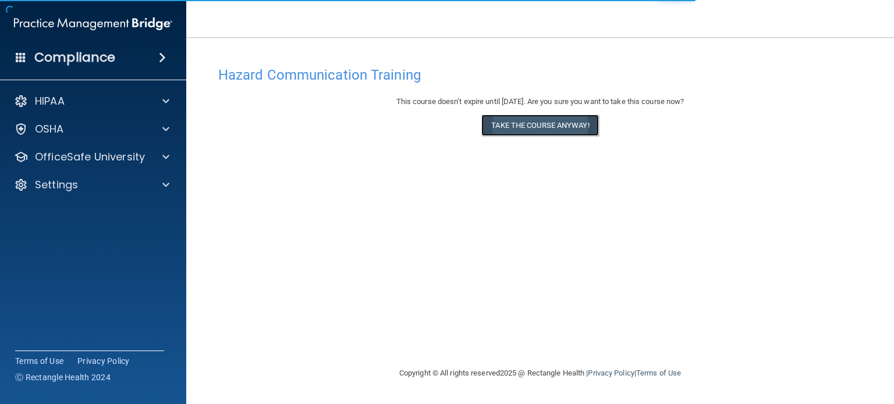
click at [542, 130] on button "Take the course anyway!" at bounding box center [539, 126] width 117 height 22
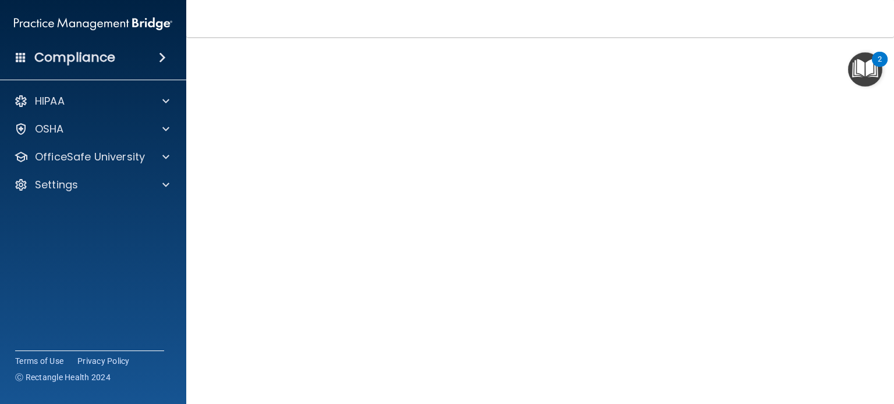
scroll to position [93, 0]
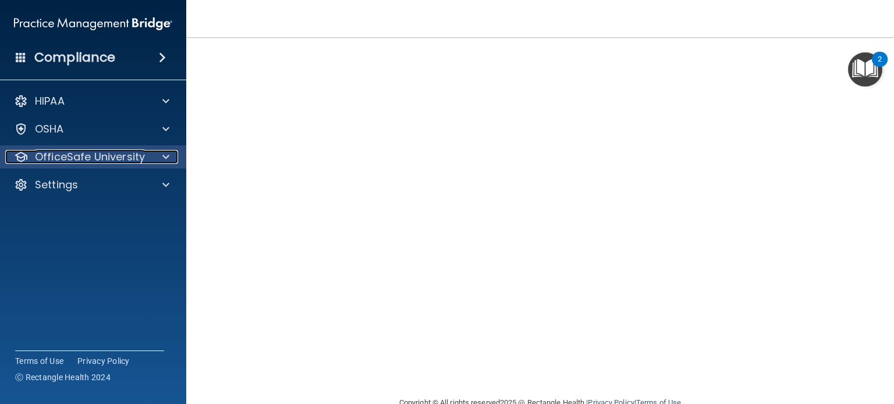
click at [140, 161] on p "OfficeSafe University" at bounding box center [90, 157] width 110 height 14
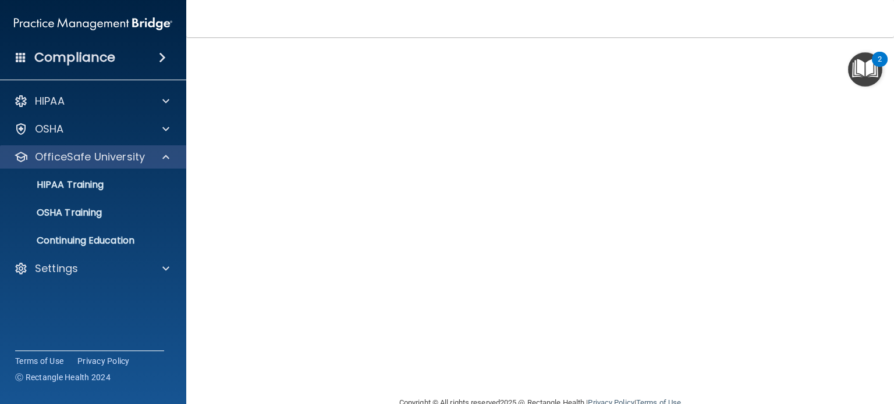
scroll to position [33, 0]
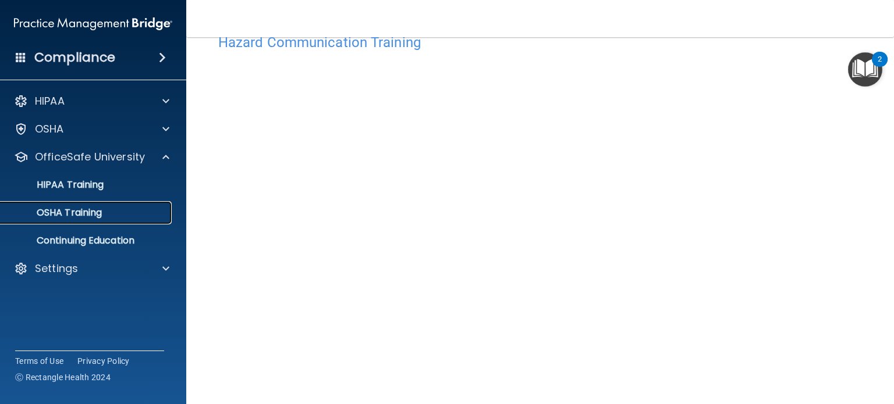
click at [105, 207] on div "OSHA Training" at bounding box center [87, 213] width 159 height 12
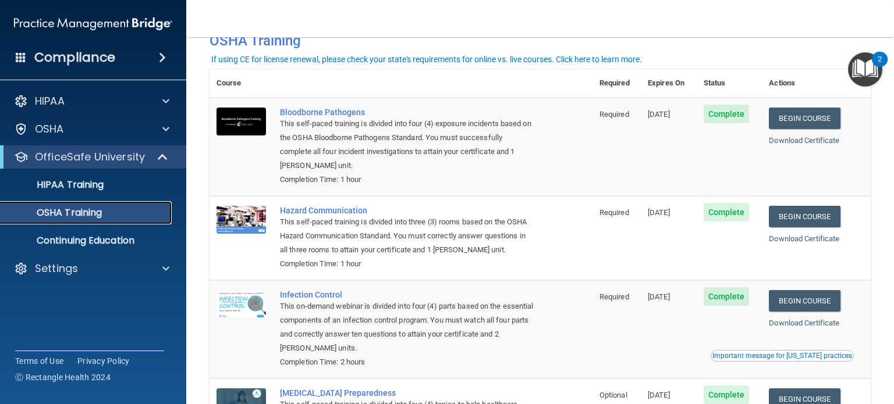
scroll to position [150, 0]
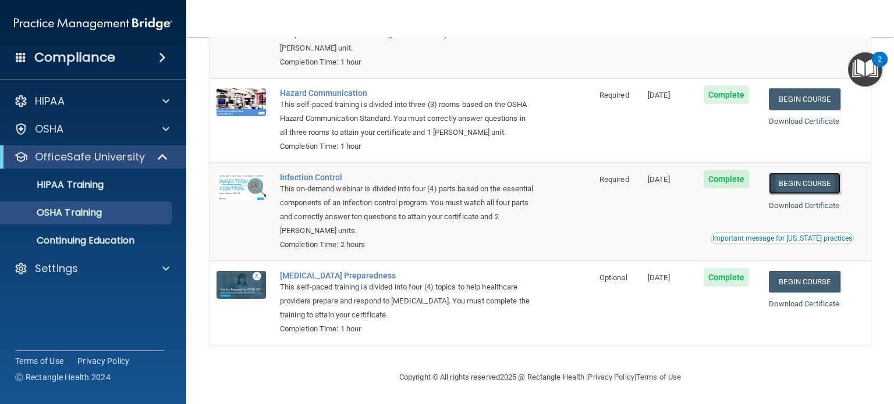
click at [812, 187] on link "Begin Course" at bounding box center [804, 184] width 71 height 22
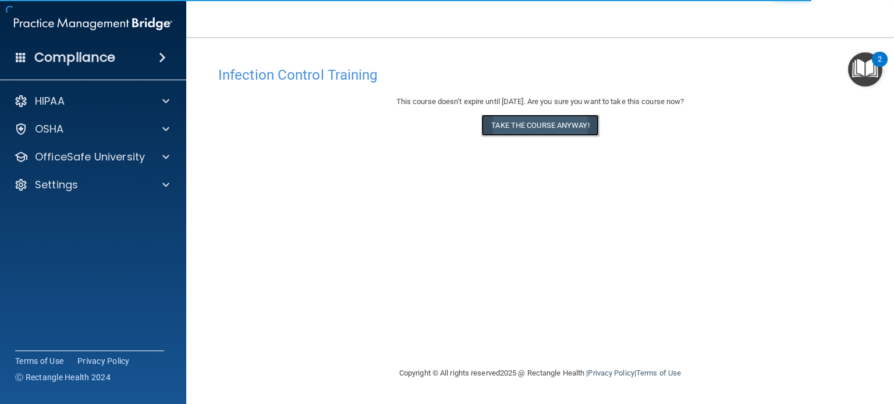
click at [548, 125] on button "Take the course anyway!" at bounding box center [539, 126] width 117 height 22
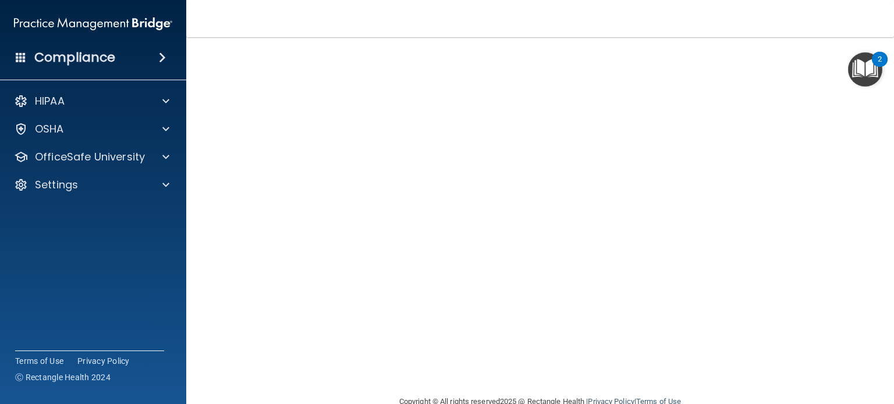
scroll to position [70, 0]
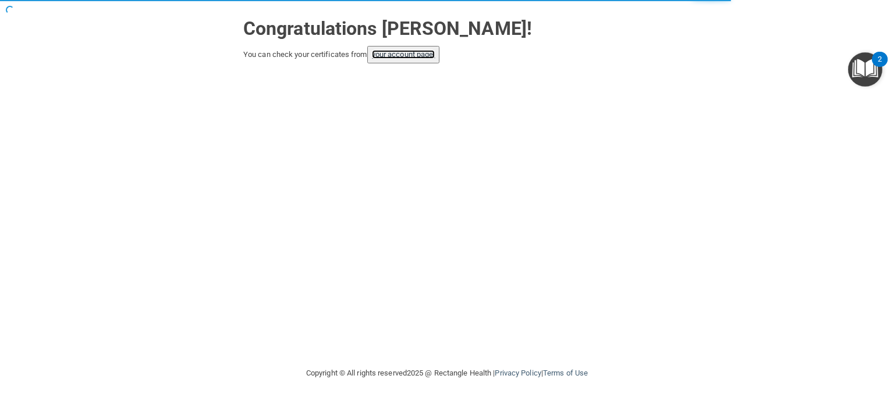
click at [404, 57] on link "your account page!" at bounding box center [403, 54] width 63 height 9
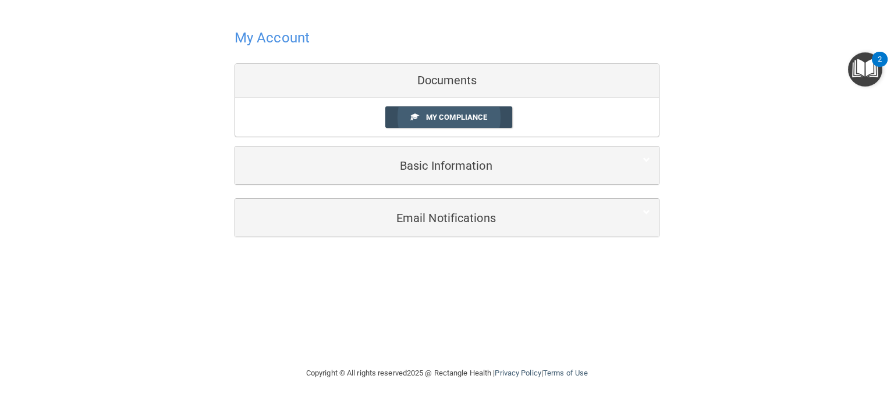
click at [467, 115] on span "My Compliance" at bounding box center [456, 117] width 61 height 9
